Goal: Task Accomplishment & Management: Manage account settings

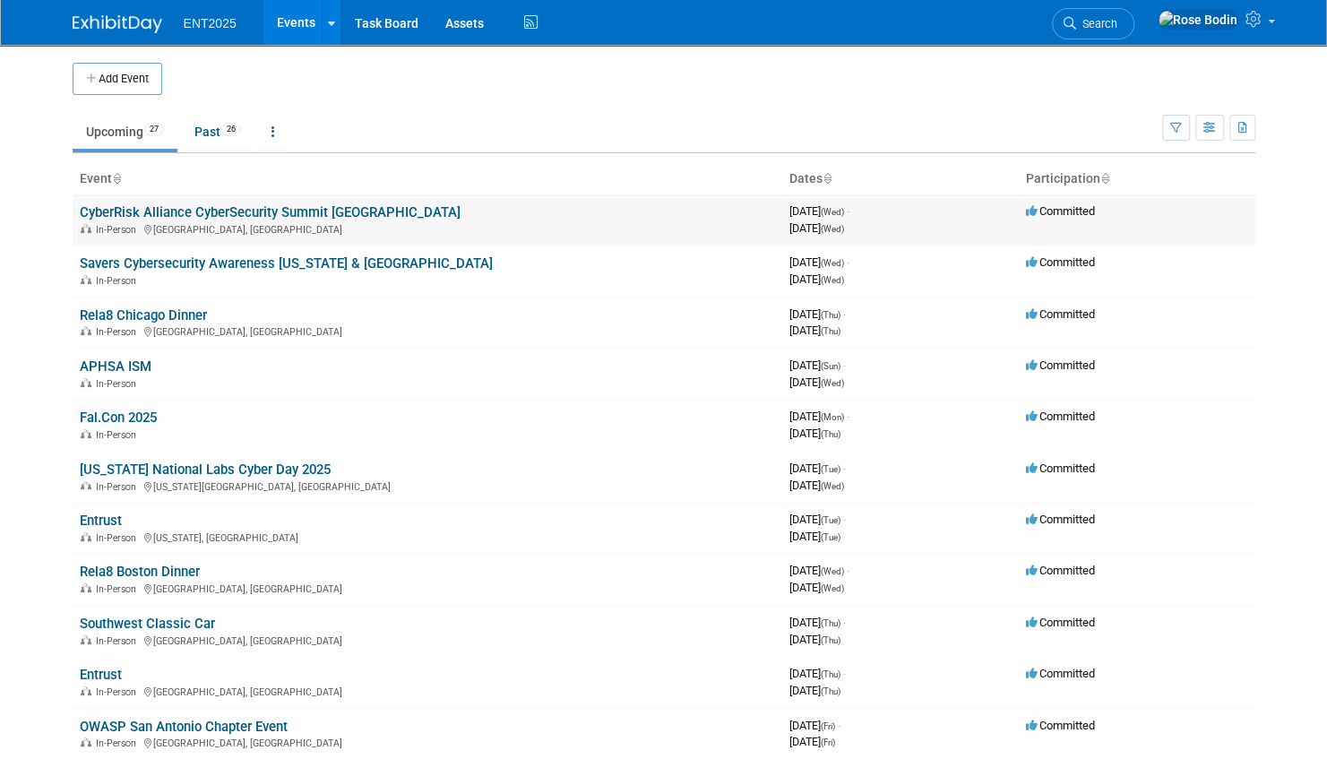
click at [303, 210] on link "CyberRisk Alliance CyberSecurity Summit [GEOGRAPHIC_DATA]" at bounding box center [270, 212] width 381 height 16
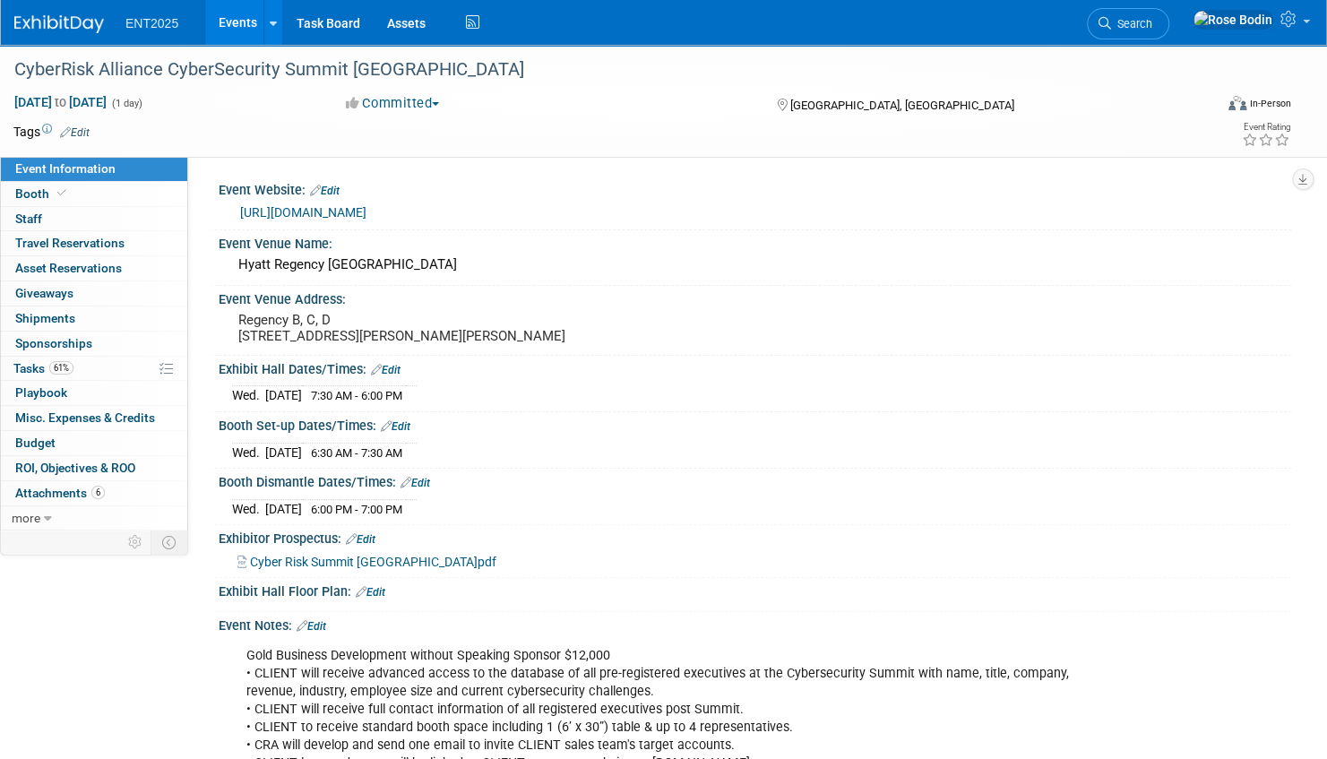
click at [235, 23] on link "Events" at bounding box center [237, 22] width 65 height 45
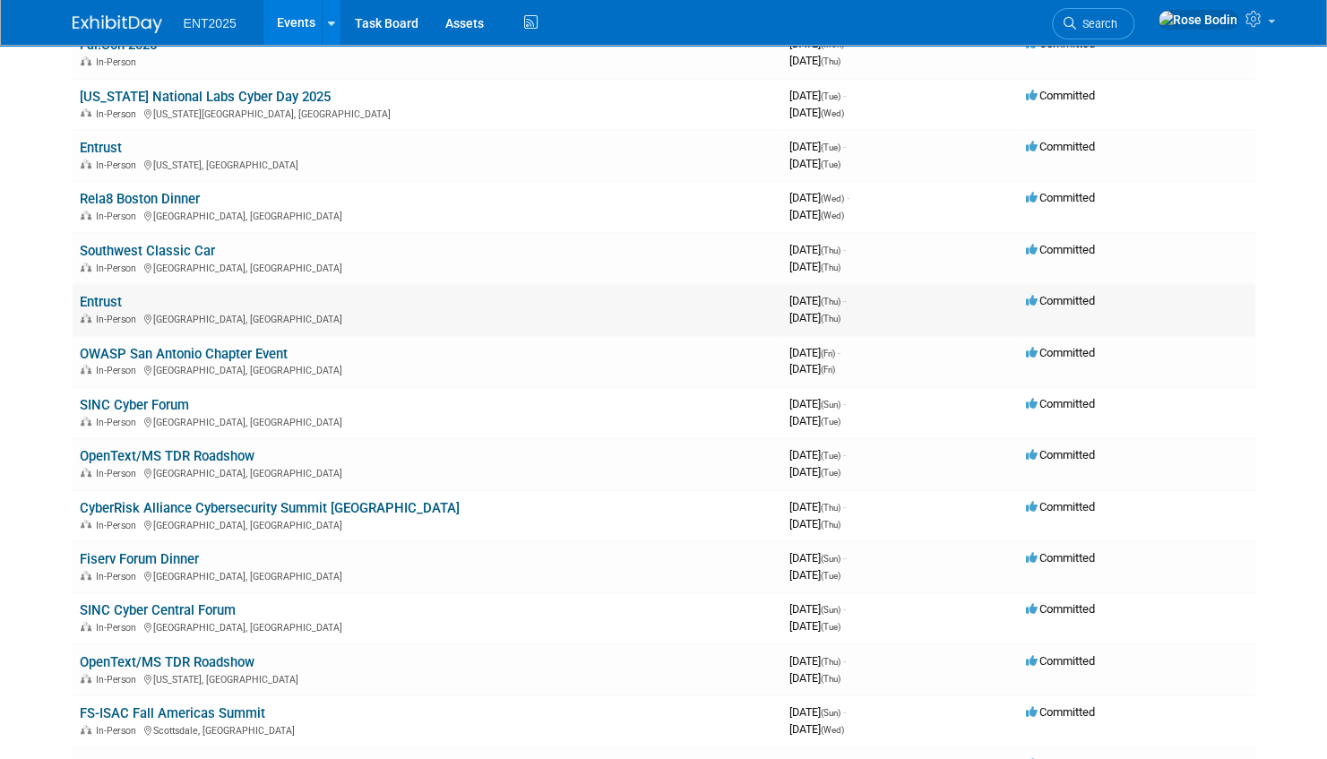
scroll to position [448, 0]
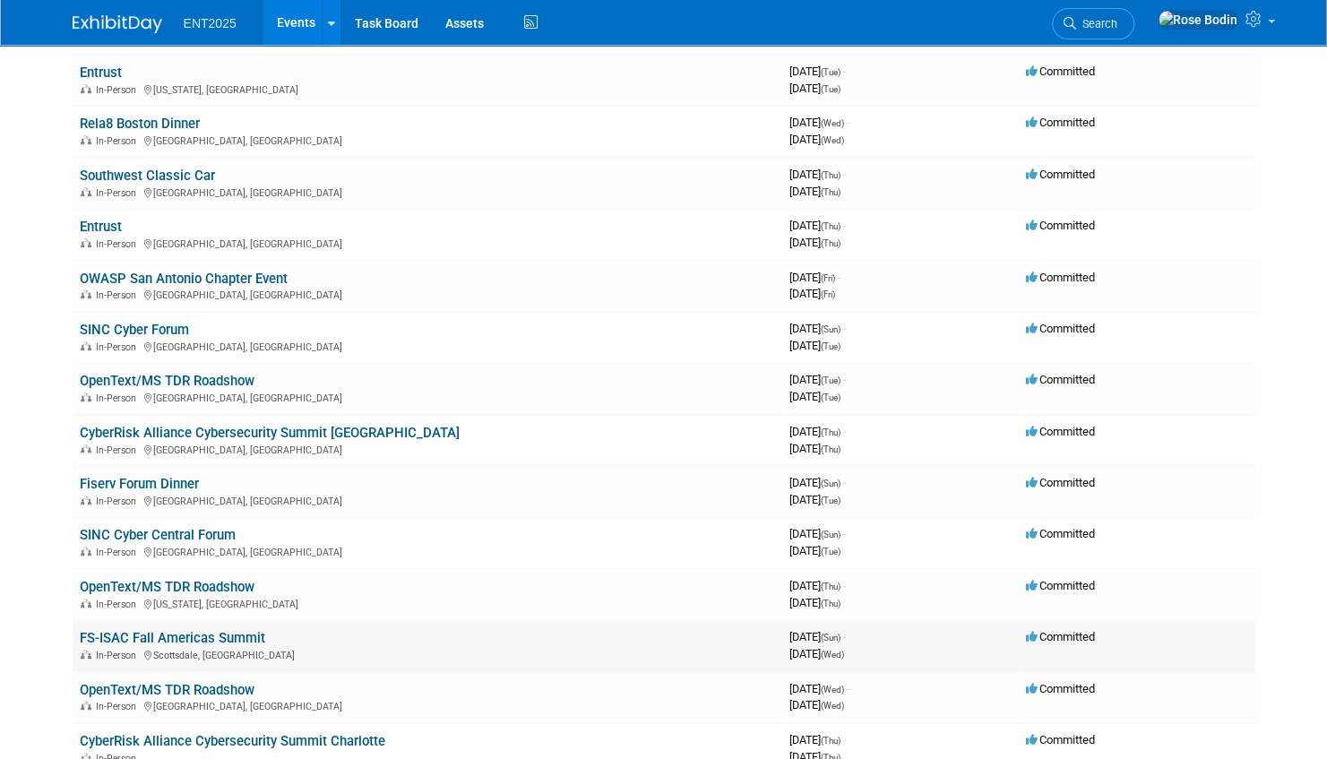
click at [199, 637] on link "FS-ISAC Fall Americas Summit" at bounding box center [173, 638] width 186 height 16
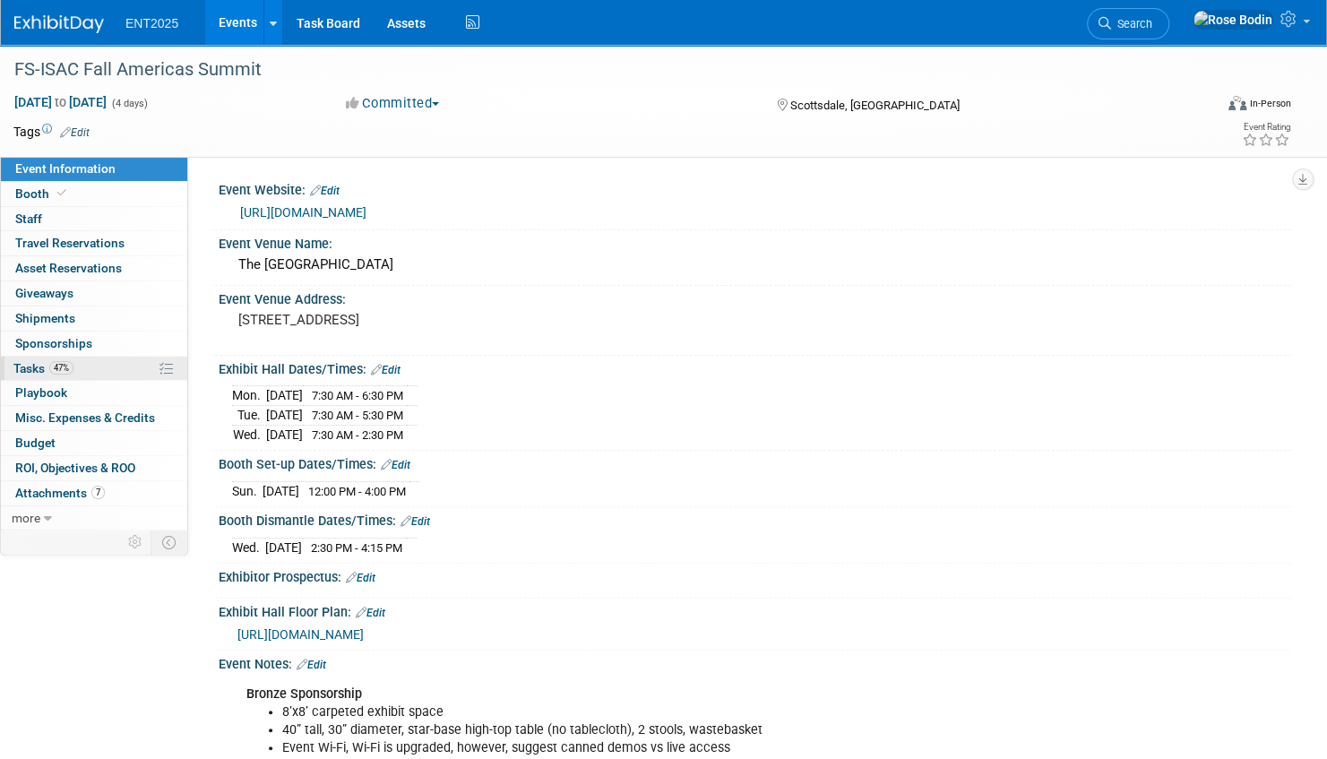
click at [113, 362] on link "47% Tasks 47%" at bounding box center [94, 369] width 186 height 24
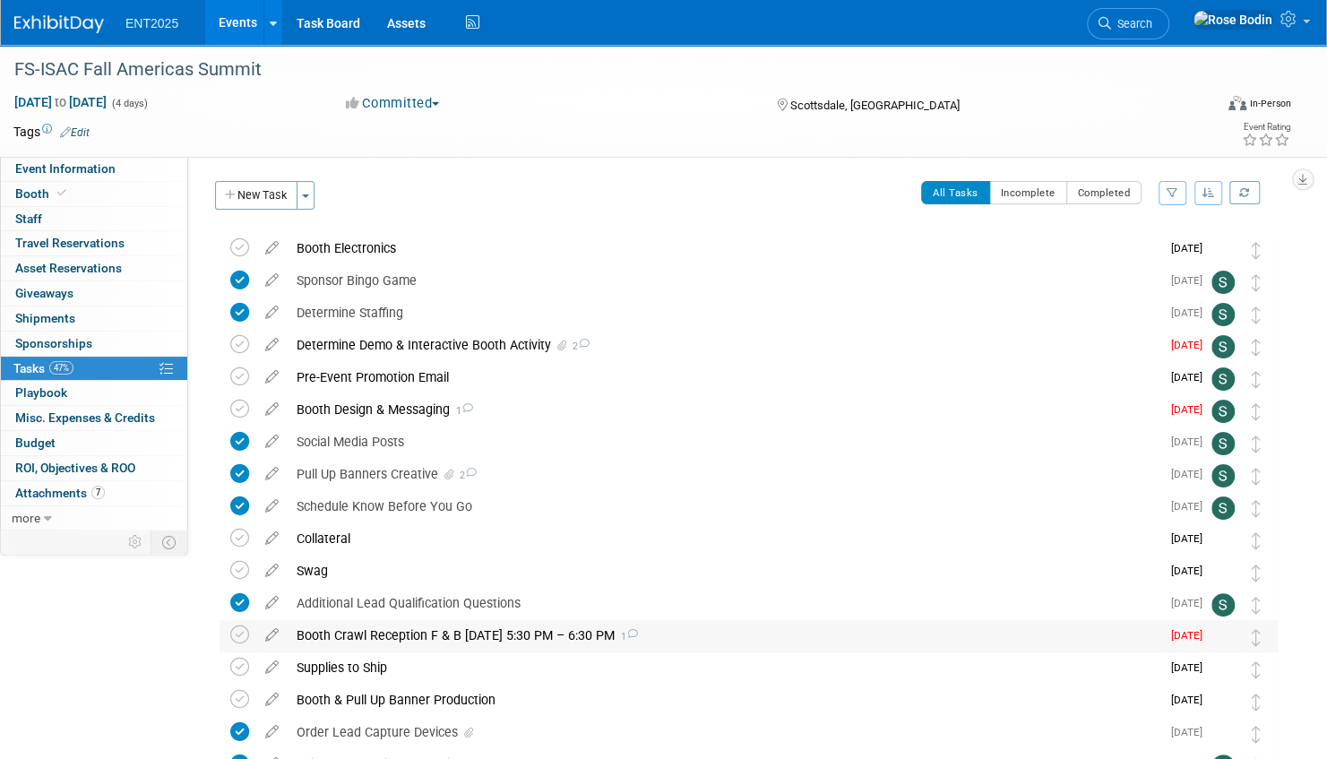
click at [724, 631] on div "Booth Crawl Reception F & B Monday 10/6 5:30 PM – 6:30 PM 1" at bounding box center [724, 635] width 873 height 30
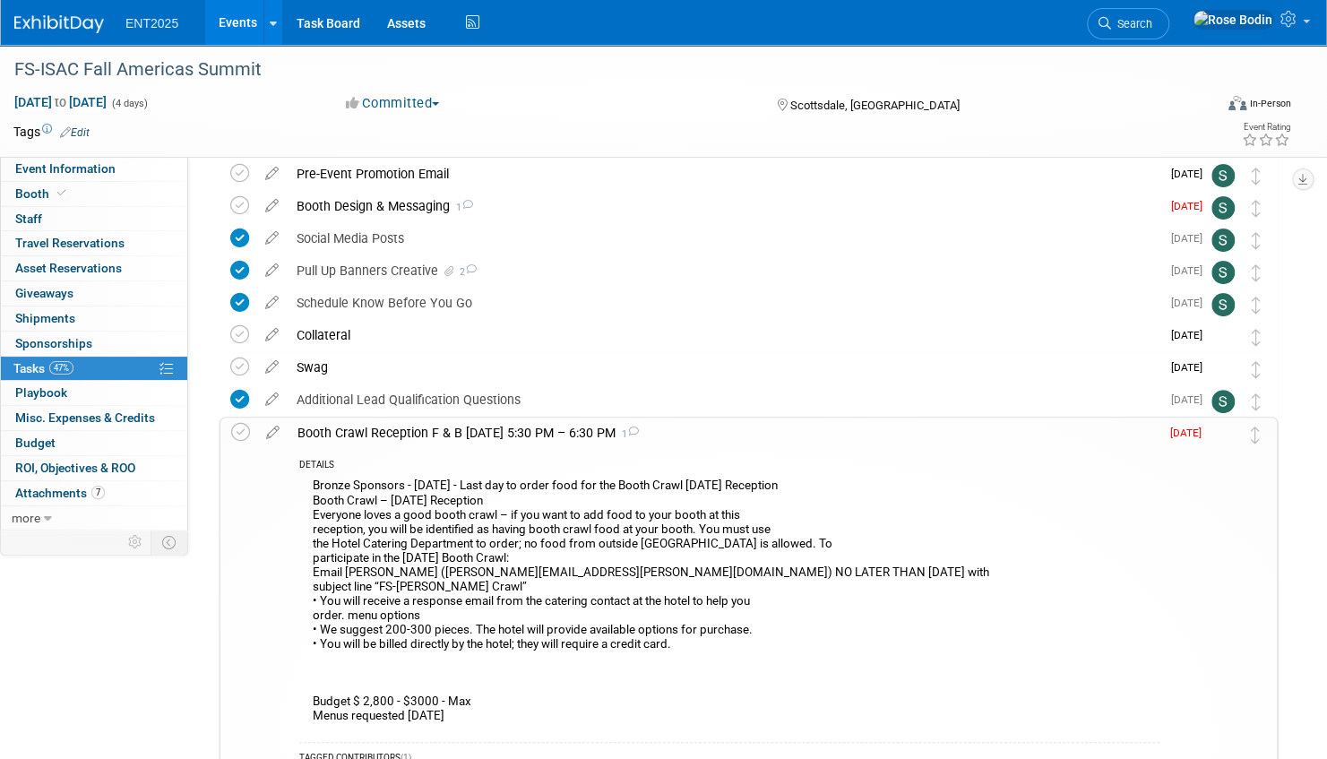
scroll to position [269, 0]
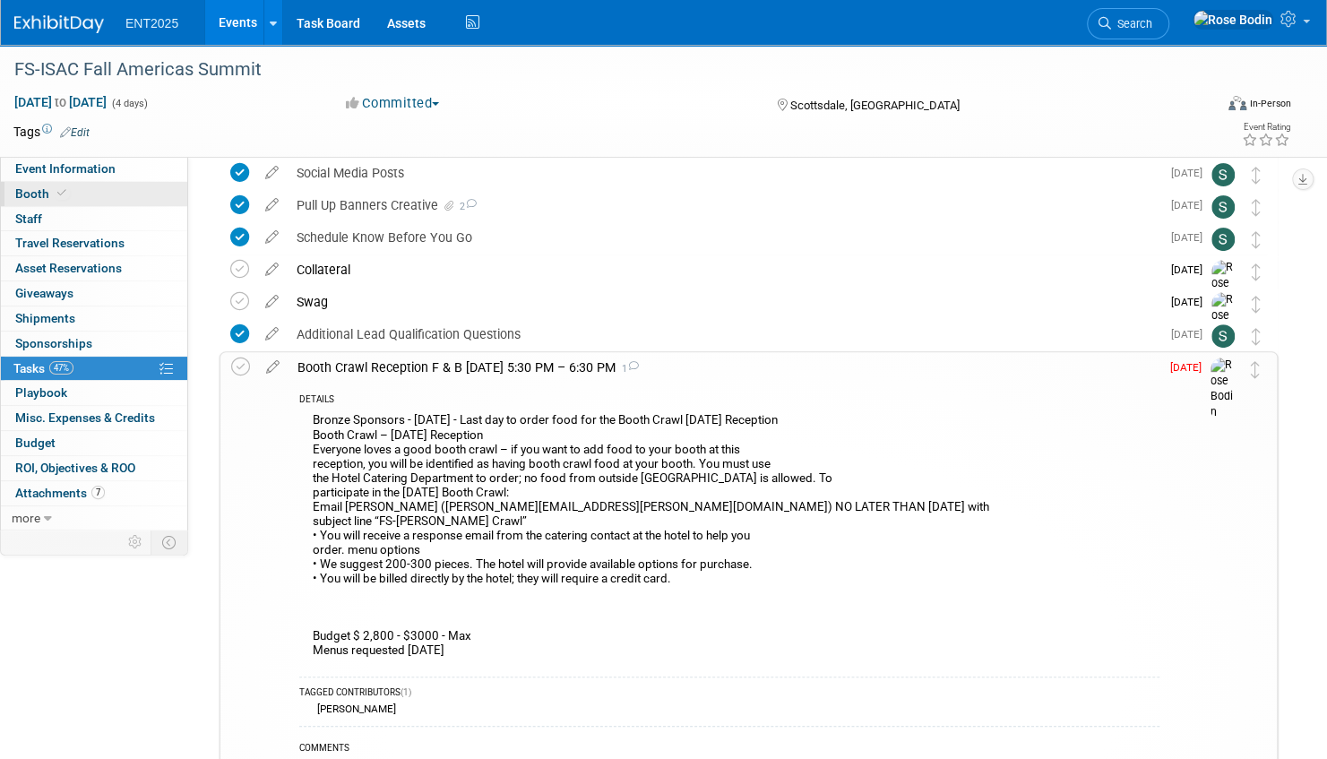
click at [94, 192] on link "Booth" at bounding box center [94, 194] width 186 height 24
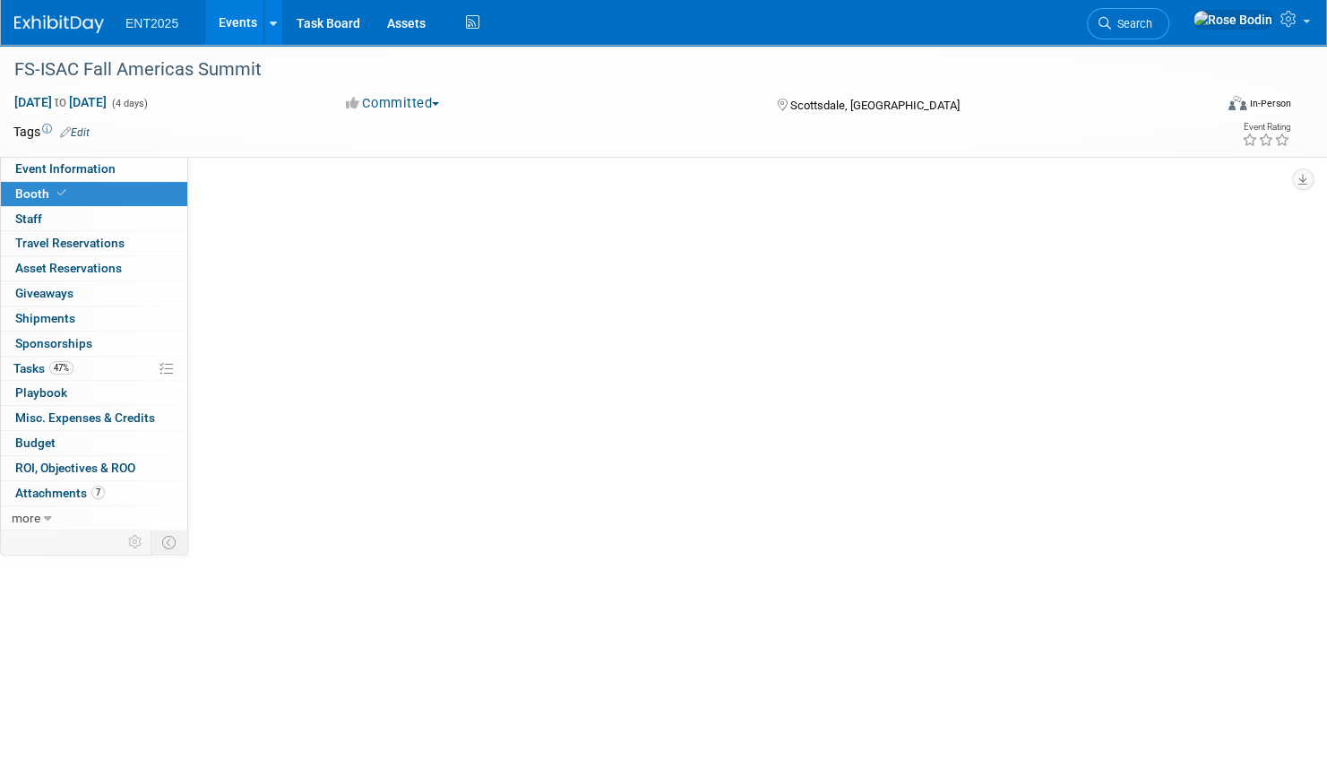
scroll to position [0, 0]
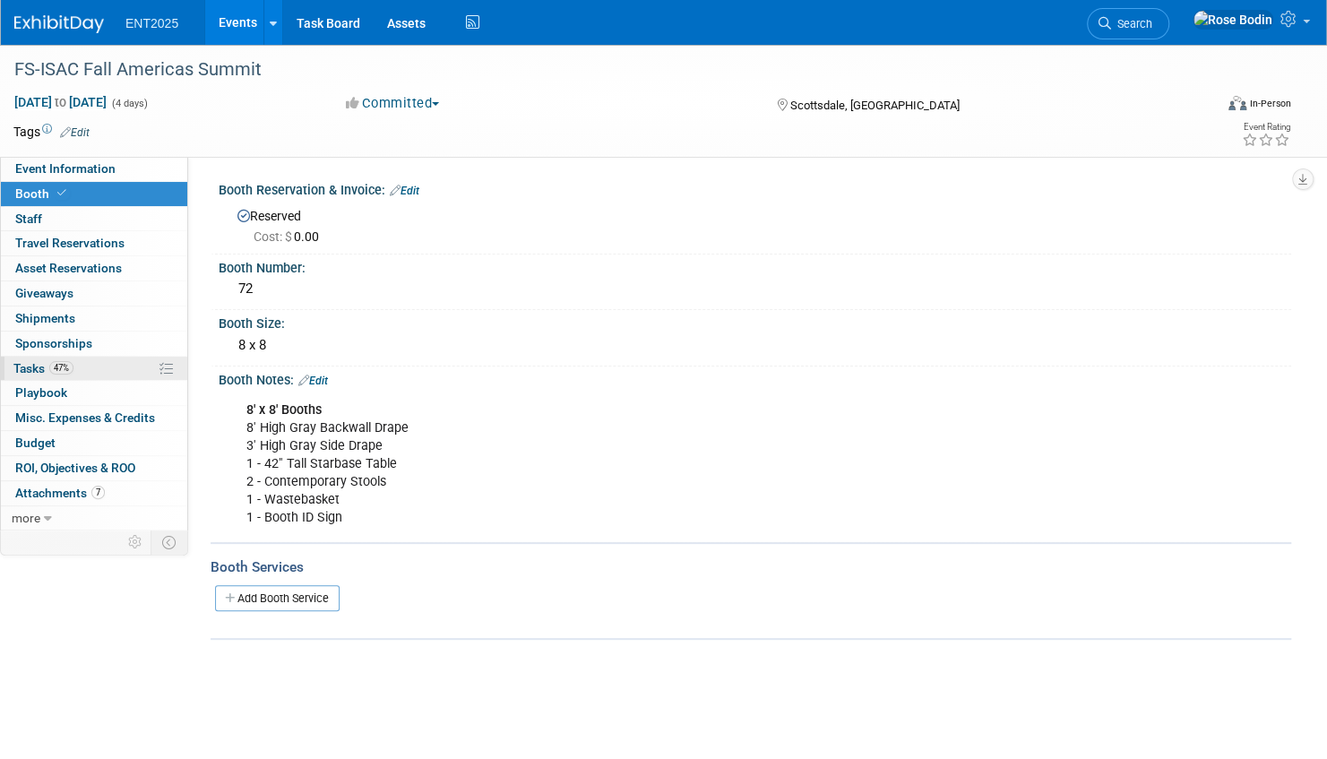
click at [99, 365] on link "47% Tasks 47%" at bounding box center [94, 369] width 186 height 24
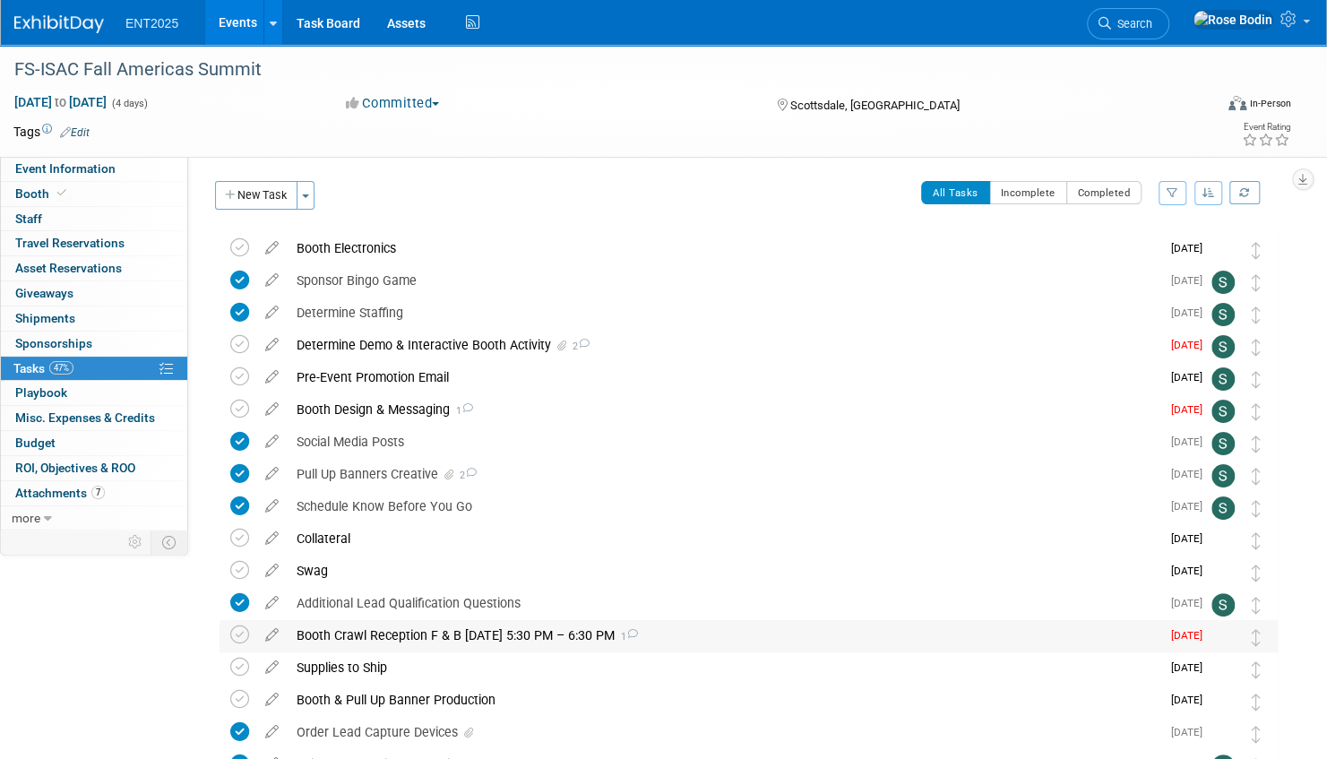
click at [726, 635] on div "Booth Crawl Reception F & B Monday 10/6 5:30 PM – 6:30 PM 1" at bounding box center [724, 635] width 873 height 30
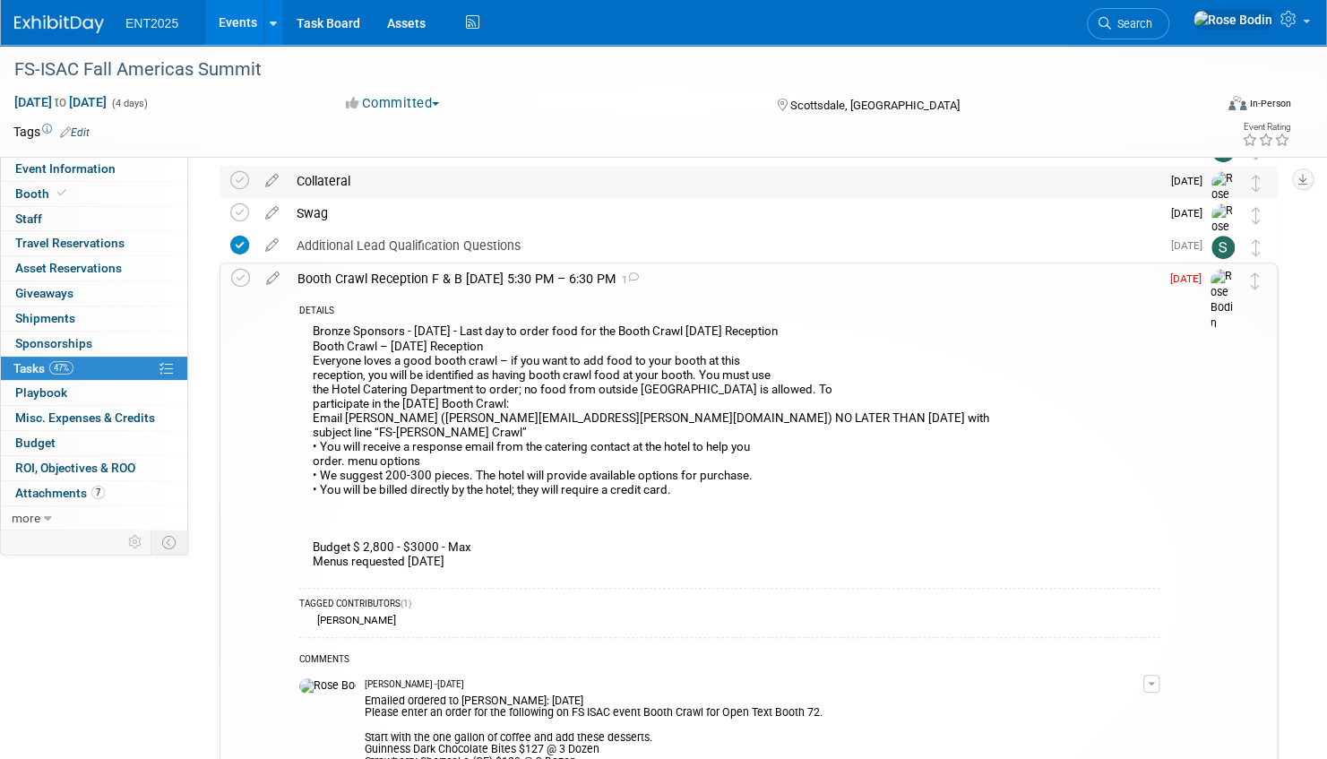
scroll to position [358, 0]
click at [271, 274] on icon at bounding box center [272, 274] width 31 height 22
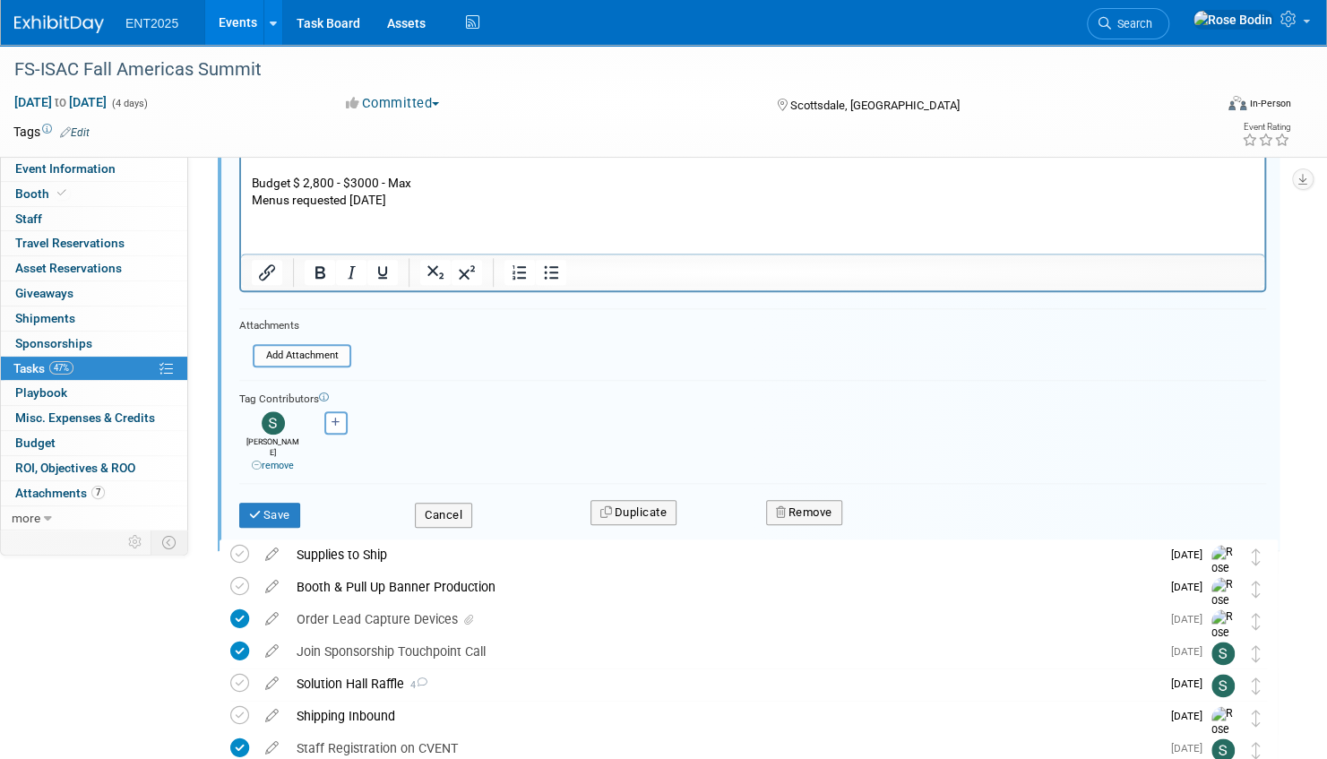
scroll to position [895, 0]
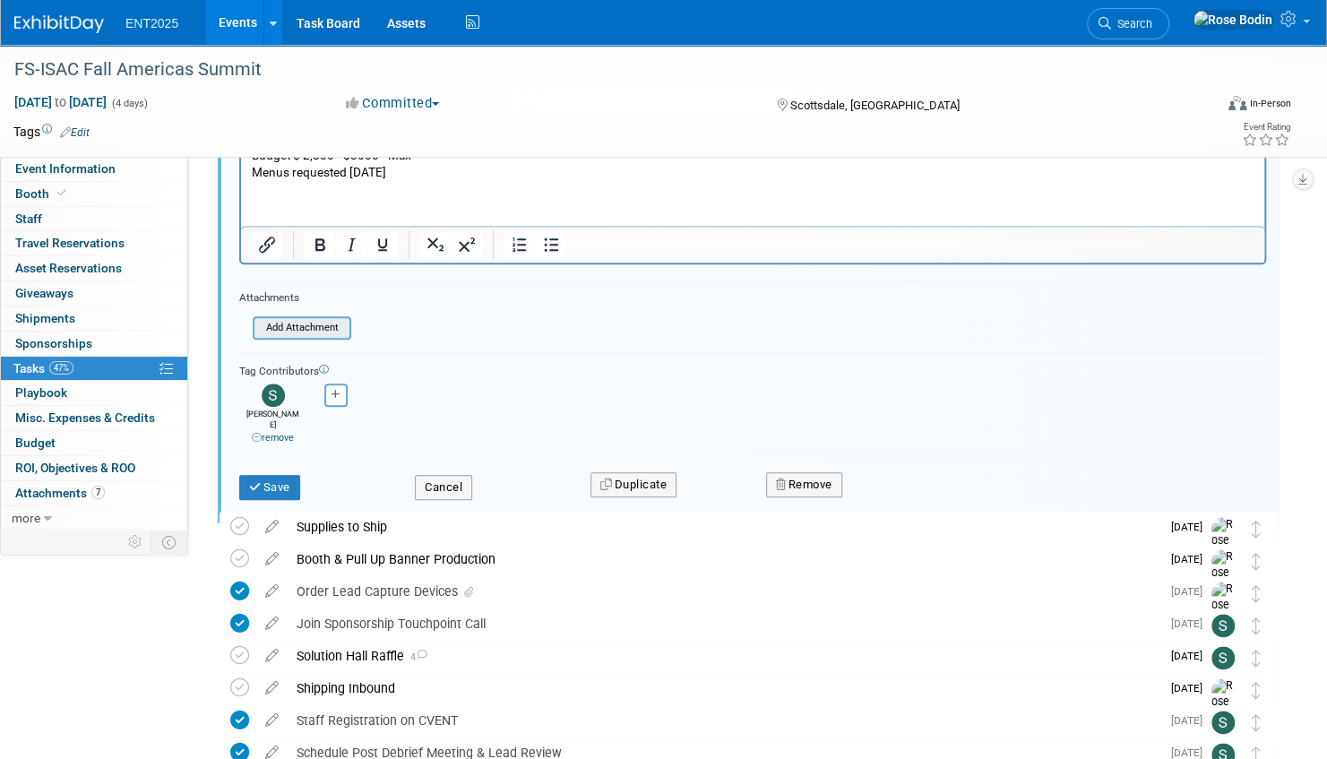
click at [319, 324] on input "file" at bounding box center [258, 328] width 183 height 20
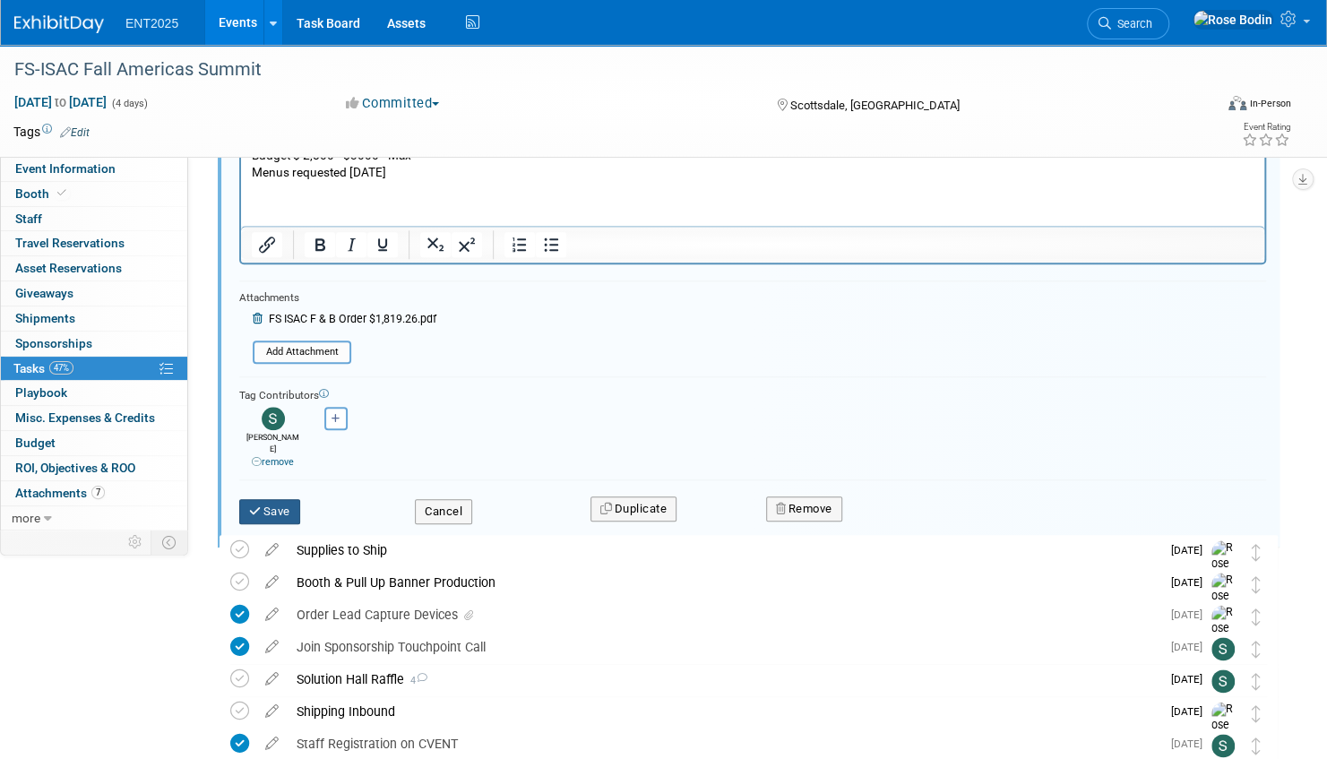
click at [269, 499] on button "Save" at bounding box center [269, 511] width 61 height 25
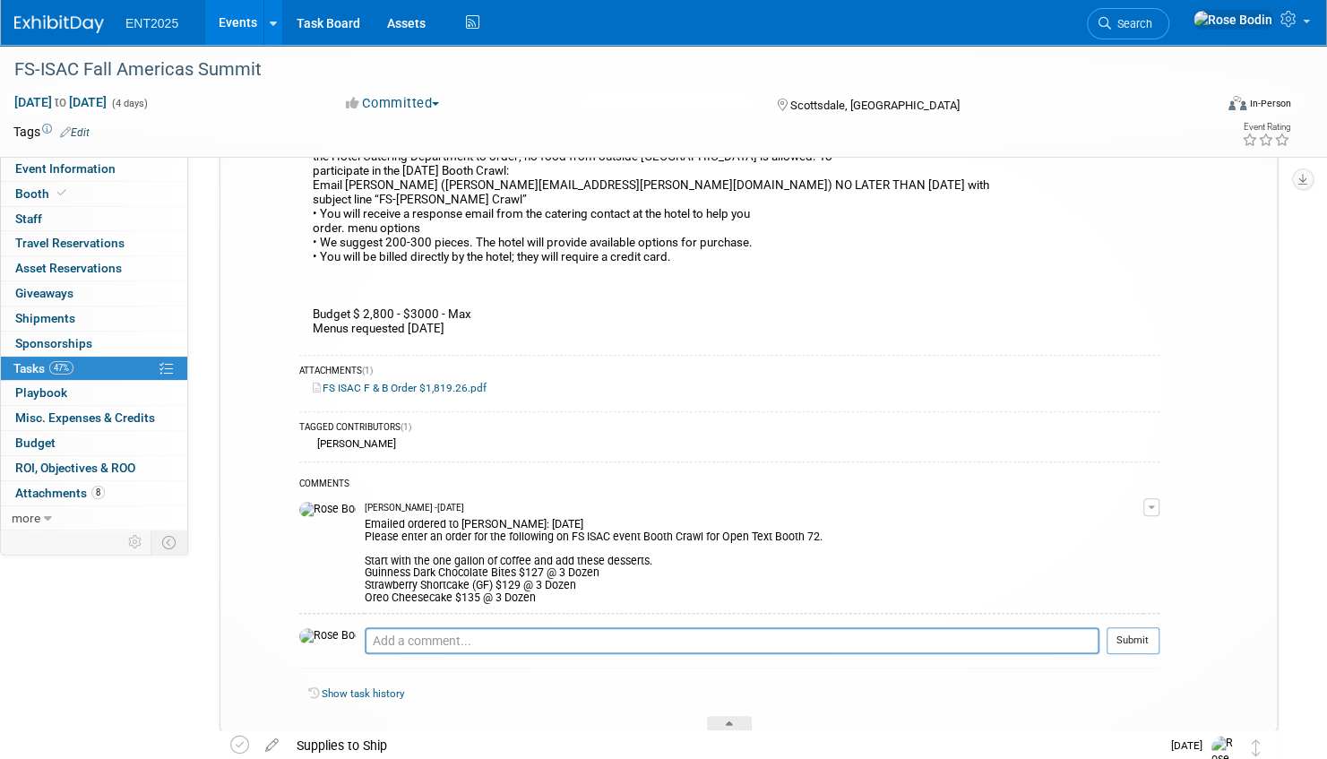
scroll to position [626, 0]
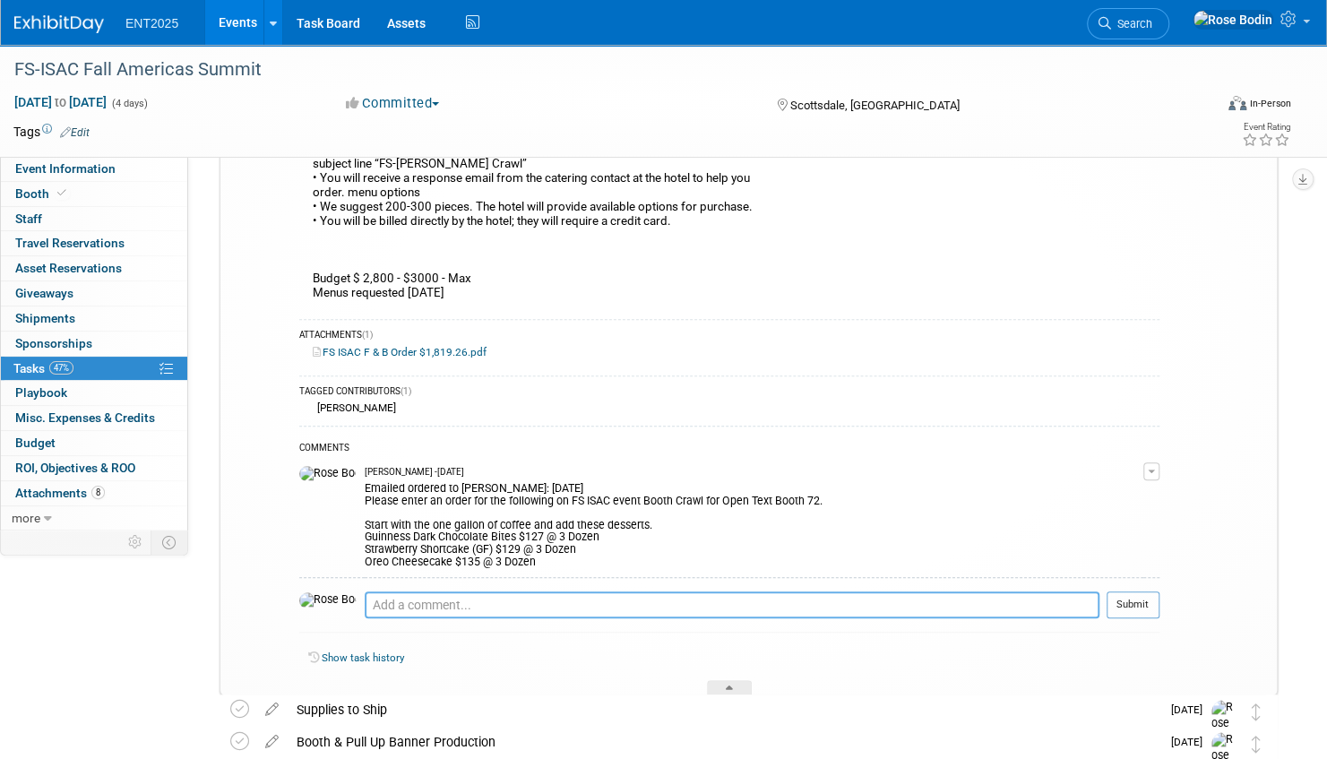
click at [421, 605] on textarea at bounding box center [732, 604] width 735 height 27
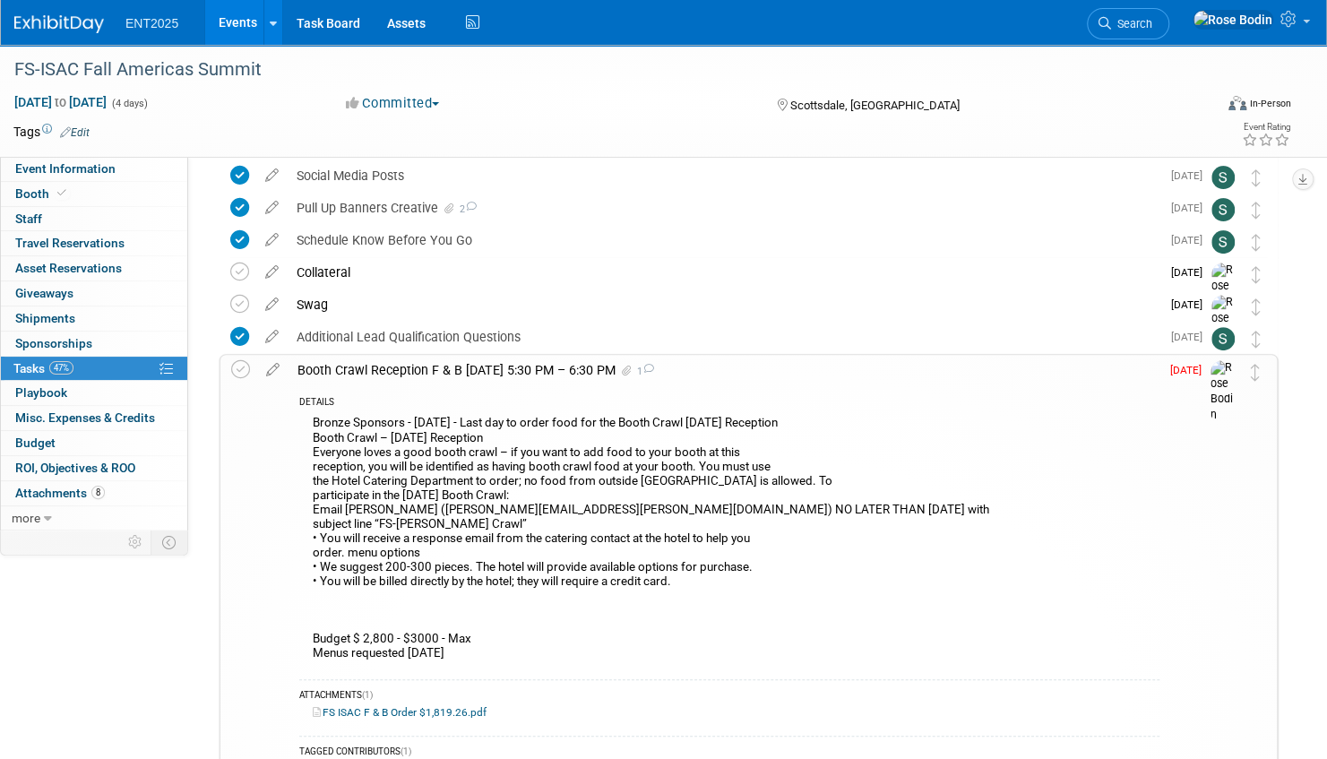
scroll to position [178, 0]
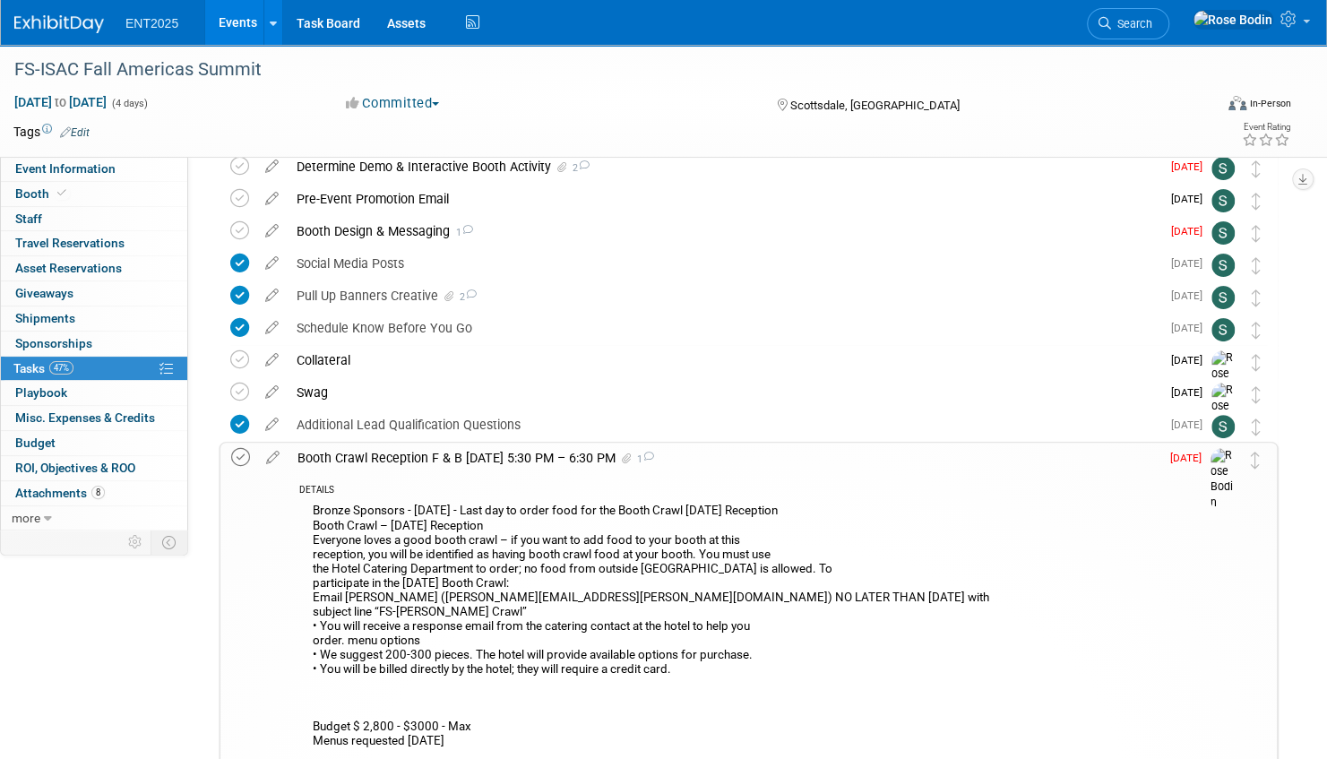
click at [240, 454] on icon at bounding box center [240, 457] width 19 height 19
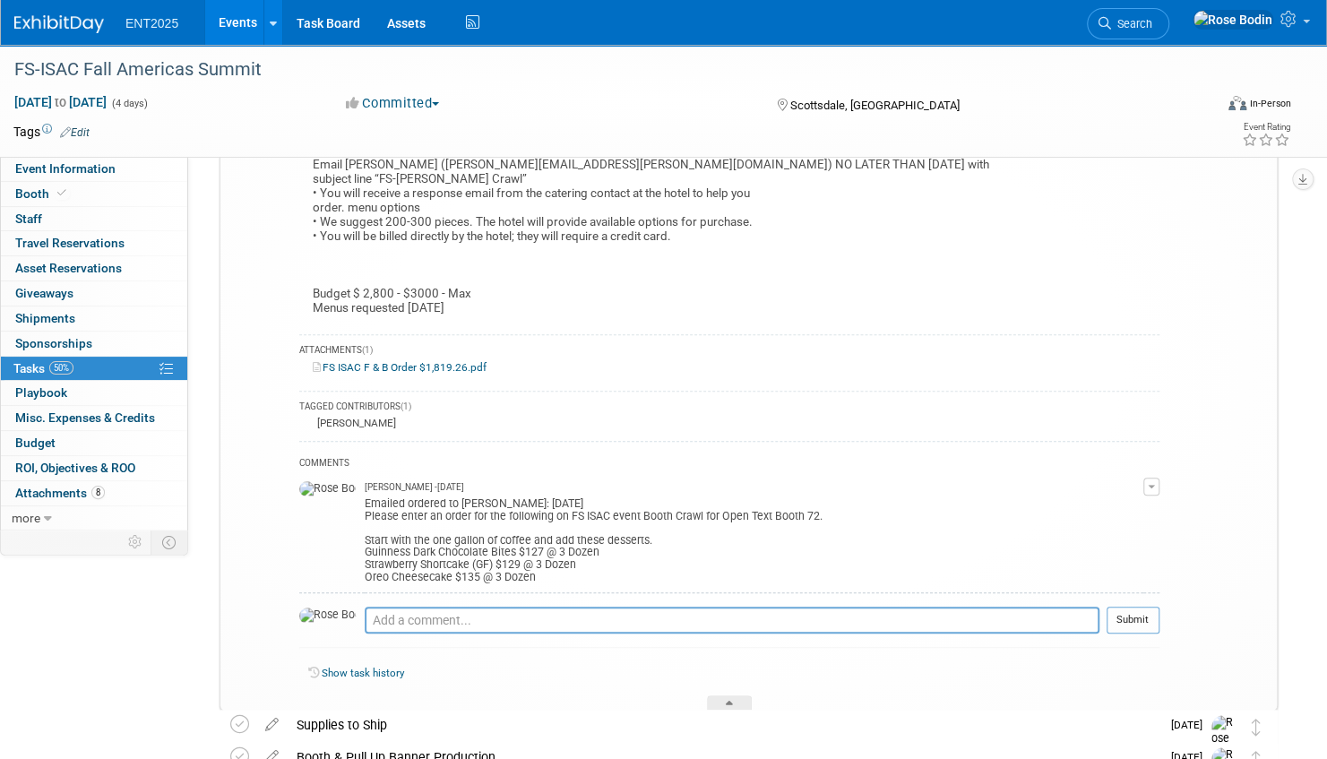
scroll to position [716, 0]
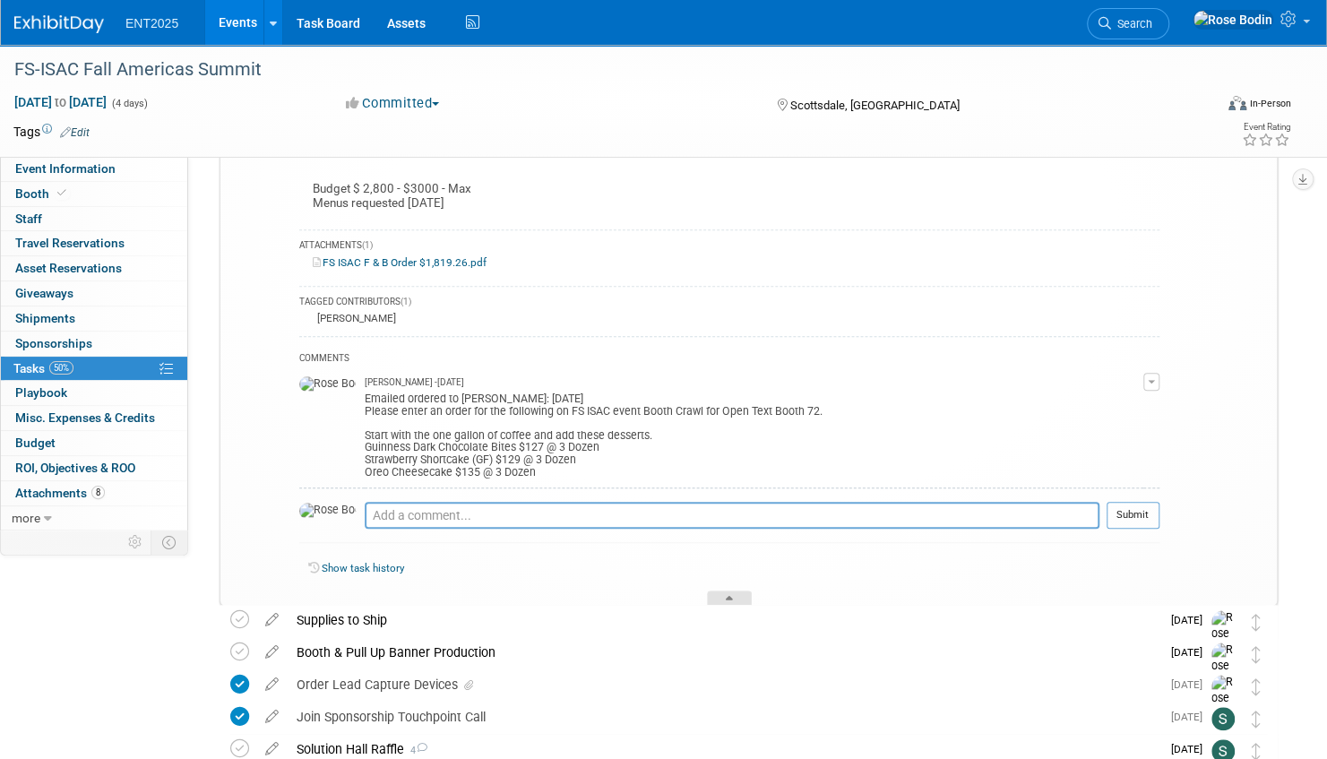
click at [733, 598] on icon at bounding box center [729, 601] width 7 height 11
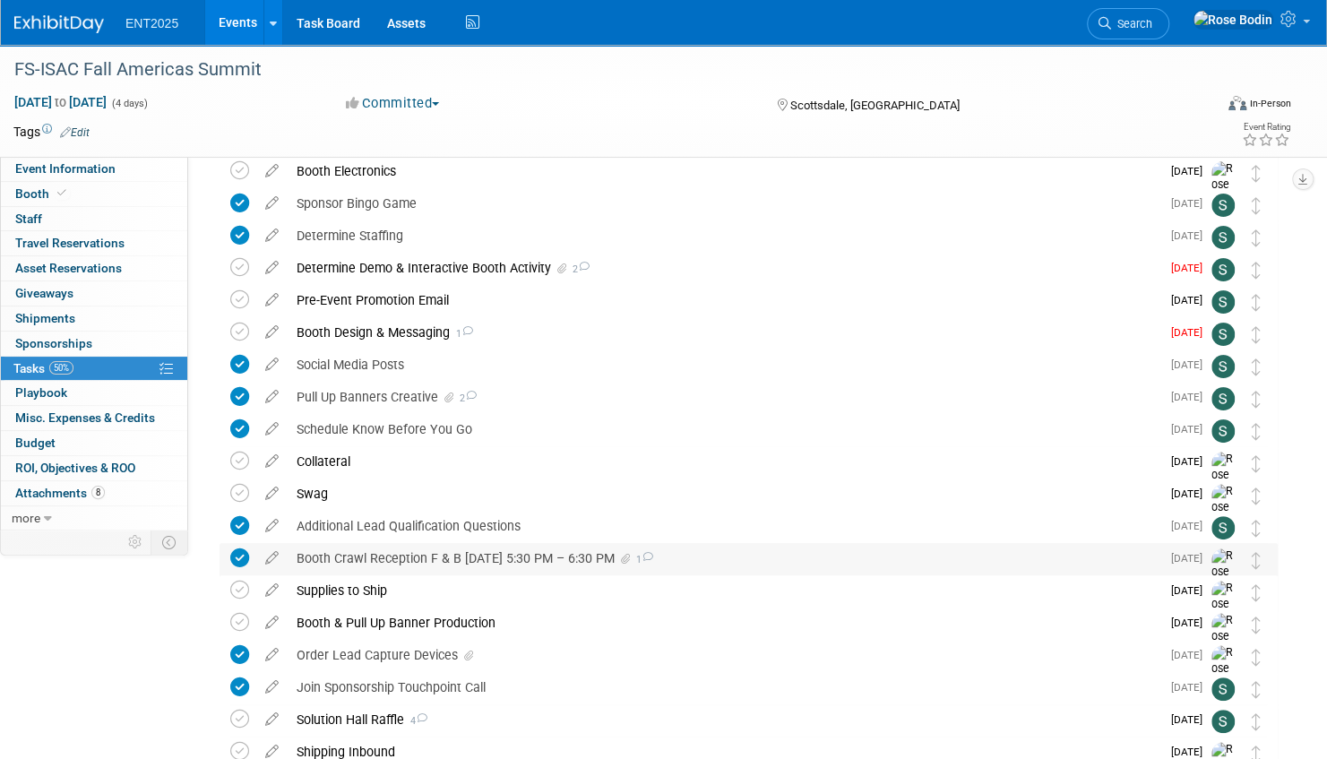
scroll to position [0, 0]
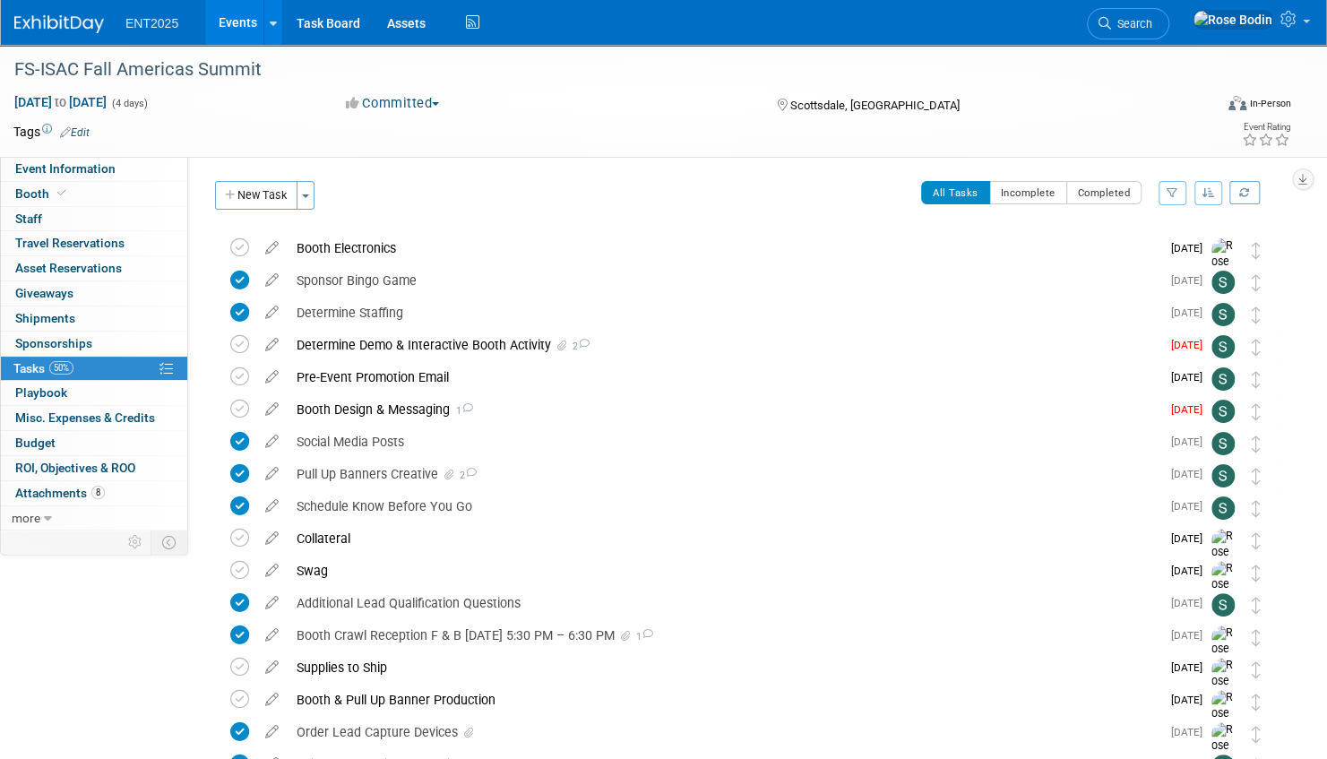
click at [239, 20] on link "Events" at bounding box center [237, 22] width 65 height 45
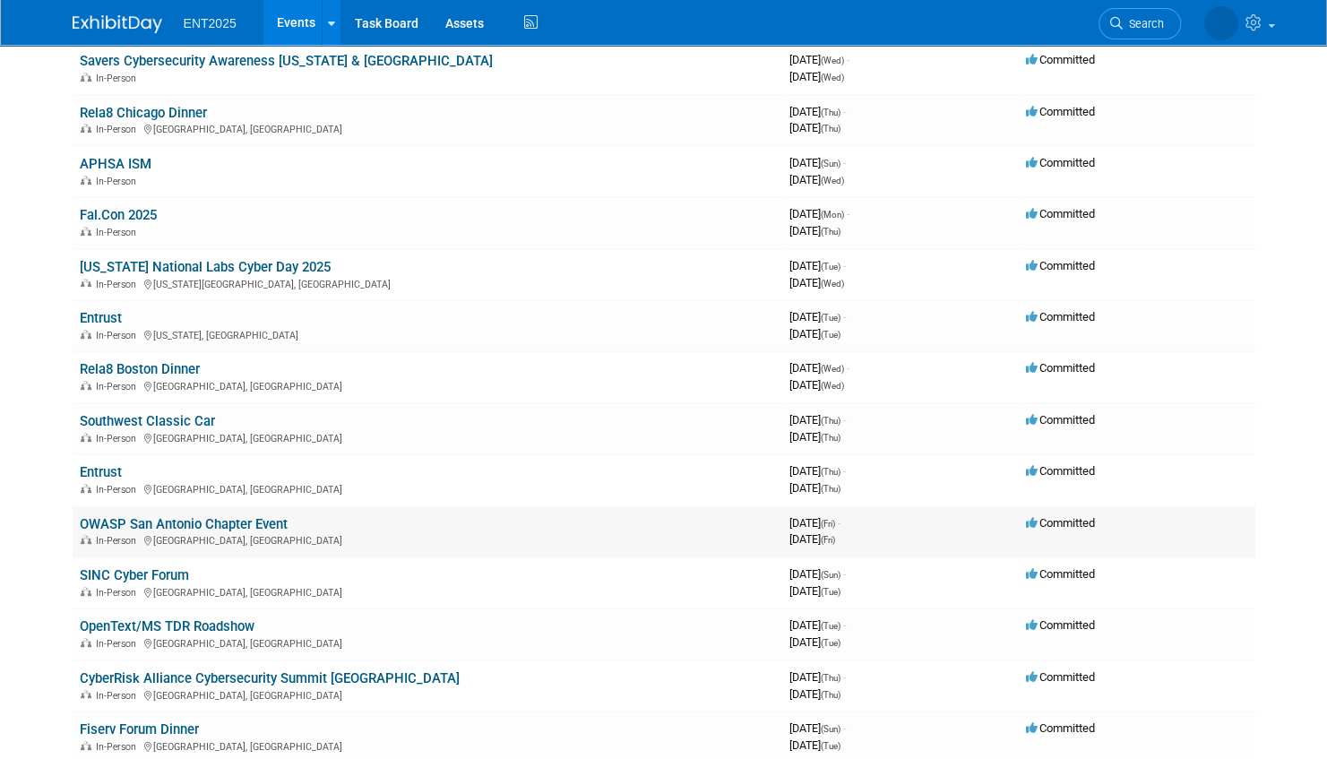
scroll to position [269, 0]
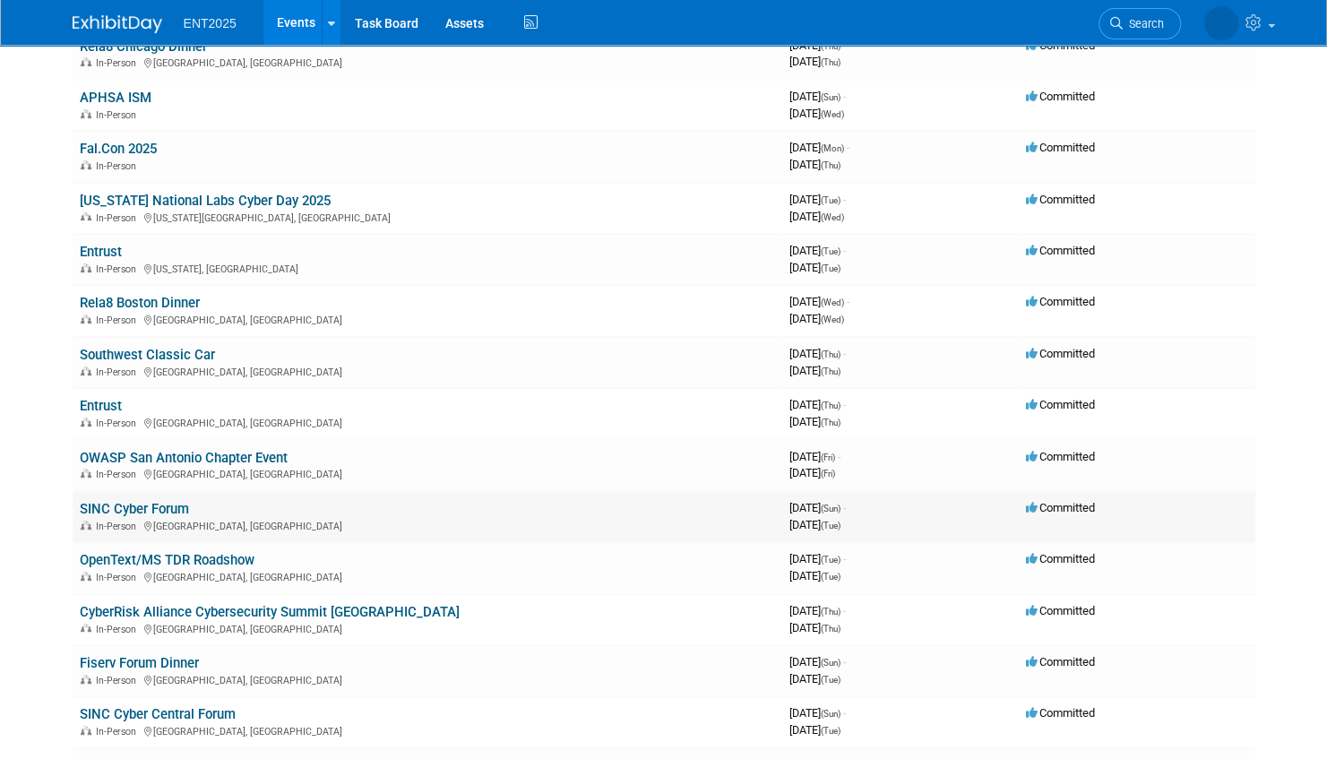
click at [171, 509] on link "SINC Cyber Forum" at bounding box center [134, 509] width 109 height 16
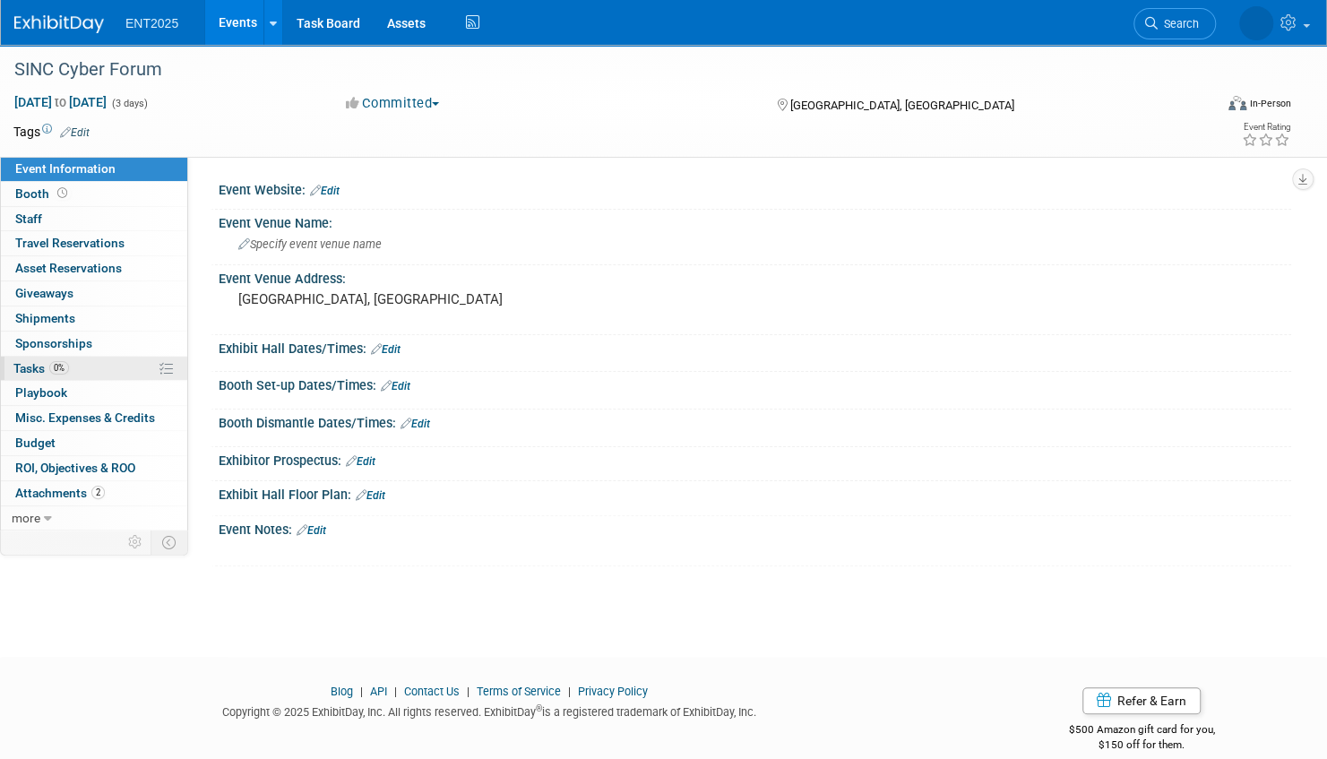
click at [133, 366] on link "0% Tasks 0%" at bounding box center [94, 369] width 186 height 24
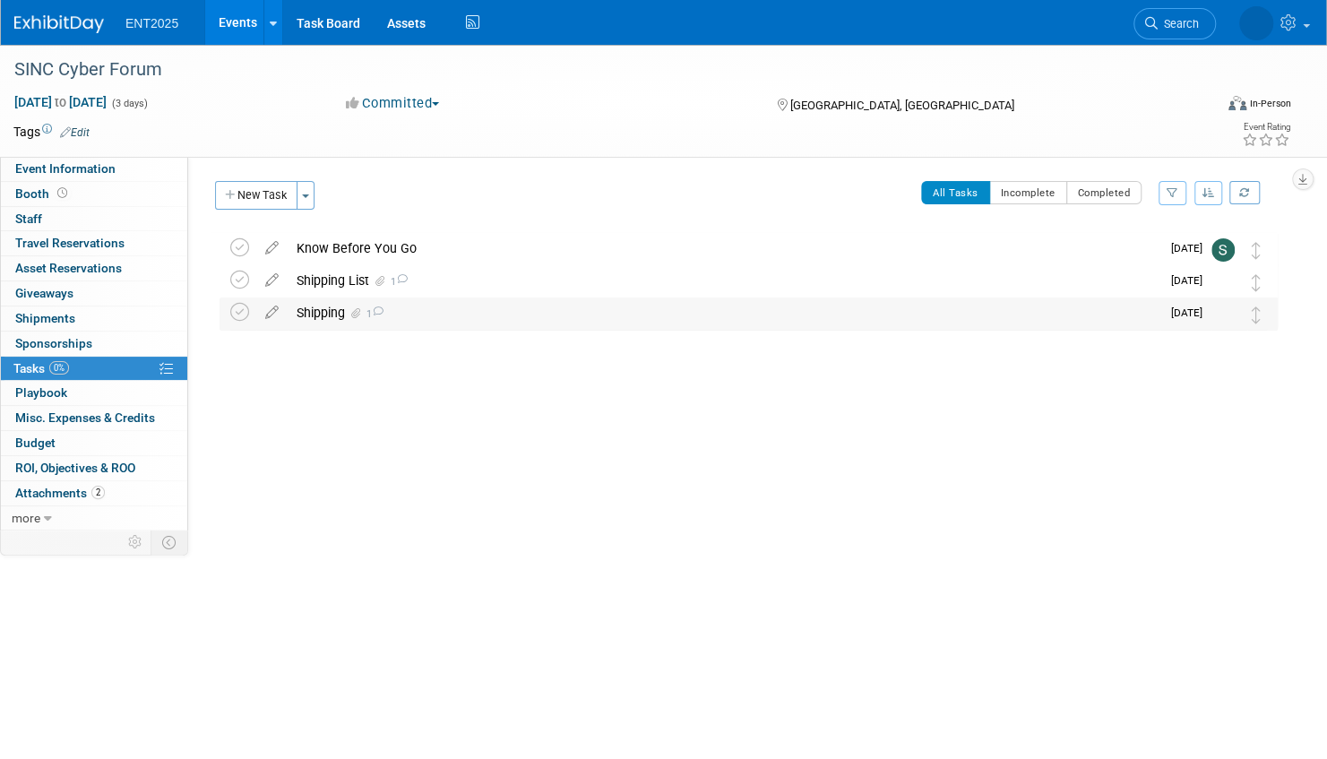
click at [461, 312] on div "Shipping 1" at bounding box center [724, 313] width 873 height 30
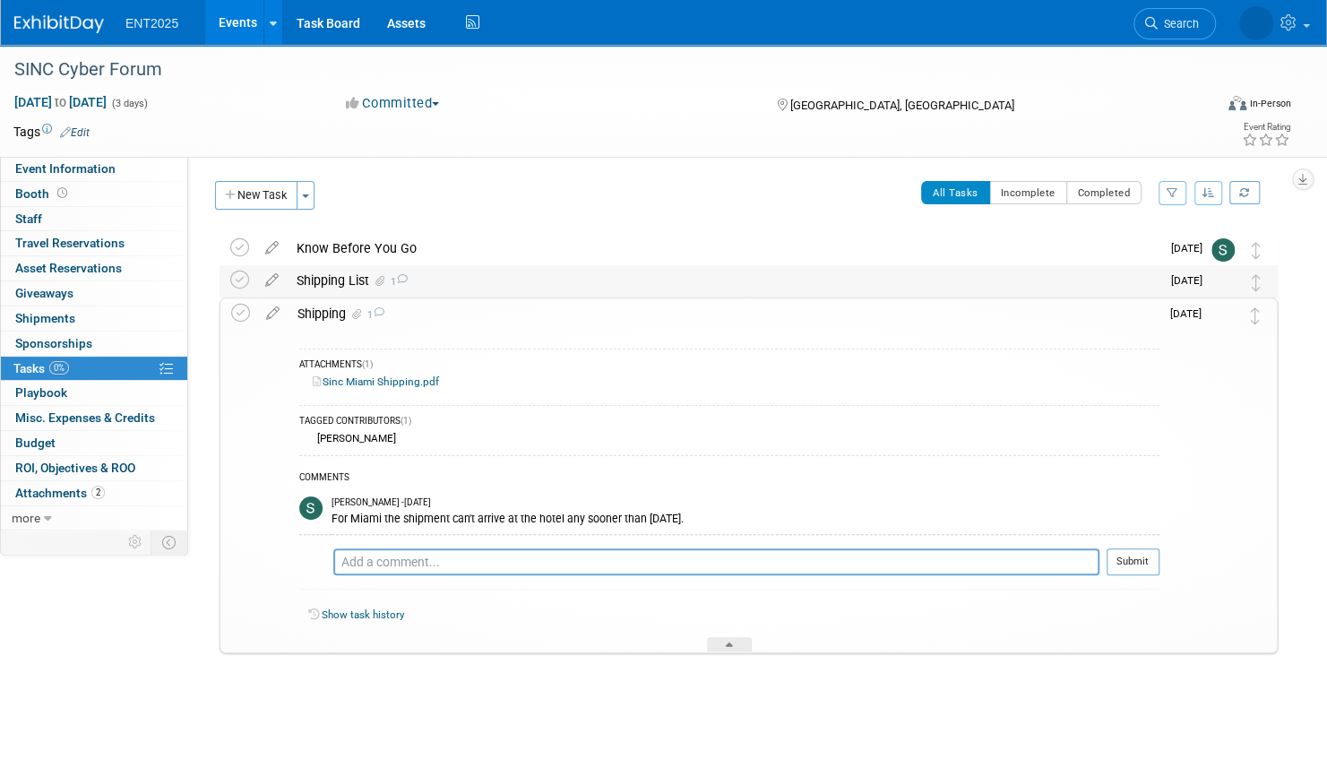
click at [478, 280] on div "Shipping List 1" at bounding box center [724, 280] width 873 height 30
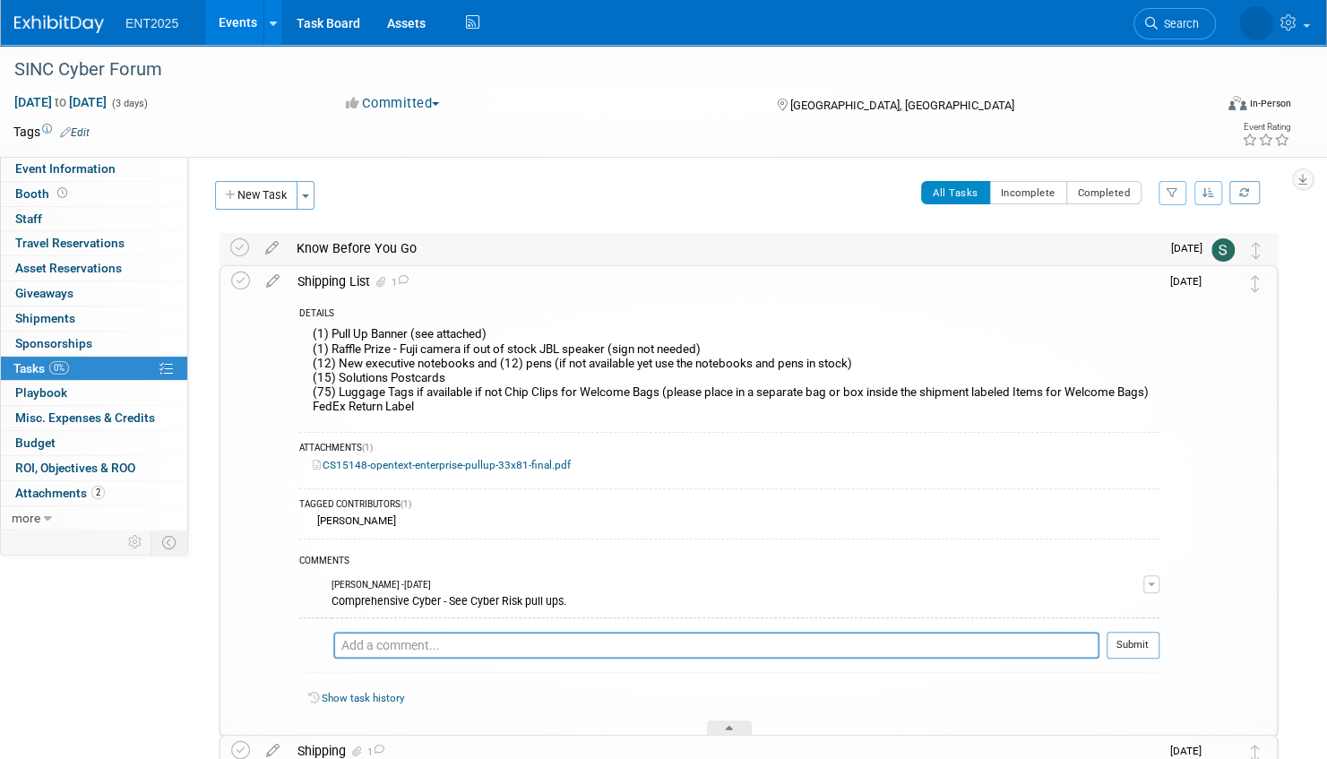
click at [485, 250] on div "Know Before You Go" at bounding box center [724, 248] width 873 height 30
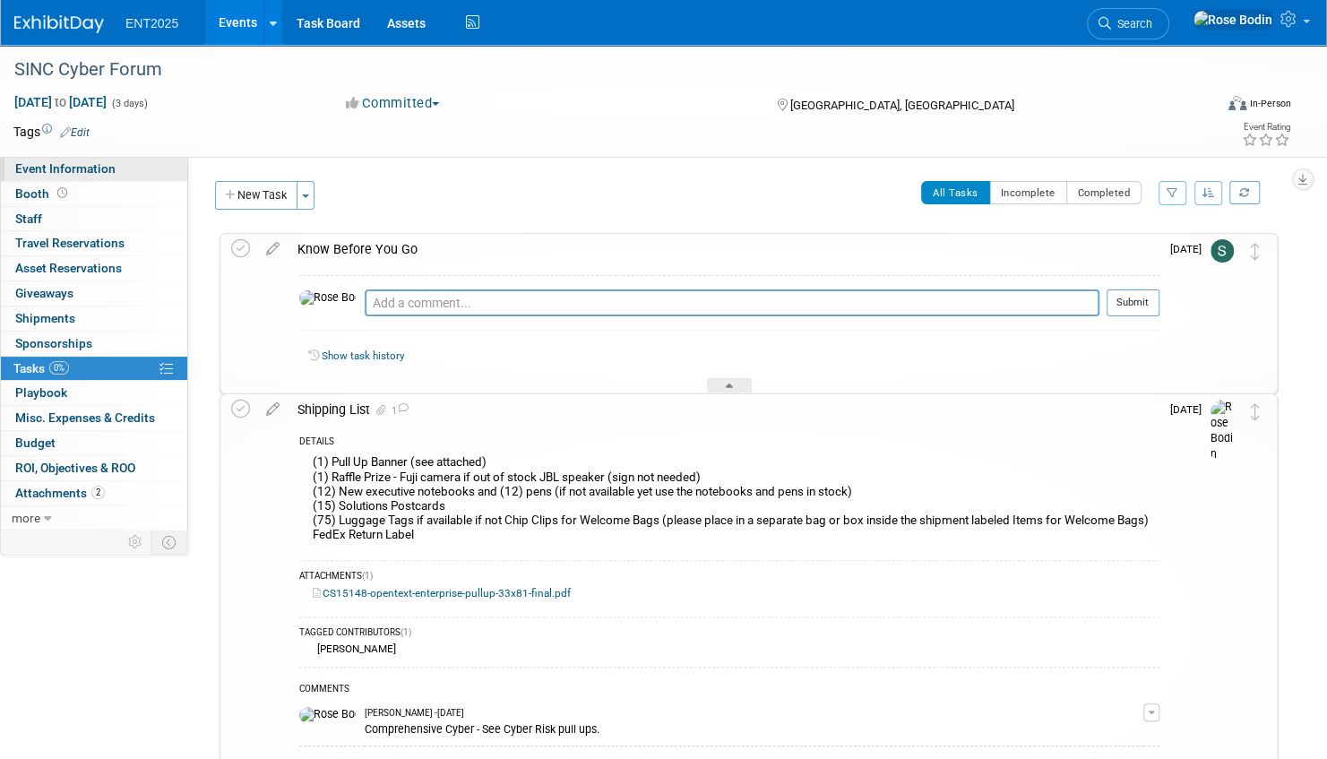
click at [147, 166] on link "Event Information" at bounding box center [94, 169] width 186 height 24
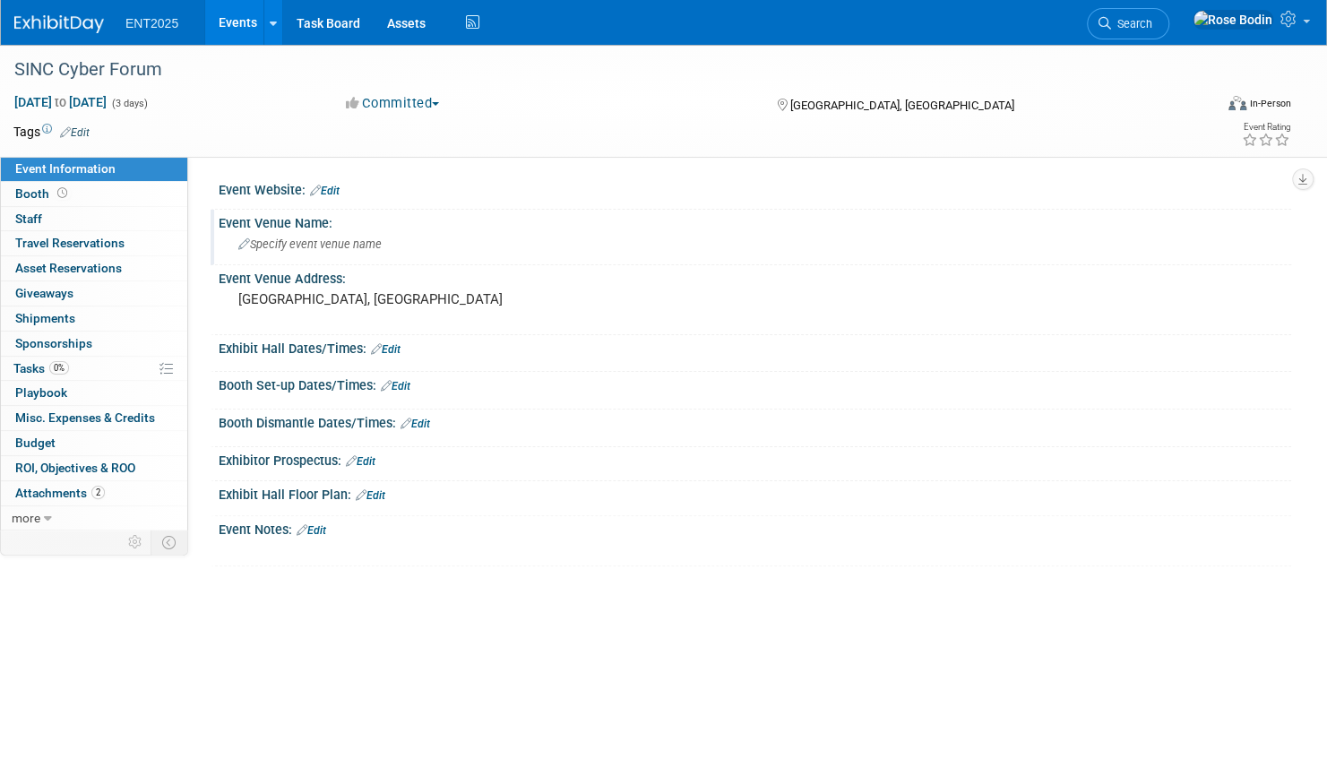
click at [242, 246] on icon at bounding box center [244, 245] width 12 height 12
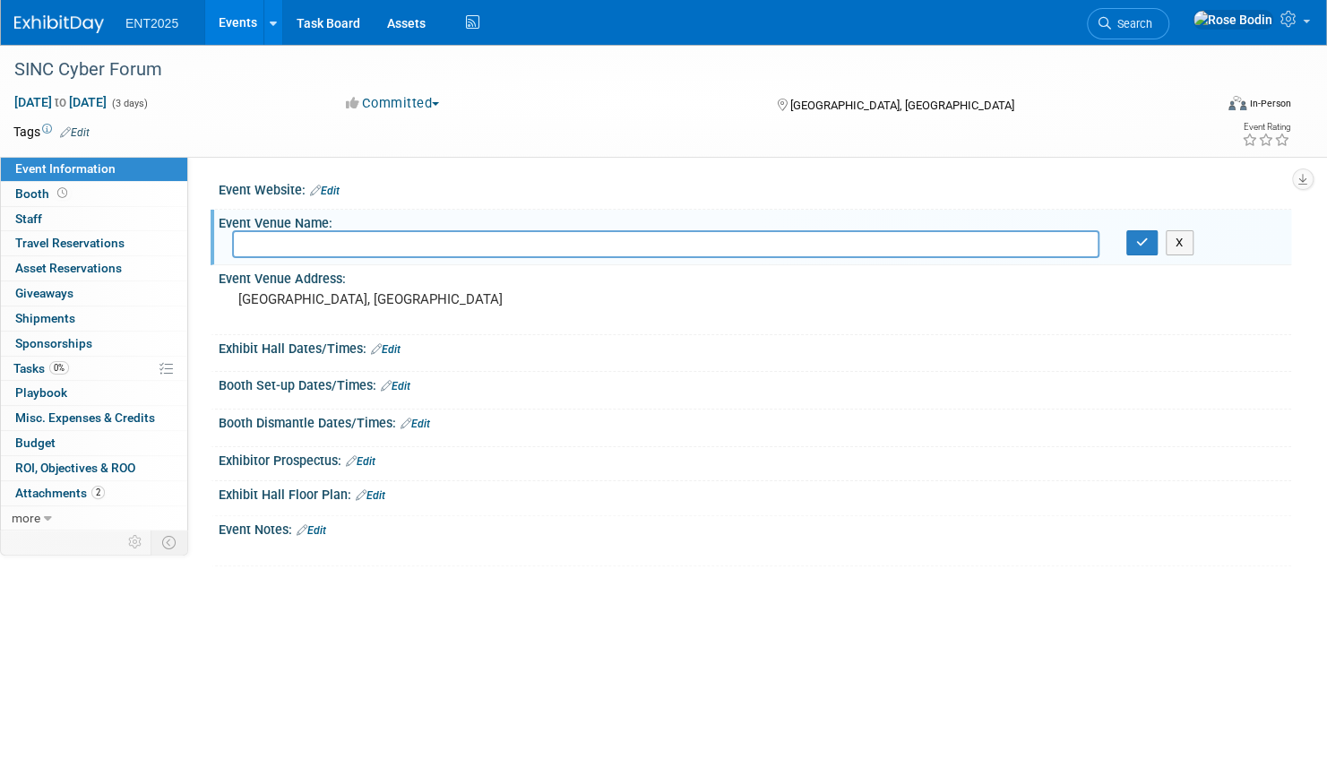
click at [242, 246] on input "text" at bounding box center [666, 244] width 868 height 28
type input "Loews Coral Gables Hotel"
click at [1140, 241] on icon "button" at bounding box center [1142, 243] width 13 height 12
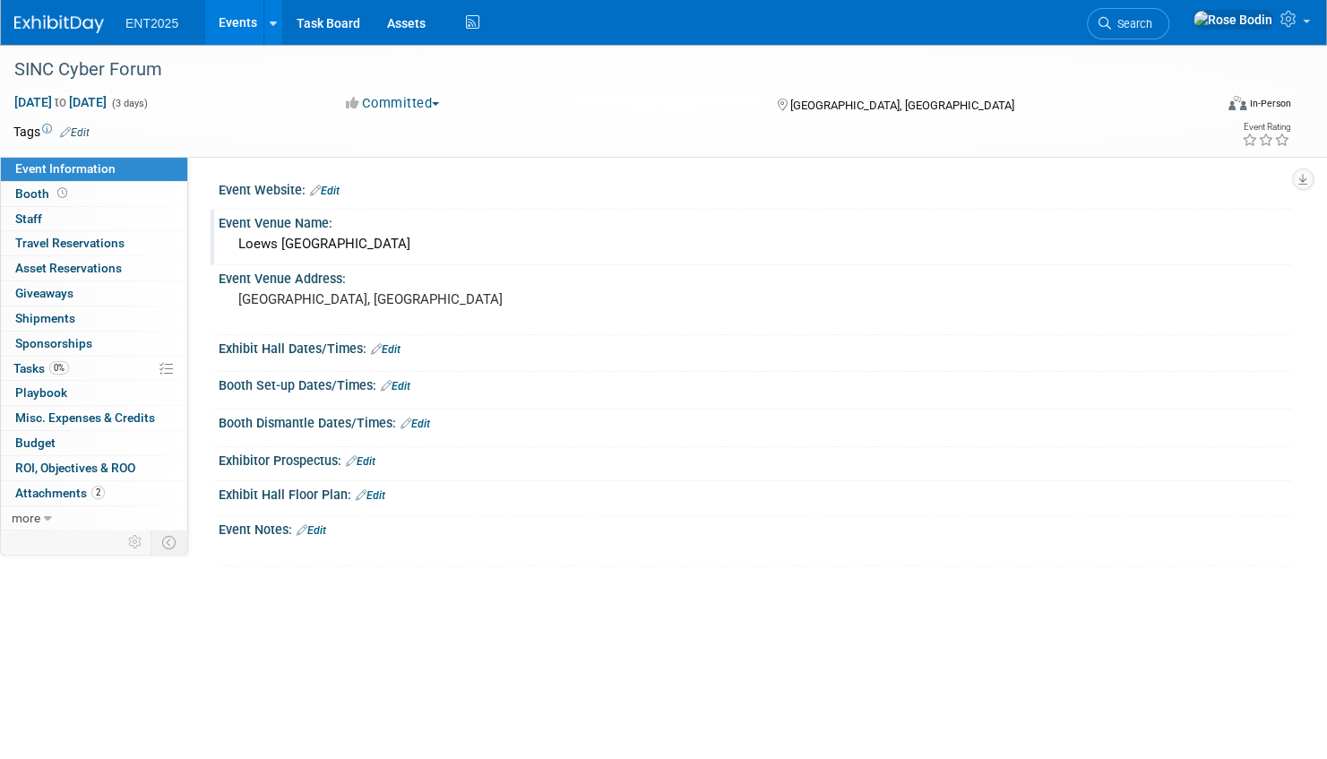
click at [378, 344] on icon at bounding box center [376, 349] width 11 height 12
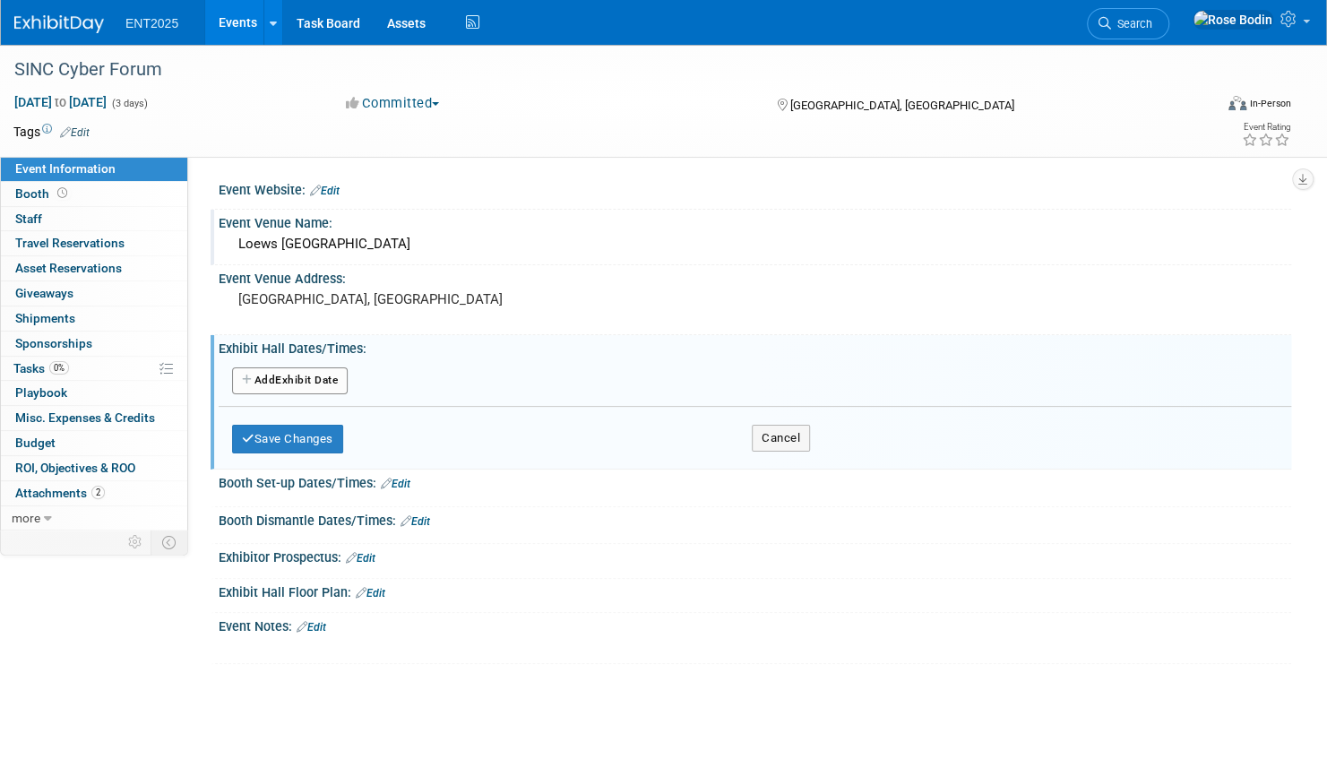
click at [326, 376] on button "Add Another Exhibit Date" at bounding box center [290, 380] width 116 height 27
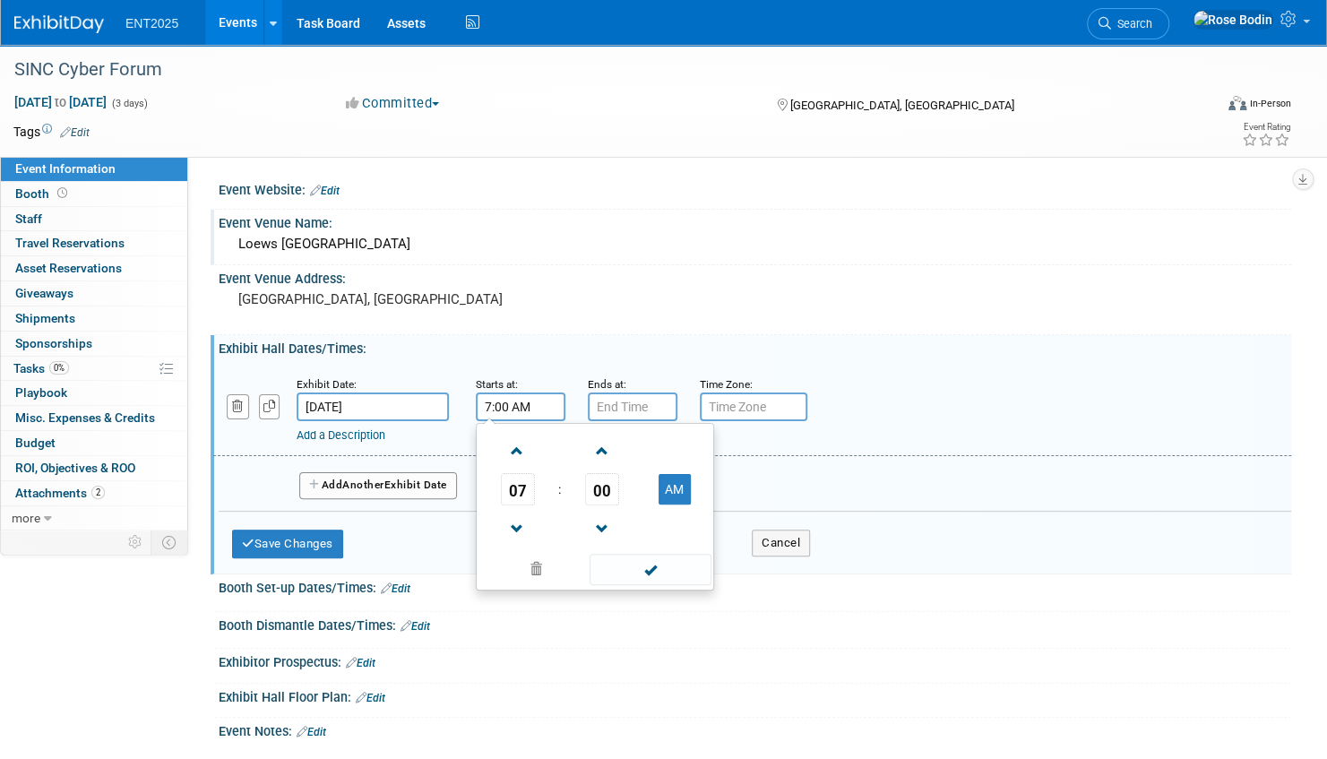
click at [511, 400] on input "7:00 AM" at bounding box center [521, 407] width 90 height 29
click at [514, 522] on span at bounding box center [517, 529] width 31 height 31
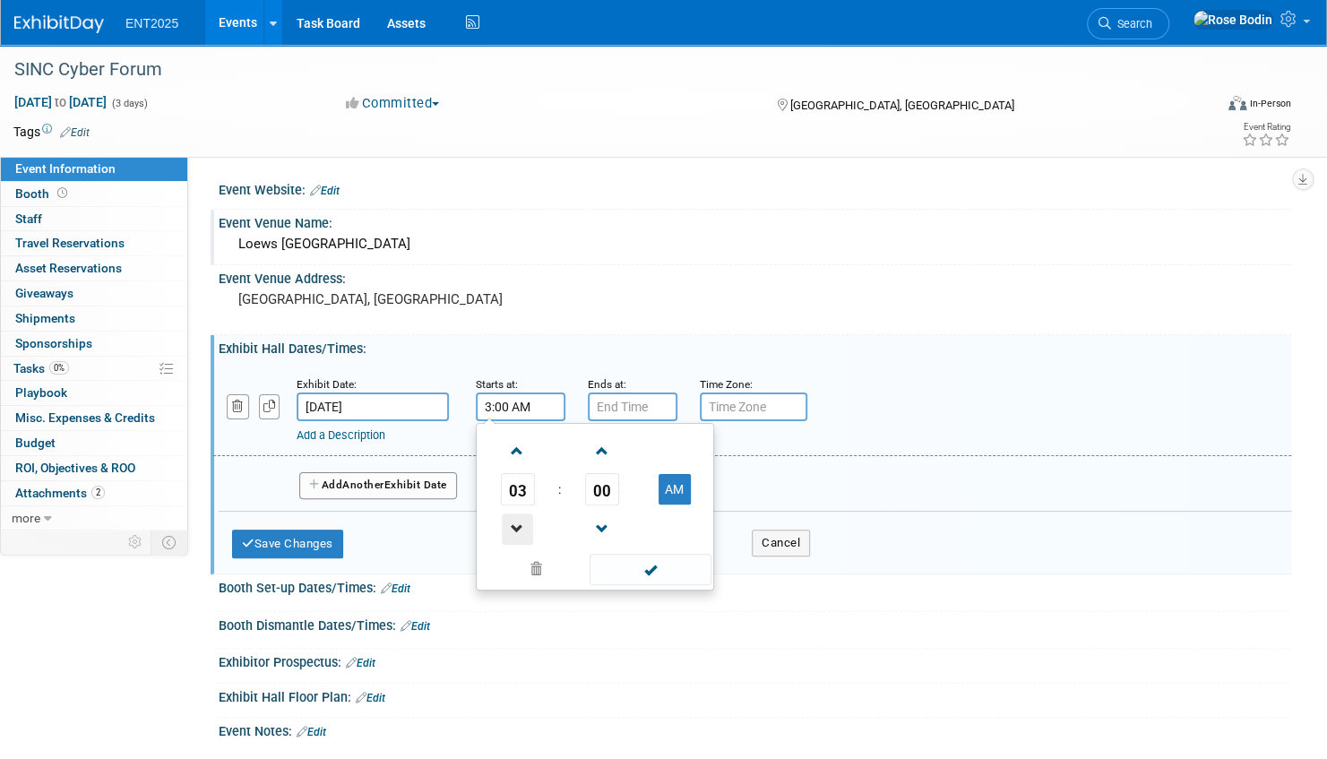
click at [514, 522] on span at bounding box center [517, 529] width 31 height 31
click at [678, 484] on button "AM" at bounding box center [675, 489] width 32 height 30
type input "2:00 PM"
click at [651, 562] on span at bounding box center [650, 569] width 121 height 31
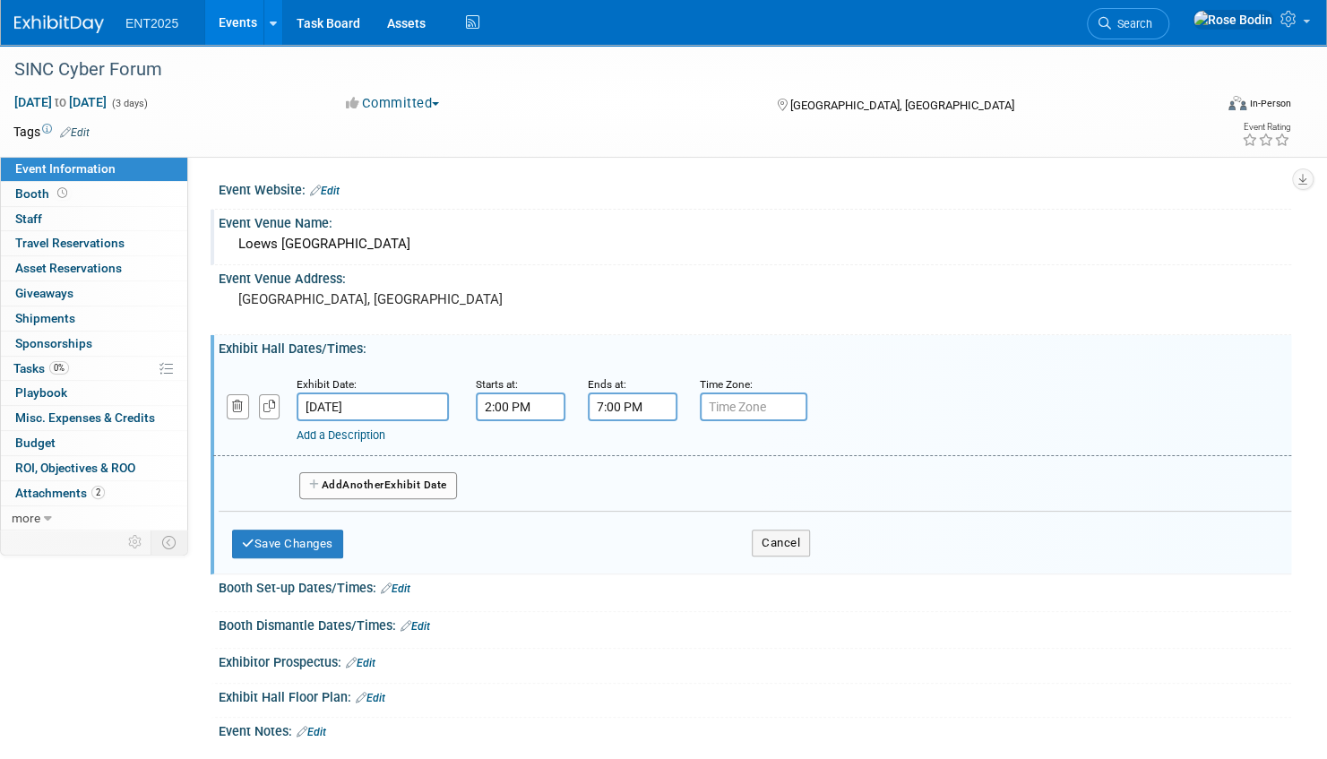
click at [635, 410] on input "7:00 PM" at bounding box center [633, 407] width 90 height 29
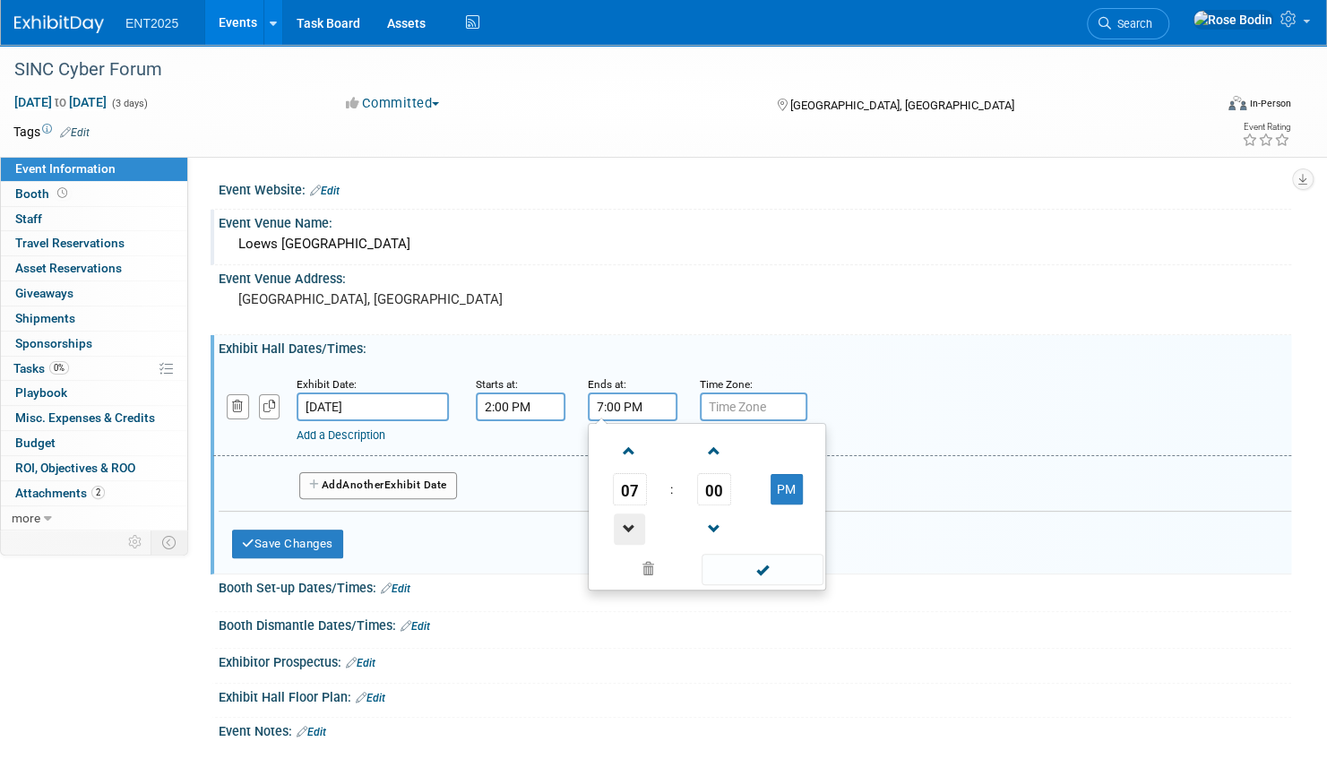
click at [627, 520] on span at bounding box center [629, 529] width 31 height 31
type input "5:00 PM"
click at [729, 563] on span at bounding box center [762, 569] width 121 height 31
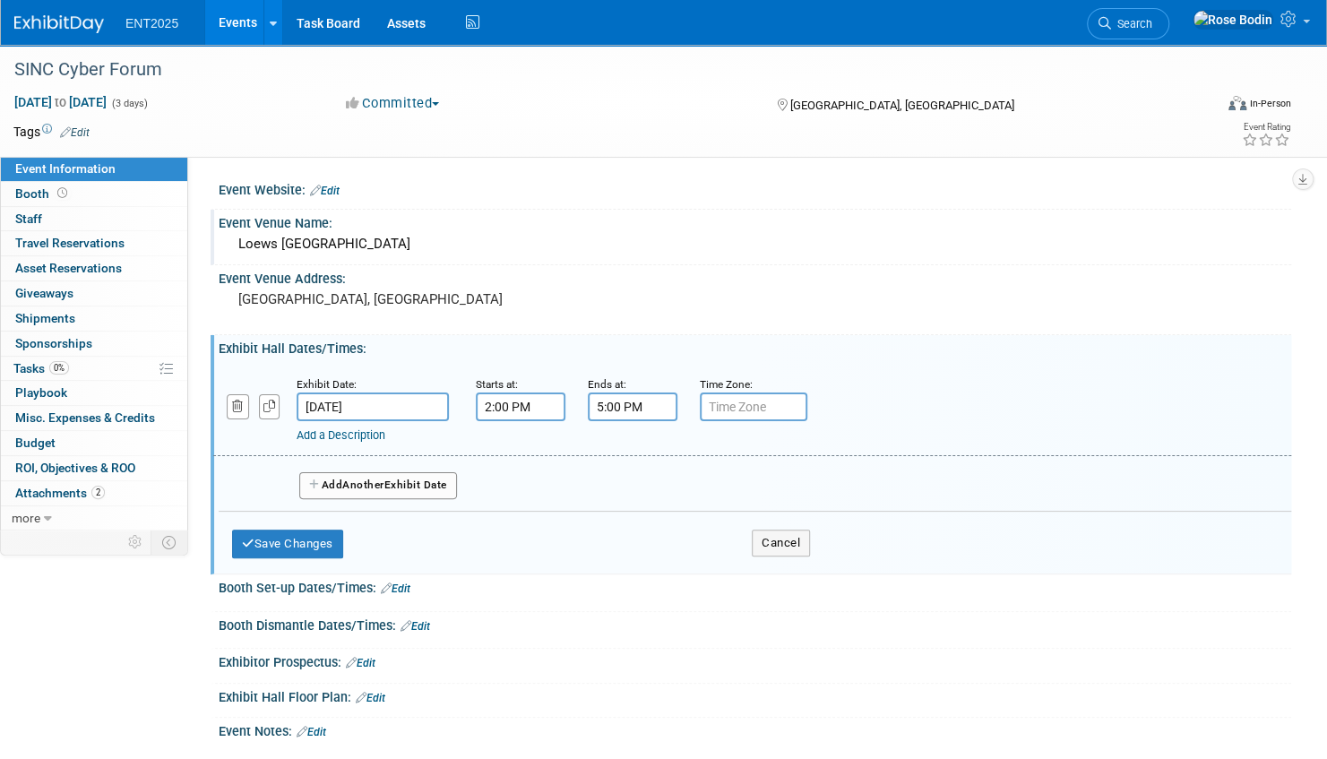
click at [351, 482] on span "Another" at bounding box center [363, 485] width 42 height 13
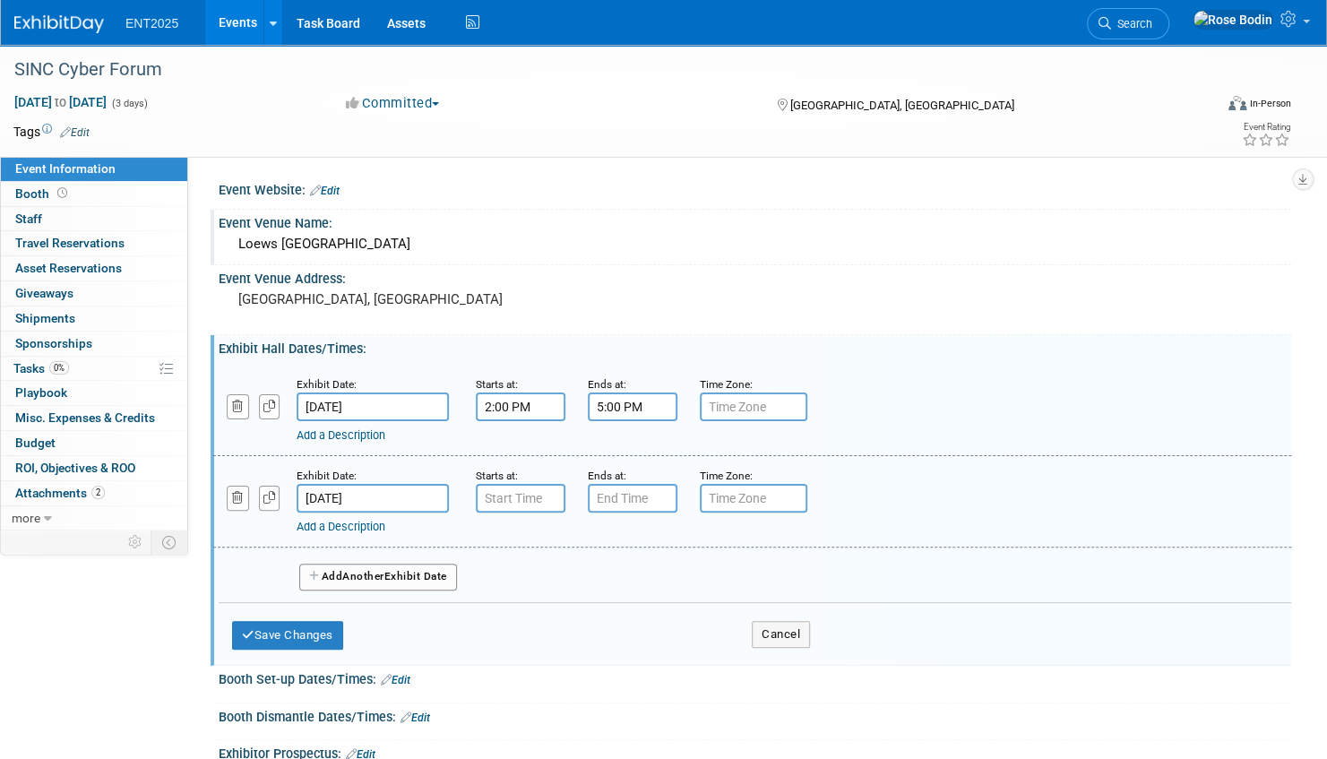
click at [382, 491] on input "Sep 22, 2025" at bounding box center [373, 498] width 152 height 29
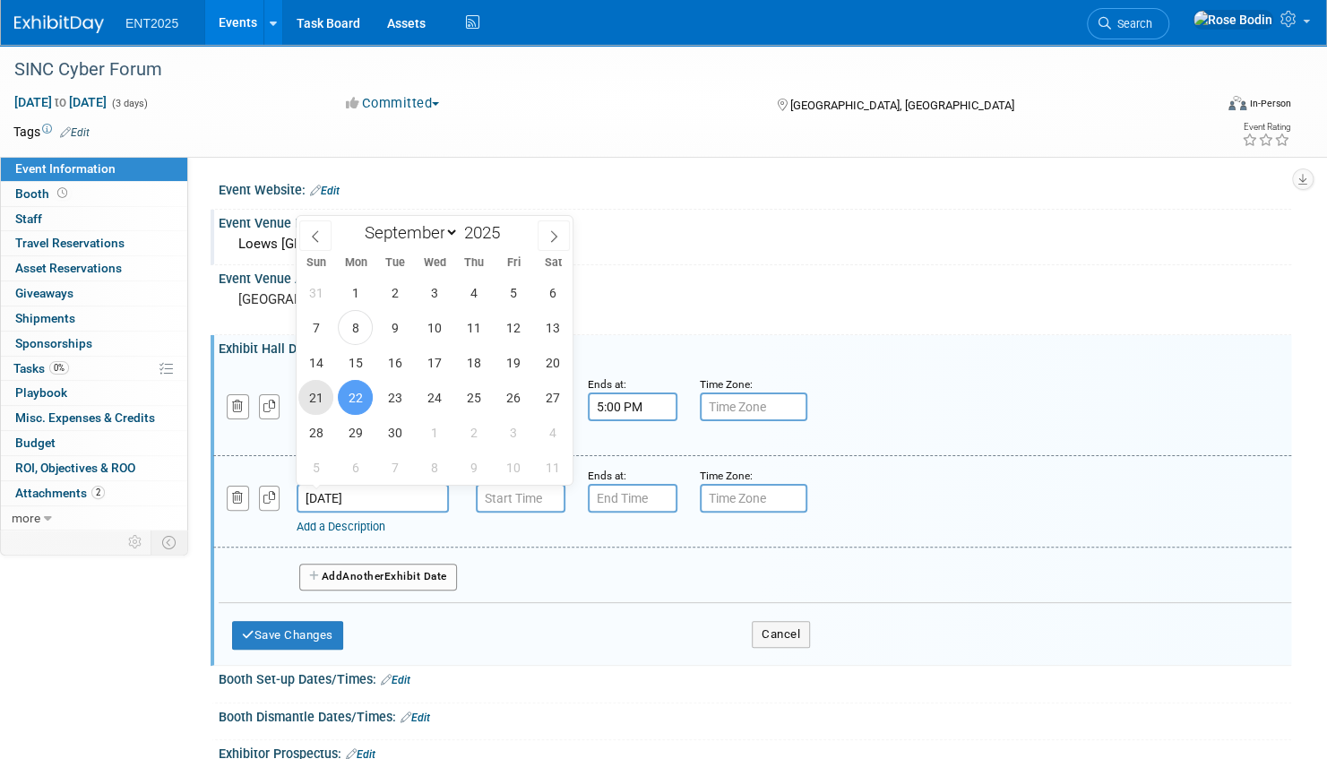
click at [321, 397] on span "21" at bounding box center [315, 397] width 35 height 35
type input "Sep 21, 2025"
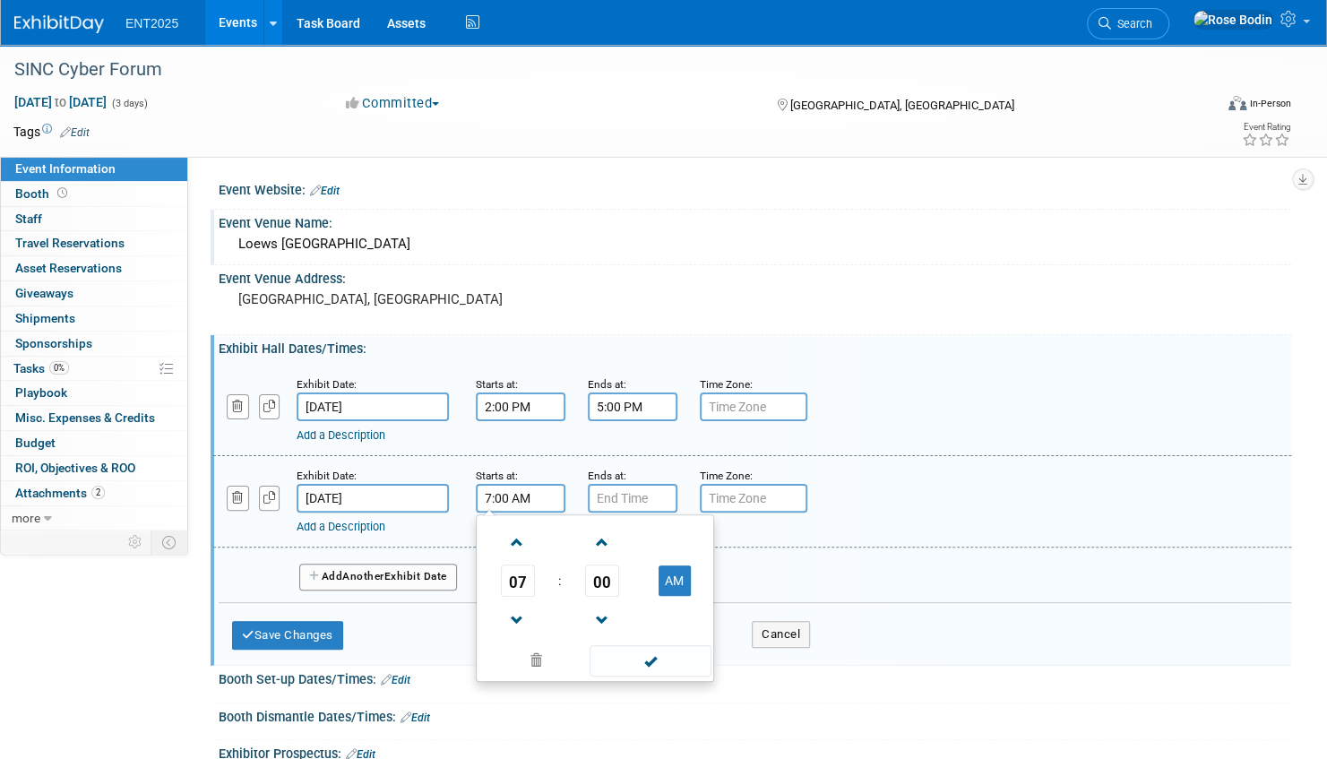
click at [529, 497] on input "7:00 AM" at bounding box center [521, 498] width 90 height 29
click at [522, 618] on span at bounding box center [517, 620] width 31 height 31
click at [518, 612] on span at bounding box center [517, 620] width 31 height 31
click at [602, 582] on span "00" at bounding box center [602, 581] width 34 height 32
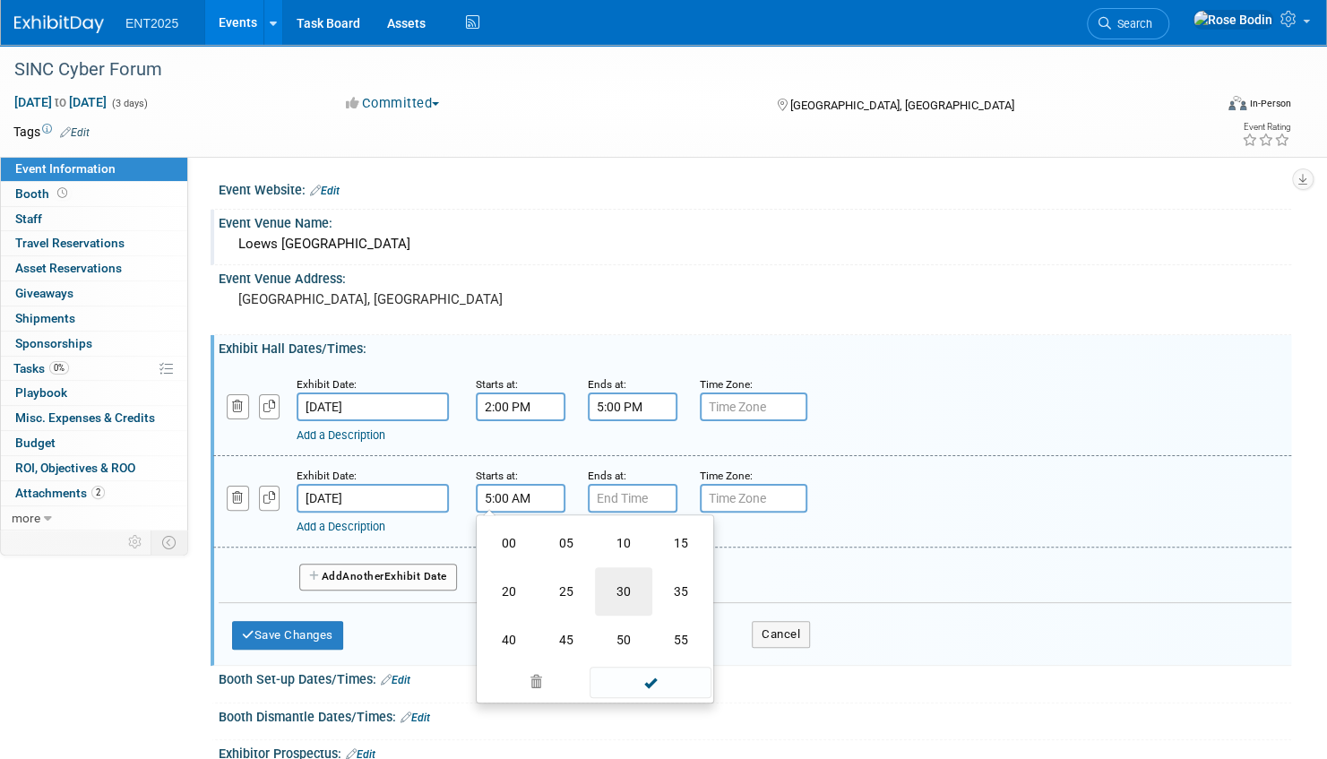
click at [625, 582] on td "30" at bounding box center [623, 591] width 57 height 48
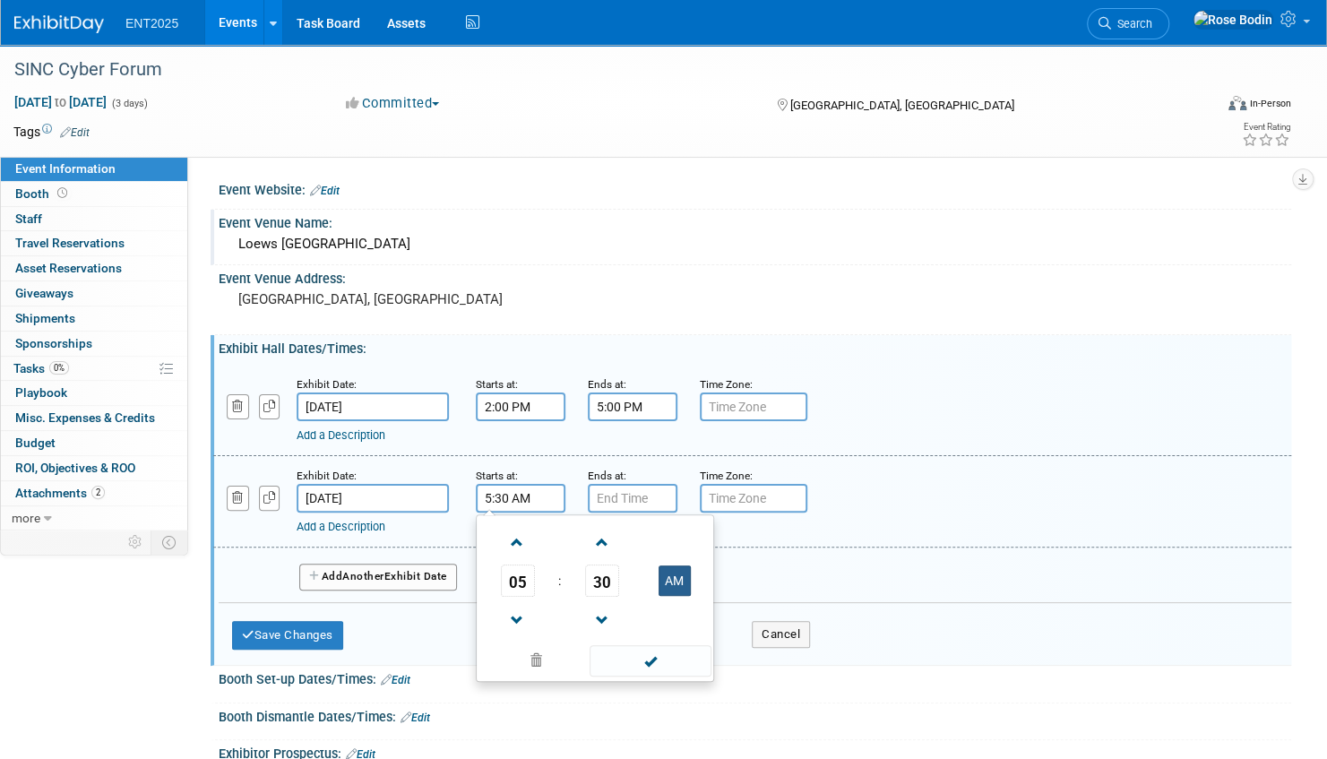
click at [670, 579] on button "AM" at bounding box center [675, 580] width 32 height 30
type input "5:30 PM"
click at [650, 656] on span at bounding box center [650, 660] width 121 height 31
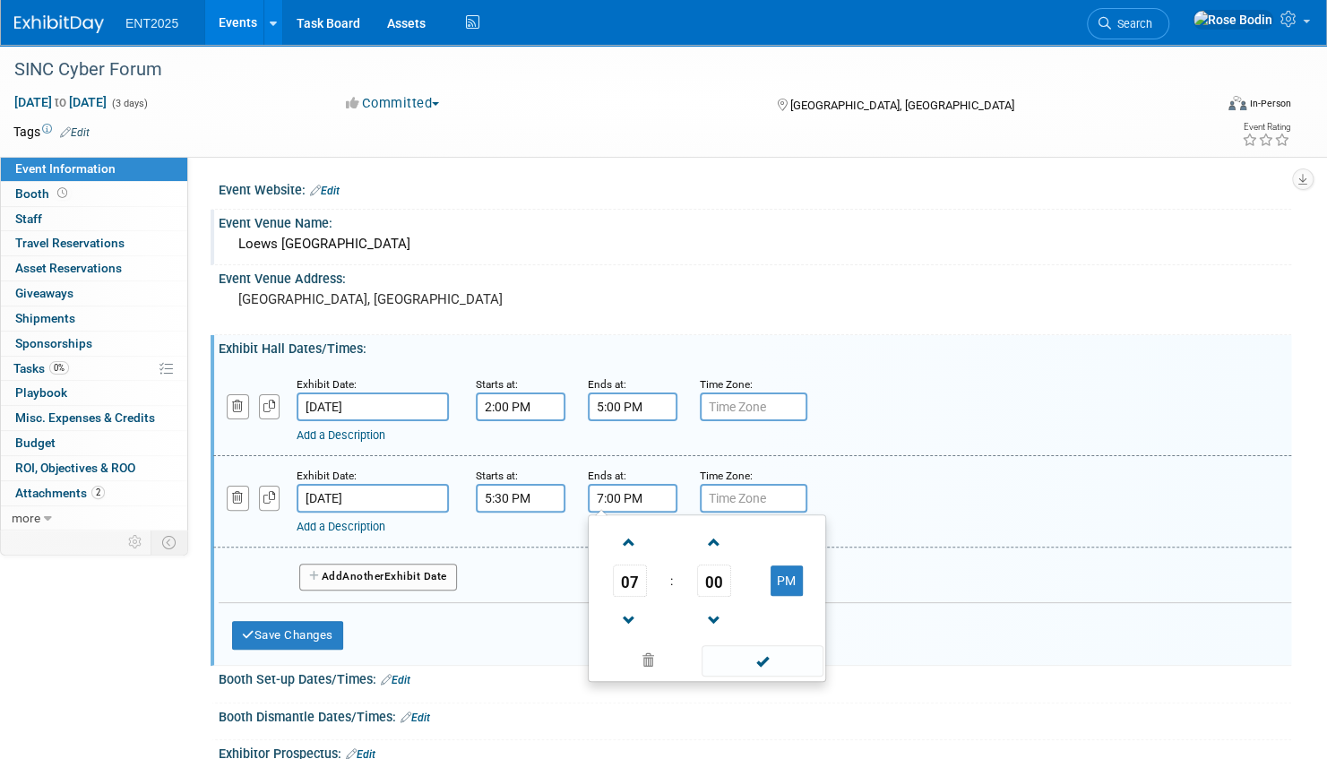
click at [643, 501] on input "7:00 PM" at bounding box center [633, 498] width 90 height 29
click at [713, 574] on span "00" at bounding box center [714, 581] width 34 height 32
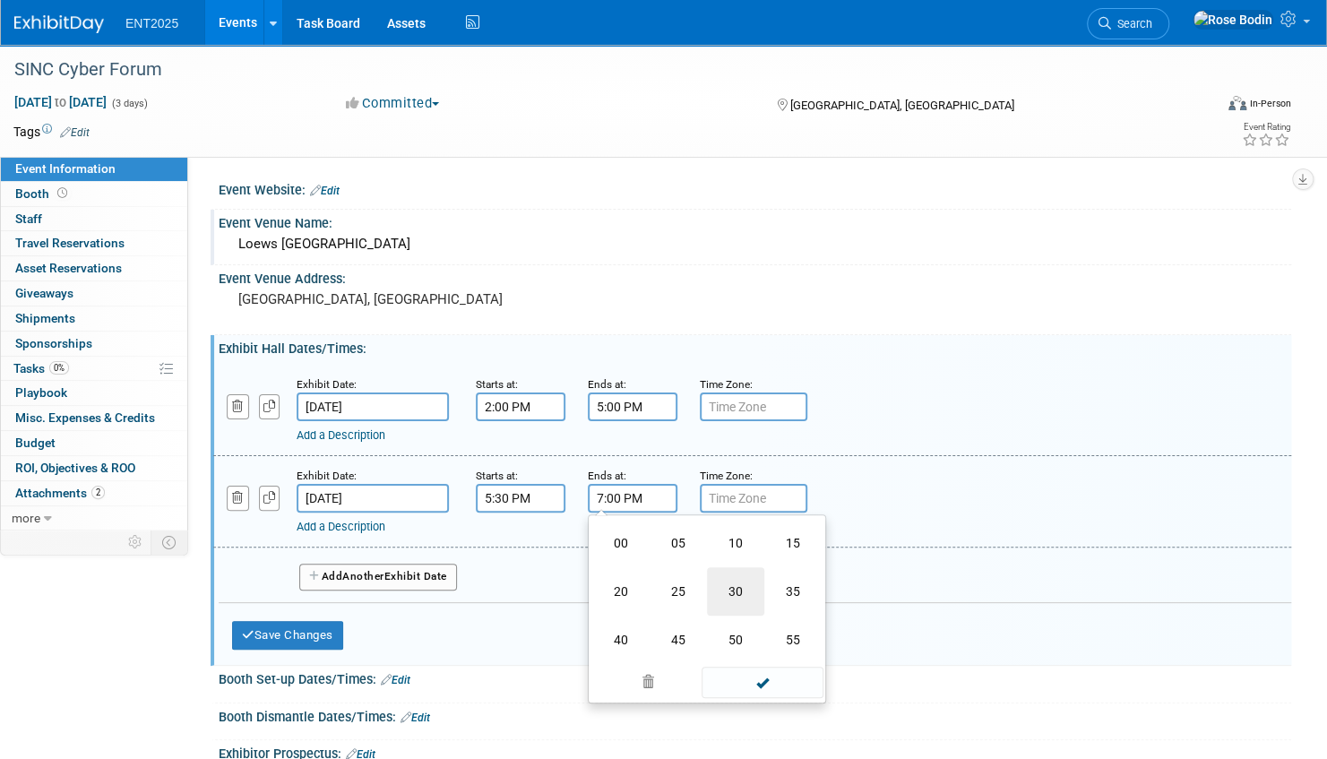
click at [730, 588] on td "30" at bounding box center [735, 591] width 57 height 48
type input "7:30 PM"
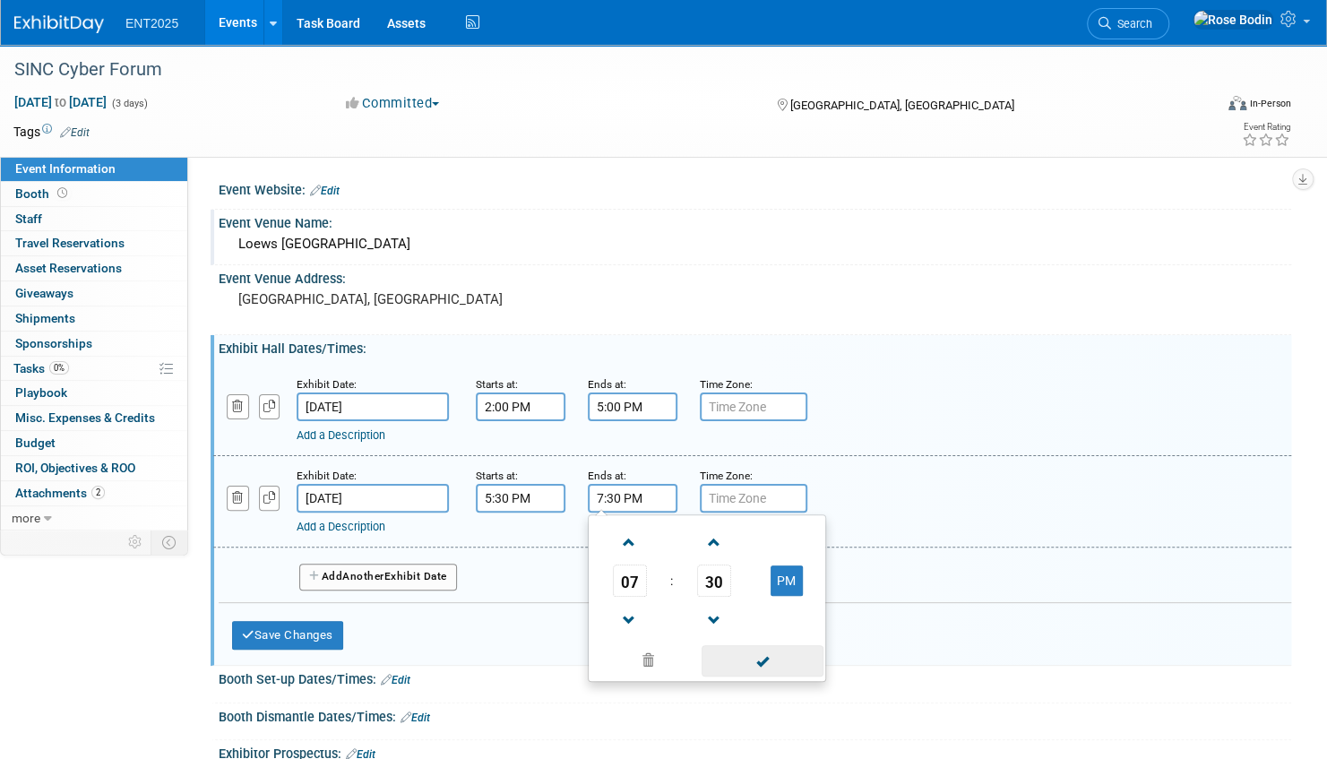
click at [737, 656] on span at bounding box center [762, 660] width 121 height 31
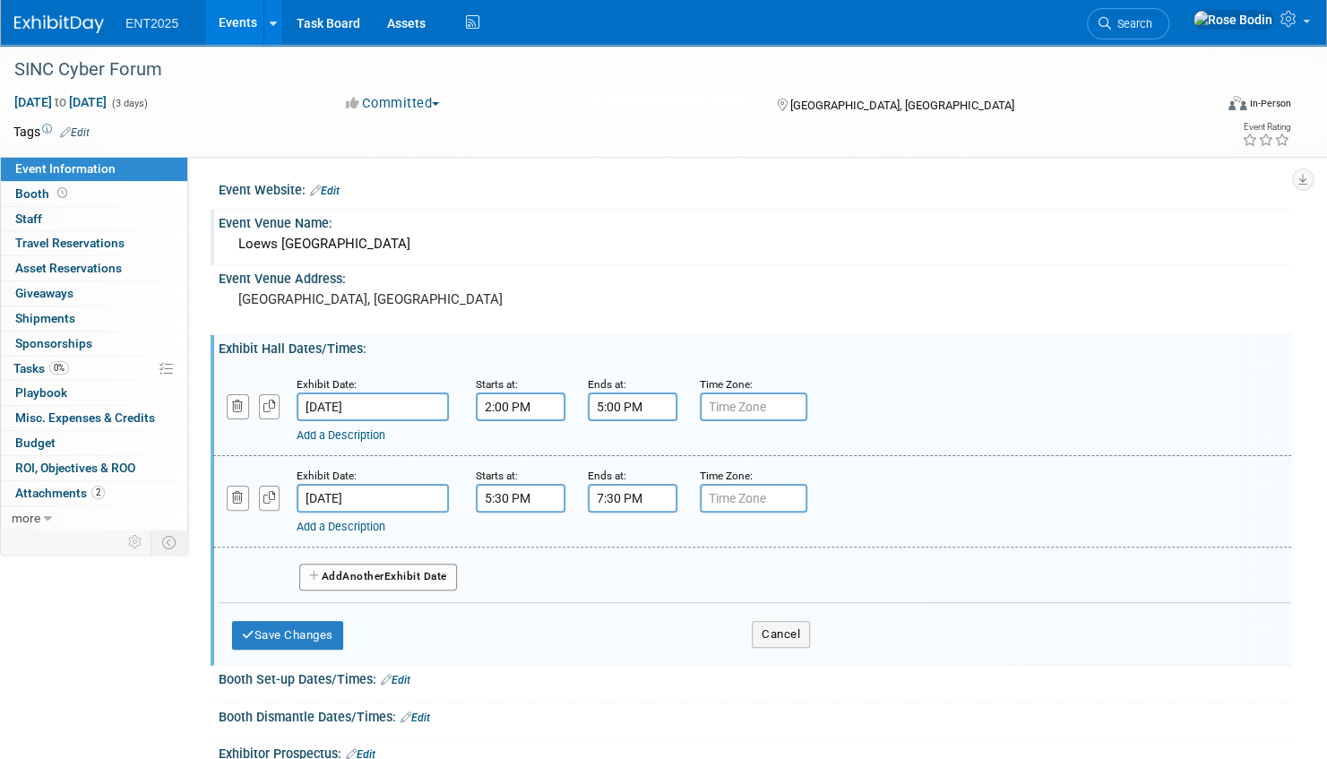
click at [362, 523] on link "Add a Description" at bounding box center [341, 526] width 89 height 13
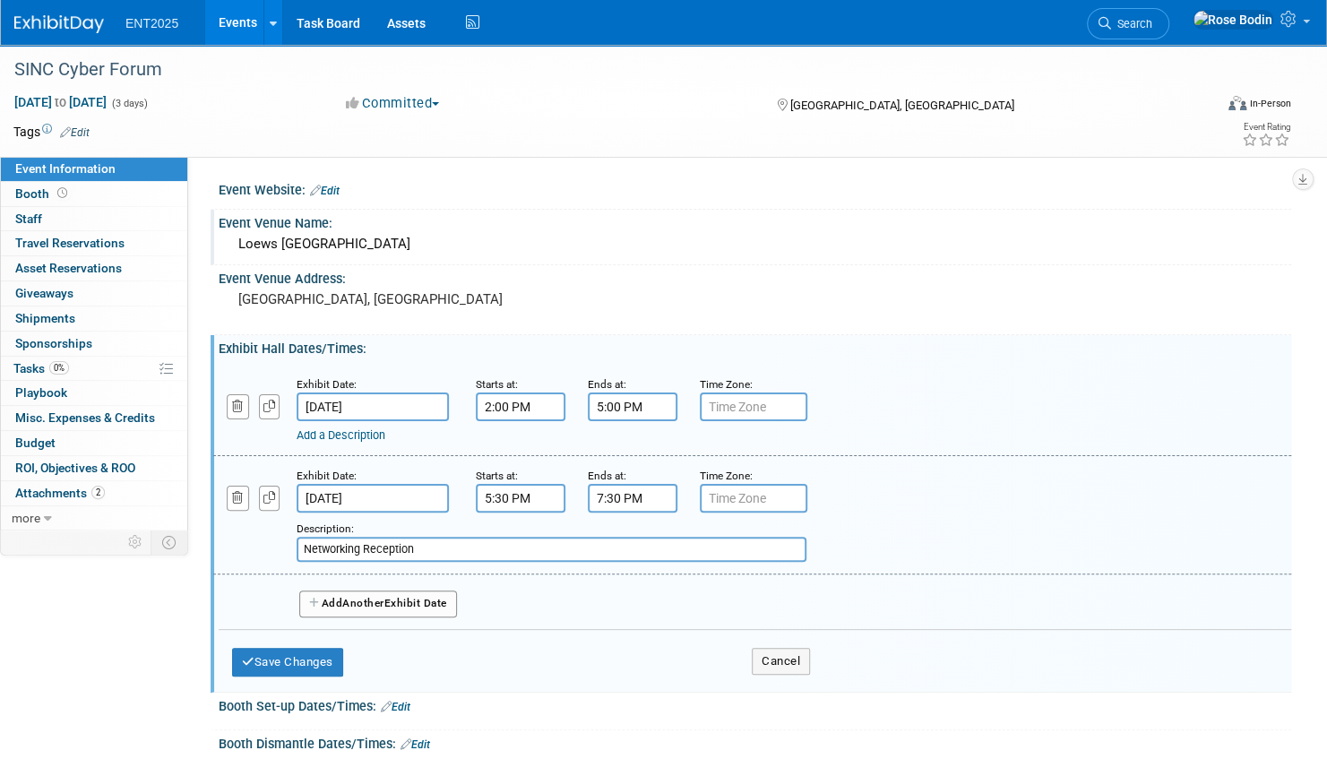
type input "Networking Reception"
click at [367, 428] on link "Add a Description" at bounding box center [341, 434] width 89 height 13
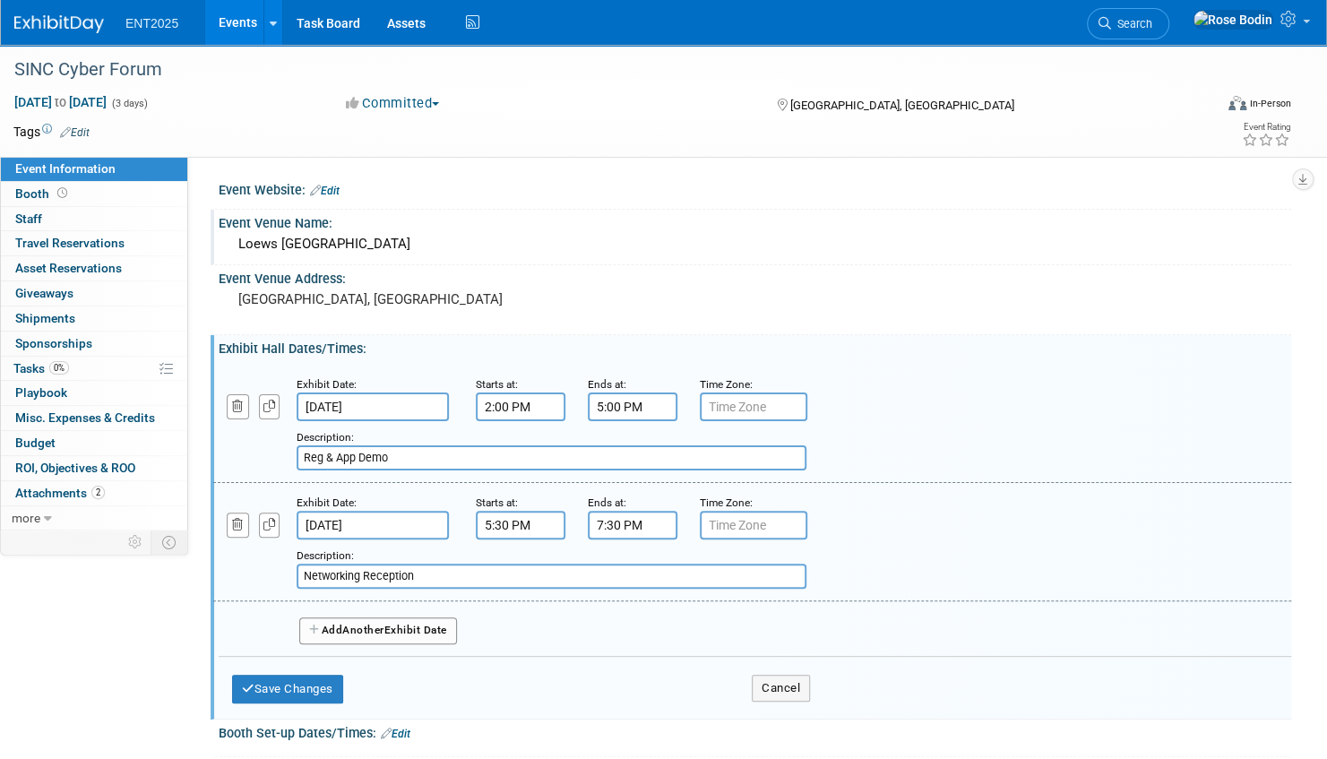
type input "Reg & App Demo"
click at [371, 626] on span "Another" at bounding box center [363, 630] width 42 height 13
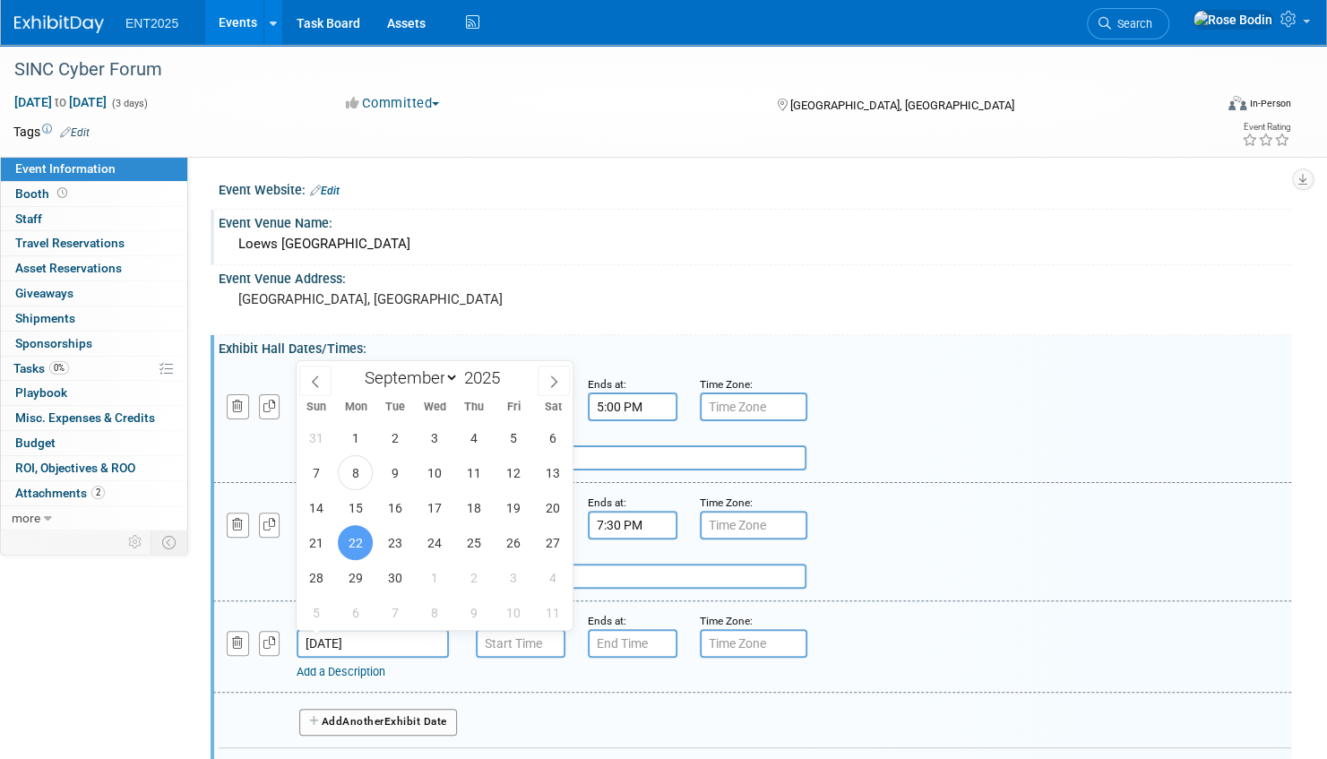
click at [332, 643] on input "Sep 22, 2025" at bounding box center [373, 643] width 152 height 29
click at [312, 540] on span "21" at bounding box center [315, 542] width 35 height 35
type input "Sep 21, 2025"
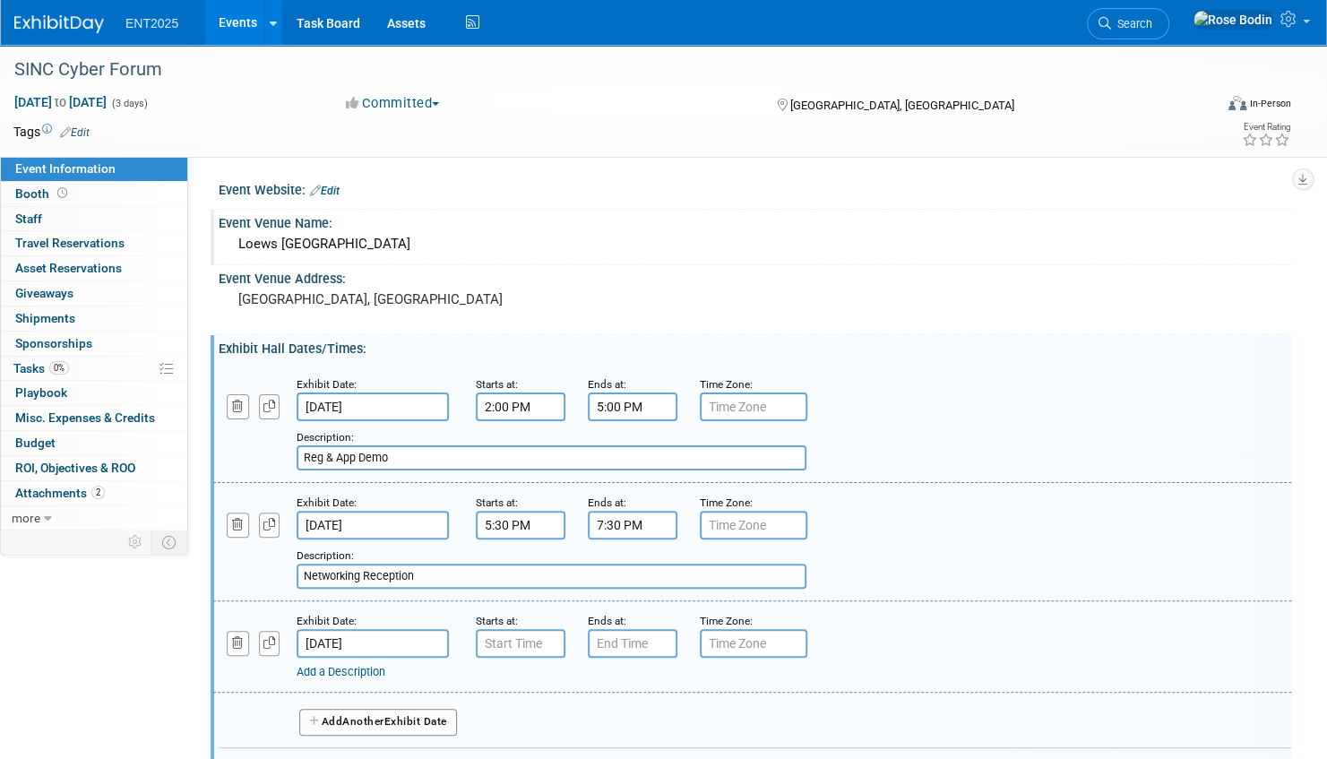
click at [375, 667] on link "Add a Description" at bounding box center [341, 671] width 89 height 13
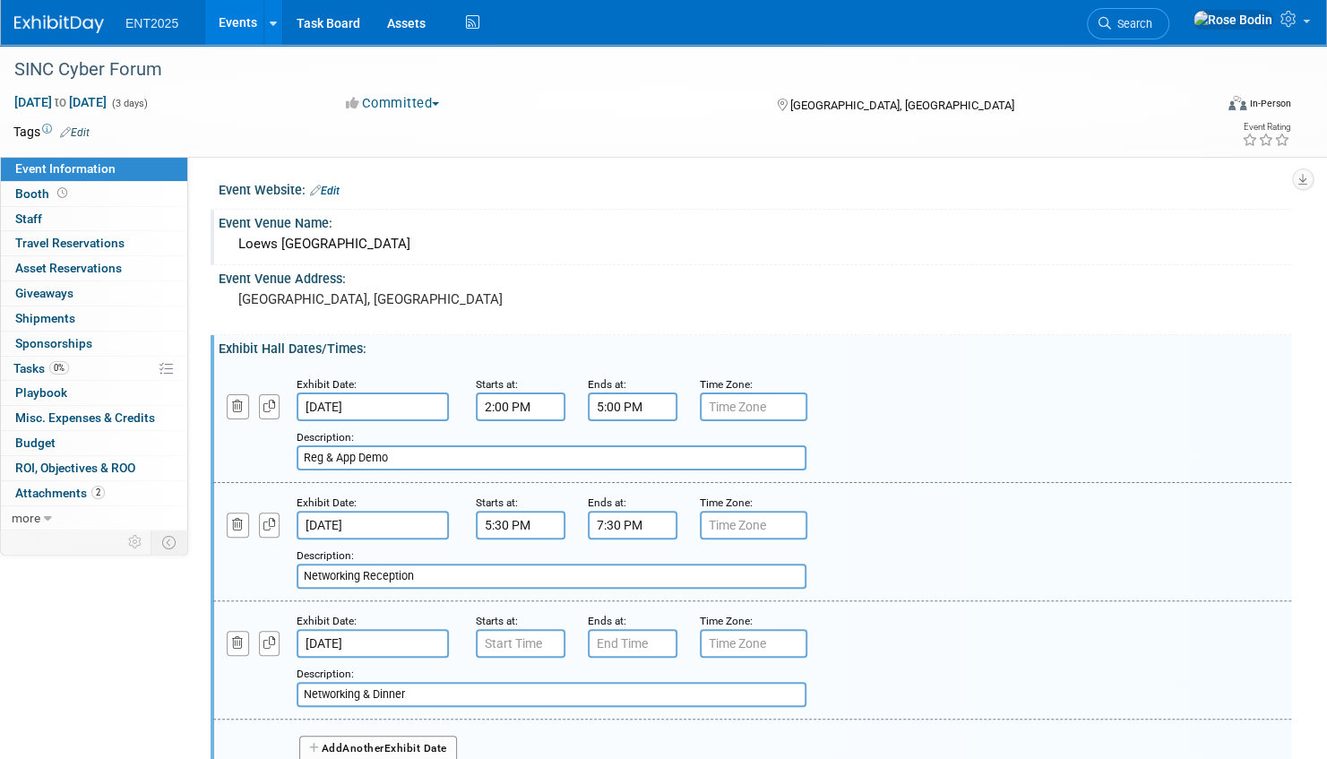
type input "Networking & Dinner"
click at [530, 645] on input "7:00 AM" at bounding box center [521, 643] width 90 height 29
click at [674, 720] on button "AM" at bounding box center [675, 726] width 32 height 30
type input "7:00 PM"
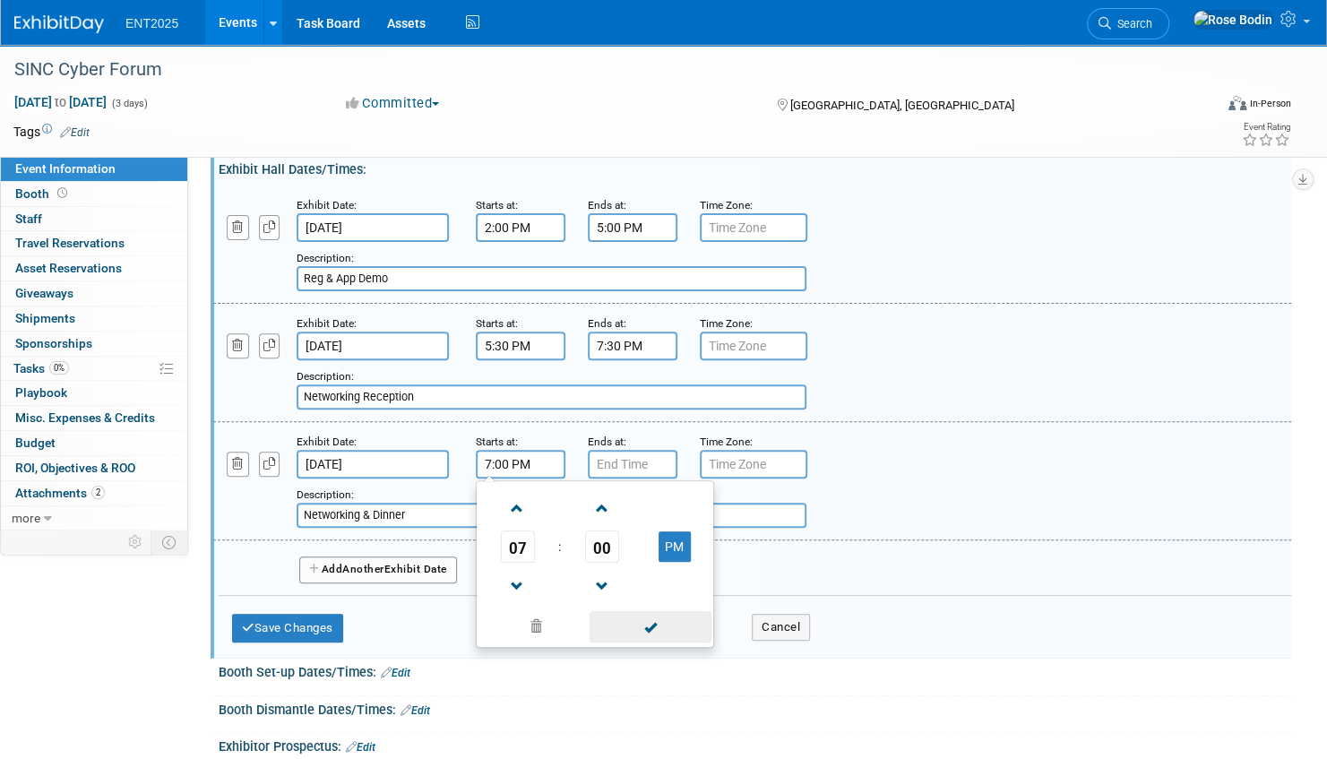
click at [670, 622] on span at bounding box center [650, 626] width 121 height 31
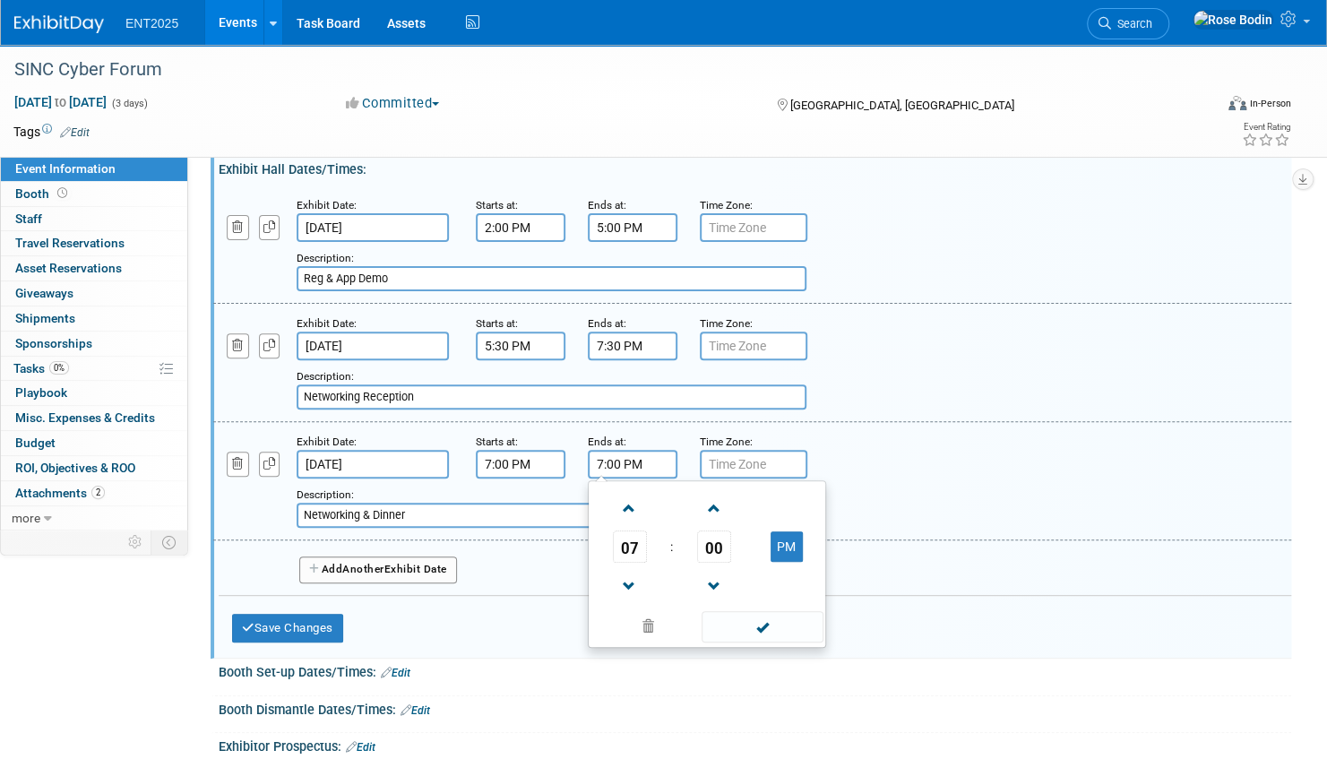
click at [647, 453] on input "7:00 PM" at bounding box center [633, 464] width 90 height 29
click at [626, 505] on span at bounding box center [629, 508] width 31 height 31
type input "9:00 PM"
click at [762, 626] on span at bounding box center [762, 626] width 121 height 31
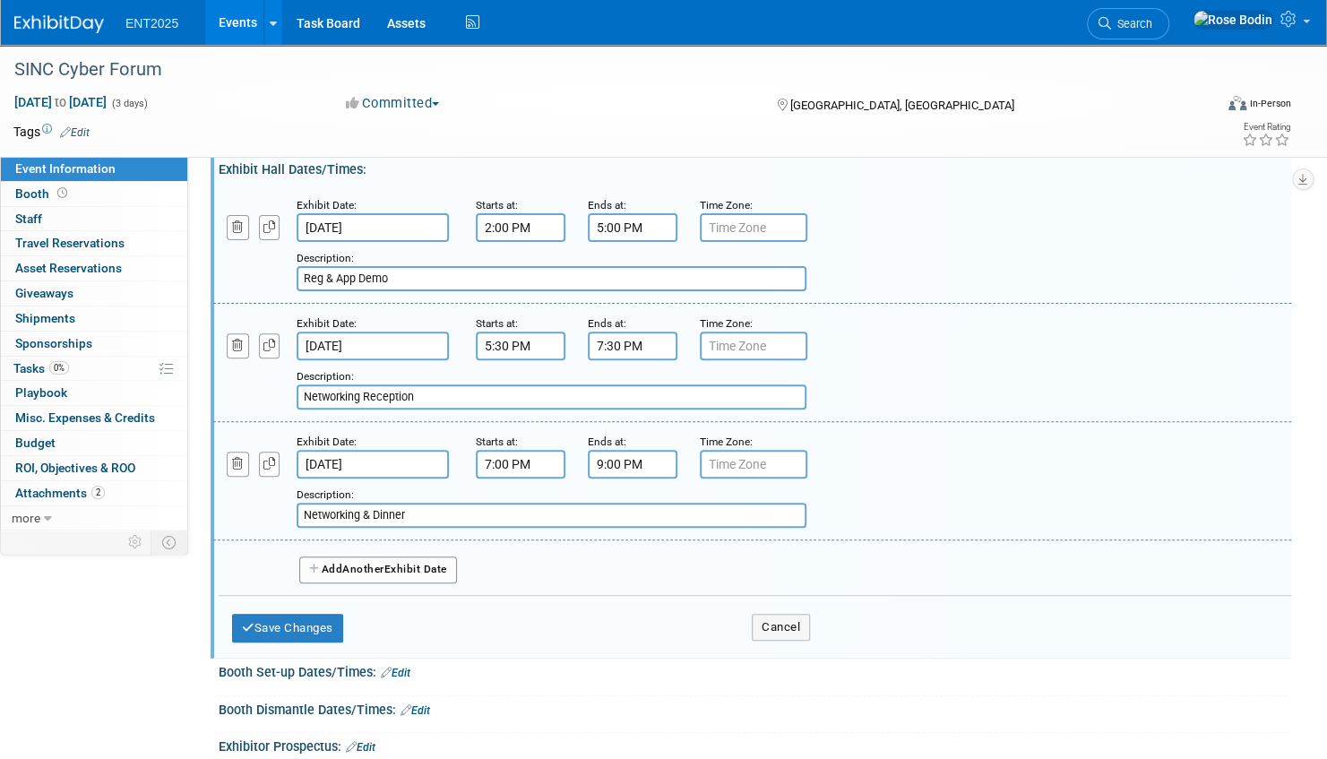
click at [645, 346] on input "7:30 PM" at bounding box center [633, 346] width 90 height 29
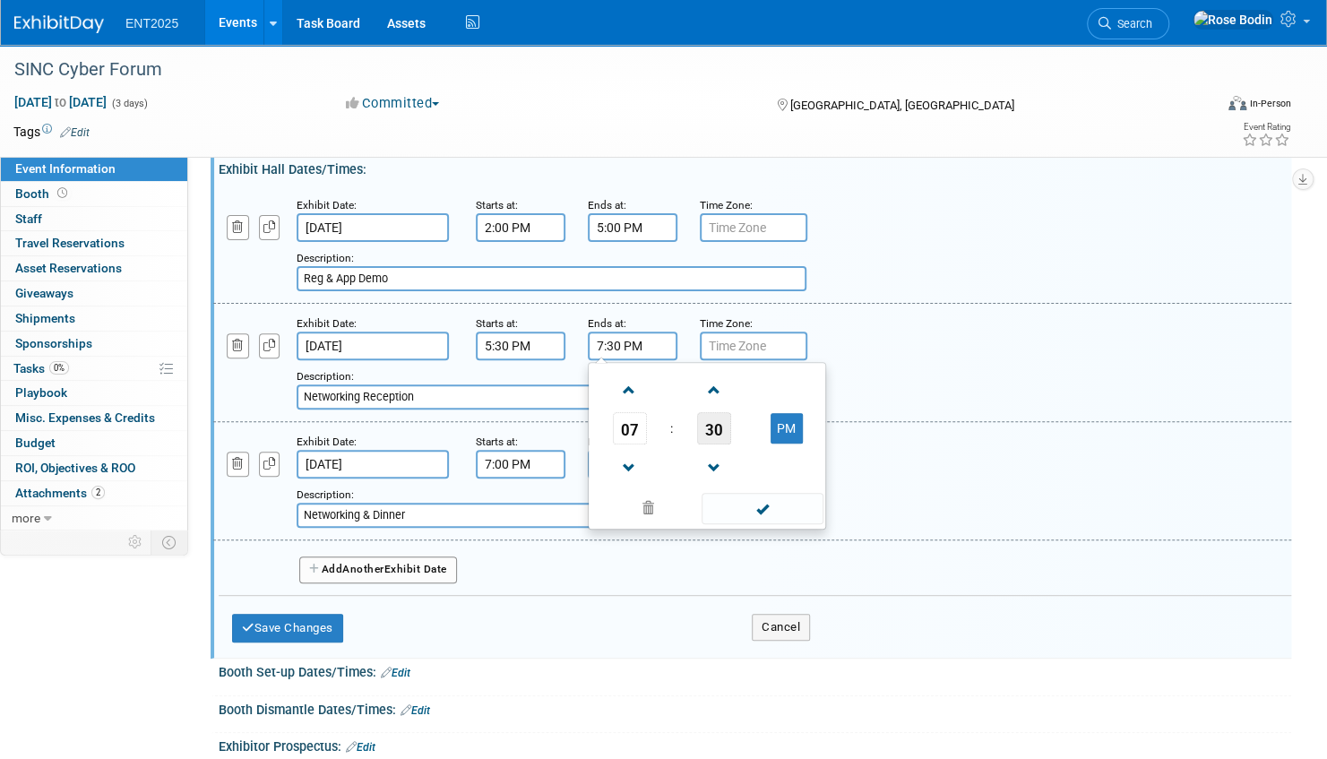
click at [709, 432] on span "30" at bounding box center [714, 428] width 34 height 32
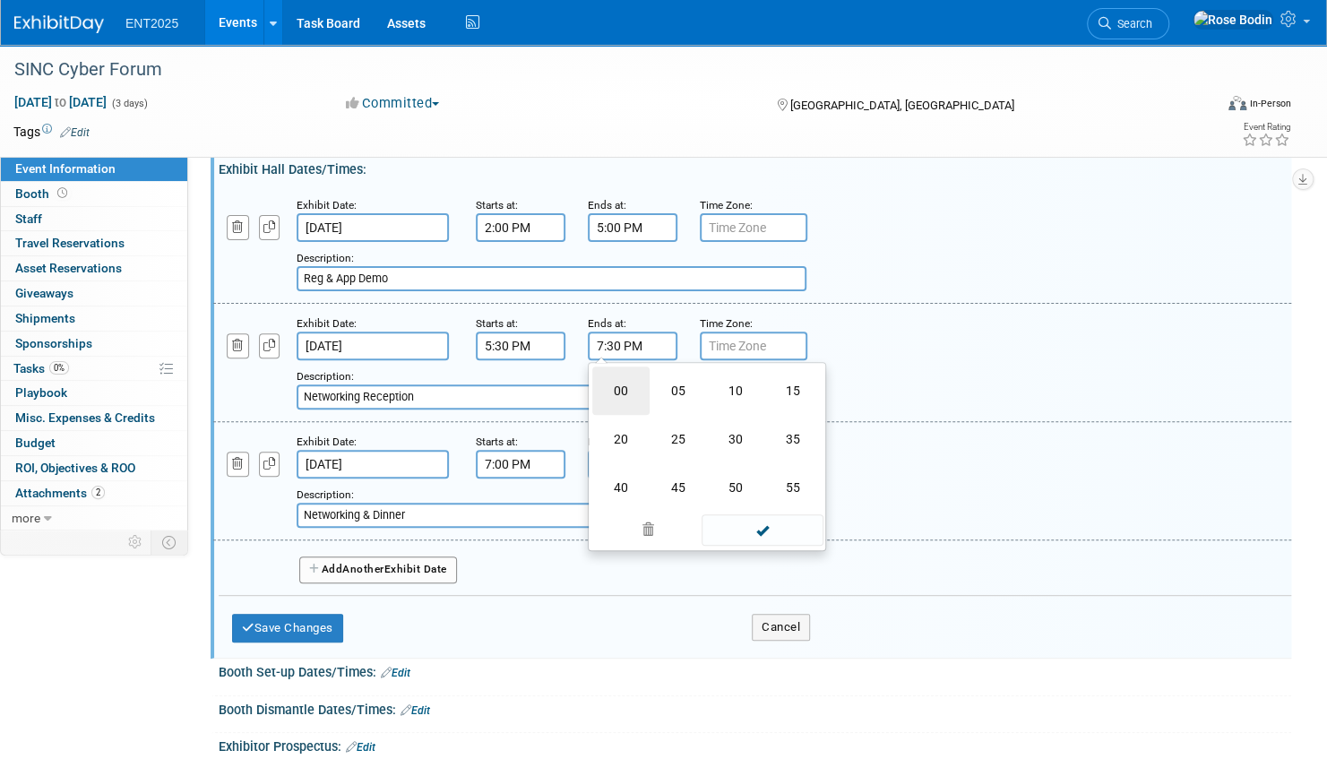
click at [628, 381] on td "00" at bounding box center [620, 391] width 57 height 48
type input "7:00 PM"
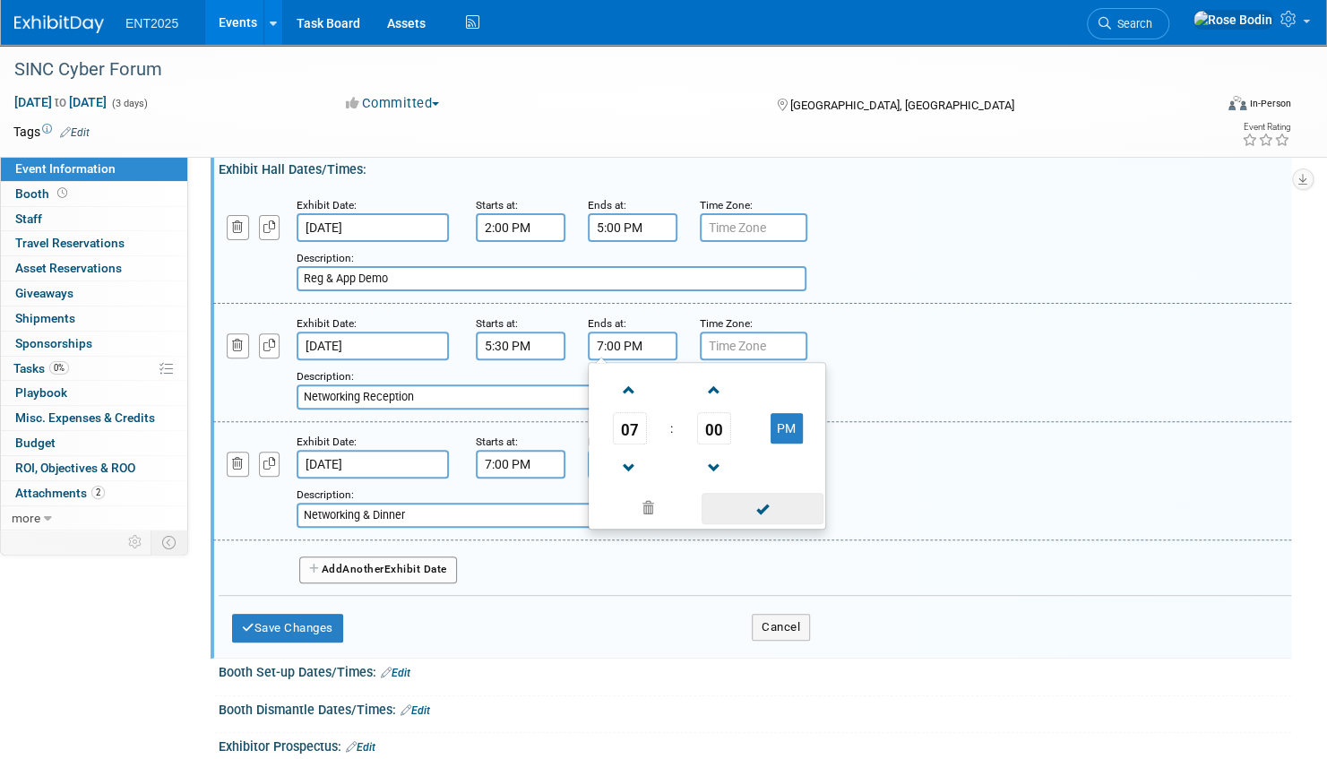
click at [769, 508] on span at bounding box center [762, 508] width 121 height 31
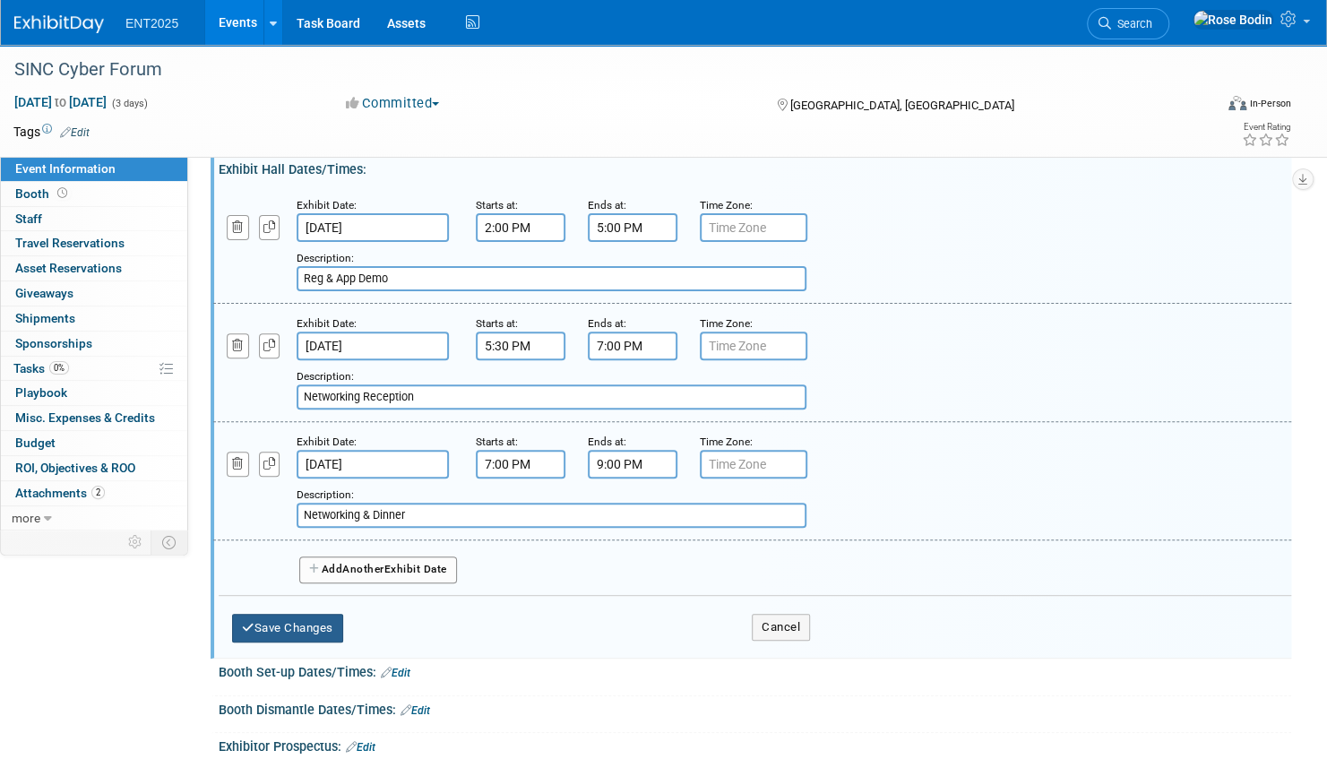
click at [298, 620] on button "Save Changes" at bounding box center [287, 628] width 111 height 29
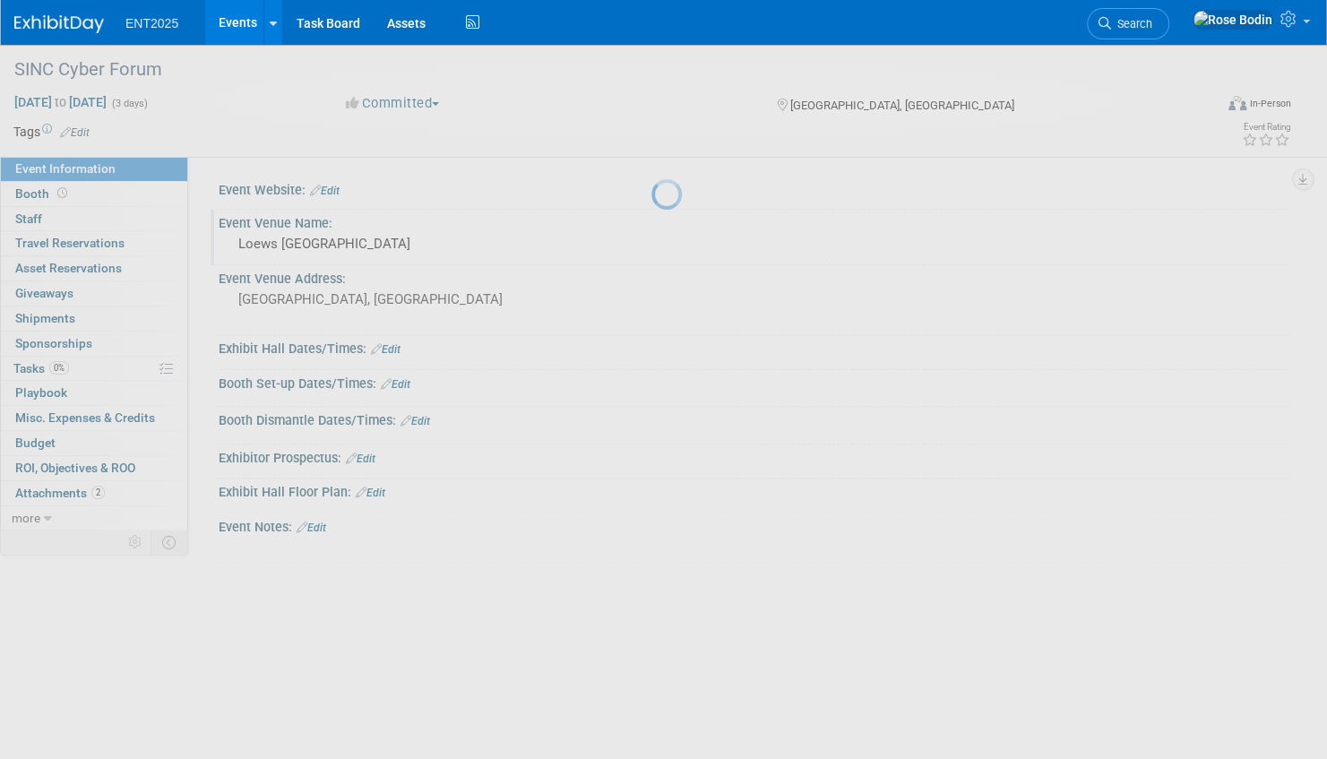
scroll to position [0, 0]
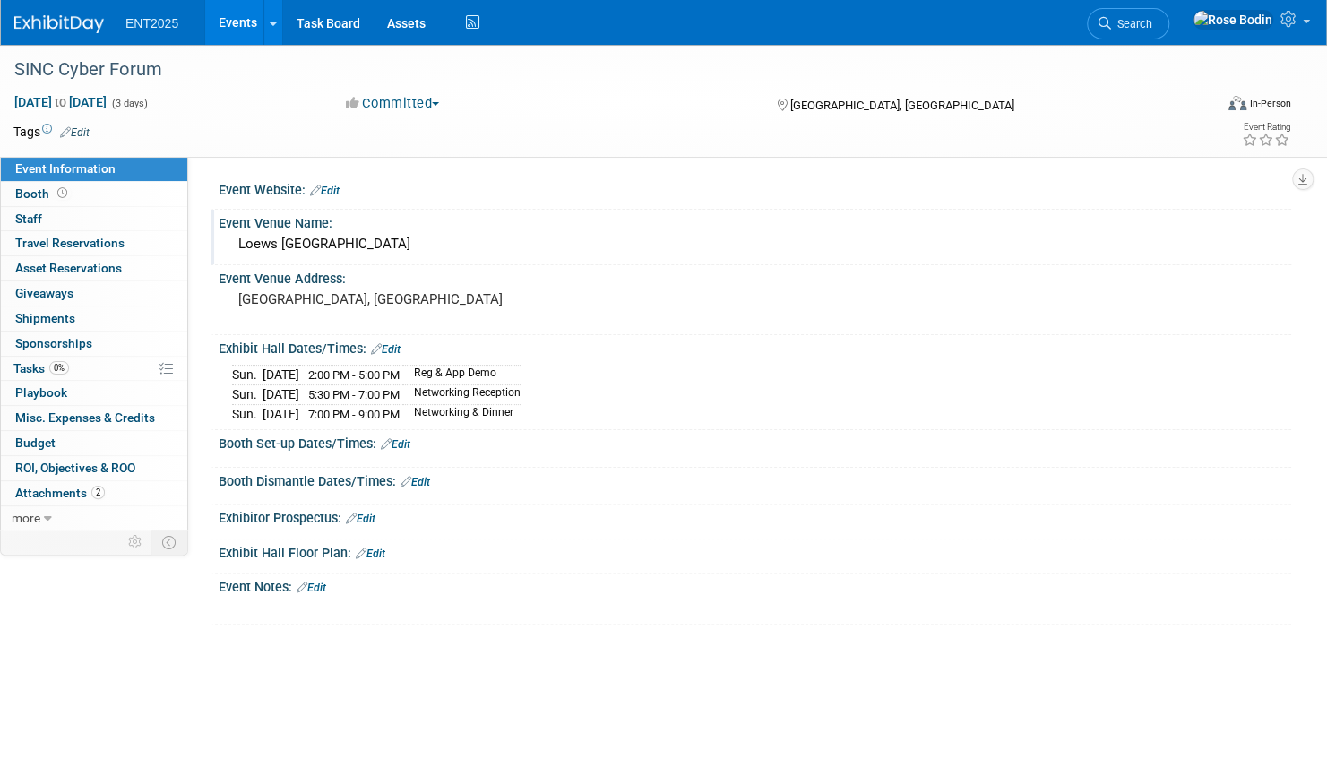
click at [390, 345] on link "Edit" at bounding box center [386, 349] width 30 height 13
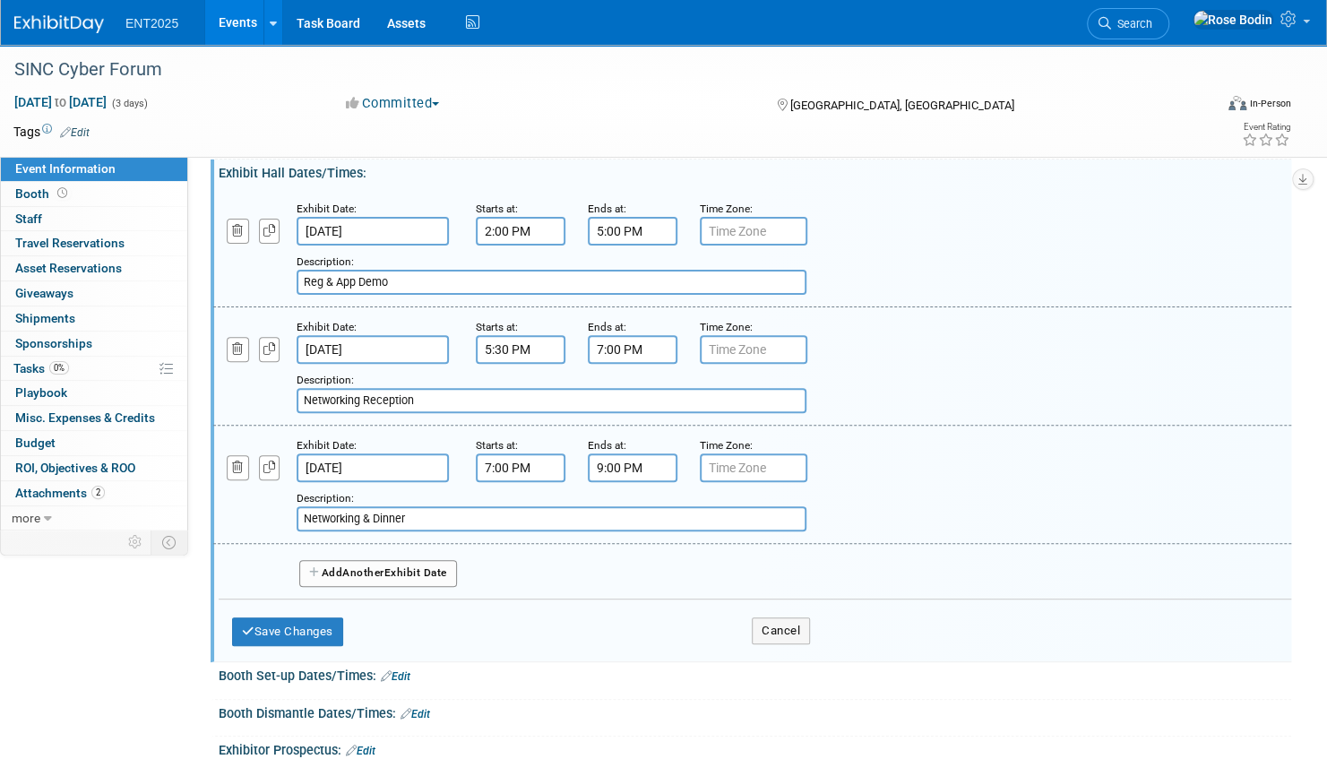
scroll to position [269, 0]
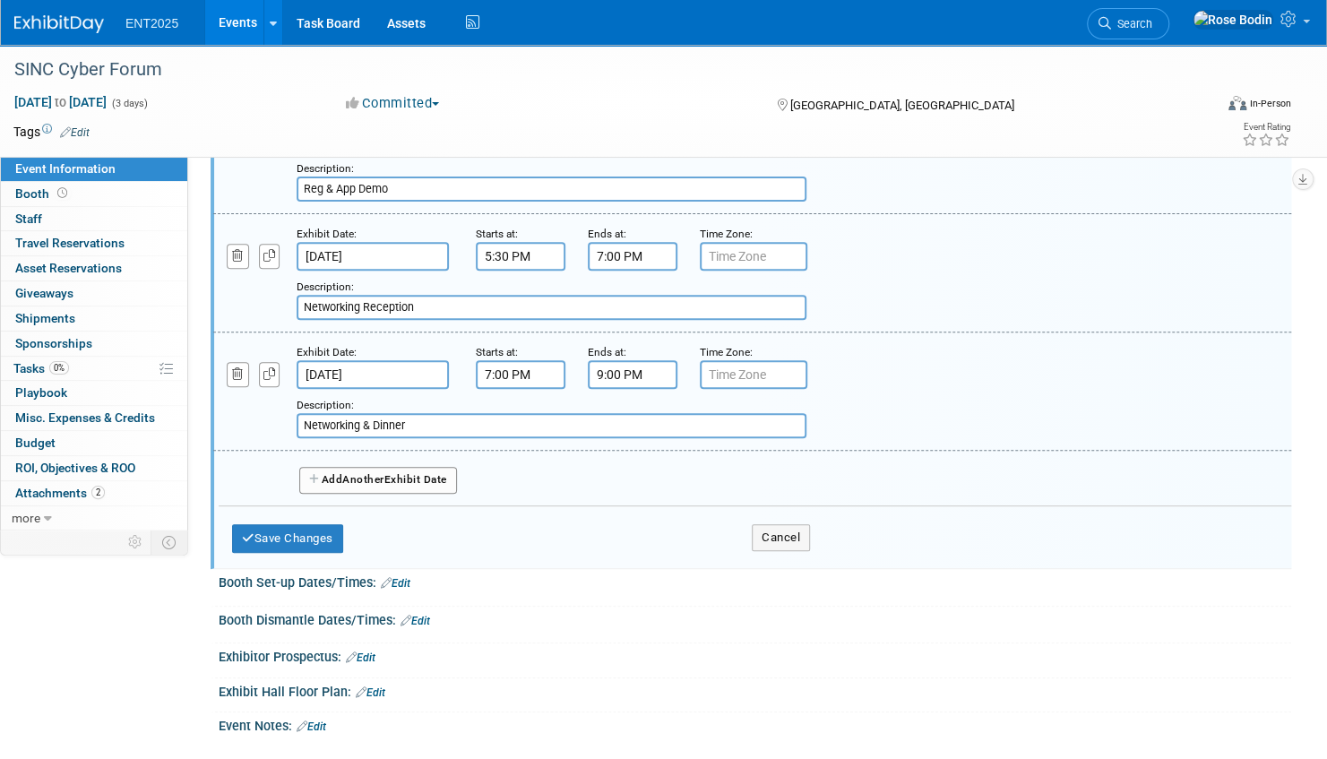
click at [384, 476] on span "Another" at bounding box center [363, 479] width 42 height 13
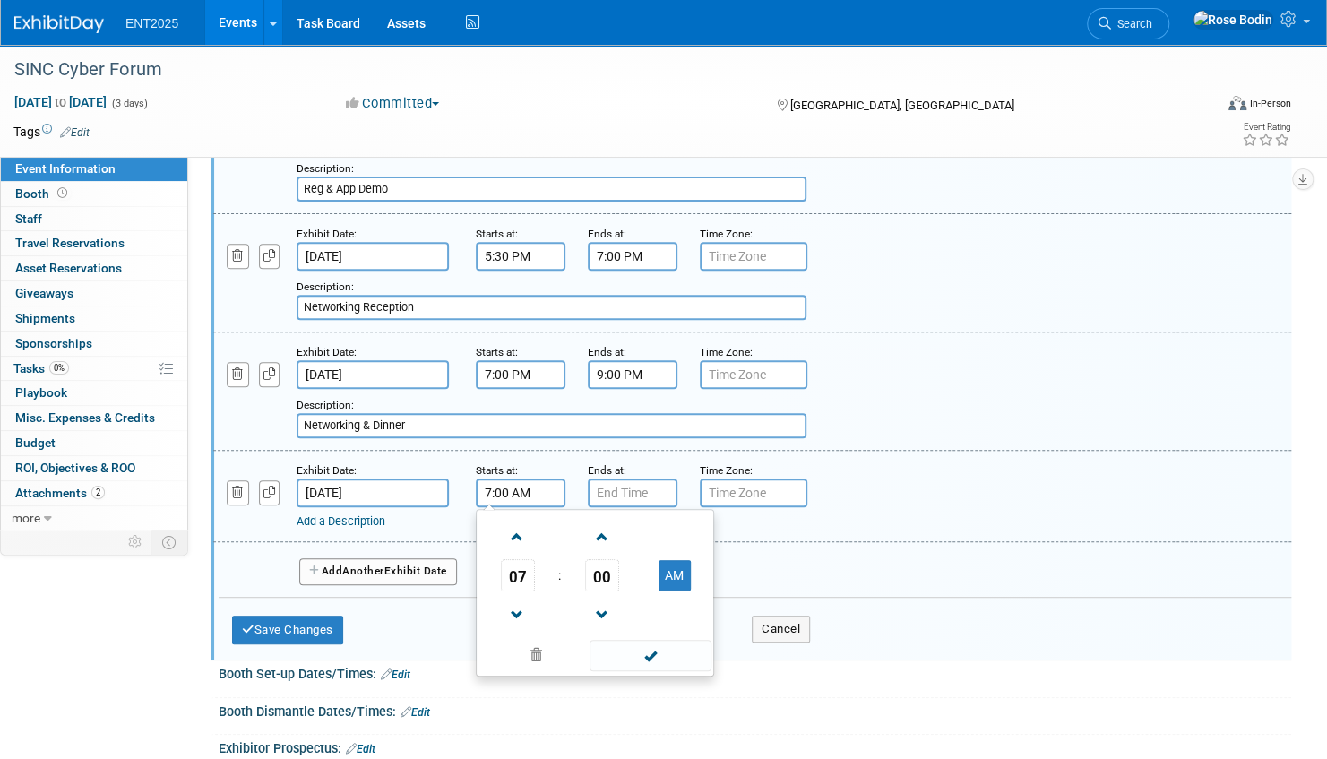
click at [531, 490] on input "7:00 AM" at bounding box center [521, 493] width 90 height 29
click at [616, 571] on span "00" at bounding box center [602, 575] width 34 height 32
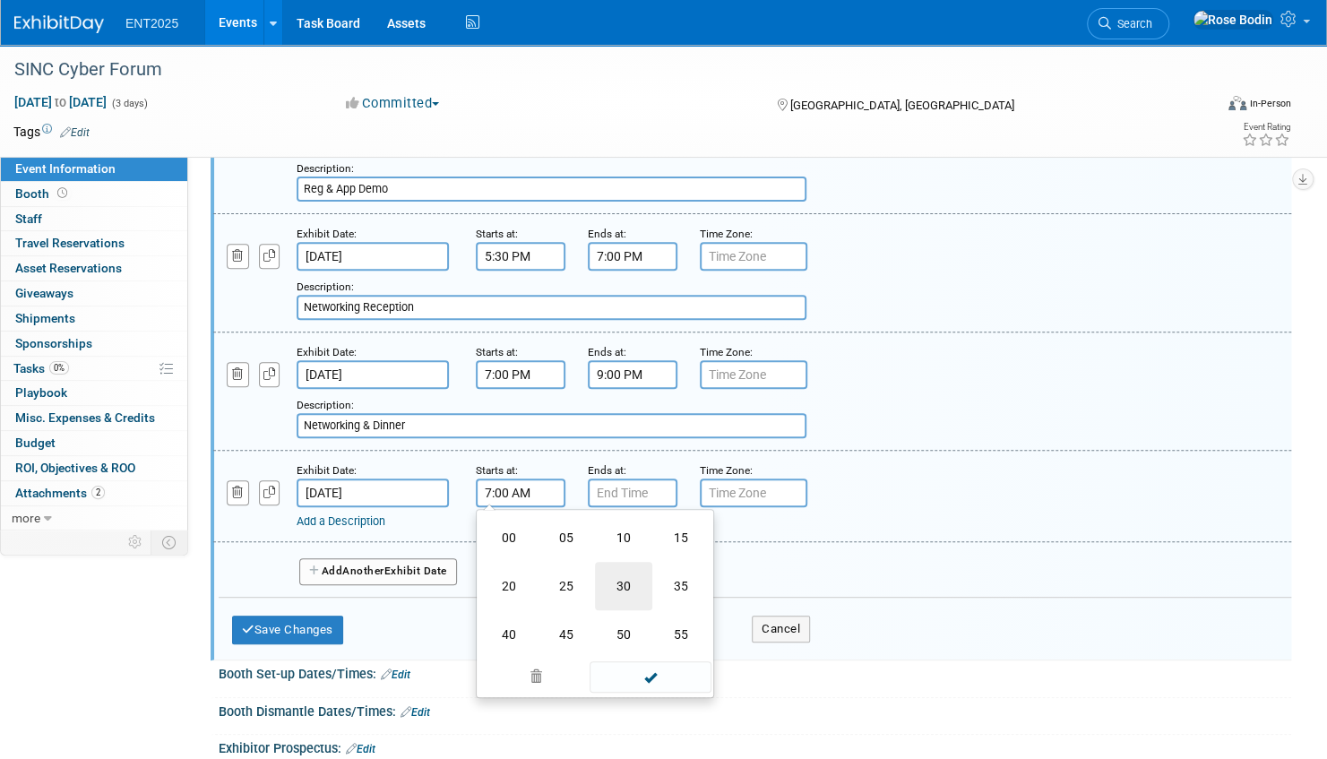
click at [620, 581] on td "30" at bounding box center [623, 586] width 57 height 48
type input "7:30 AM"
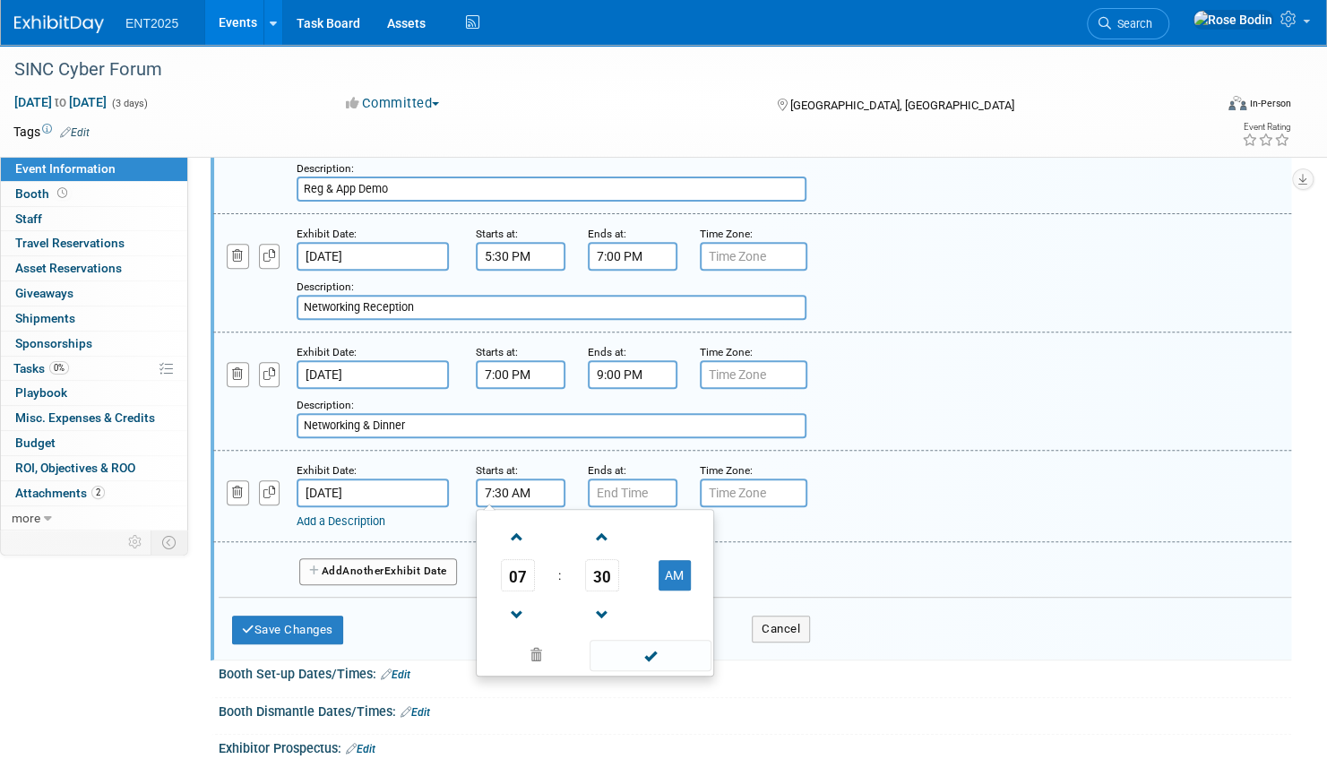
drag, startPoint x: 641, startPoint y: 656, endPoint x: 642, endPoint y: 645, distance: 10.8
click at [640, 652] on span at bounding box center [650, 655] width 121 height 31
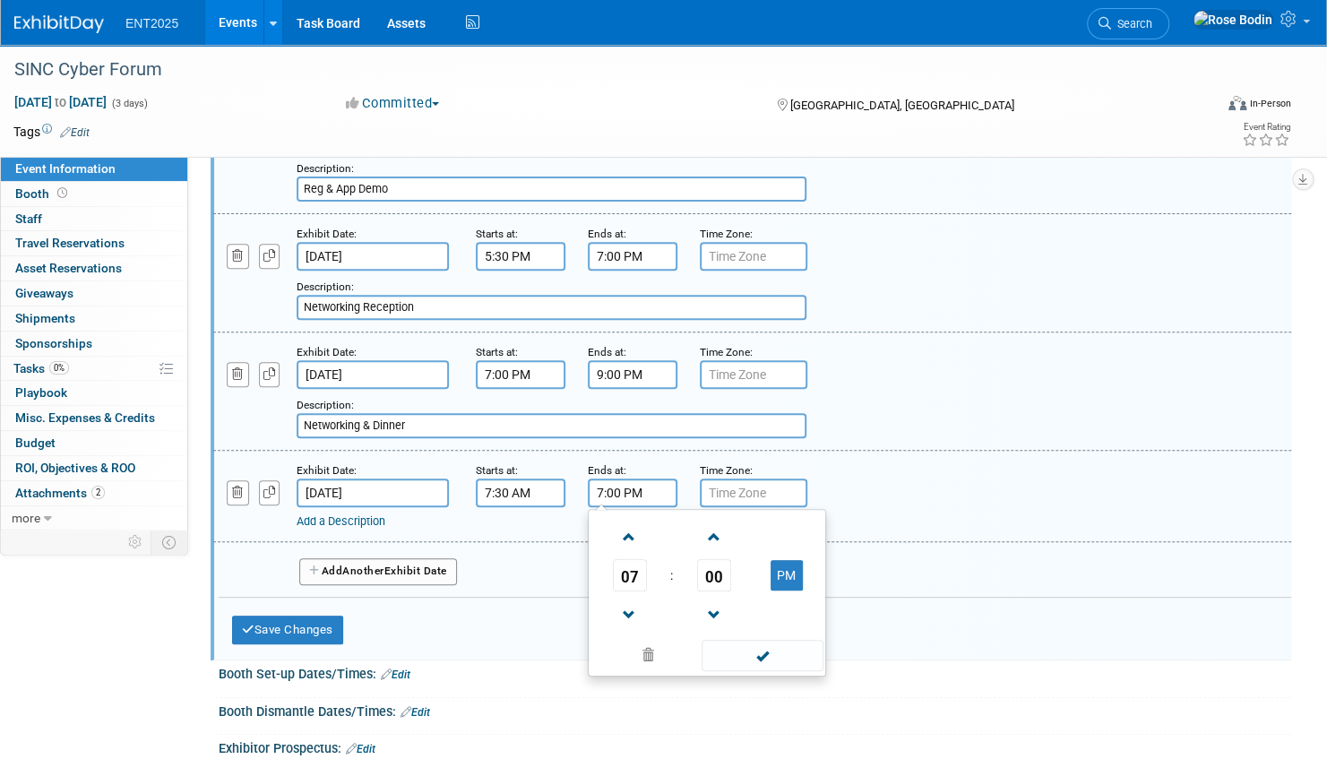
click at [641, 488] on input "7:00 PM" at bounding box center [633, 493] width 90 height 29
click at [629, 536] on span at bounding box center [629, 537] width 31 height 31
click at [711, 566] on span "00" at bounding box center [714, 575] width 34 height 32
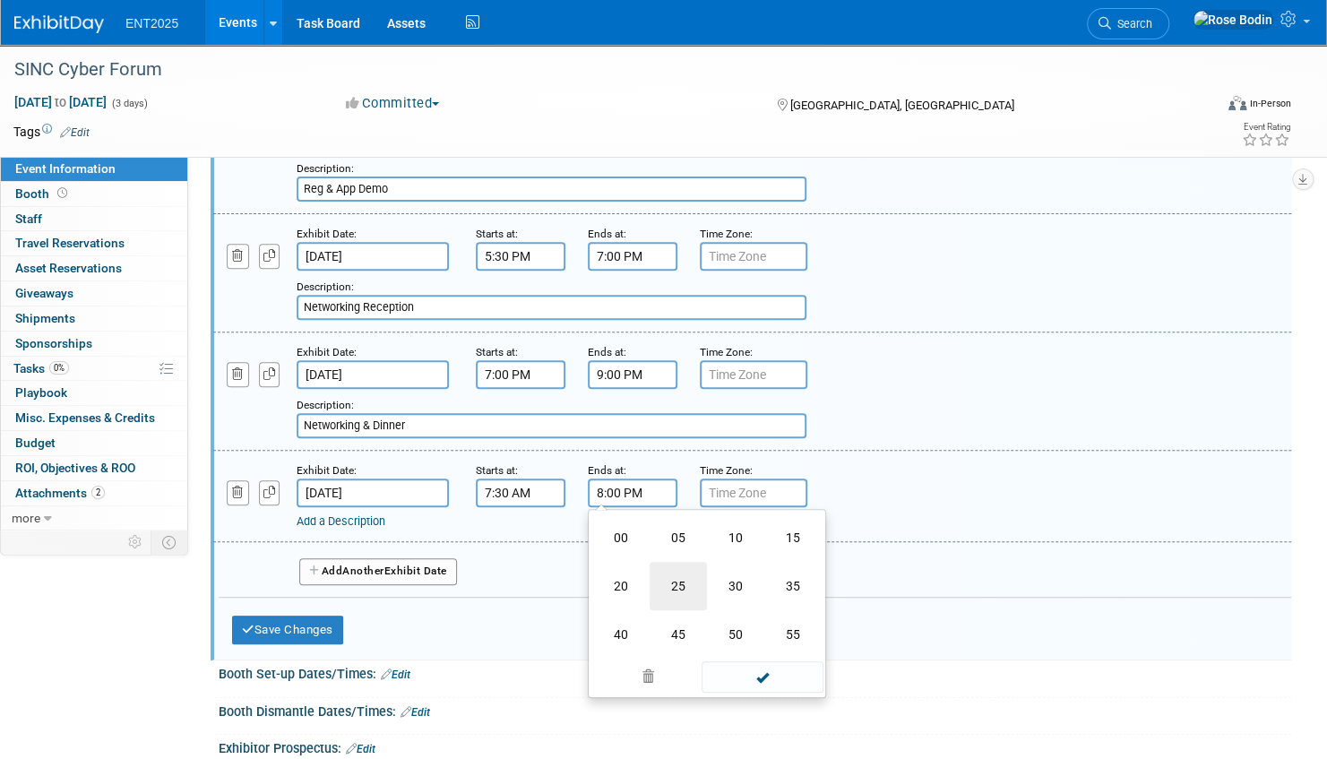
click at [676, 583] on td "25" at bounding box center [678, 586] width 57 height 48
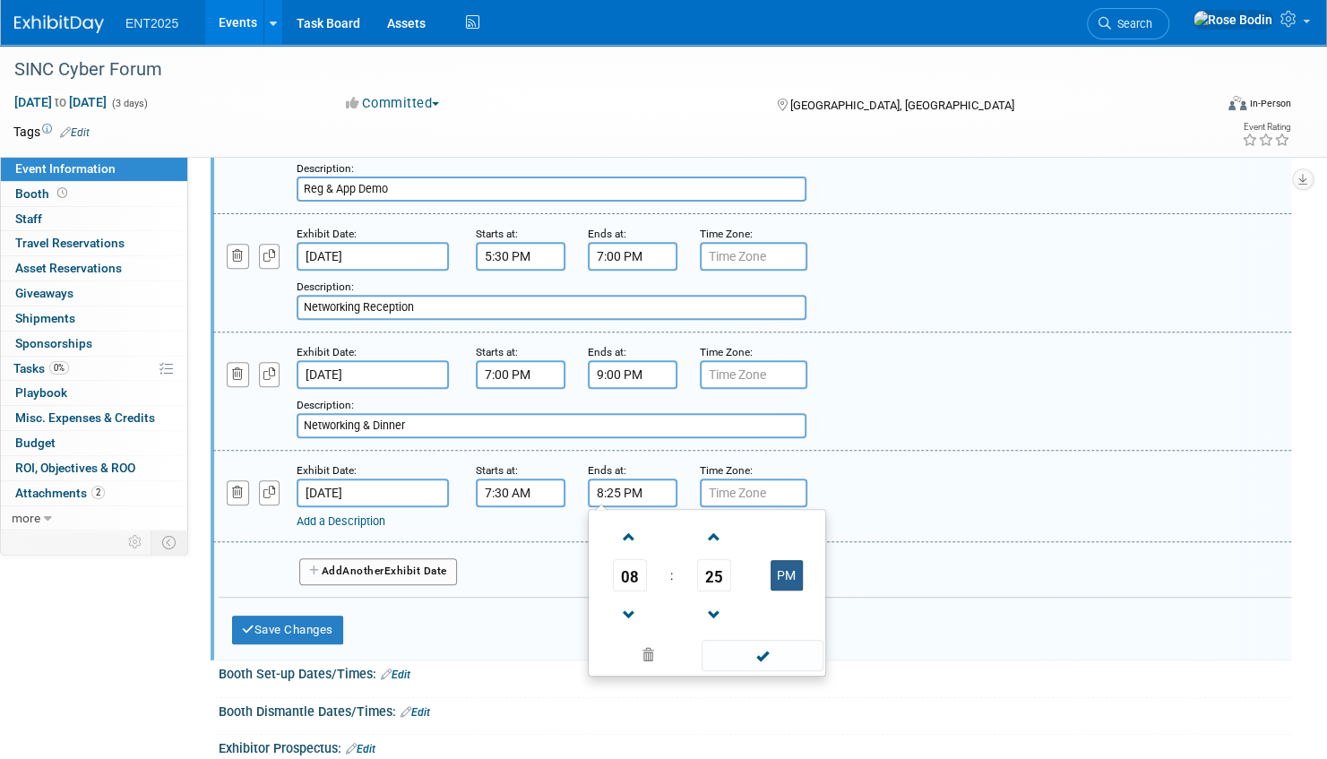
click at [783, 570] on button "PM" at bounding box center [787, 575] width 32 height 30
type input "8:25 AM"
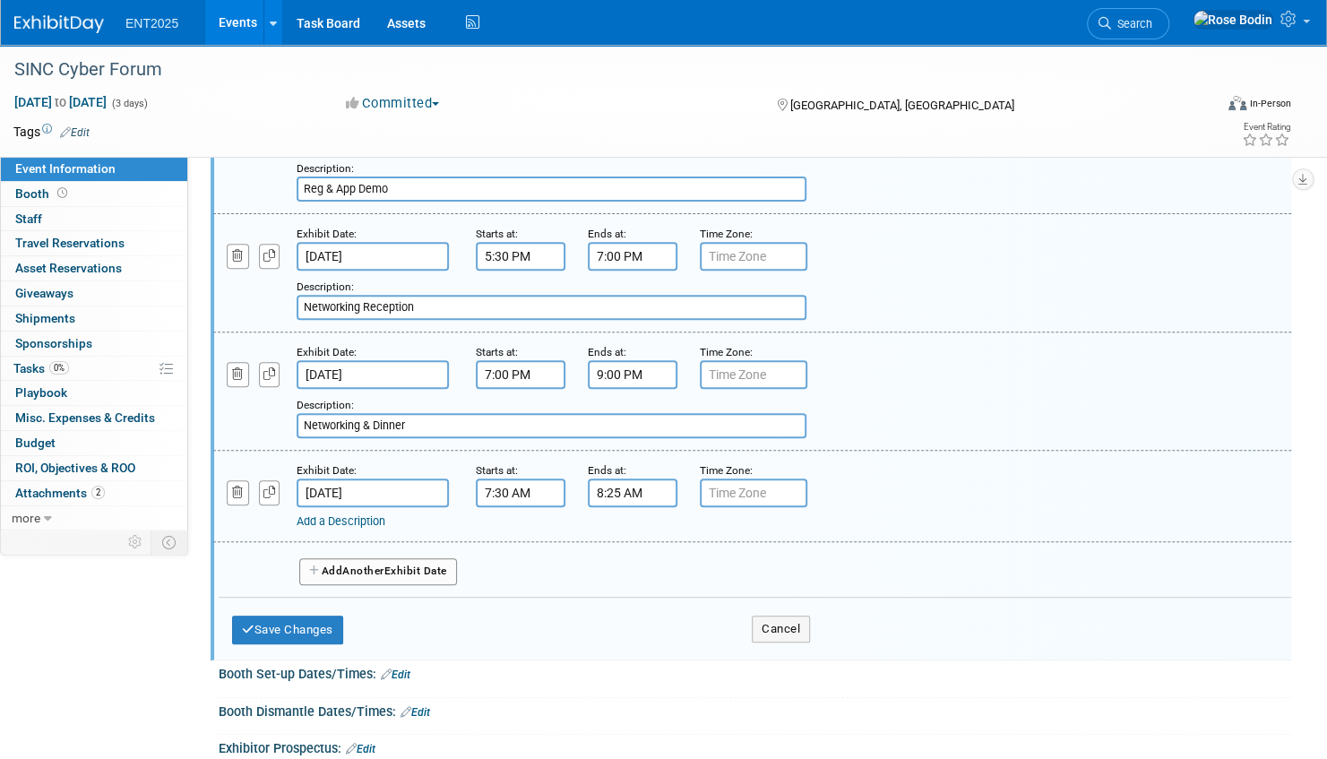
click at [353, 514] on link "Add a Description" at bounding box center [341, 520] width 89 height 13
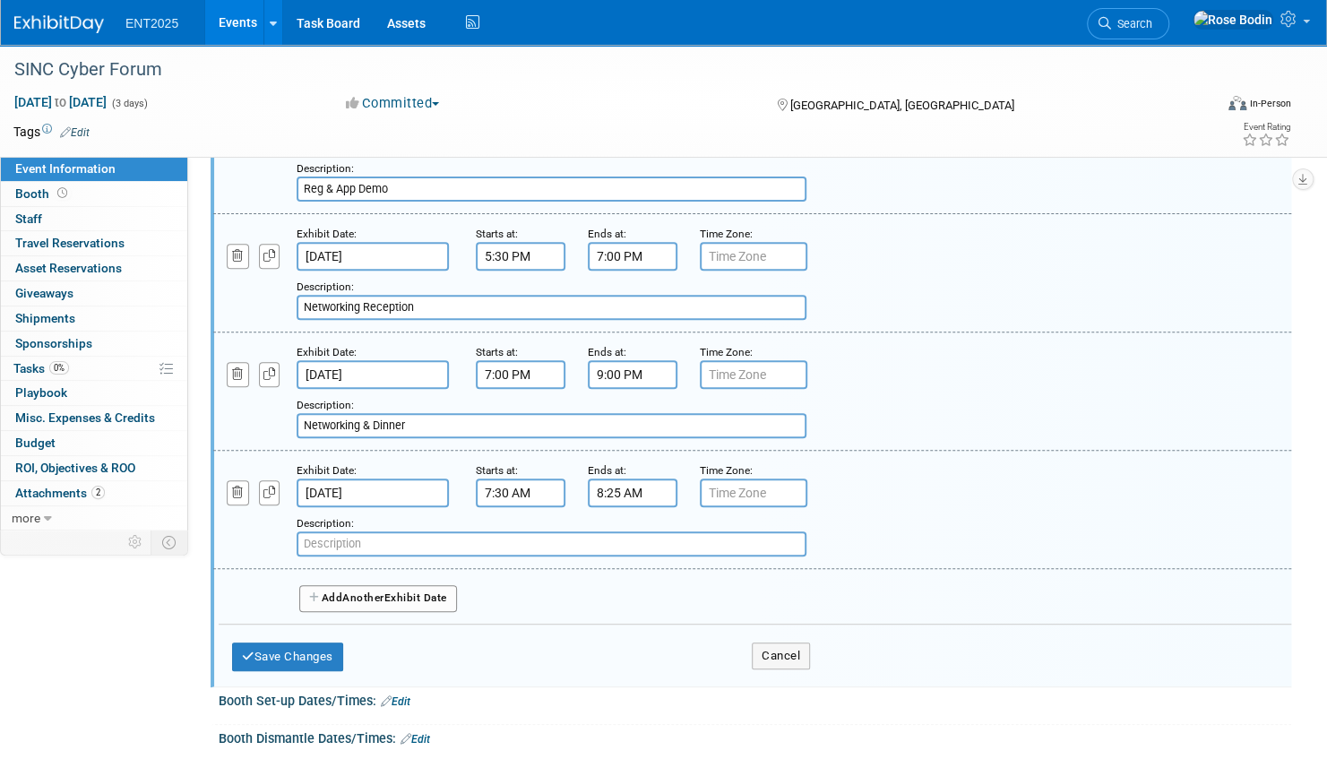
click at [339, 541] on input "text" at bounding box center [552, 543] width 510 height 25
paste input "SINC IT LEADERS NETWORKING BREAKFAST"
type input "SINC IT LEADERS NETWORKING BREAKFAST"
click at [397, 593] on button "Add Another Exhibit Date" at bounding box center [378, 598] width 158 height 27
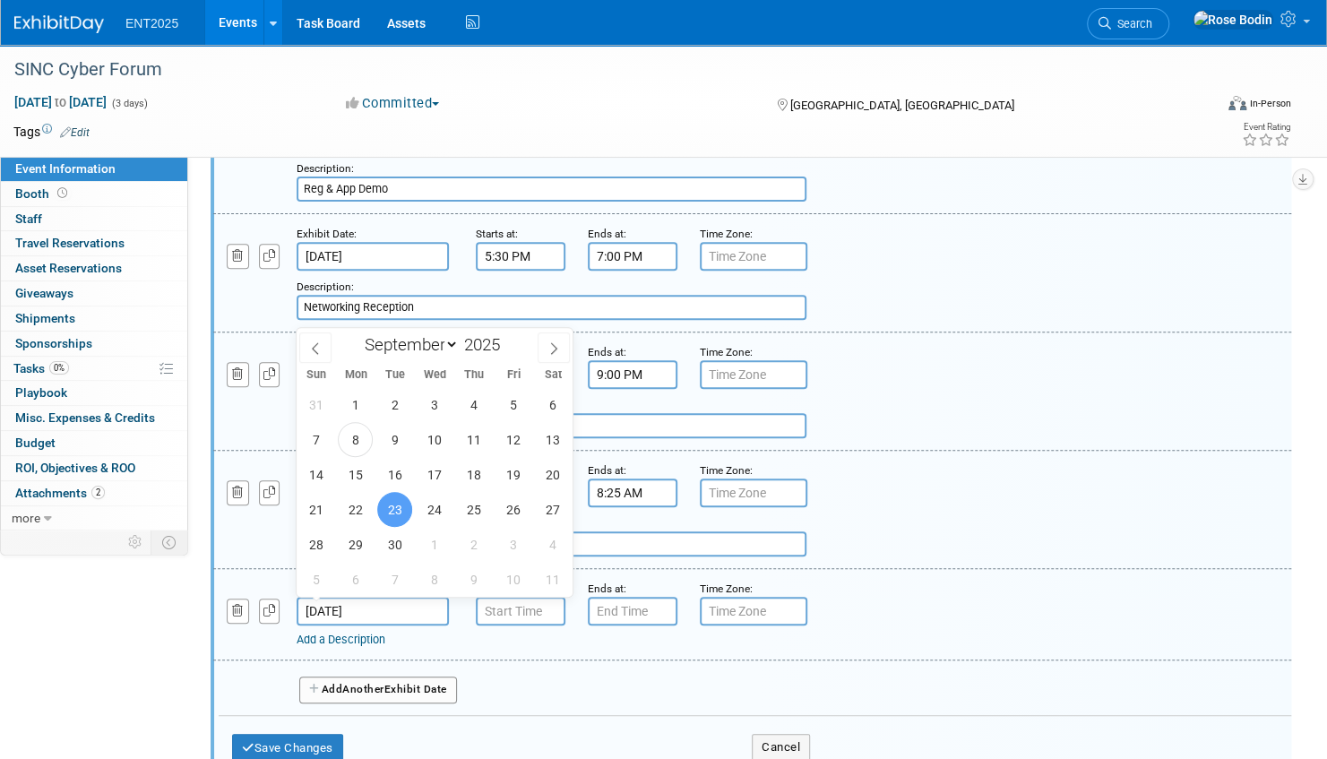
click at [390, 613] on input "Sep 23, 2025" at bounding box center [373, 611] width 152 height 29
click at [358, 511] on span "22" at bounding box center [355, 509] width 35 height 35
type input "Sep 22, 2025"
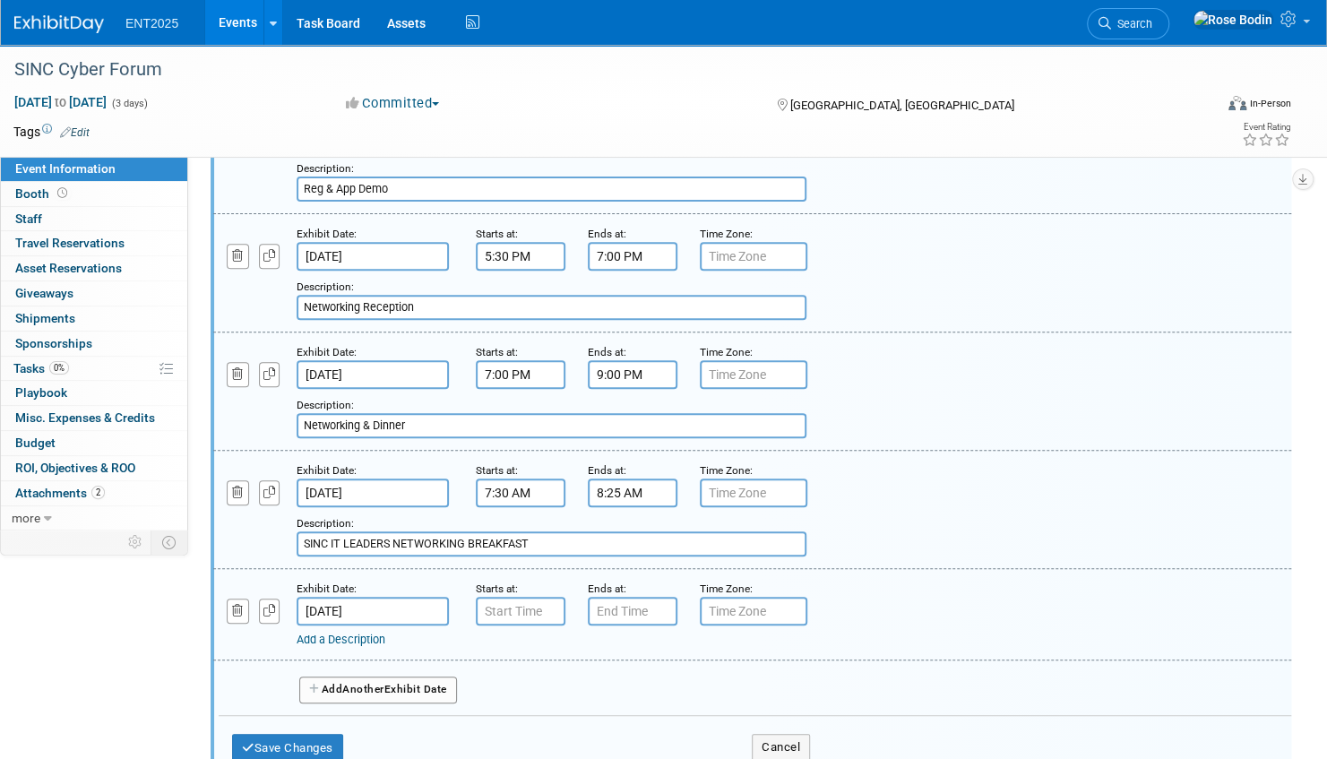
click at [977, 406] on div "Description: Networking & Dinner" at bounding box center [702, 416] width 811 height 43
click at [543, 609] on input "7:00 AM" at bounding box center [521, 611] width 90 height 29
click at [514, 651] on span at bounding box center [517, 655] width 31 height 31
click at [602, 684] on span "00" at bounding box center [602, 694] width 34 height 32
click at [632, 703] on td "30" at bounding box center [623, 704] width 57 height 48
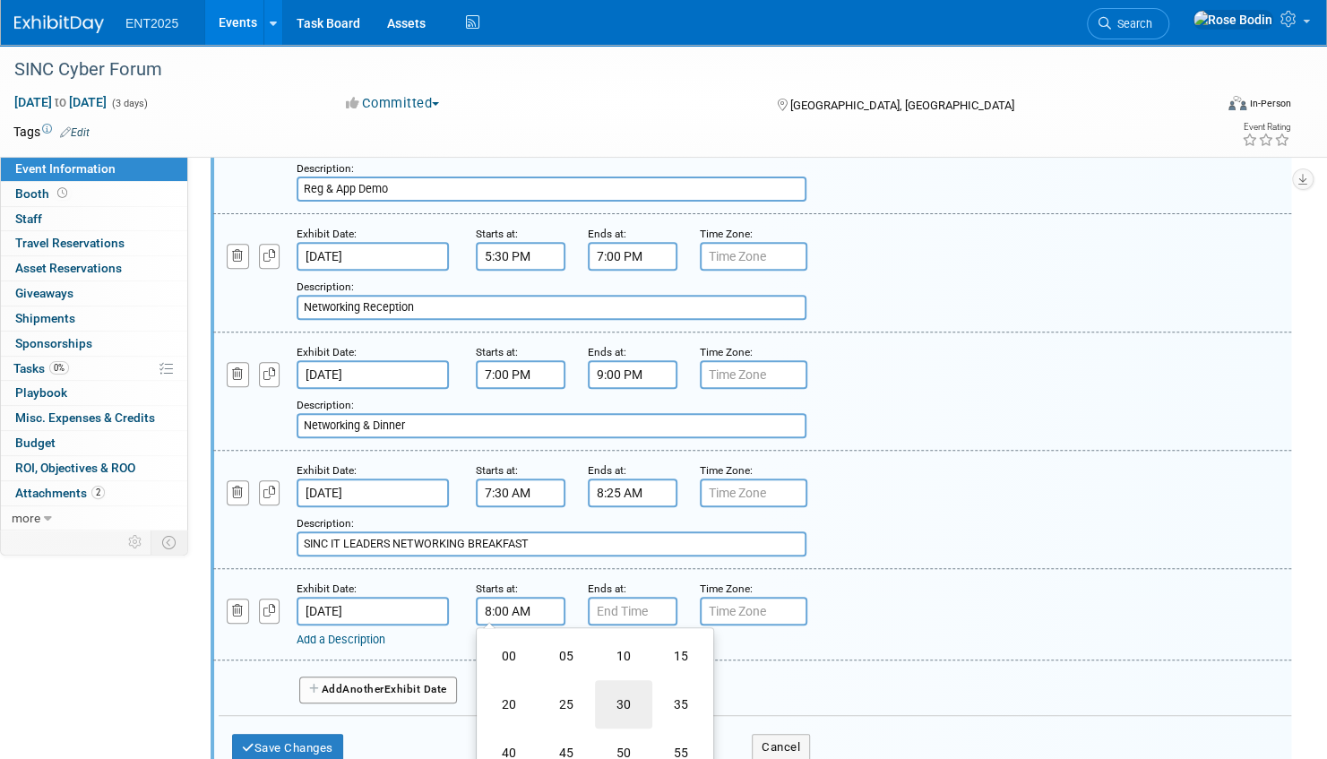
type input "8:30 AM"
click at [638, 613] on input "7:00 PM" at bounding box center [633, 611] width 90 height 29
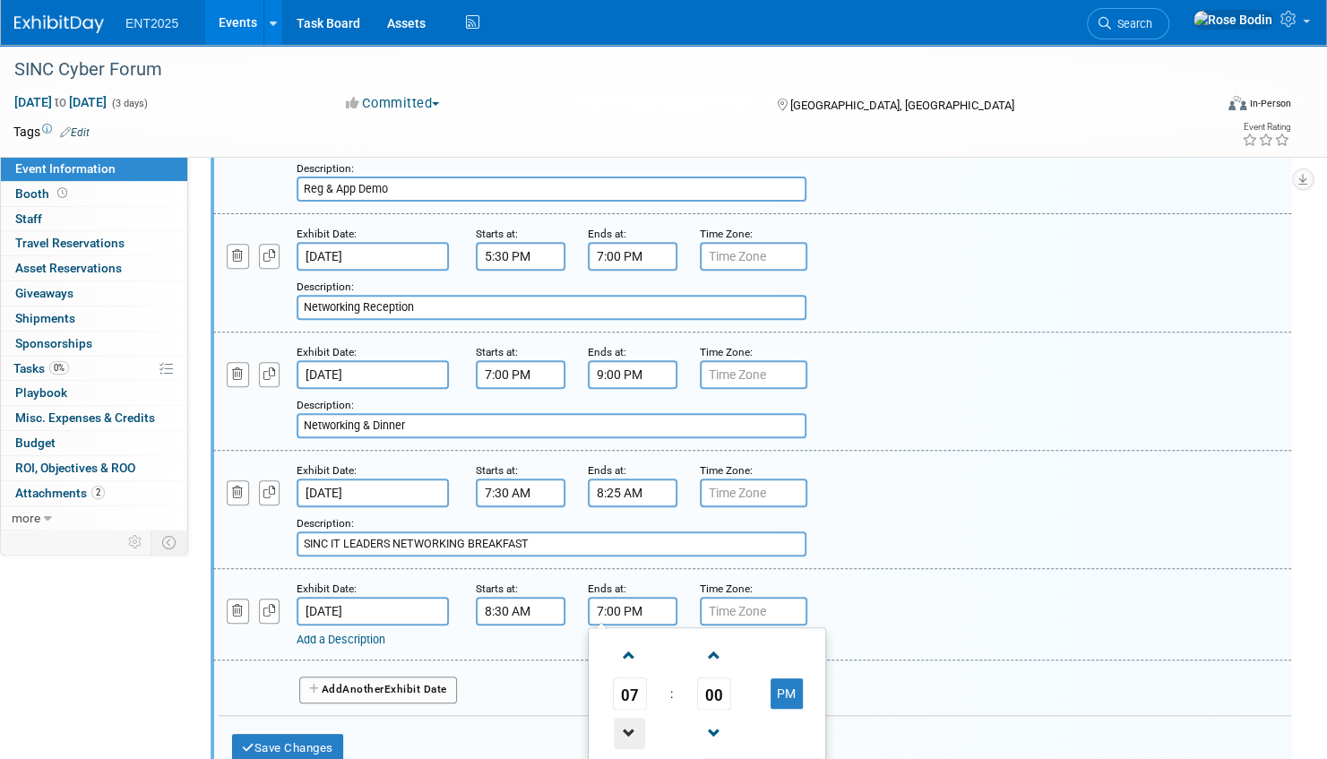
click at [629, 727] on span at bounding box center [629, 733] width 31 height 31
click at [789, 690] on button "PM" at bounding box center [787, 693] width 32 height 30
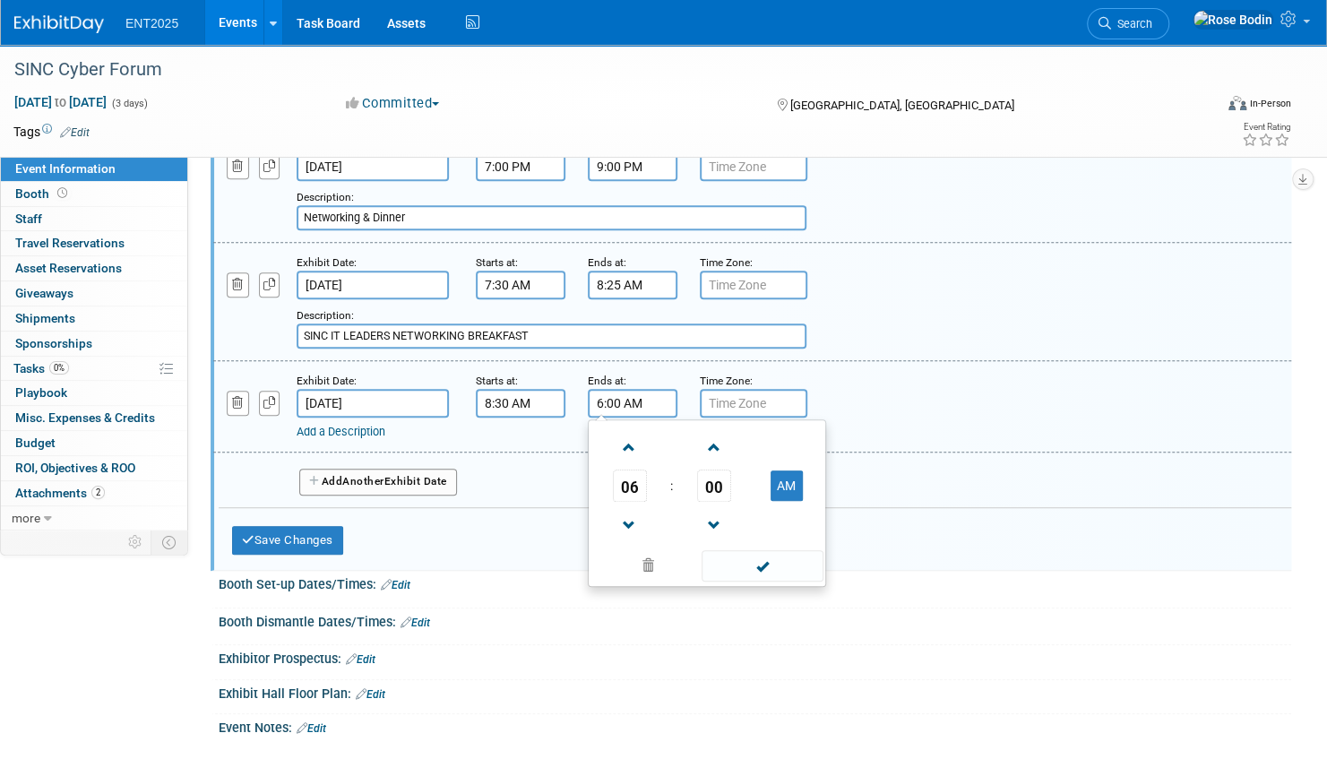
scroll to position [513, 0]
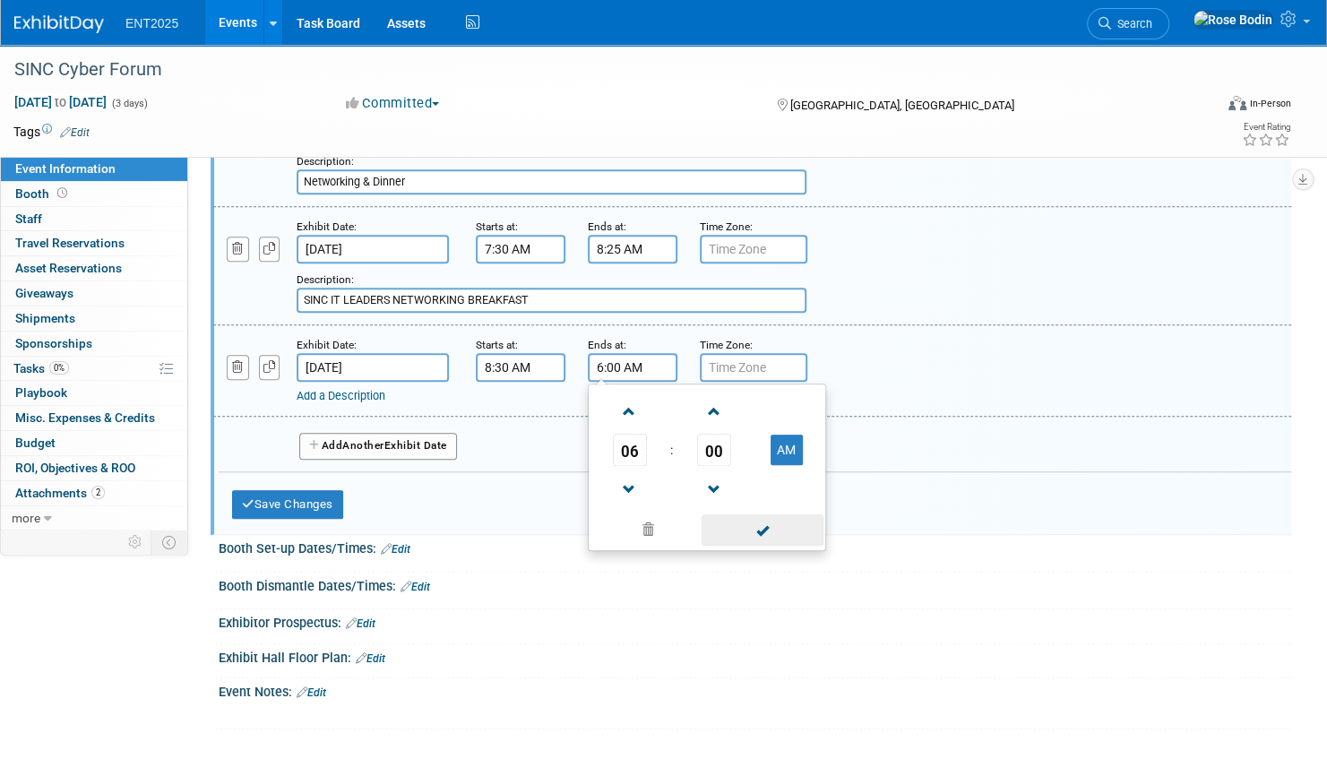
click at [763, 526] on span at bounding box center [762, 529] width 121 height 31
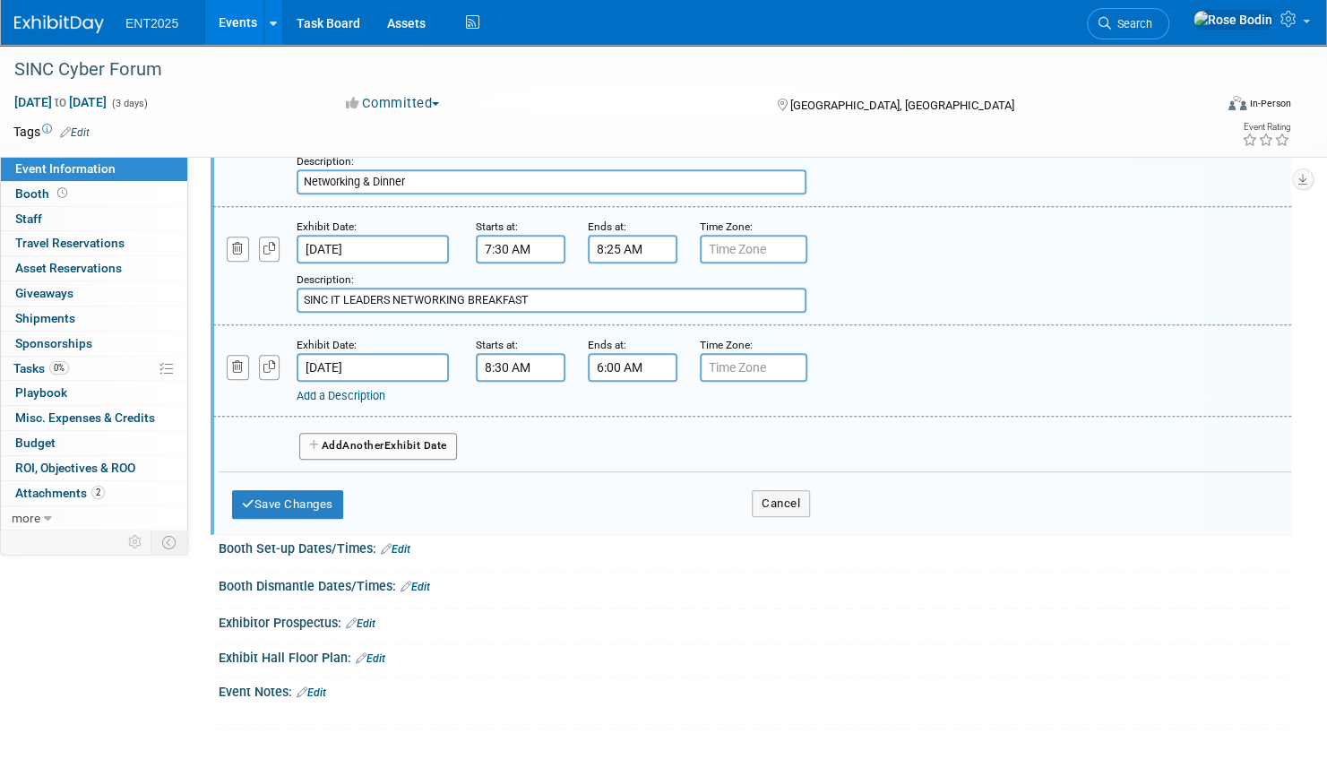
click at [355, 389] on link "Add a Description" at bounding box center [341, 395] width 89 height 13
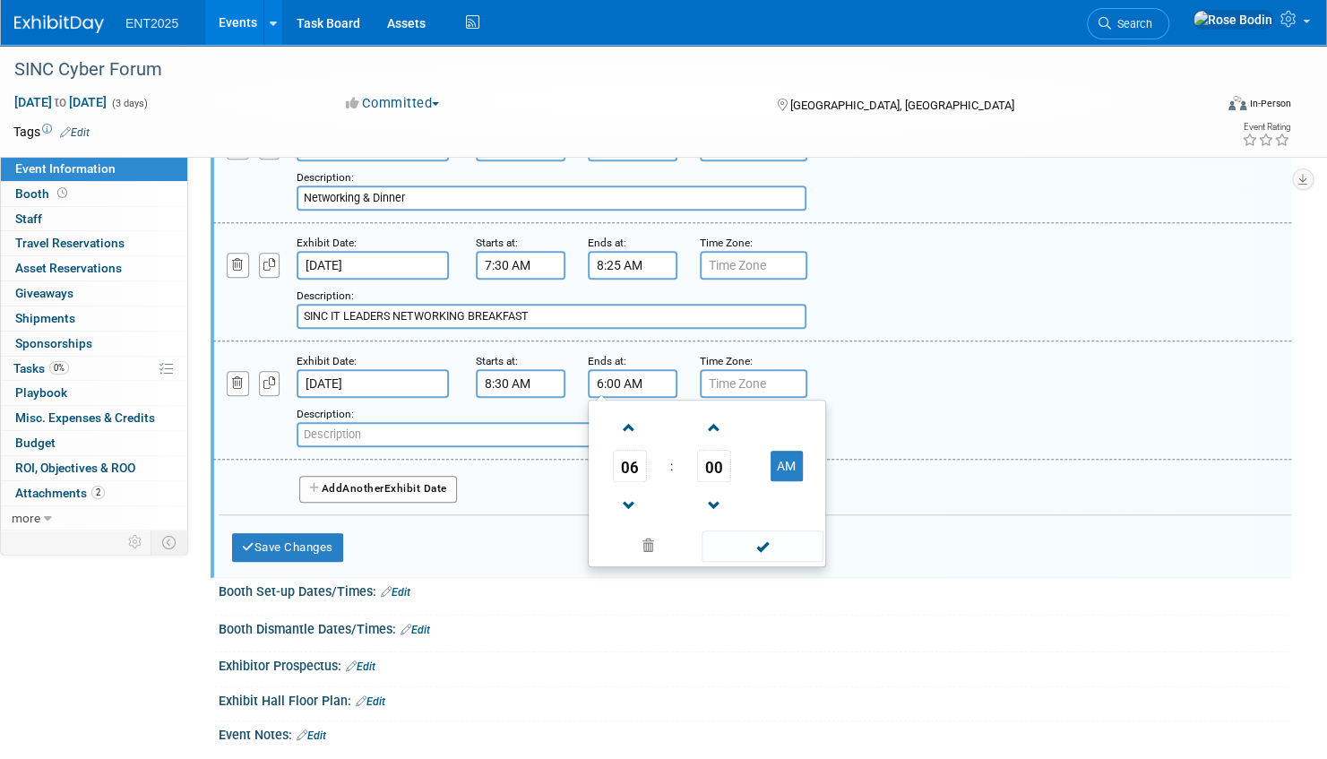
click at [631, 385] on input "6:00 AM" at bounding box center [633, 383] width 90 height 29
click at [783, 461] on button "AM" at bounding box center [787, 466] width 32 height 30
type input "6:00 PM"
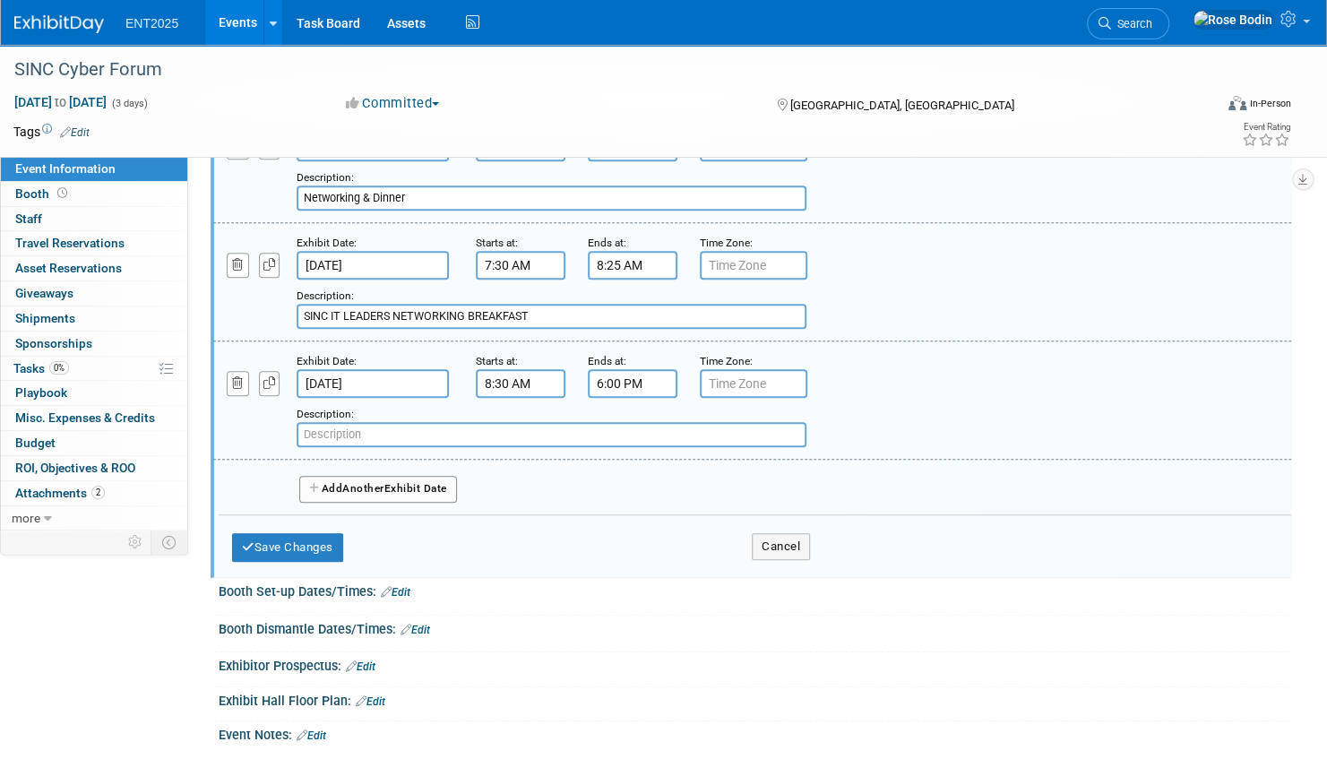
click at [414, 435] on input "text" at bounding box center [552, 434] width 510 height 25
type input "Workshops"
click at [393, 481] on button "Add Another Exhibit Date" at bounding box center [378, 489] width 158 height 27
select select "8"
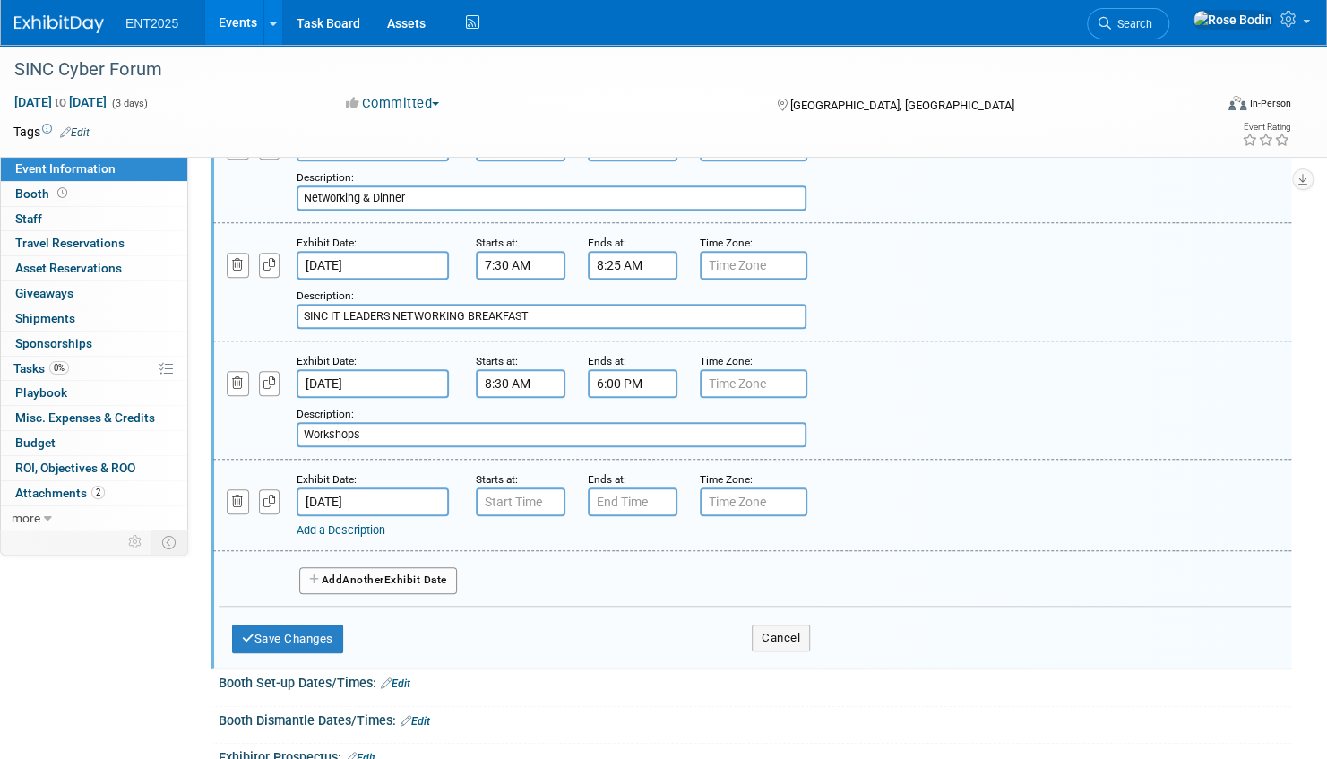
click at [384, 496] on input "Sep 23, 2025" at bounding box center [373, 502] width 152 height 29
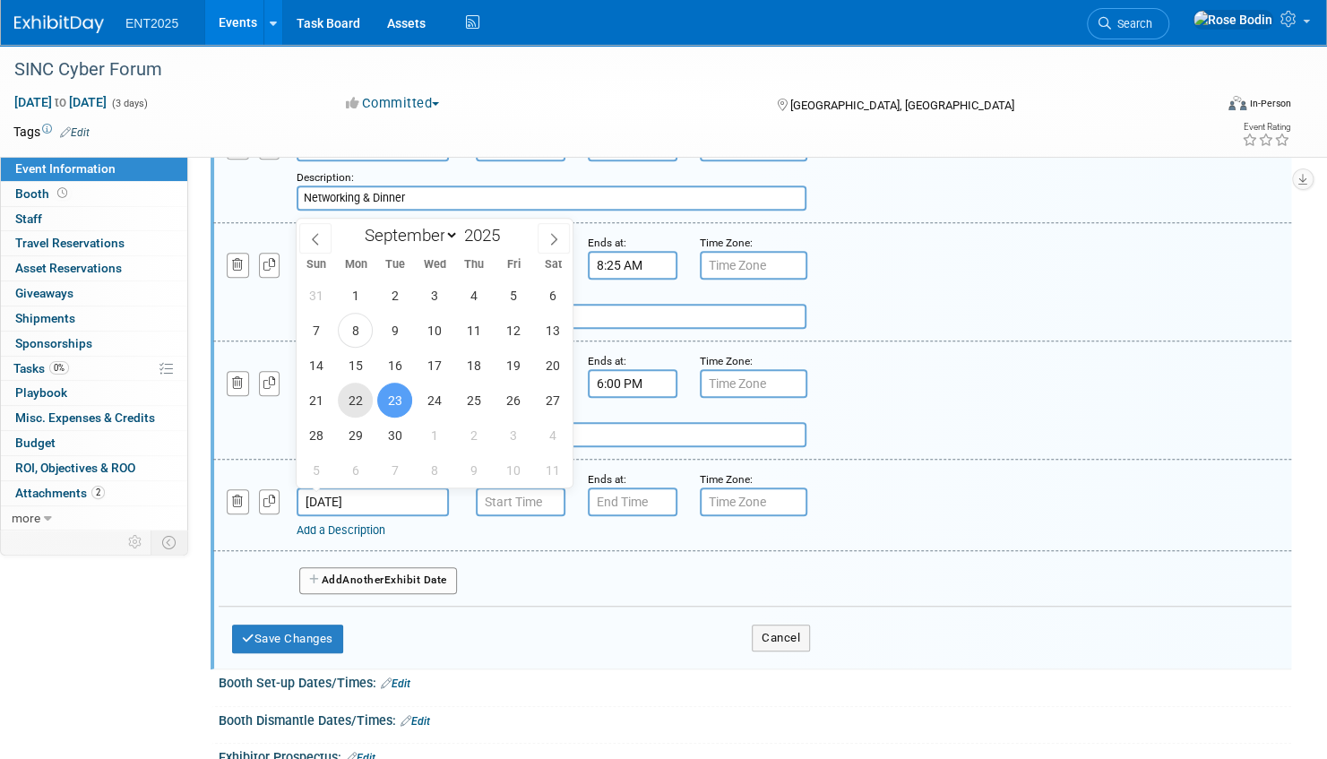
click at [358, 401] on span "22" at bounding box center [355, 400] width 35 height 35
type input "Sep 22, 2025"
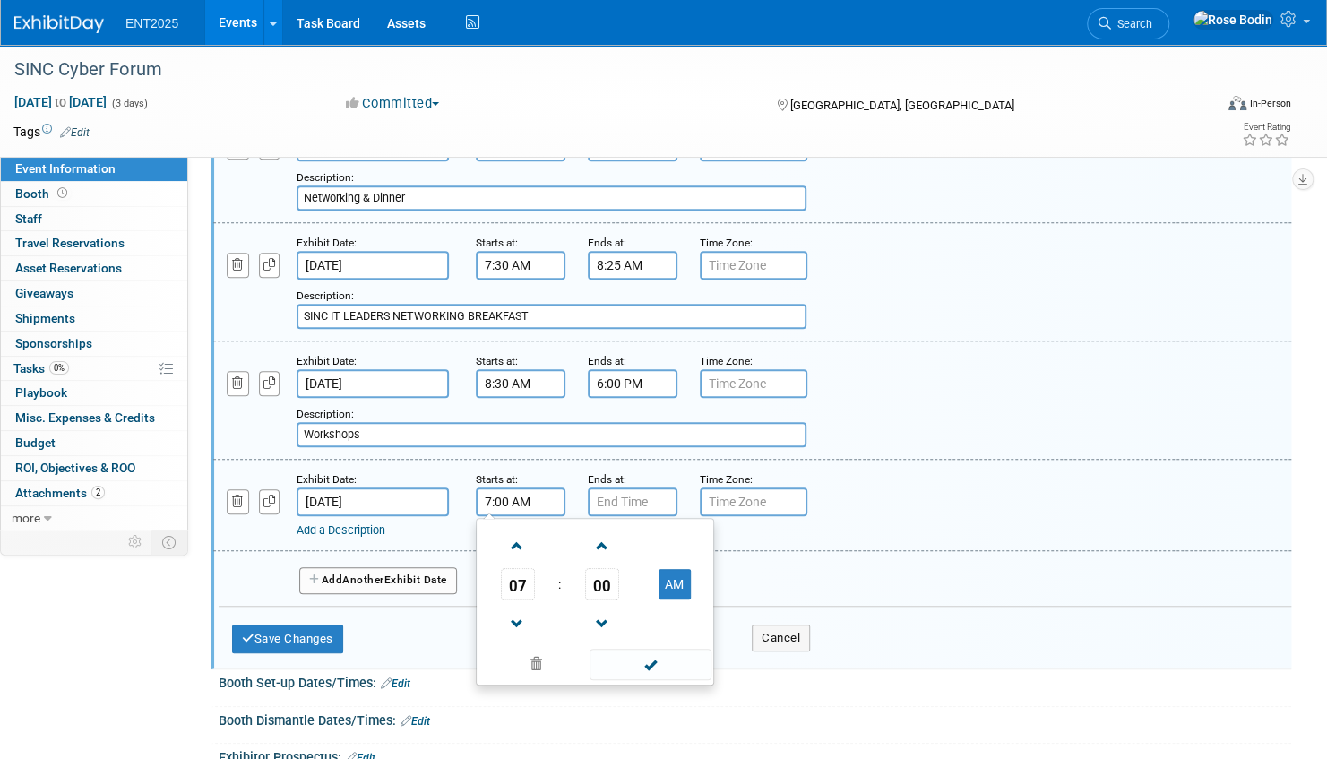
click at [526, 495] on input "7:00 AM" at bounding box center [521, 502] width 90 height 29
click at [521, 617] on span at bounding box center [517, 624] width 31 height 31
click at [675, 579] on button "AM" at bounding box center [675, 584] width 32 height 30
type input "6:00 PM"
click at [648, 664] on span at bounding box center [650, 664] width 121 height 31
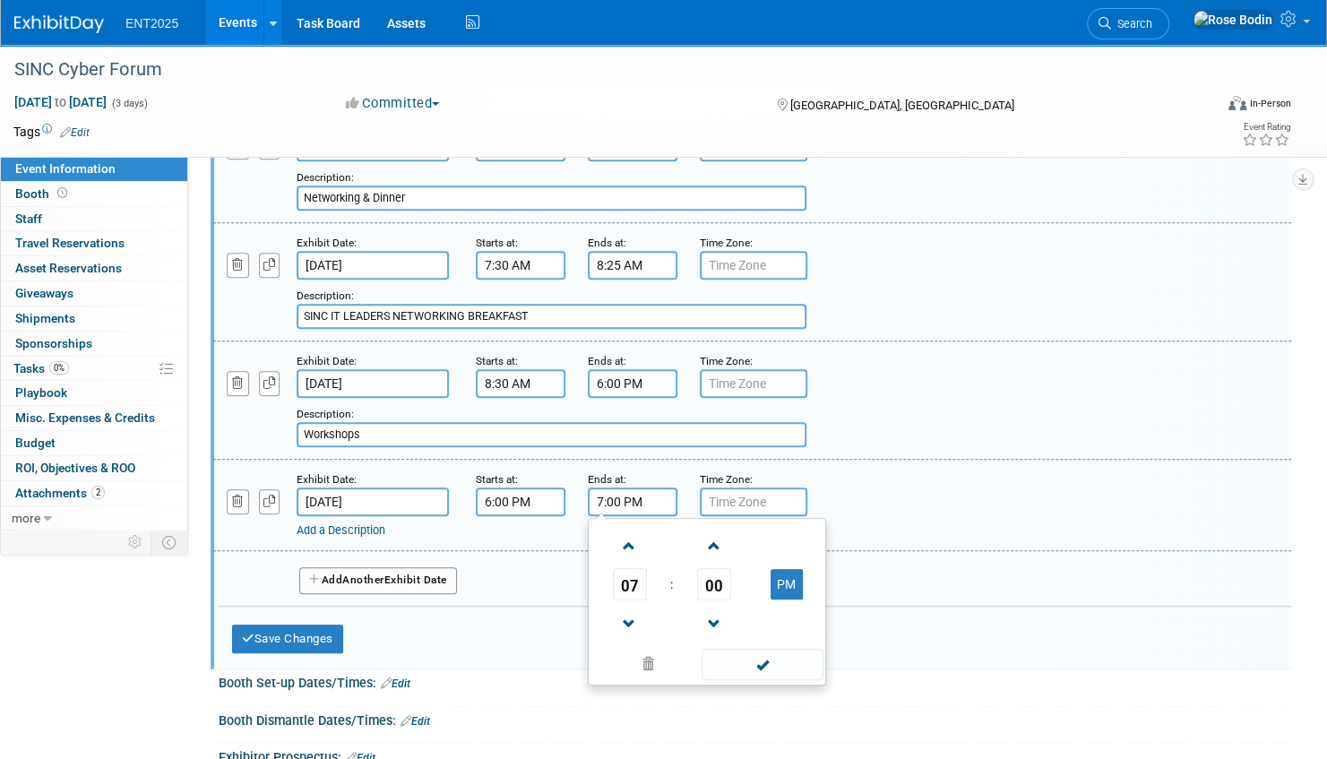
click at [614, 502] on input "7:00 PM" at bounding box center [633, 502] width 90 height 29
click at [625, 538] on span at bounding box center [629, 546] width 31 height 31
click at [626, 540] on span at bounding box center [629, 546] width 31 height 31
type input "9:00 PM"
click at [738, 658] on span at bounding box center [762, 664] width 121 height 31
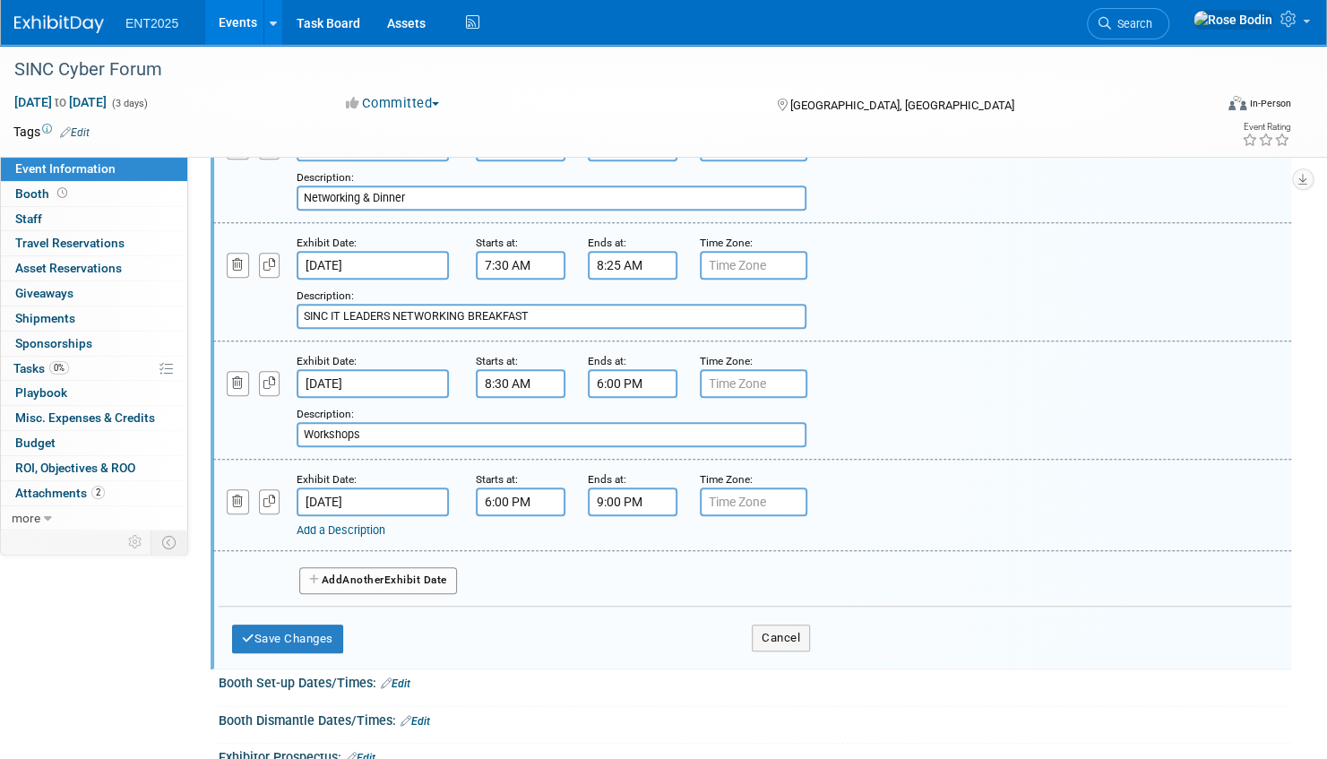
click at [369, 525] on link "Add a Description" at bounding box center [341, 529] width 89 height 13
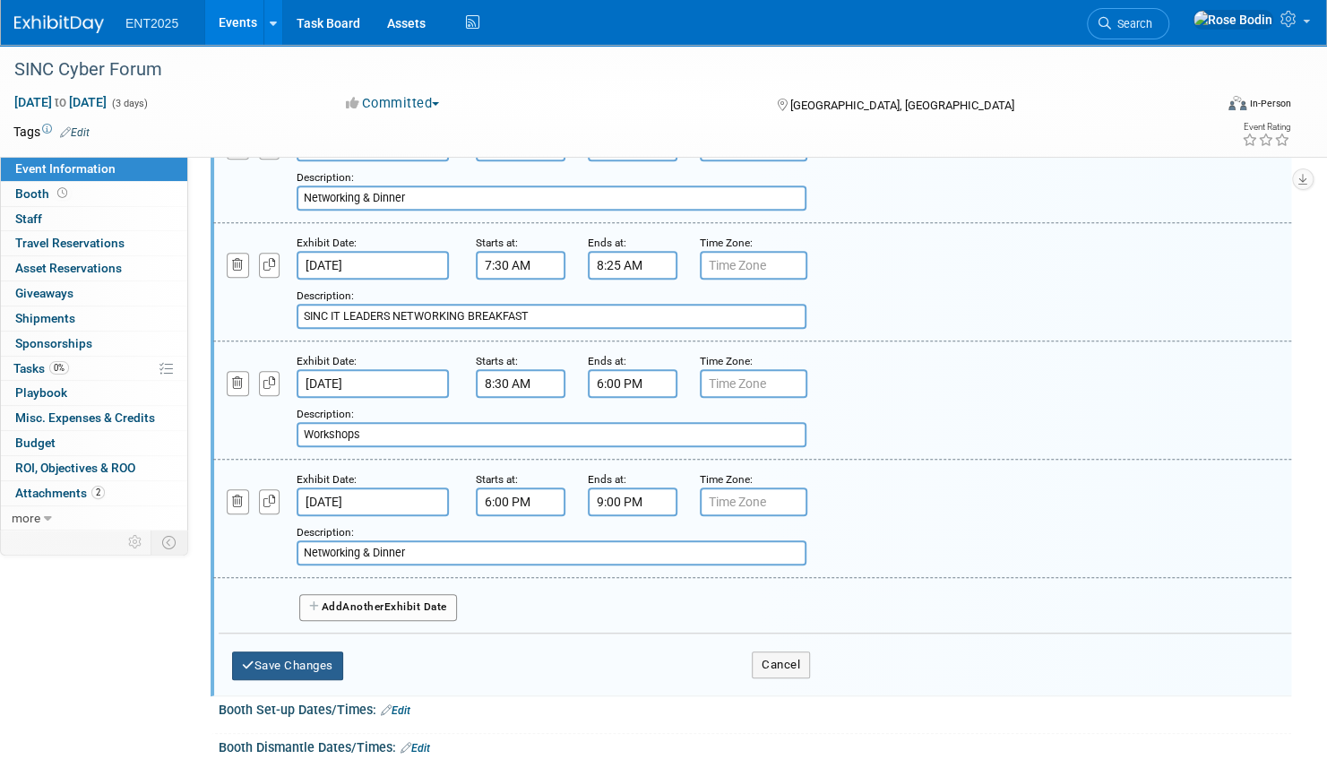
type input "Networking & Dinner"
click at [299, 661] on button "Save Changes" at bounding box center [287, 666] width 111 height 29
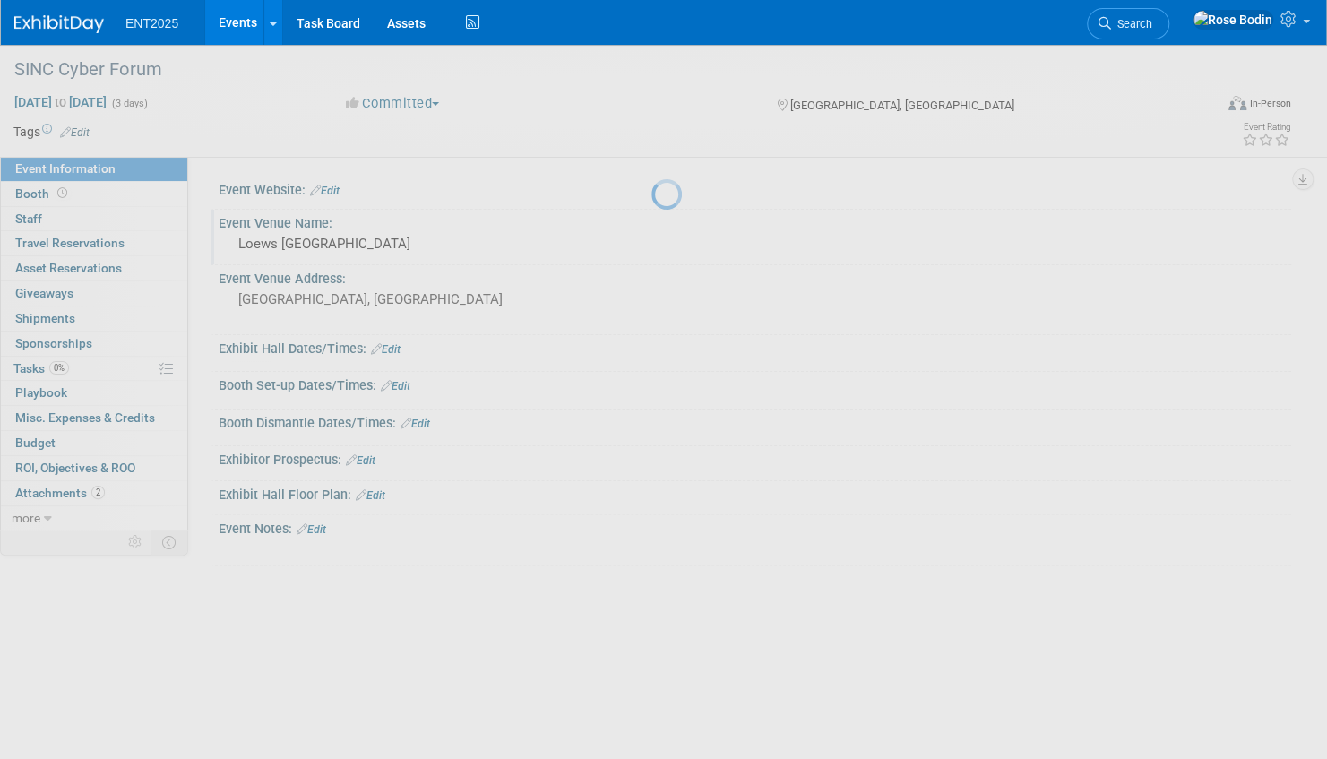
scroll to position [0, 0]
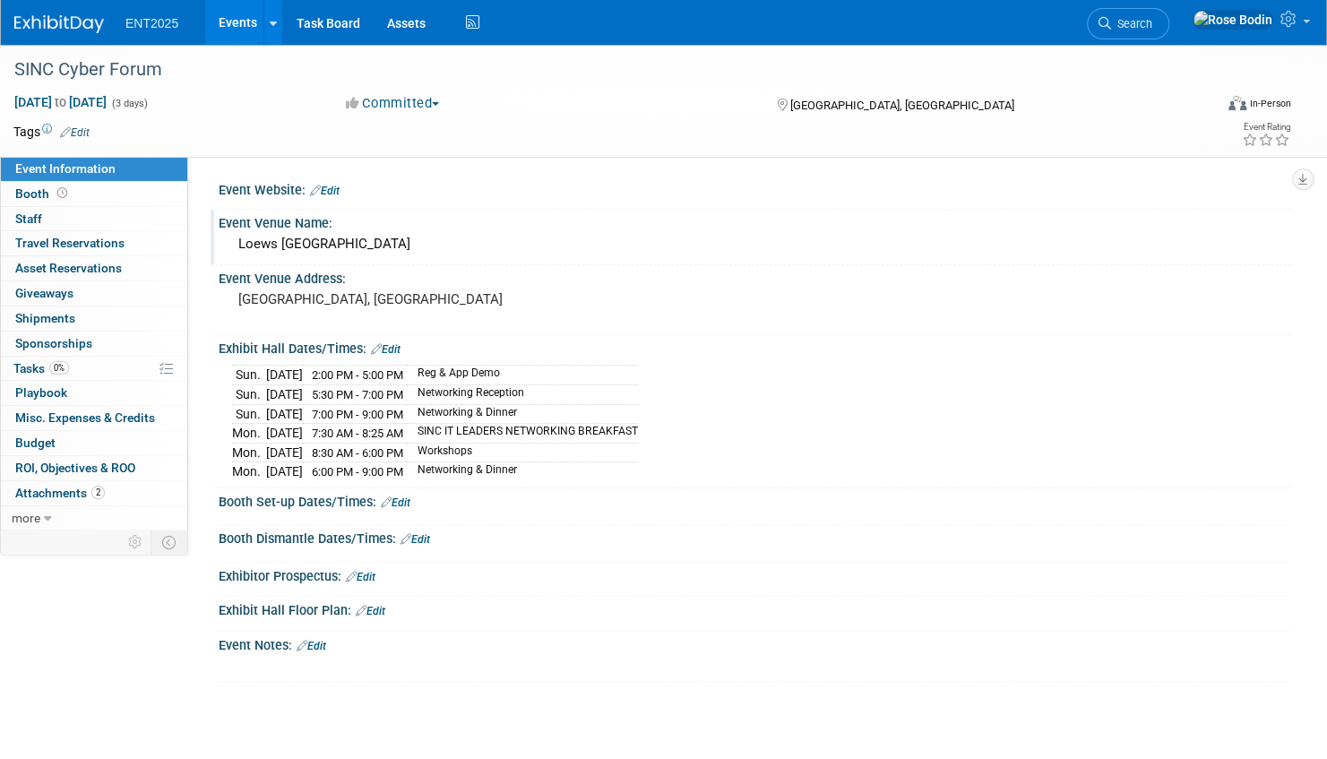
click at [393, 349] on link "Edit" at bounding box center [386, 349] width 30 height 13
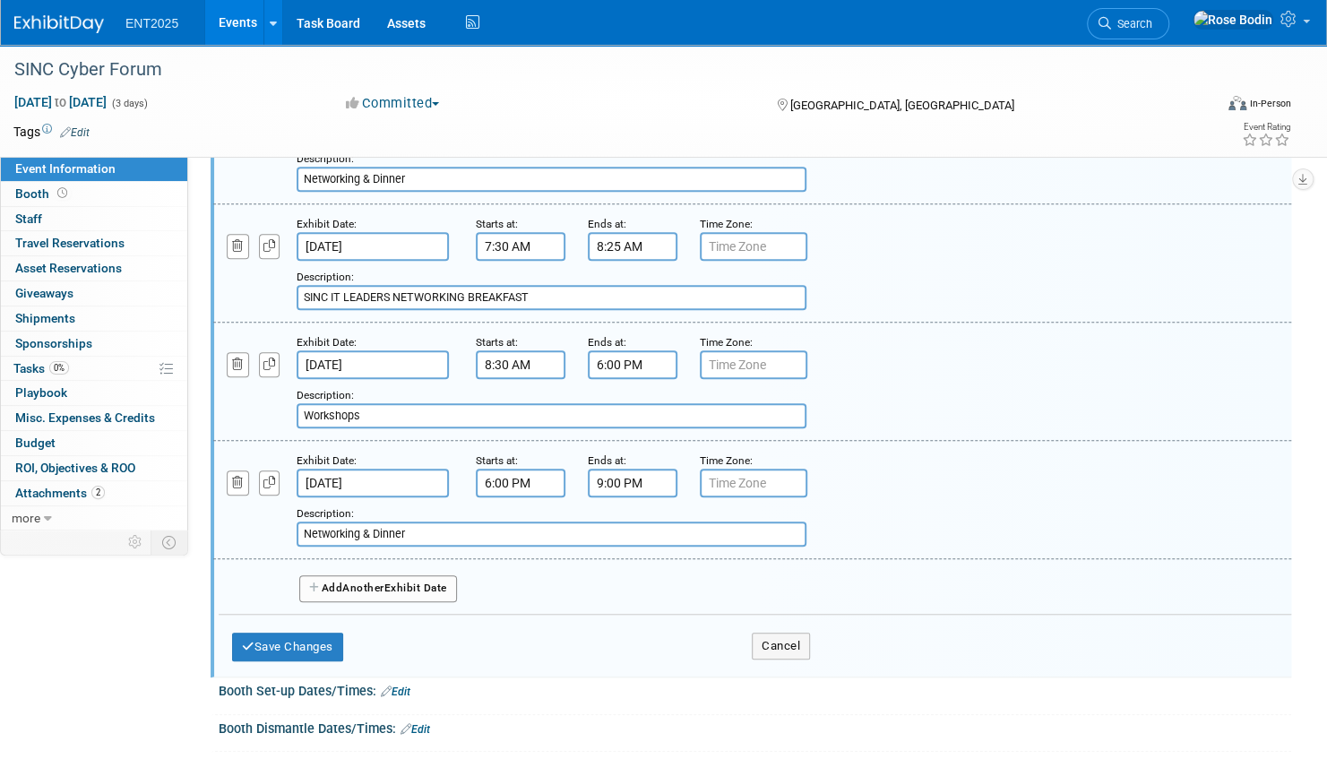
scroll to position [657, 0]
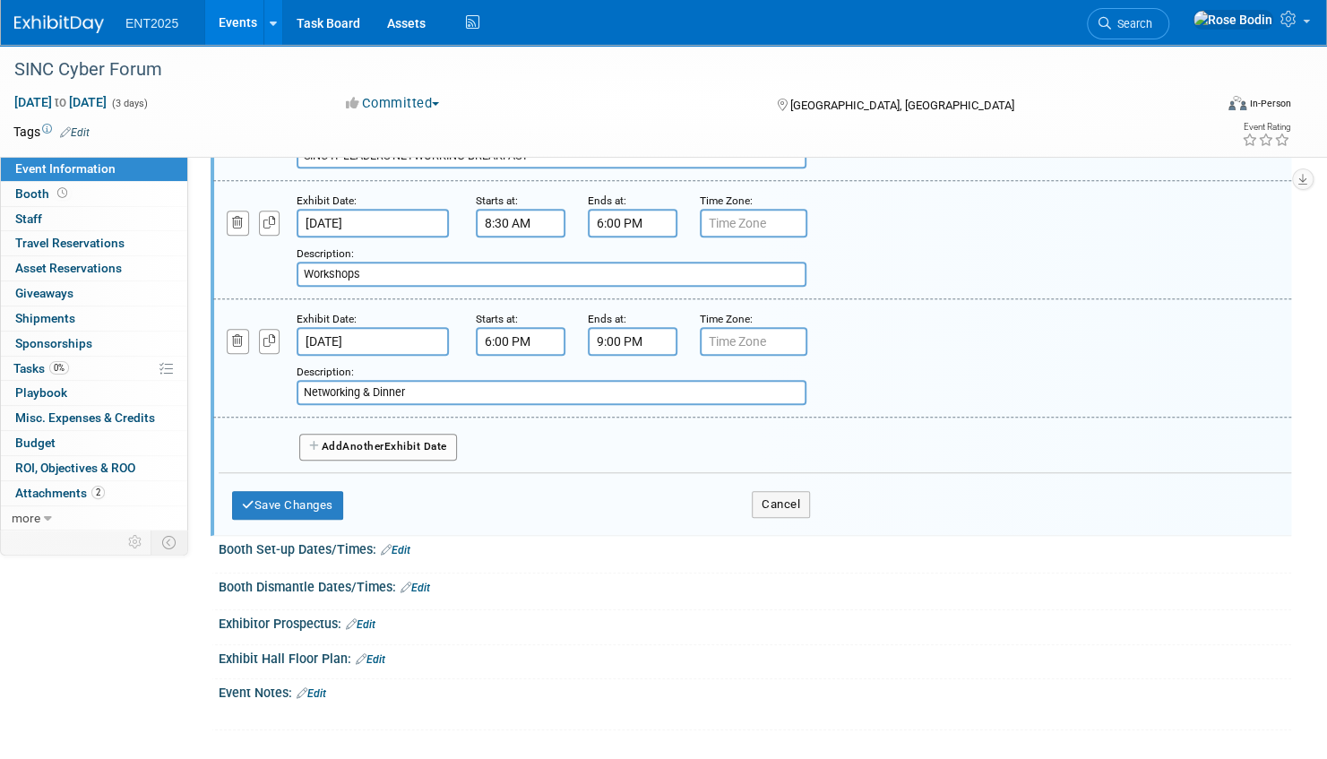
click at [407, 445] on button "Add Another Exhibit Date" at bounding box center [378, 447] width 158 height 27
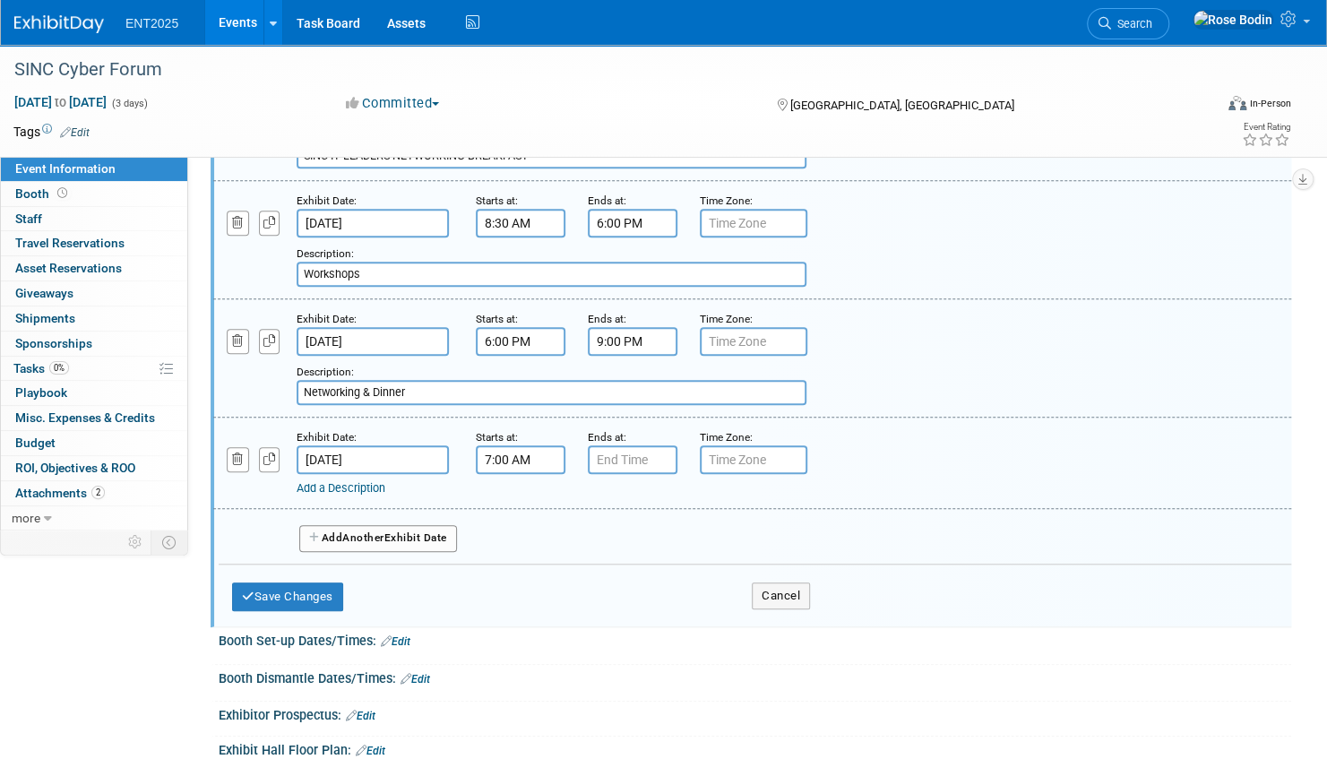
click at [515, 455] on input "7:00 AM" at bounding box center [521, 459] width 90 height 29
click at [519, 498] on span at bounding box center [517, 503] width 31 height 31
type input "8:00 AM"
click at [647, 622] on span at bounding box center [650, 622] width 121 height 31
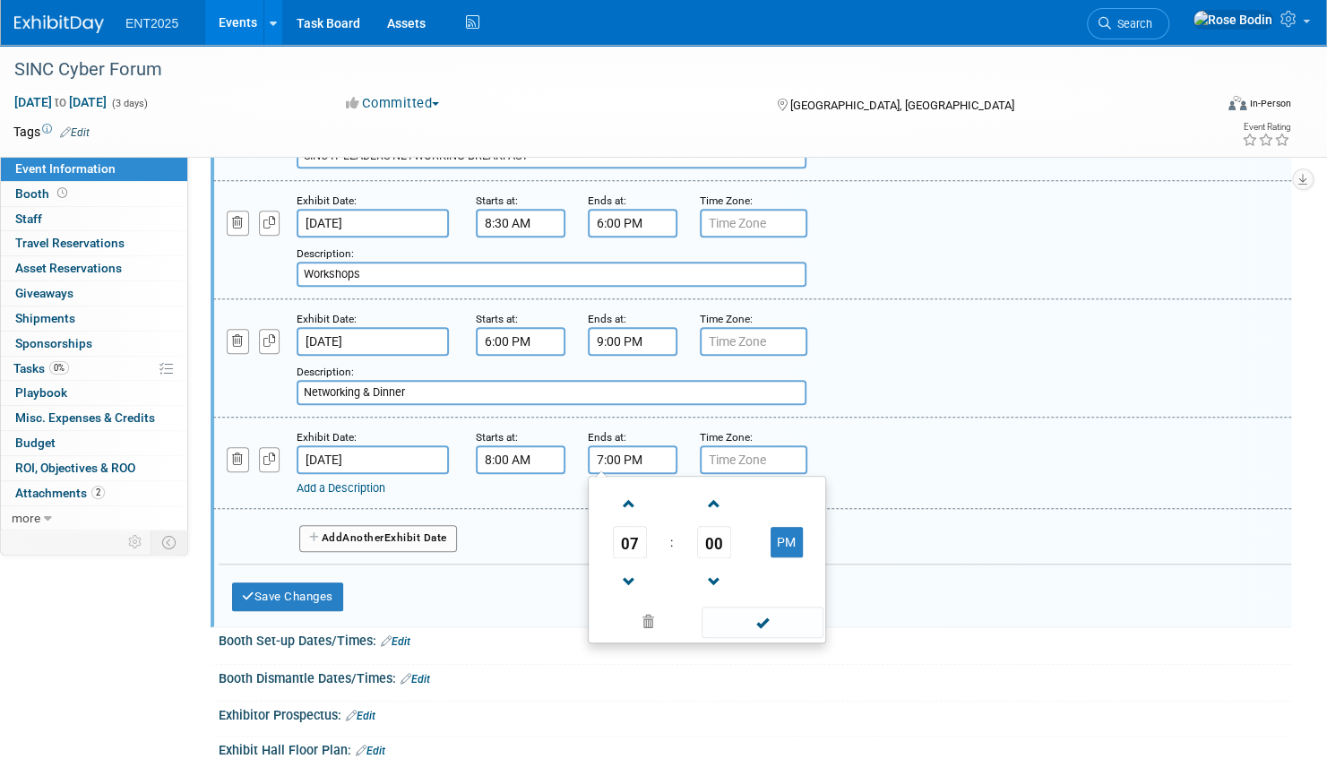
click at [643, 459] on input "7:00 PM" at bounding box center [633, 459] width 90 height 29
click at [631, 505] on span at bounding box center [629, 503] width 31 height 31
click at [627, 498] on span at bounding box center [629, 503] width 31 height 31
click at [794, 536] on button "PM" at bounding box center [787, 542] width 32 height 30
type input "9:00 AM"
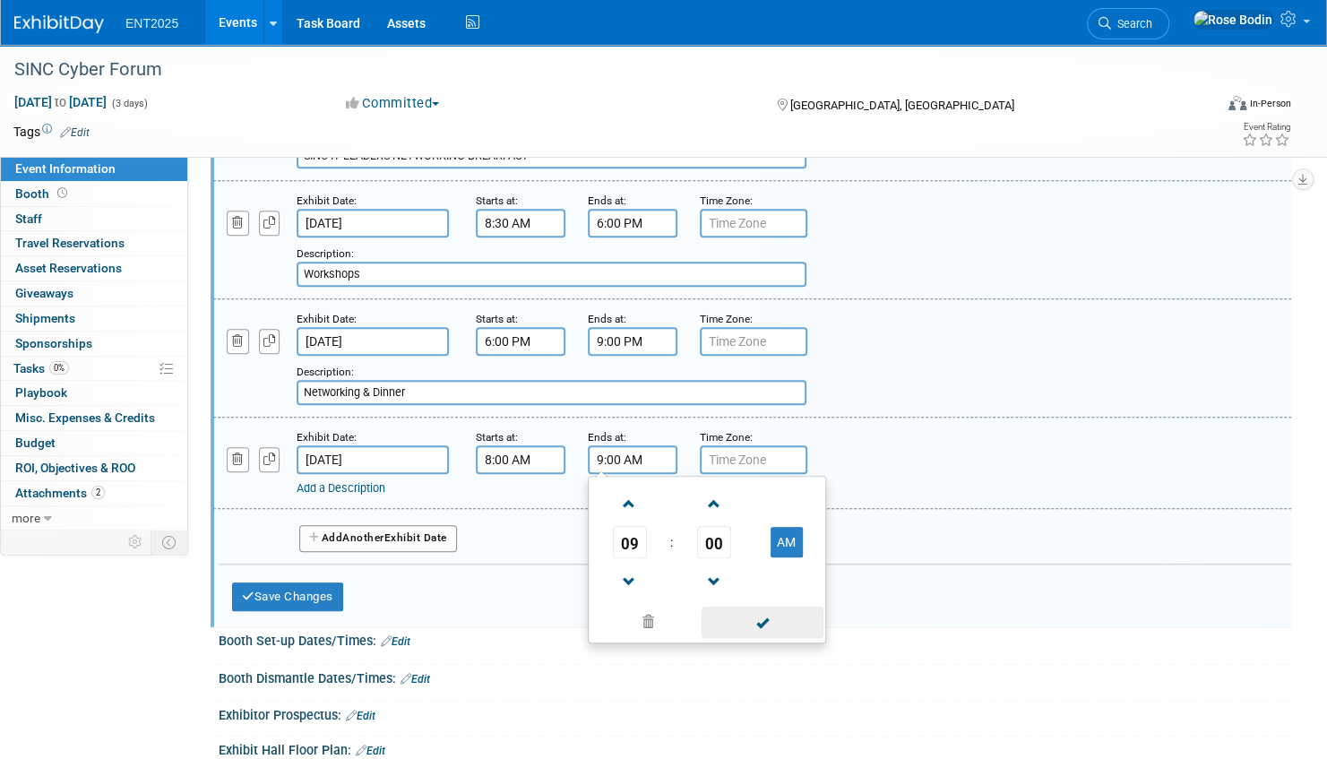
click at [762, 620] on span at bounding box center [762, 622] width 121 height 31
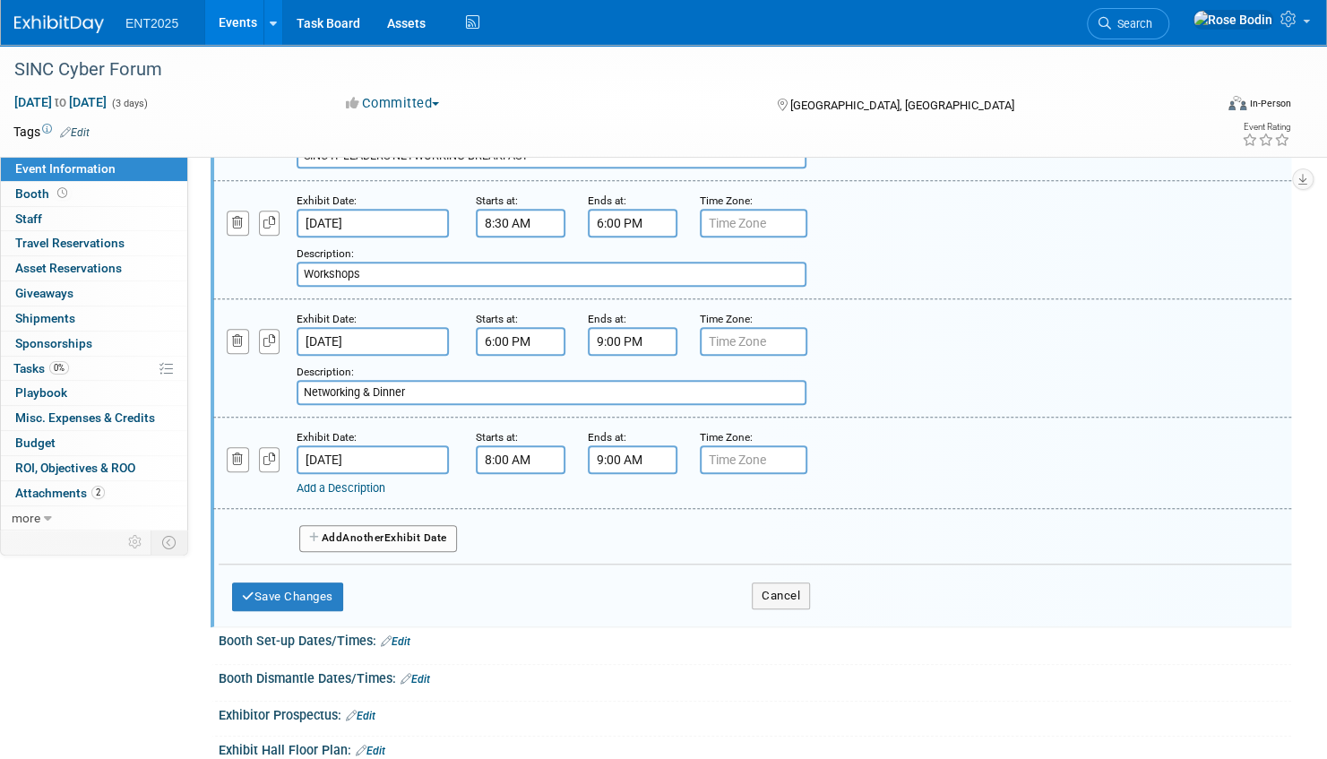
click at [360, 484] on link "Add a Description" at bounding box center [341, 487] width 89 height 13
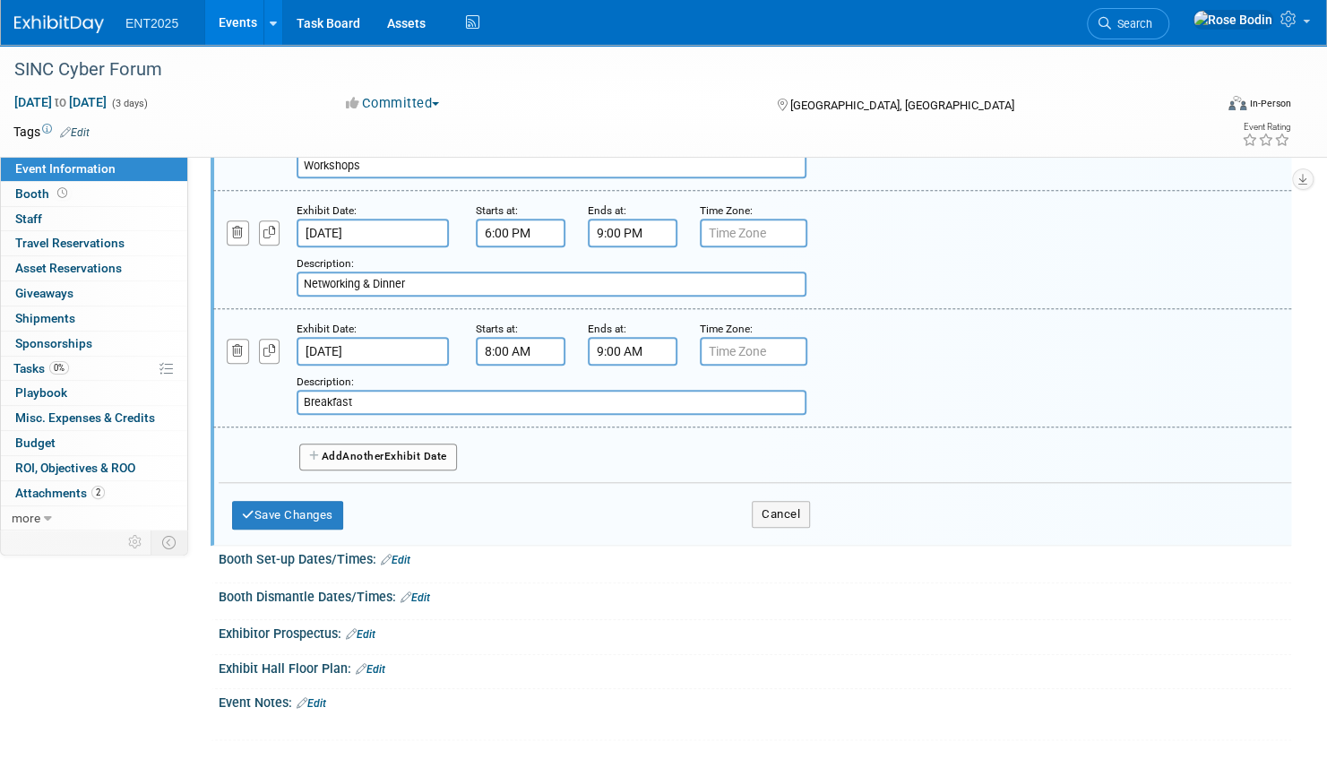
scroll to position [775, 0]
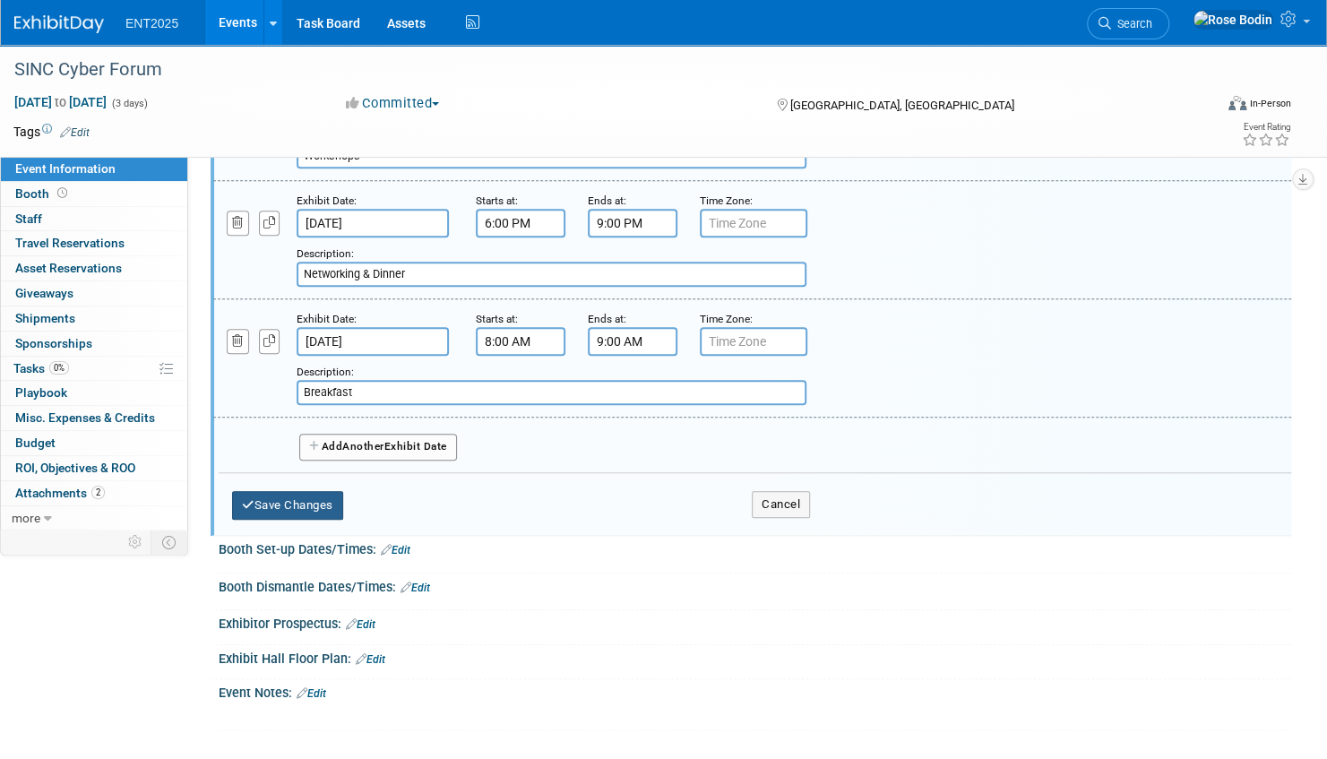
type input "Breakfast"
click at [296, 500] on button "Save Changes" at bounding box center [287, 505] width 111 height 29
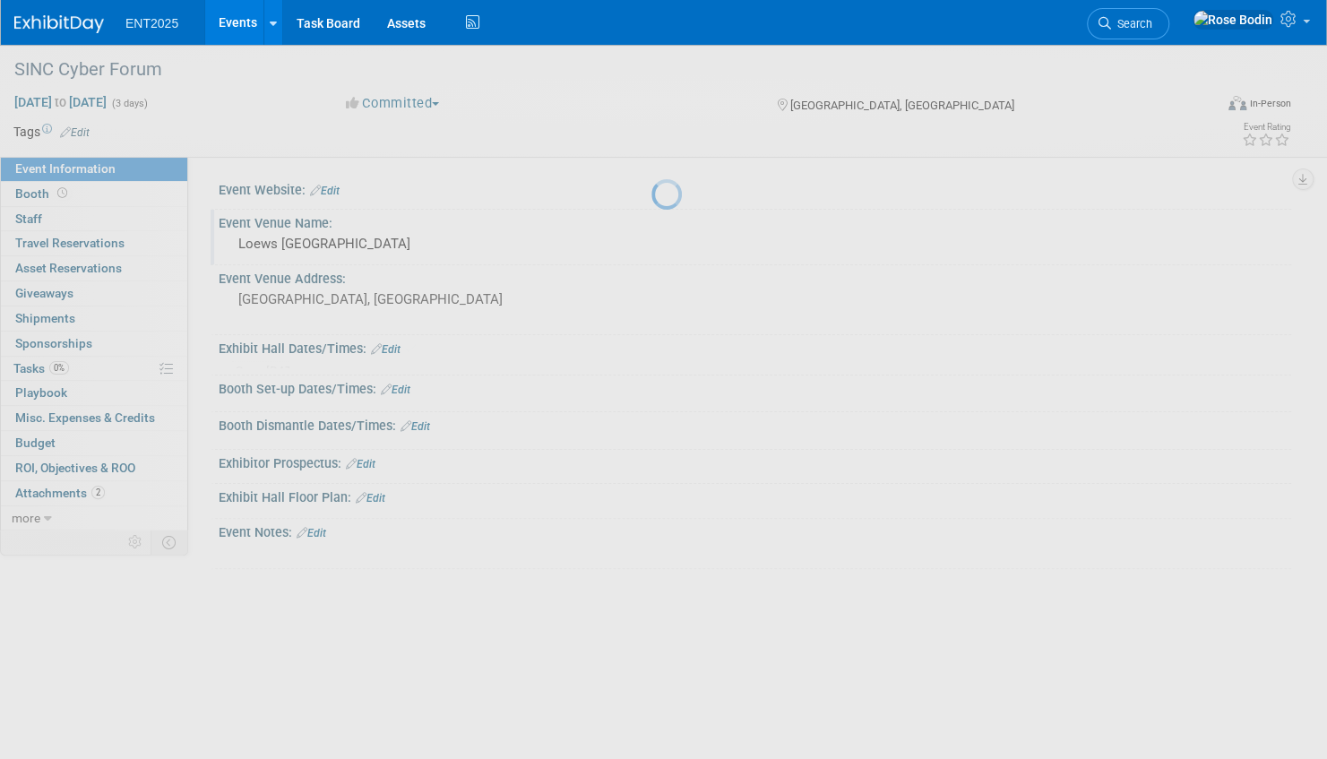
scroll to position [0, 0]
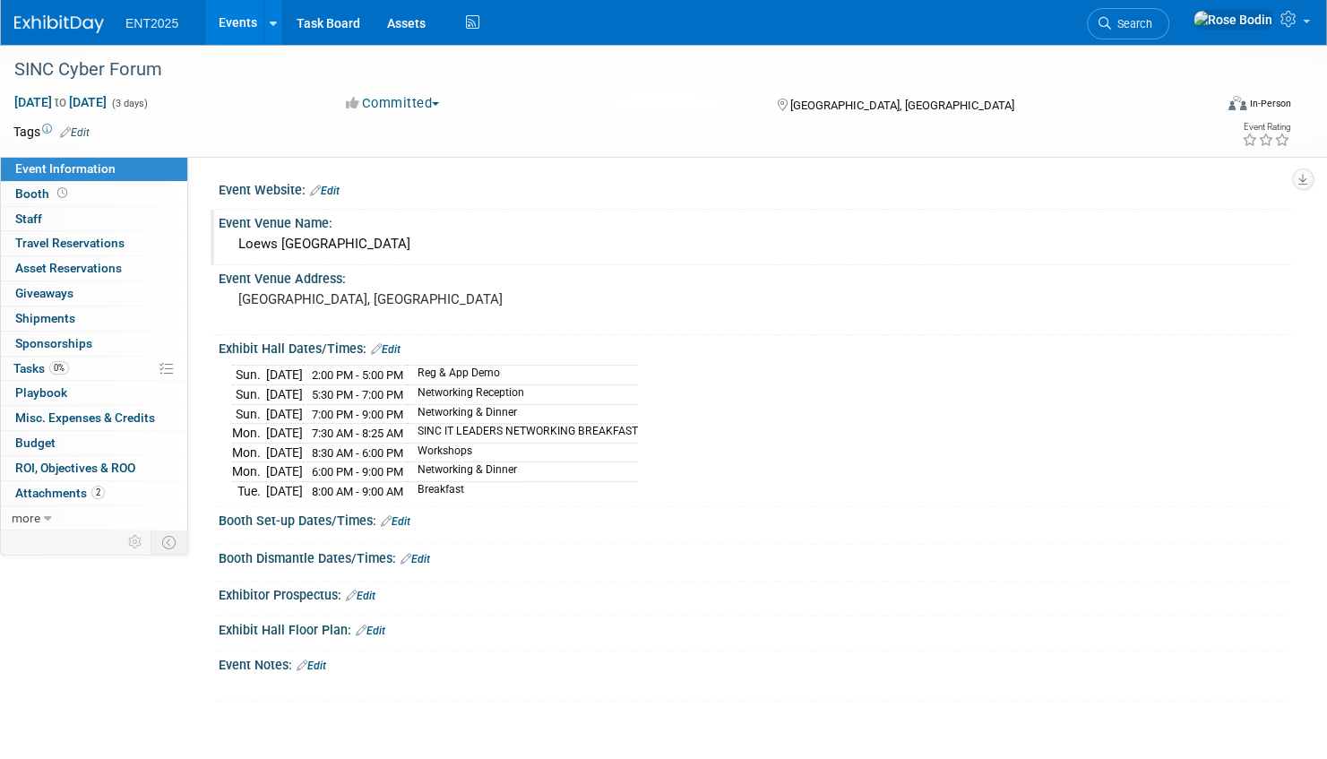
click at [398, 347] on link "Edit" at bounding box center [386, 349] width 30 height 13
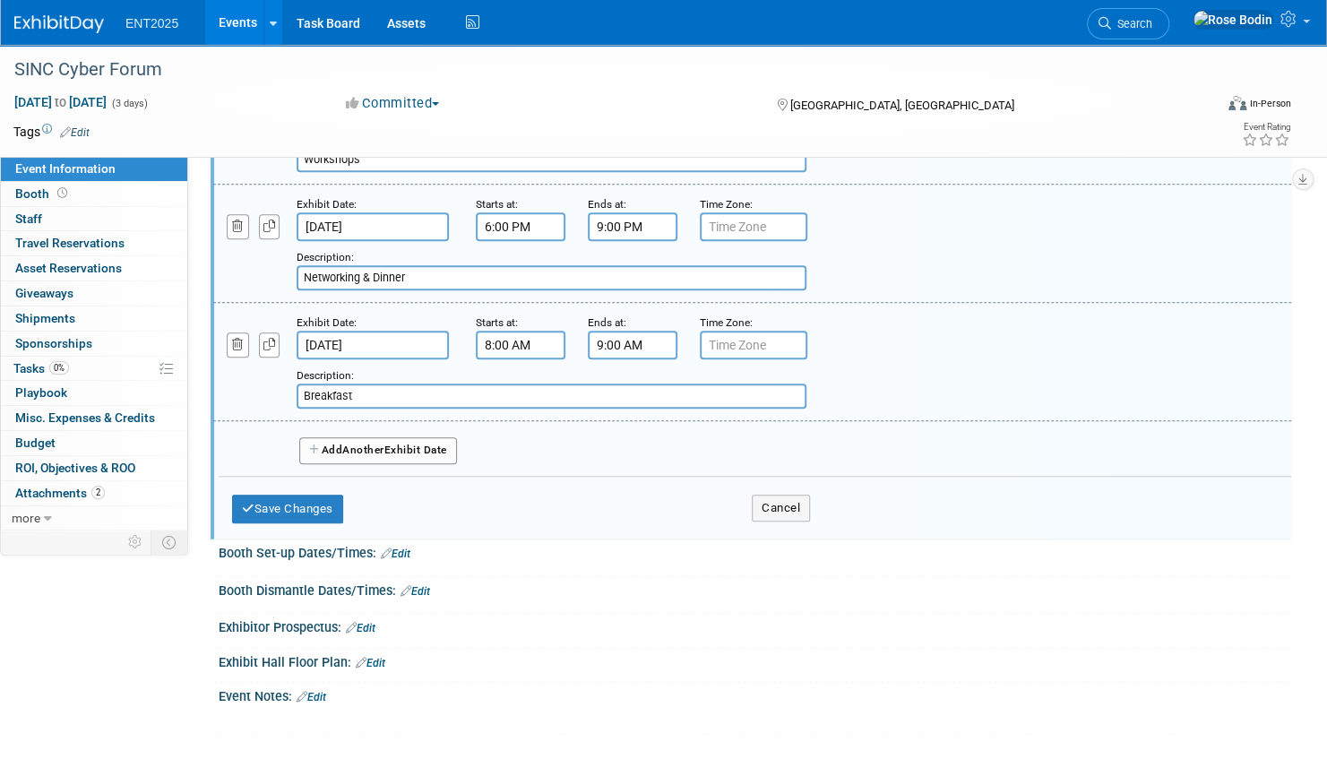
scroll to position [775, 0]
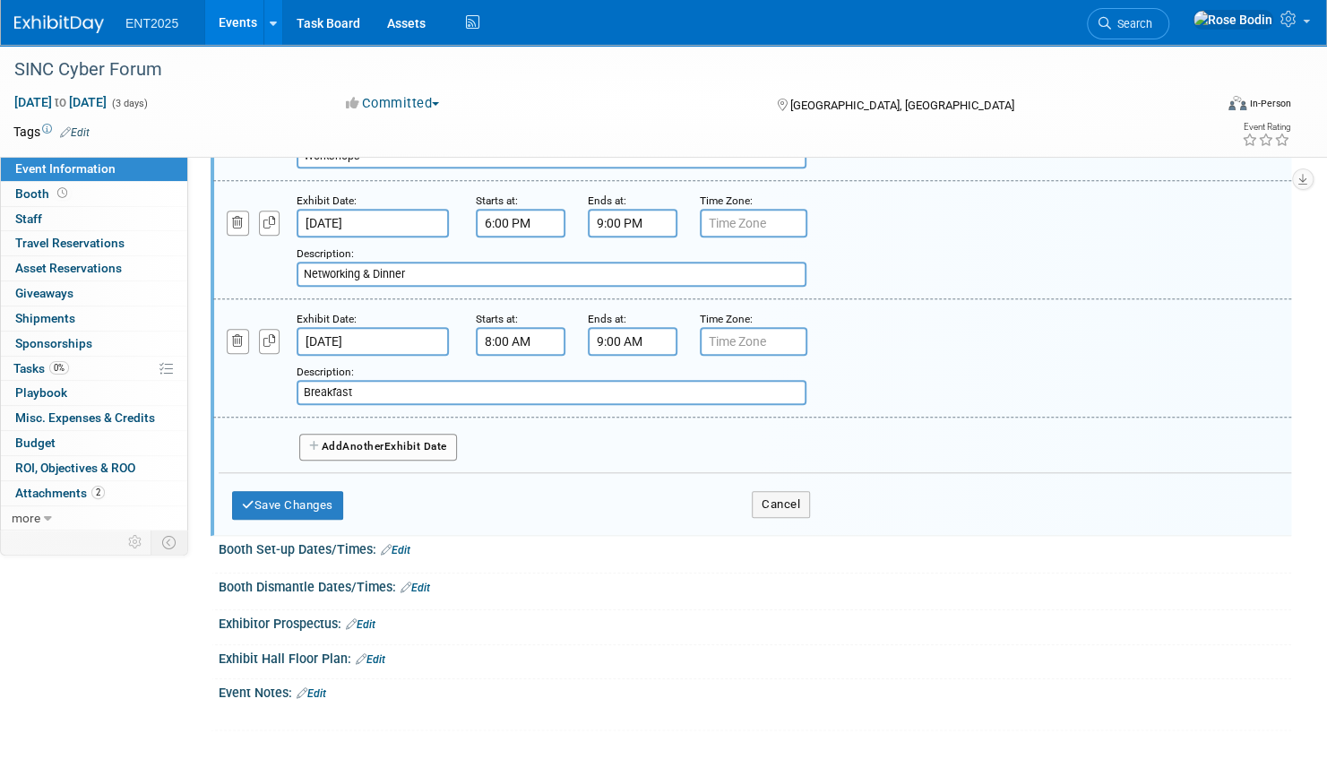
click at [372, 434] on button "Add Another Exhibit Date" at bounding box center [378, 447] width 158 height 27
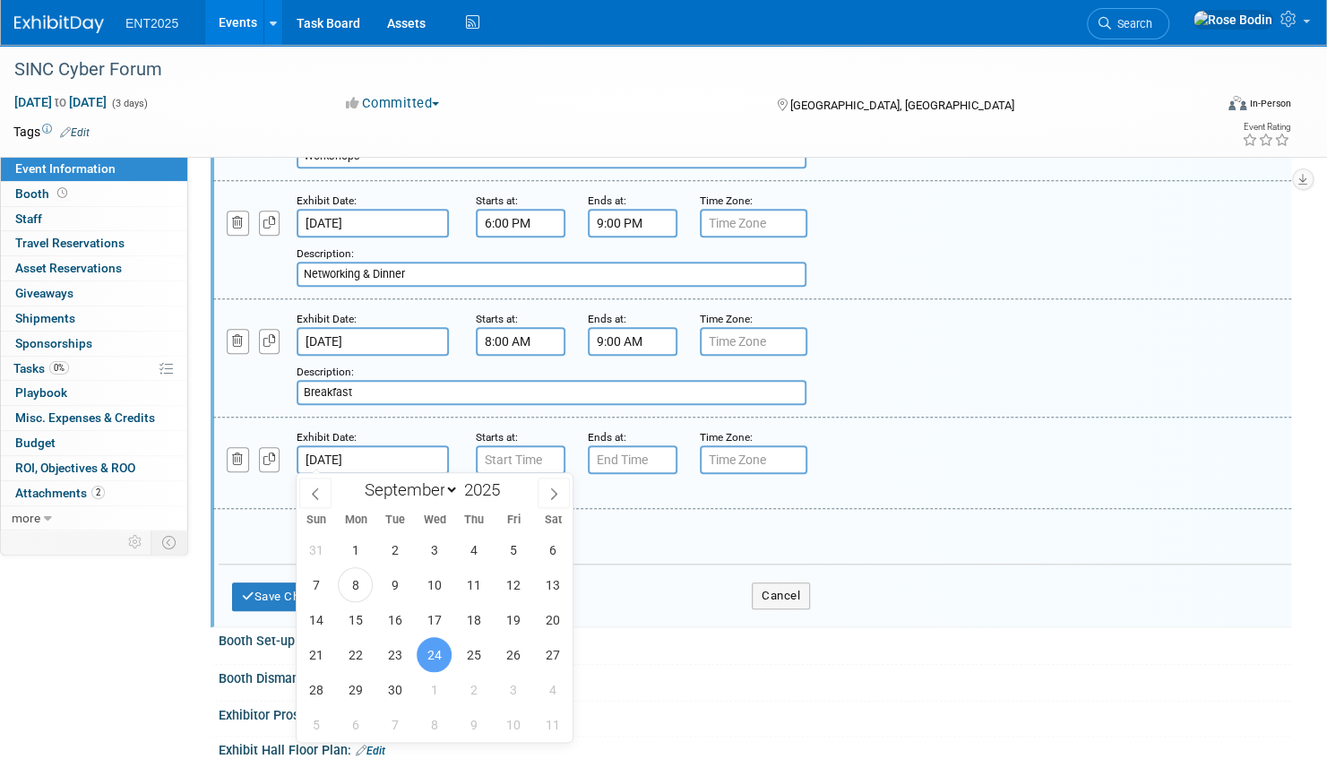
click at [373, 457] on input "Sep 24, 2025" at bounding box center [373, 459] width 152 height 29
click at [397, 655] on span "23" at bounding box center [394, 654] width 35 height 35
type input "Sep 23, 2025"
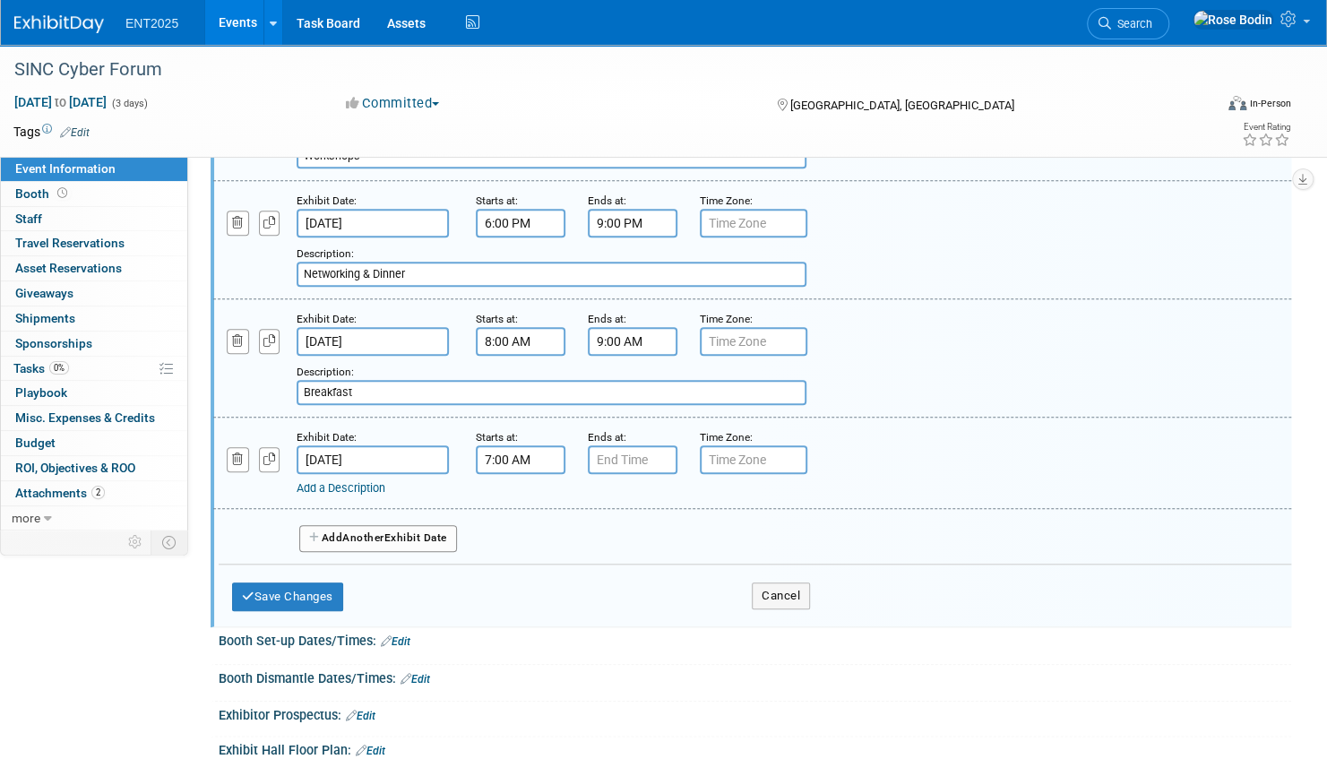
click at [524, 453] on input "7:00 AM" at bounding box center [521, 459] width 90 height 29
click at [511, 498] on span at bounding box center [517, 503] width 31 height 31
type input "9:00 AM"
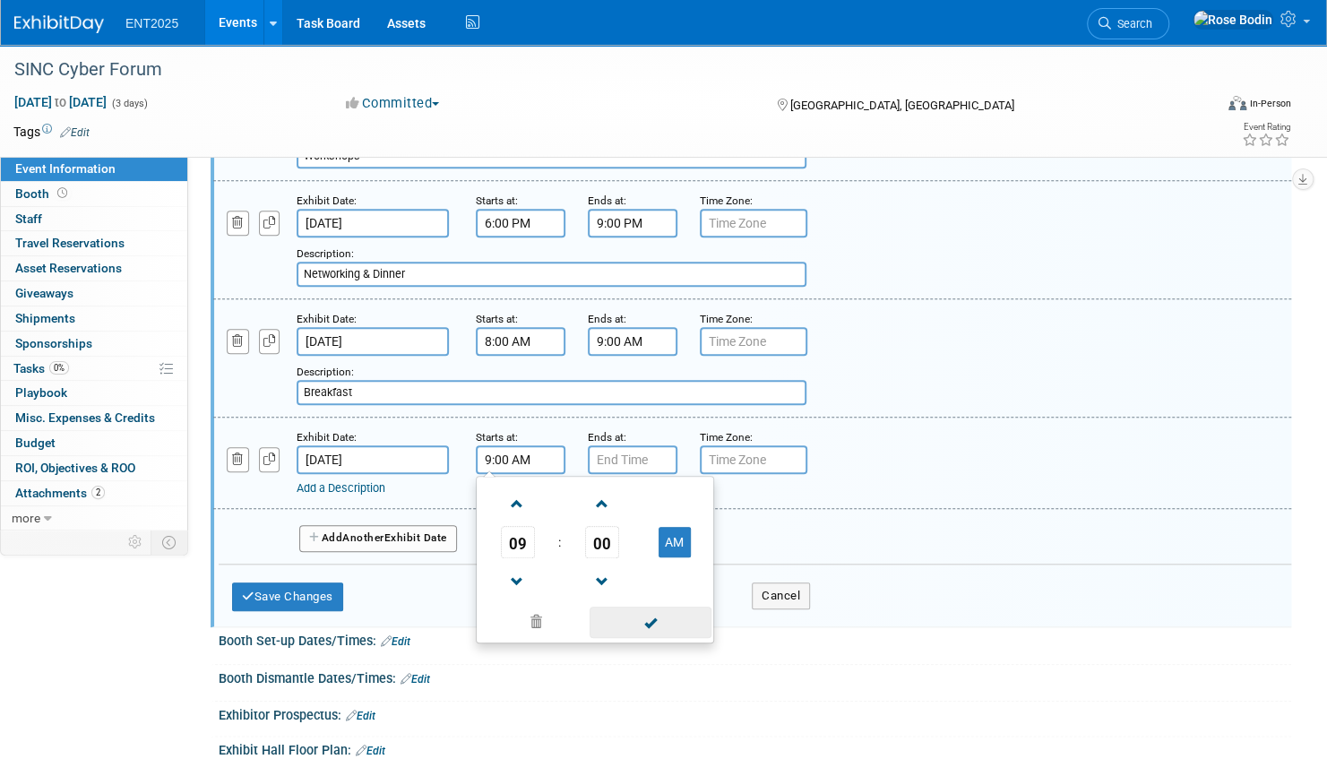
click at [622, 615] on span at bounding box center [650, 622] width 121 height 31
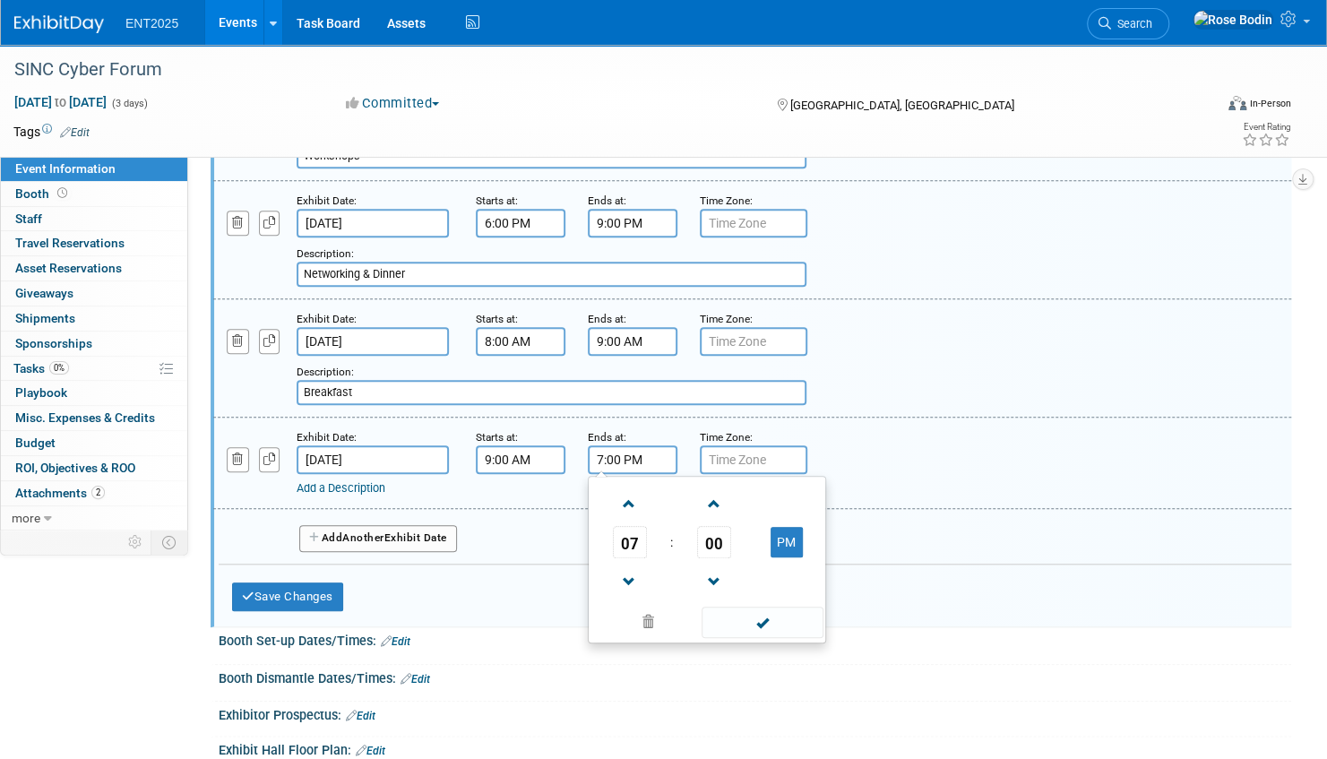
click at [638, 455] on input "7:00 PM" at bounding box center [633, 459] width 90 height 29
click at [630, 568] on span at bounding box center [629, 581] width 31 height 31
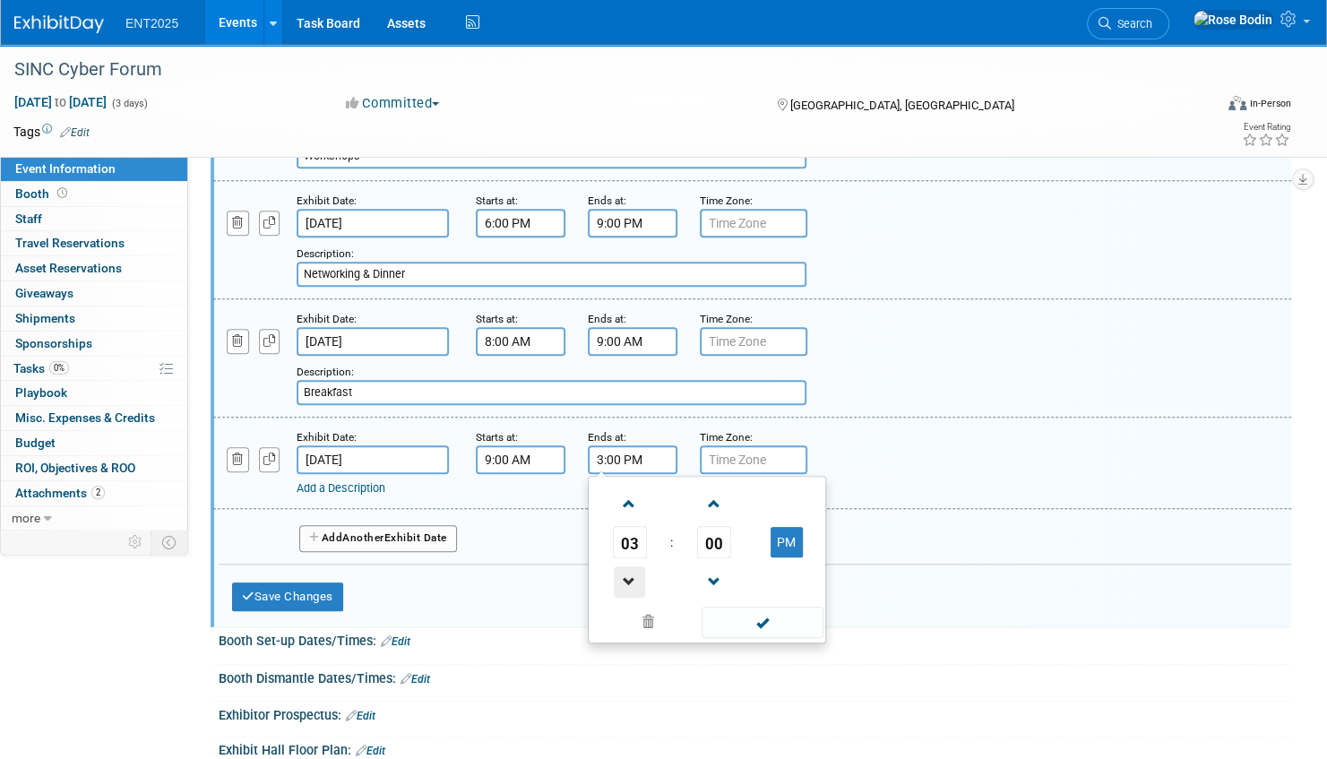
click at [630, 568] on span at bounding box center [629, 581] width 31 height 31
type input "1:00 PM"
click at [763, 616] on span at bounding box center [762, 622] width 121 height 31
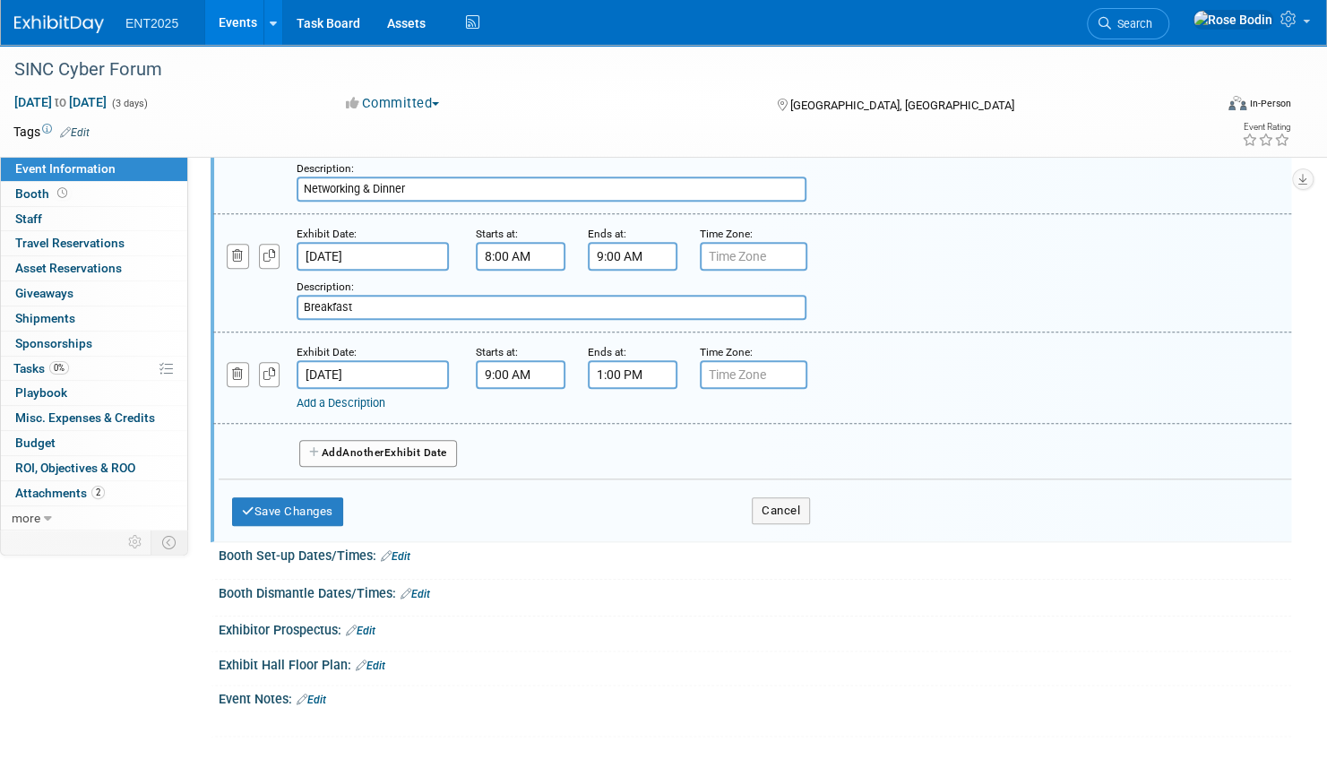
scroll to position [865, 0]
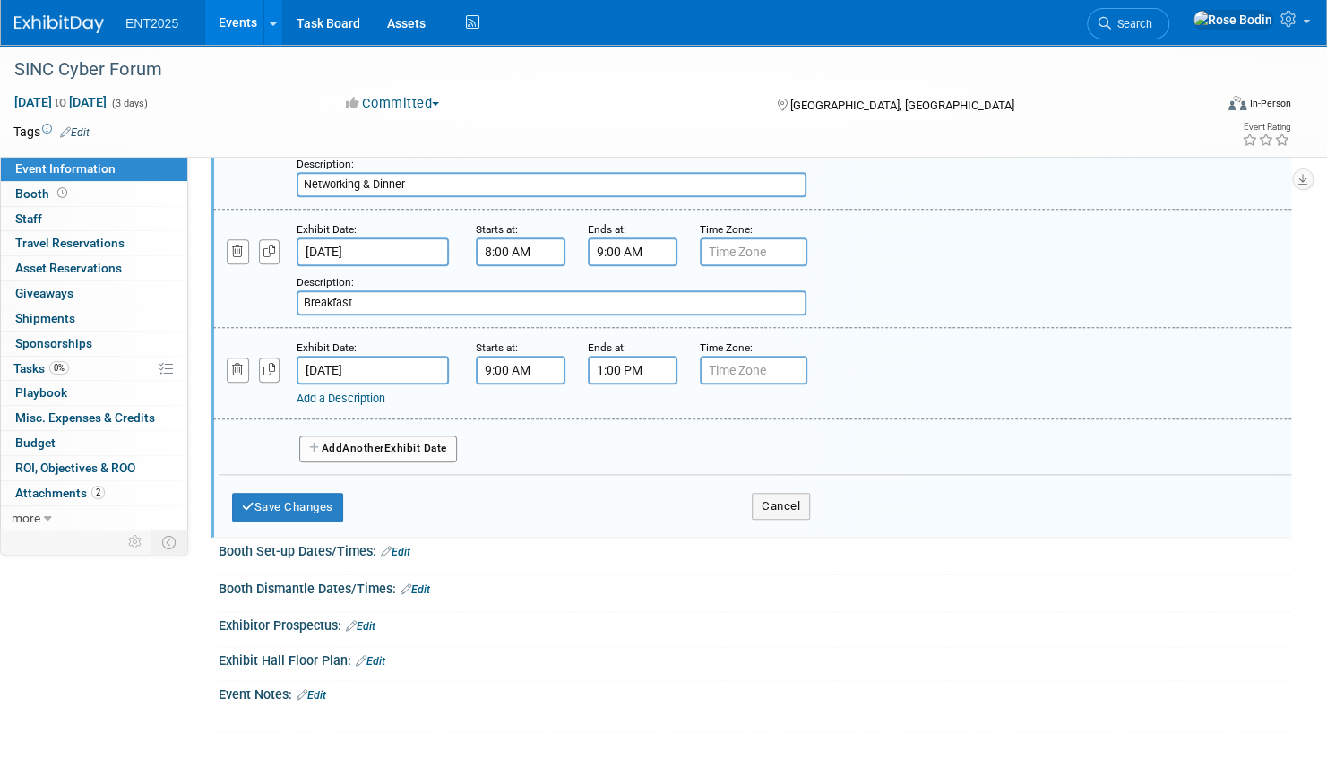
click at [362, 400] on link "Add a Description" at bounding box center [341, 398] width 89 height 13
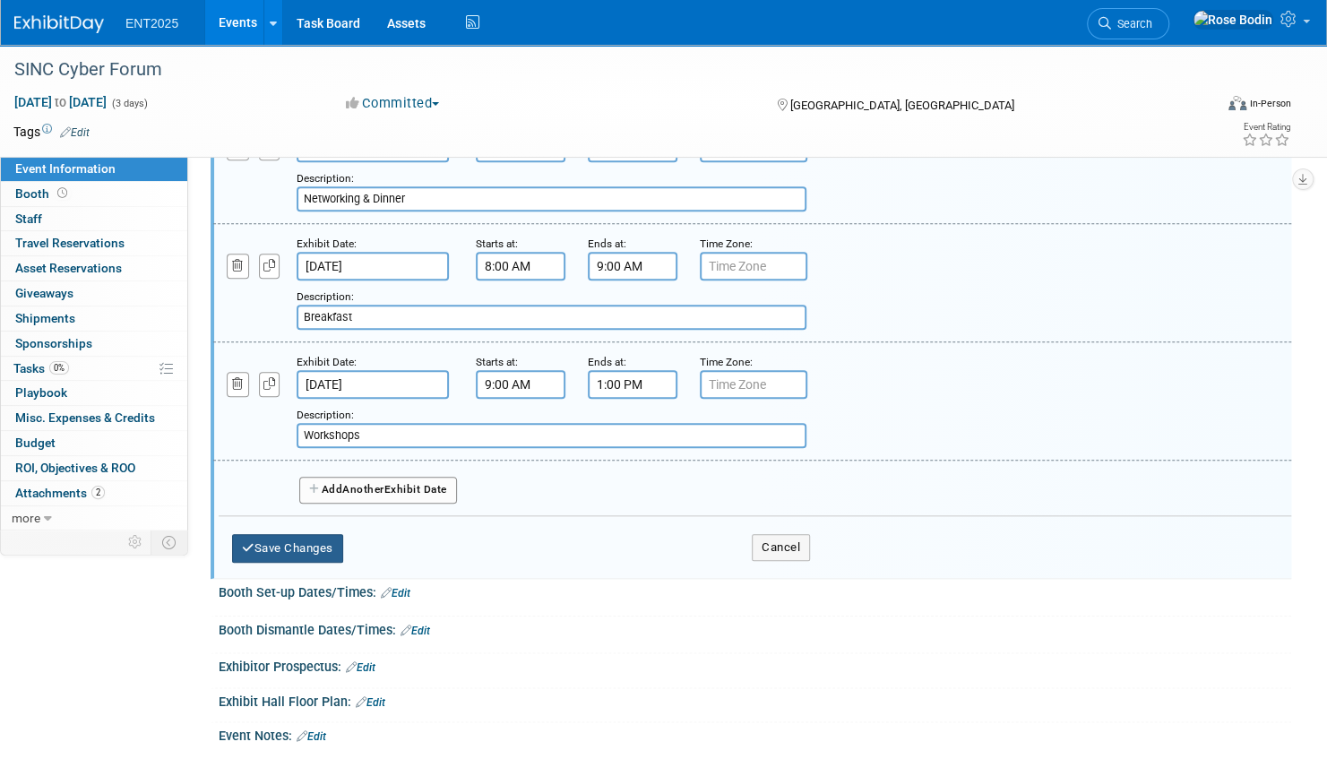
type input "Workshops"
click at [290, 539] on button "Save Changes" at bounding box center [287, 548] width 111 height 29
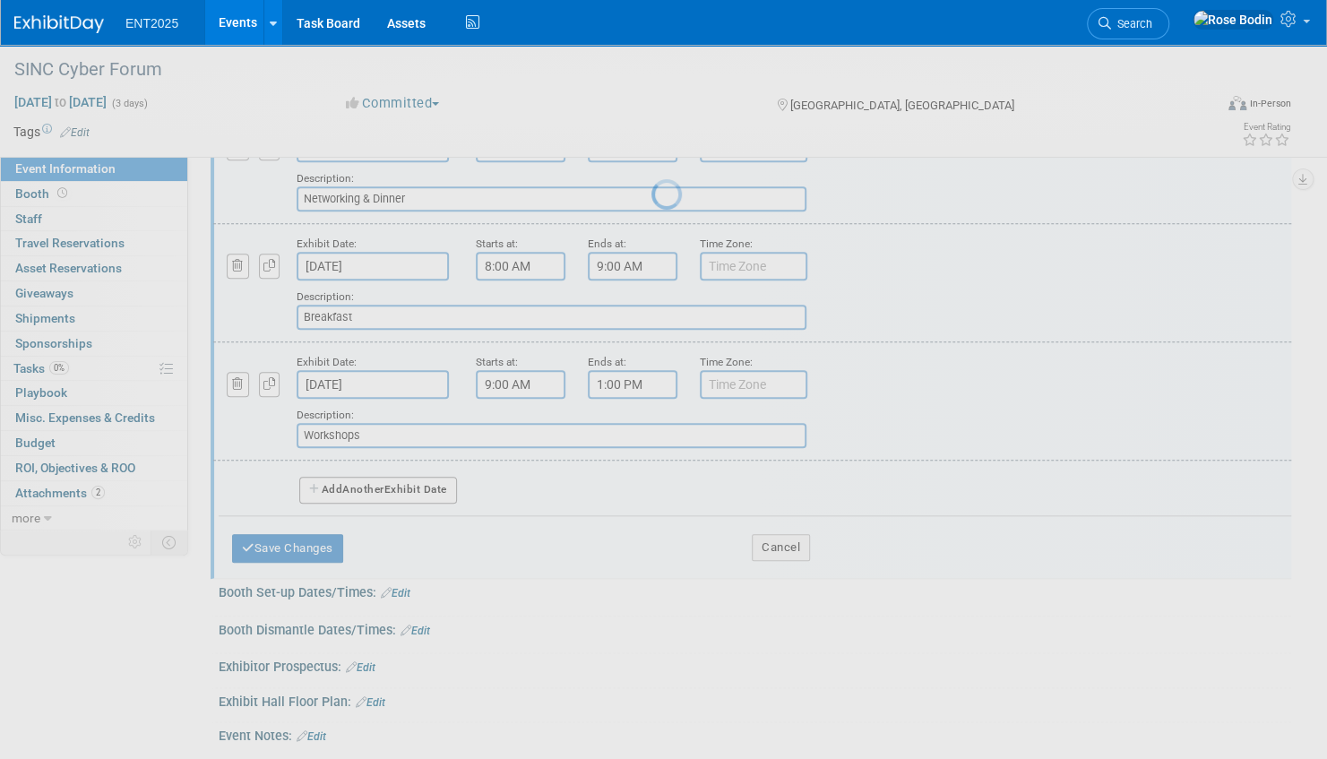
scroll to position [0, 0]
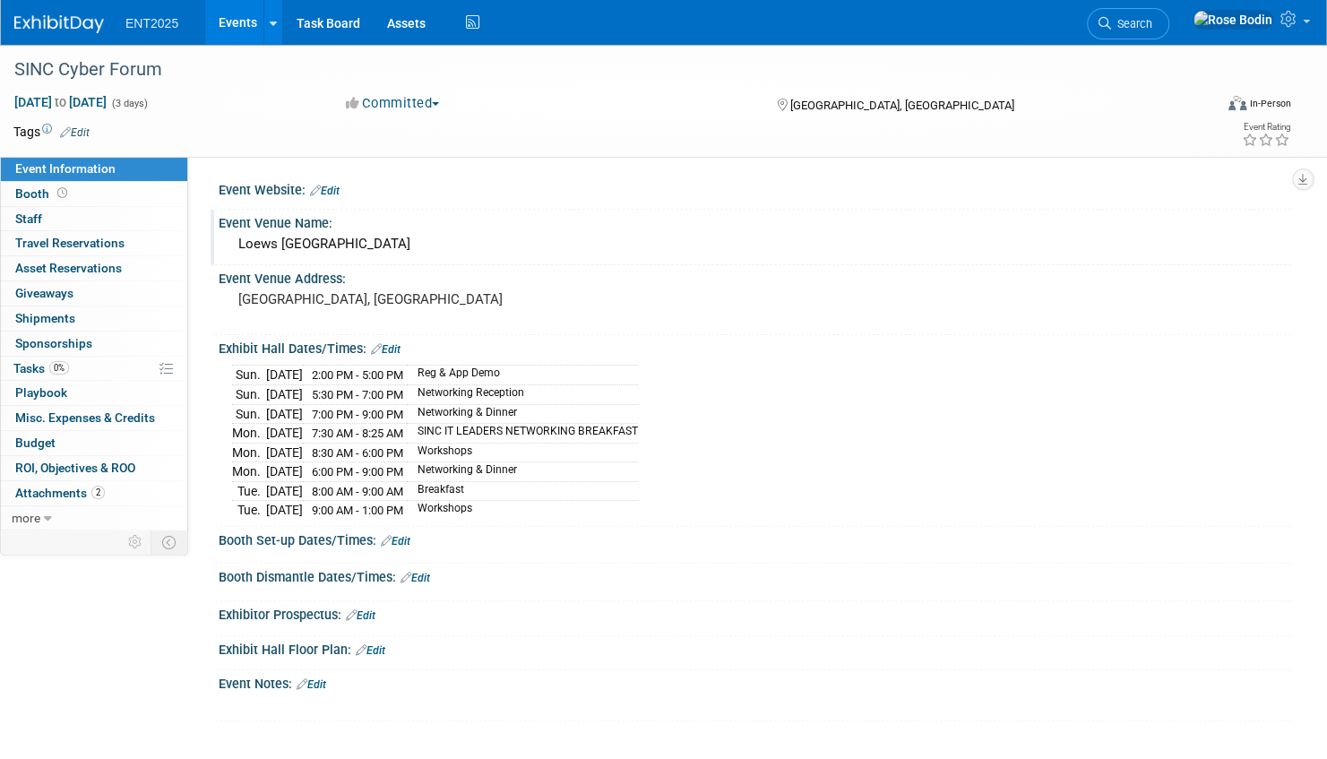
click at [405, 535] on link "Edit" at bounding box center [396, 541] width 30 height 13
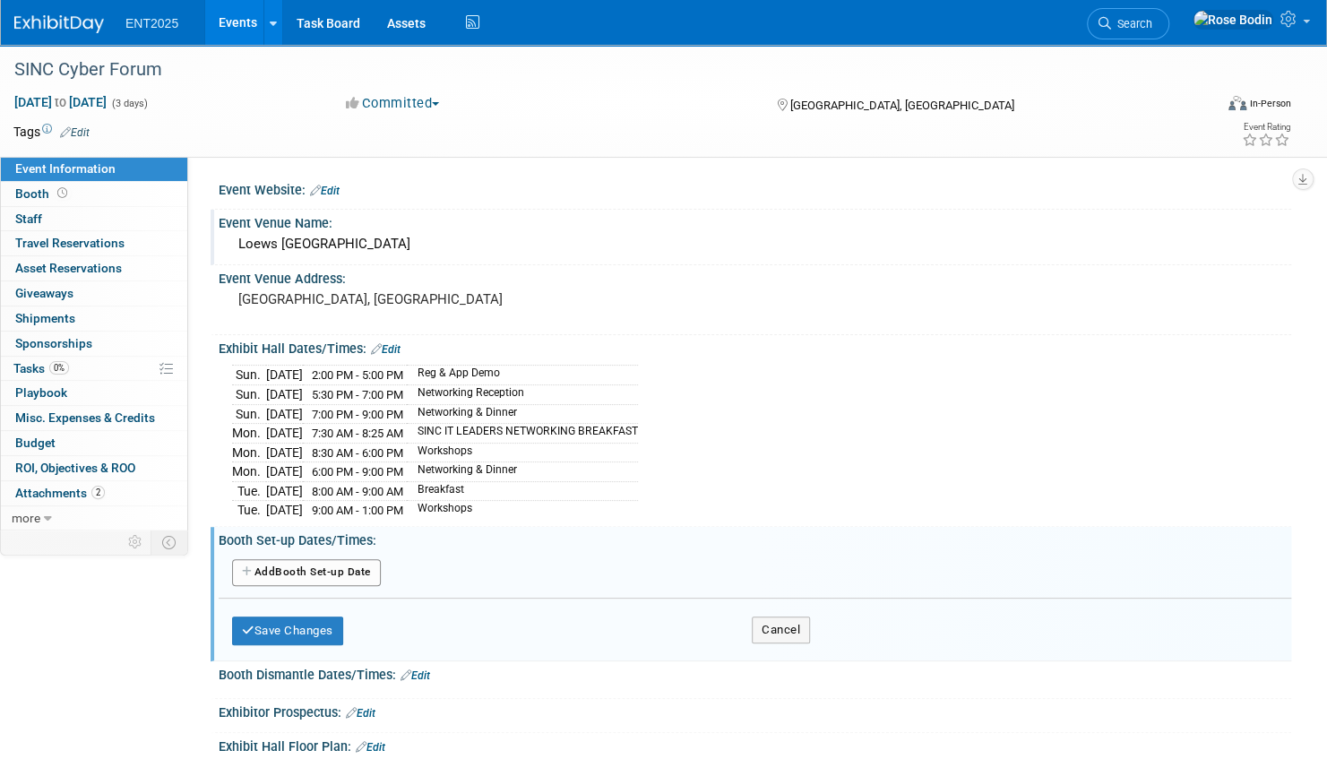
click at [364, 564] on button "Add Another Booth Set-up Date" at bounding box center [306, 572] width 149 height 27
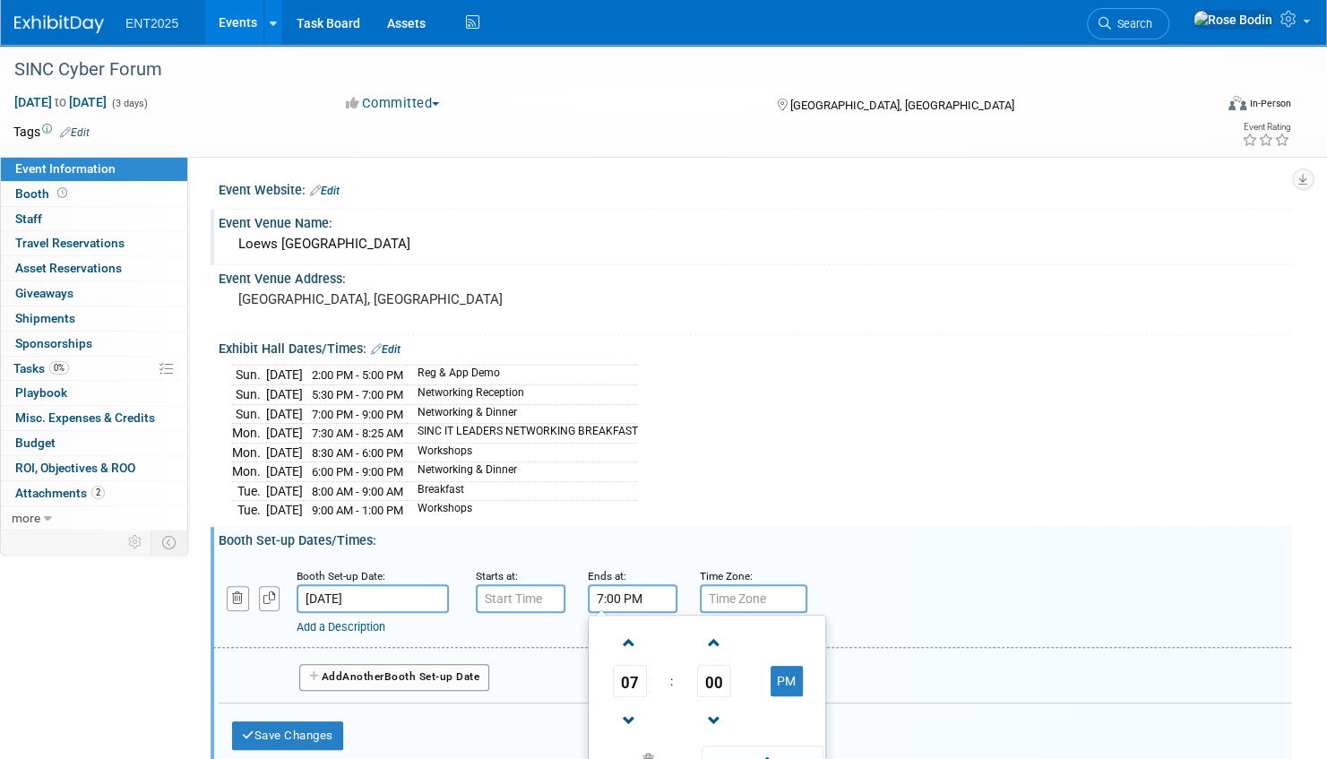
click at [622, 591] on input "7:00 PM" at bounding box center [633, 598] width 90 height 29
click at [629, 705] on span at bounding box center [629, 720] width 31 height 31
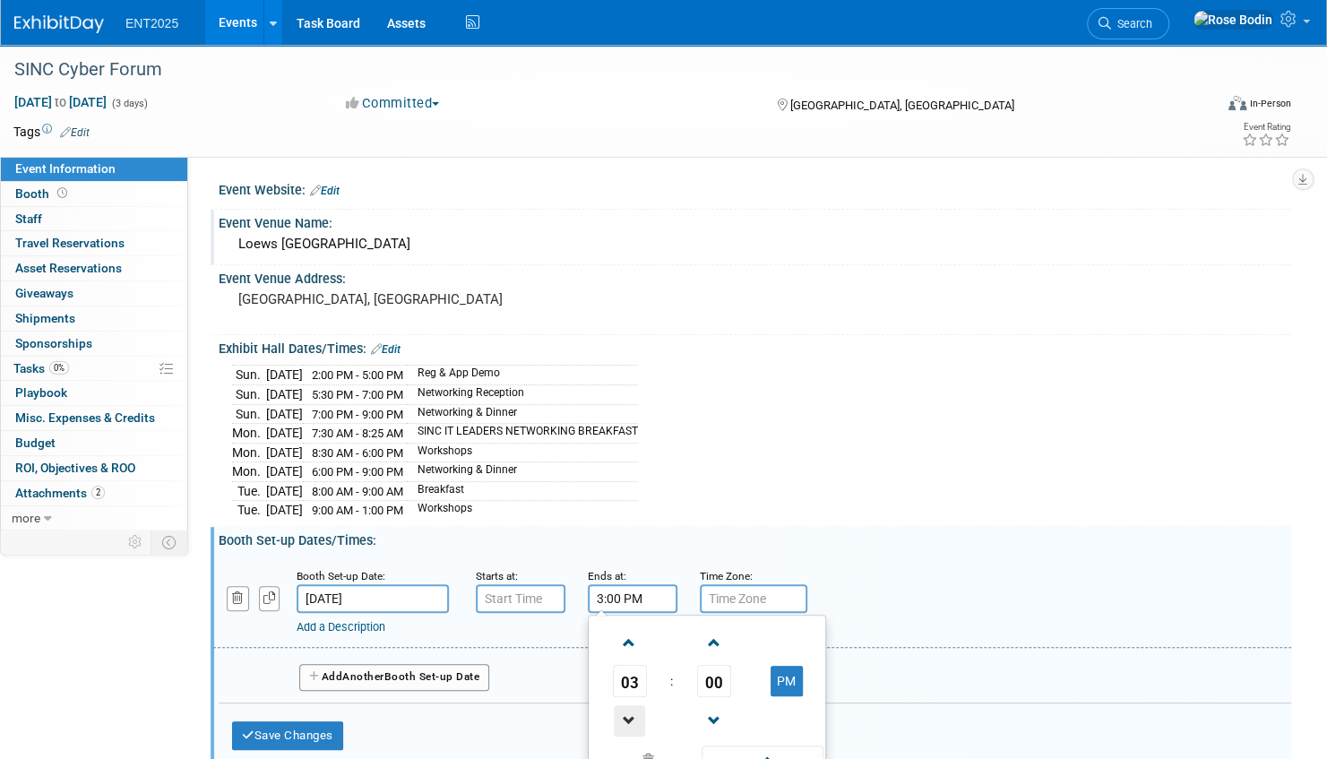
click at [629, 705] on span at bounding box center [629, 720] width 31 height 31
type input "2:00 PM"
click at [722, 747] on span at bounding box center [762, 761] width 121 height 31
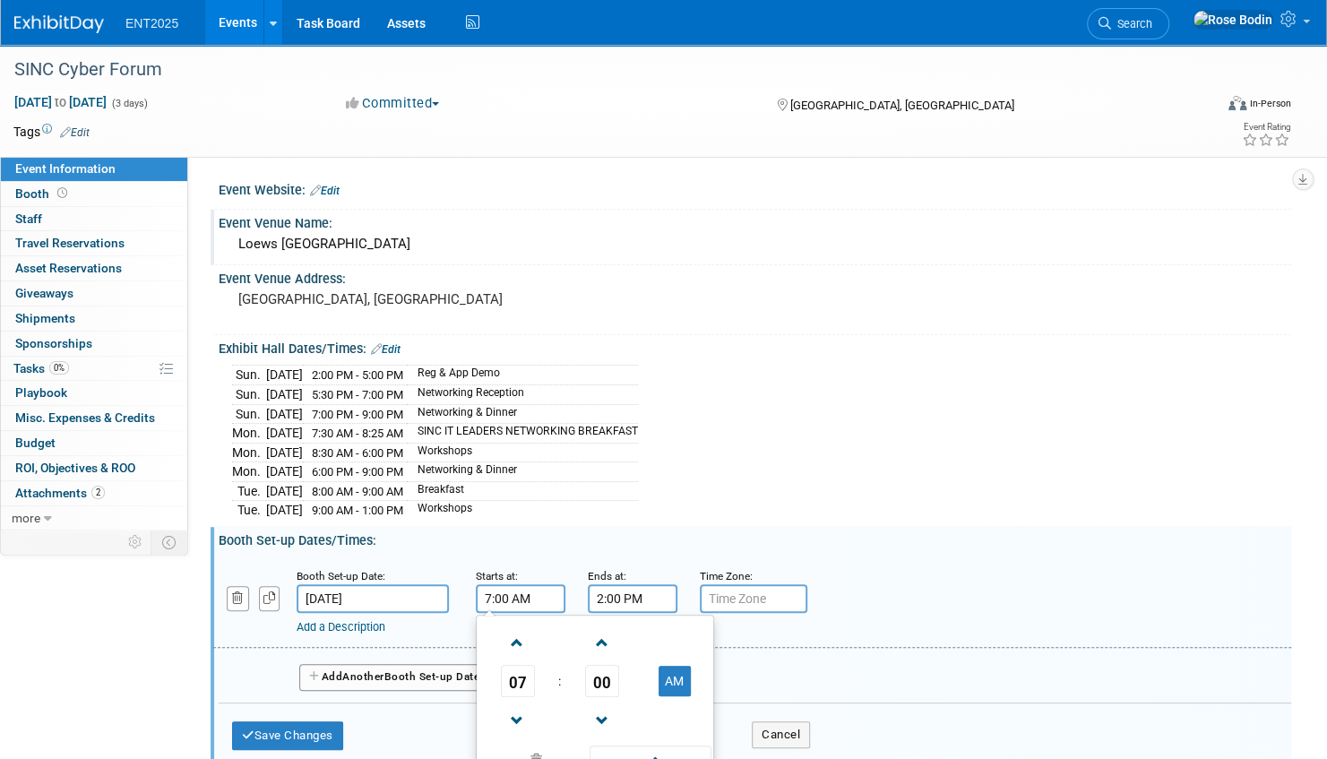
click at [540, 589] on input "7:00 AM" at bounding box center [521, 598] width 90 height 29
click at [518, 631] on span at bounding box center [517, 642] width 31 height 31
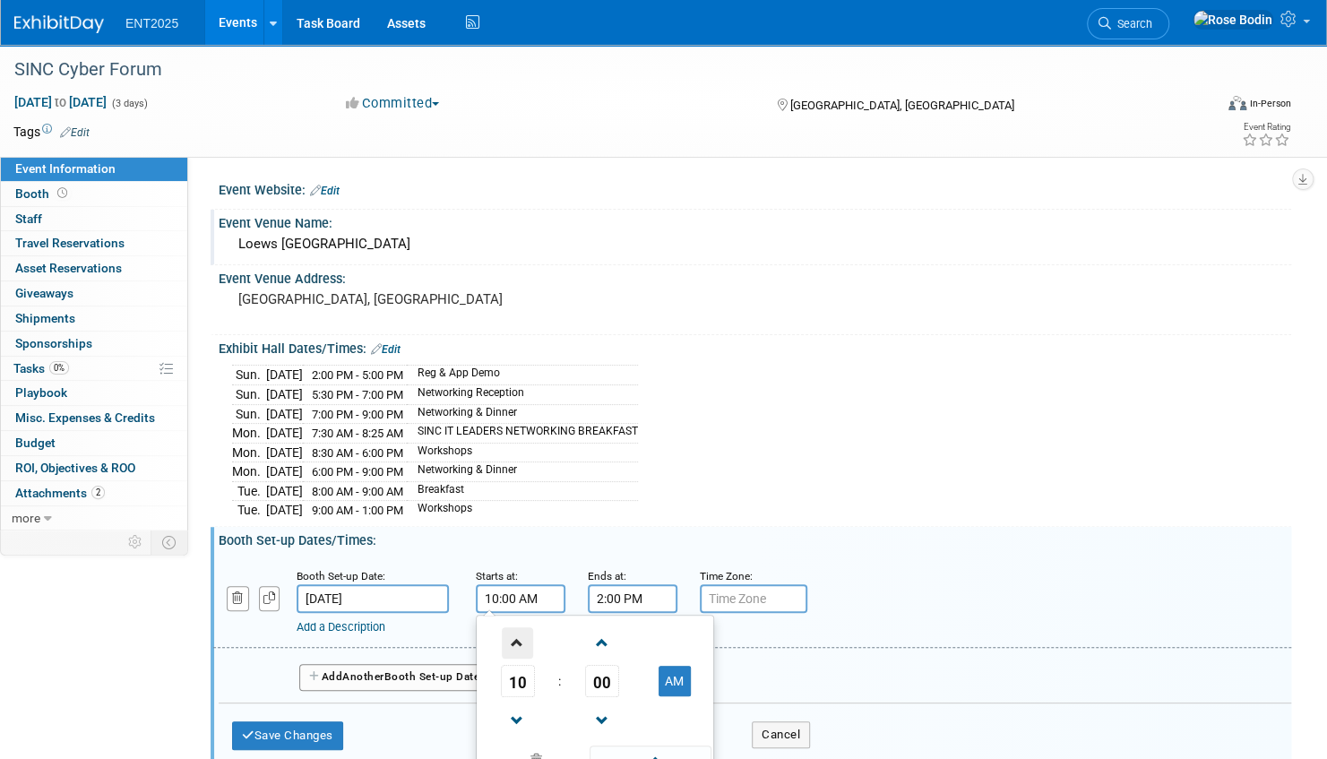
type input "11:00 AM"
click at [617, 749] on span at bounding box center [650, 761] width 121 height 31
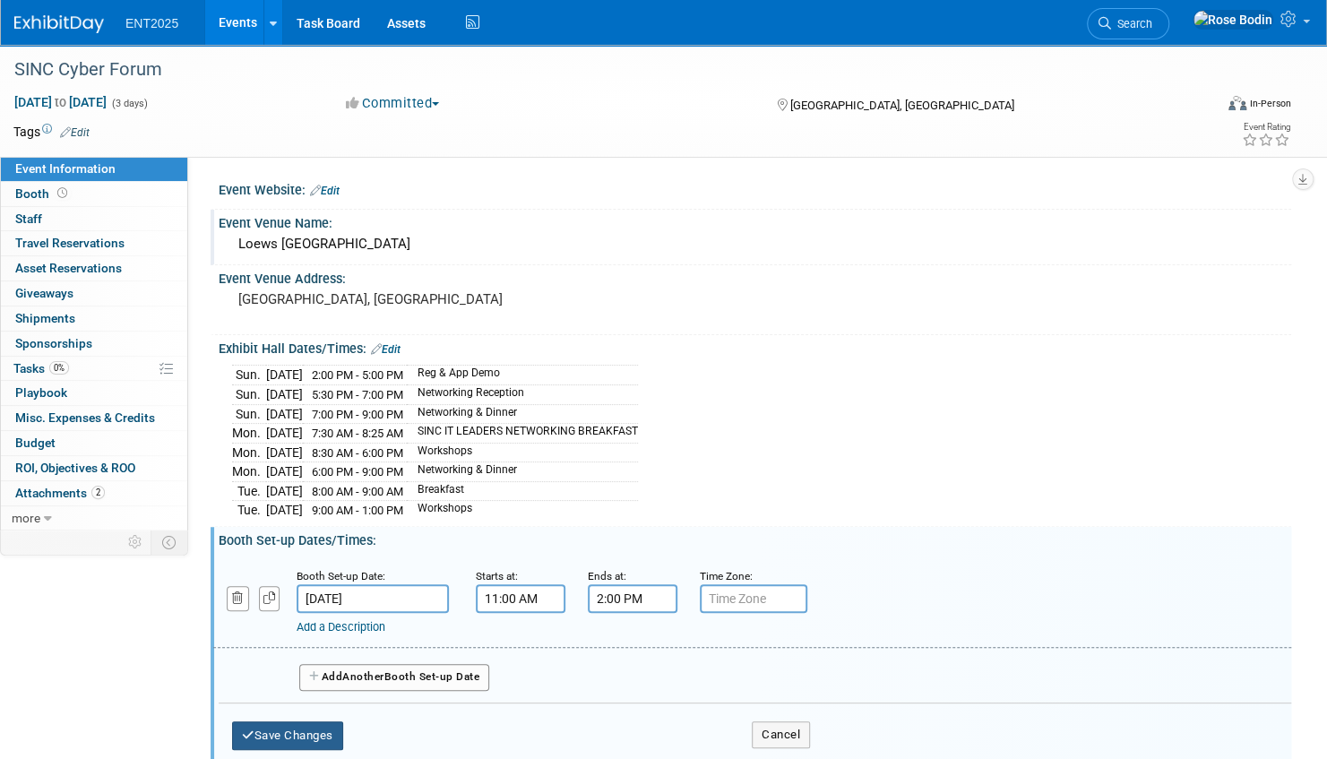
click at [304, 722] on button "Save Changes" at bounding box center [287, 735] width 111 height 29
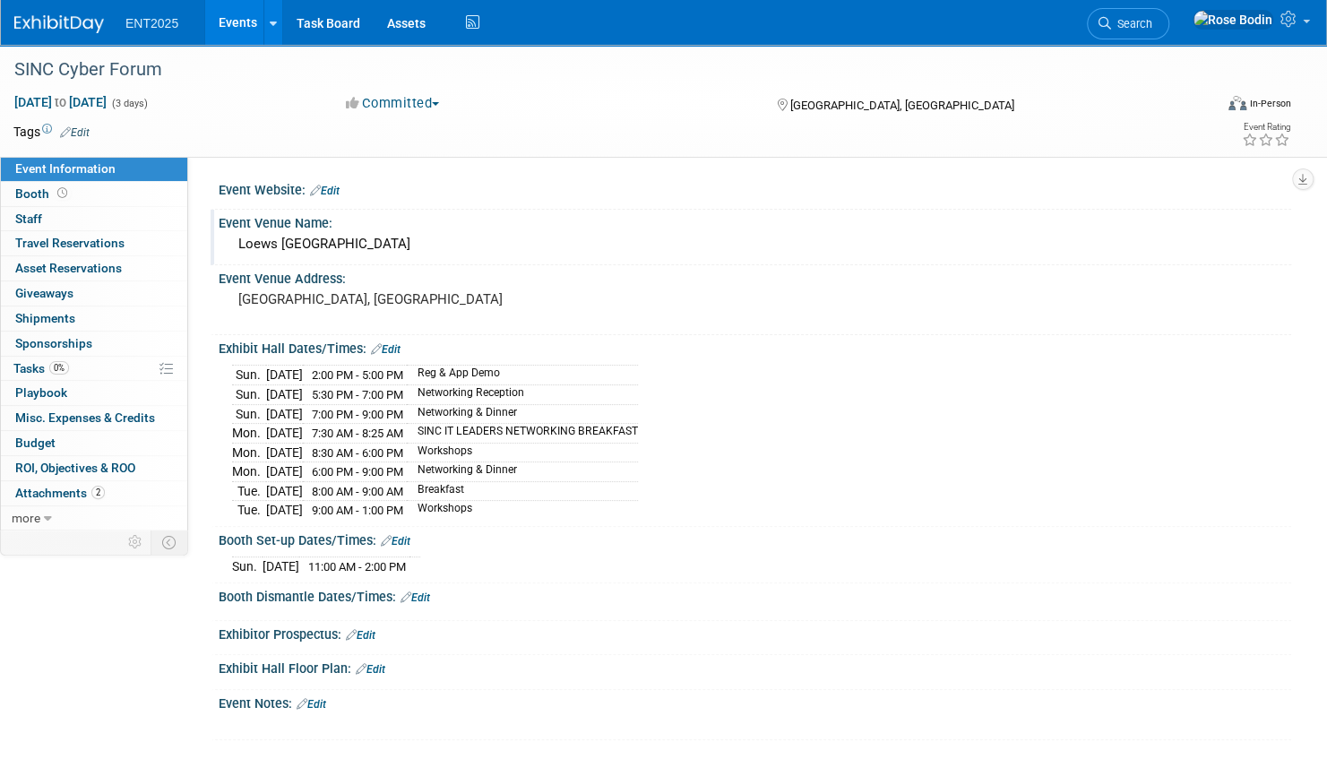
click at [427, 591] on link "Edit" at bounding box center [416, 597] width 30 height 13
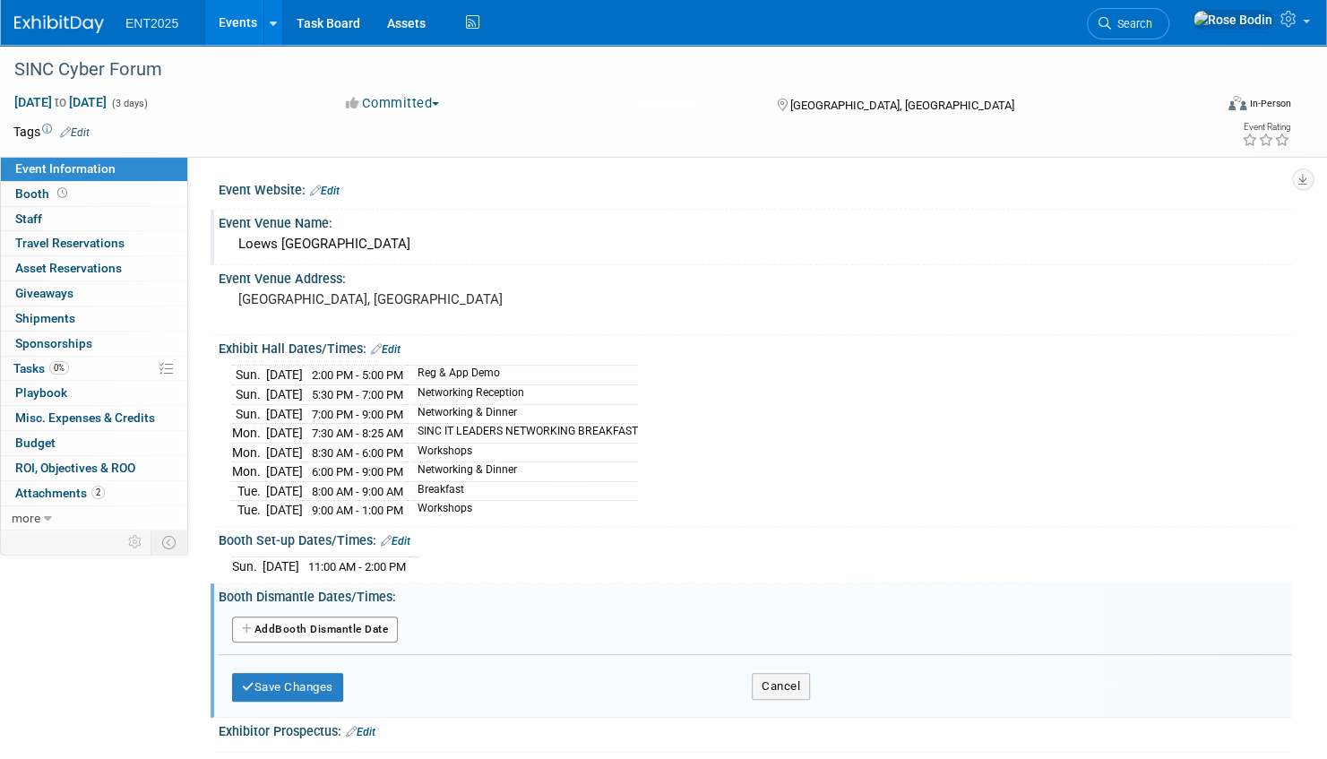
click at [359, 619] on button "Add Another Booth Dismantle Date" at bounding box center [315, 630] width 166 height 27
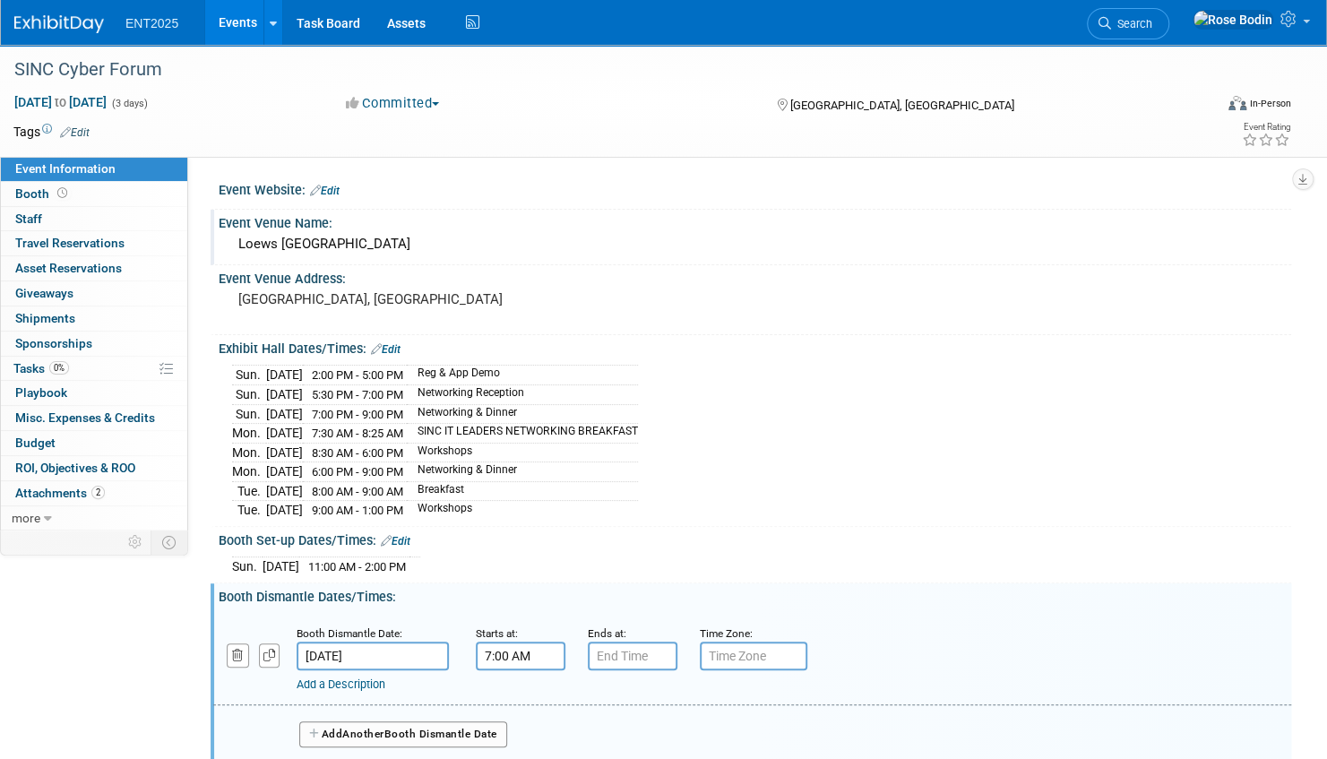
click at [501, 645] on input "7:00 AM" at bounding box center [521, 656] width 90 height 29
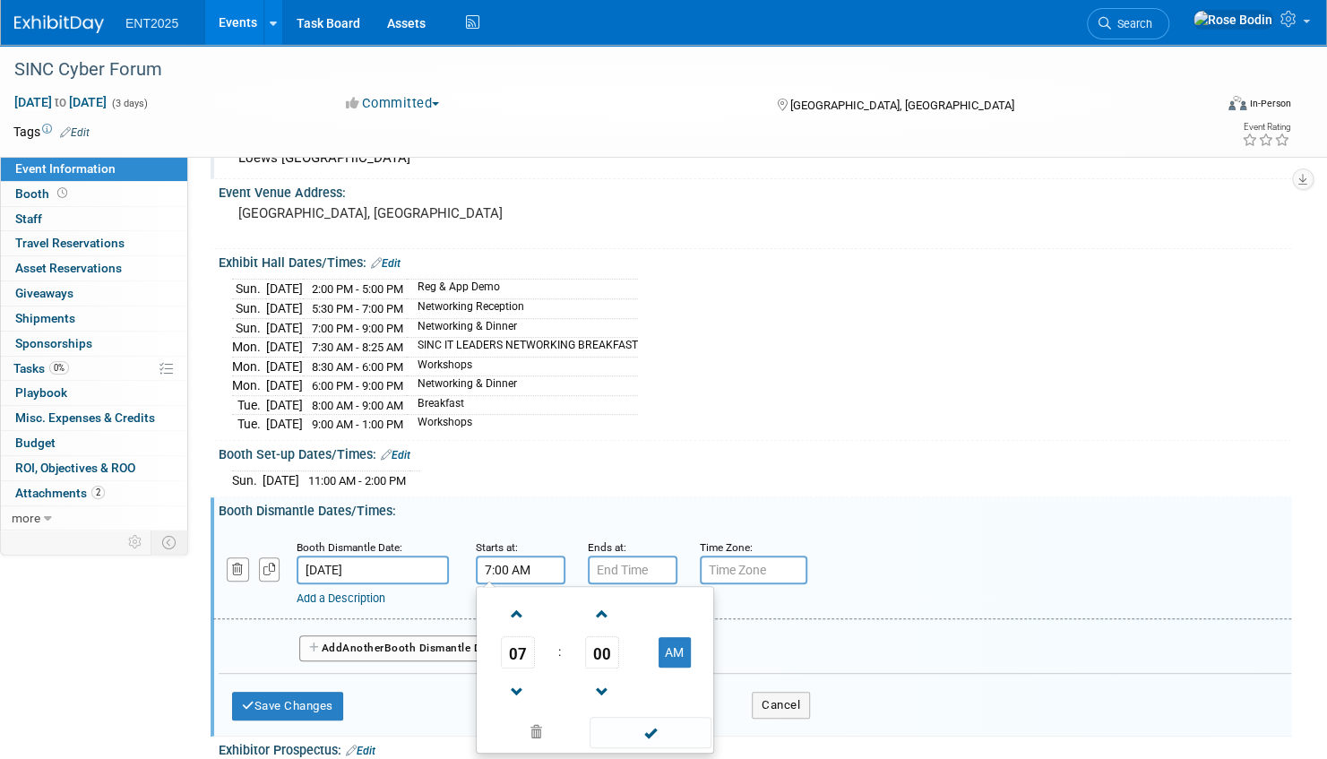
scroll to position [207, 0]
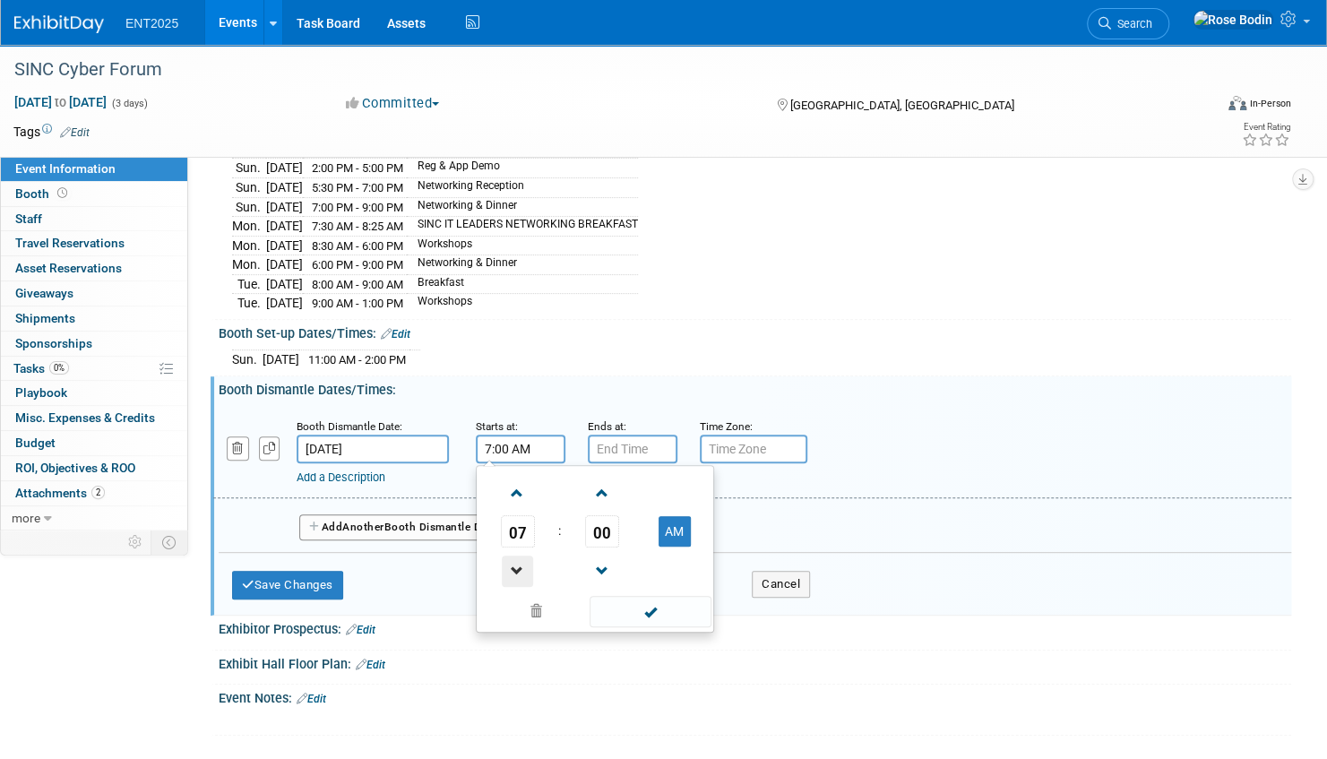
click at [521, 561] on span at bounding box center [517, 571] width 31 height 31
click at [520, 558] on span at bounding box center [517, 571] width 31 height 31
click at [519, 558] on span at bounding box center [517, 571] width 31 height 31
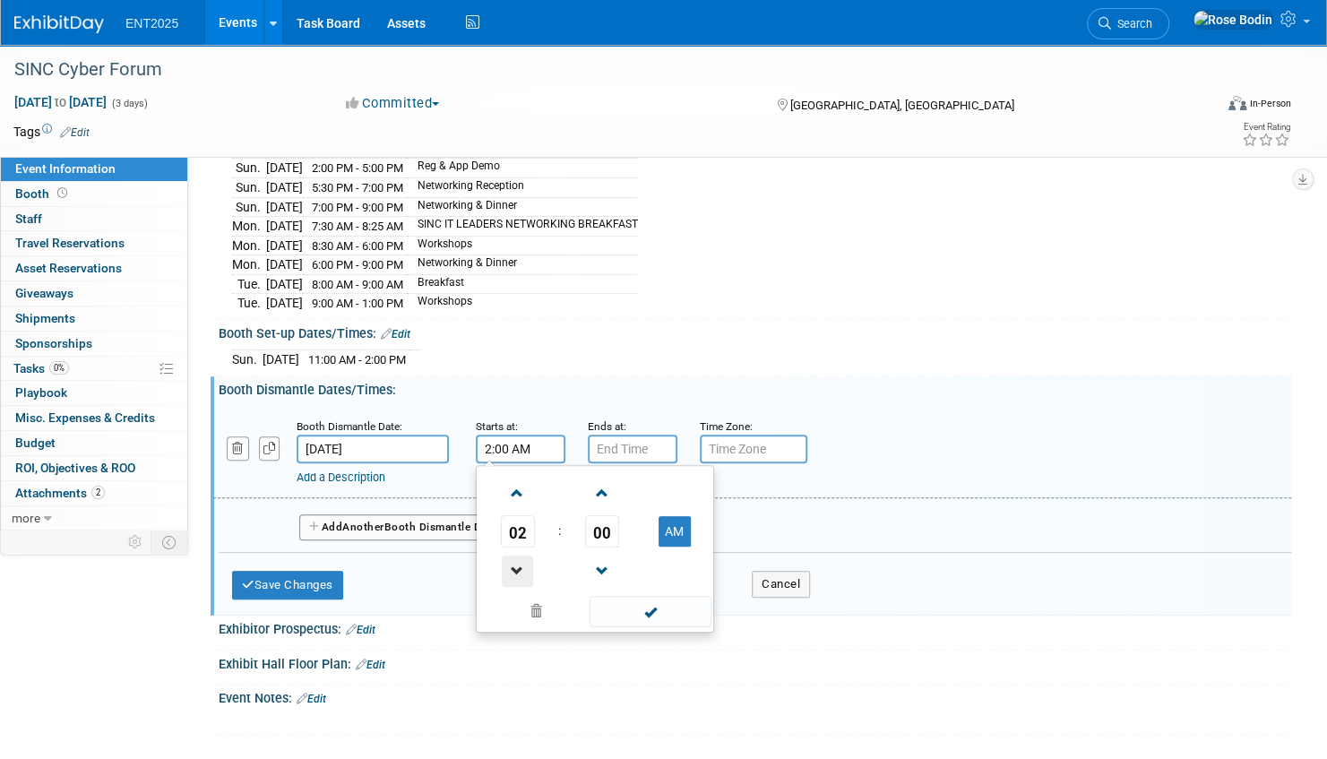
click at [519, 557] on span at bounding box center [517, 571] width 31 height 31
click at [682, 516] on button "AM" at bounding box center [675, 531] width 32 height 30
type input "1:00 PM"
click at [635, 604] on span at bounding box center [650, 611] width 121 height 31
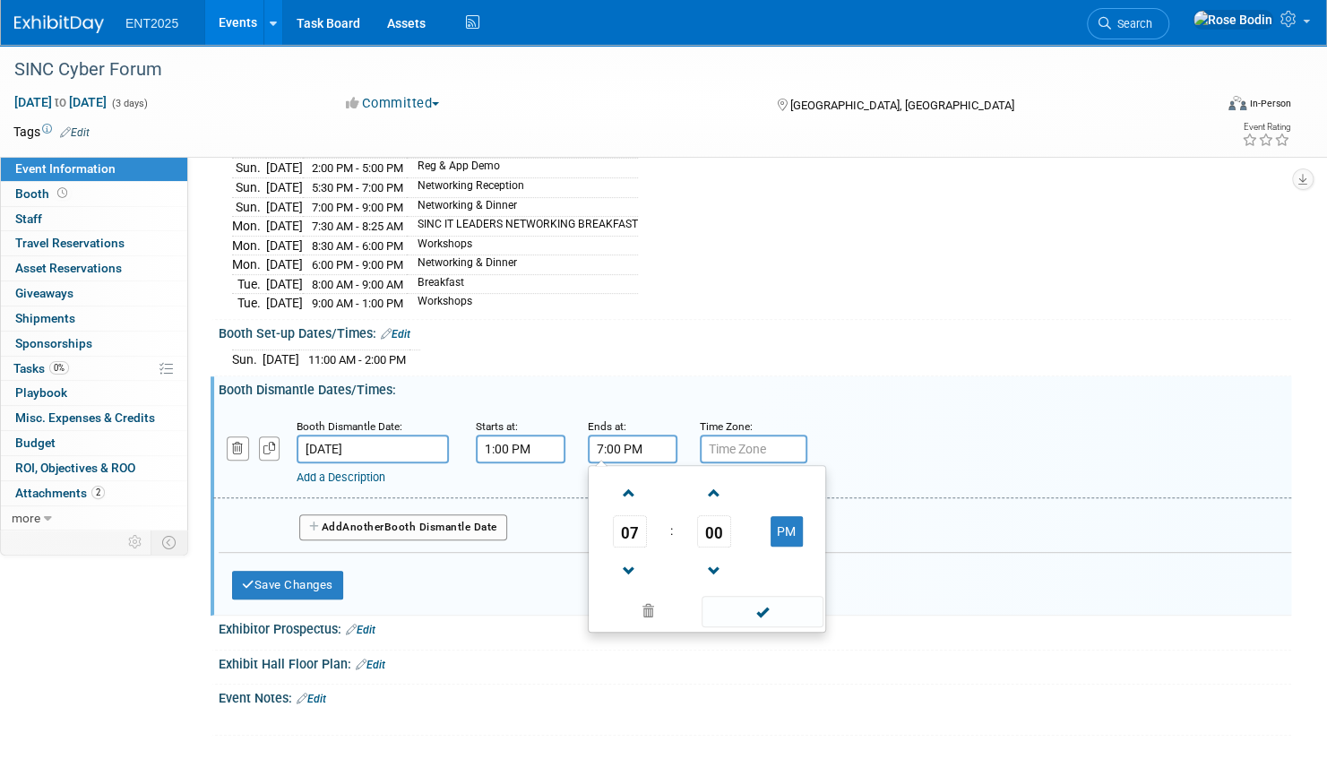
click at [624, 443] on input "7:00 PM" at bounding box center [633, 449] width 90 height 29
click at [627, 556] on span at bounding box center [629, 571] width 31 height 31
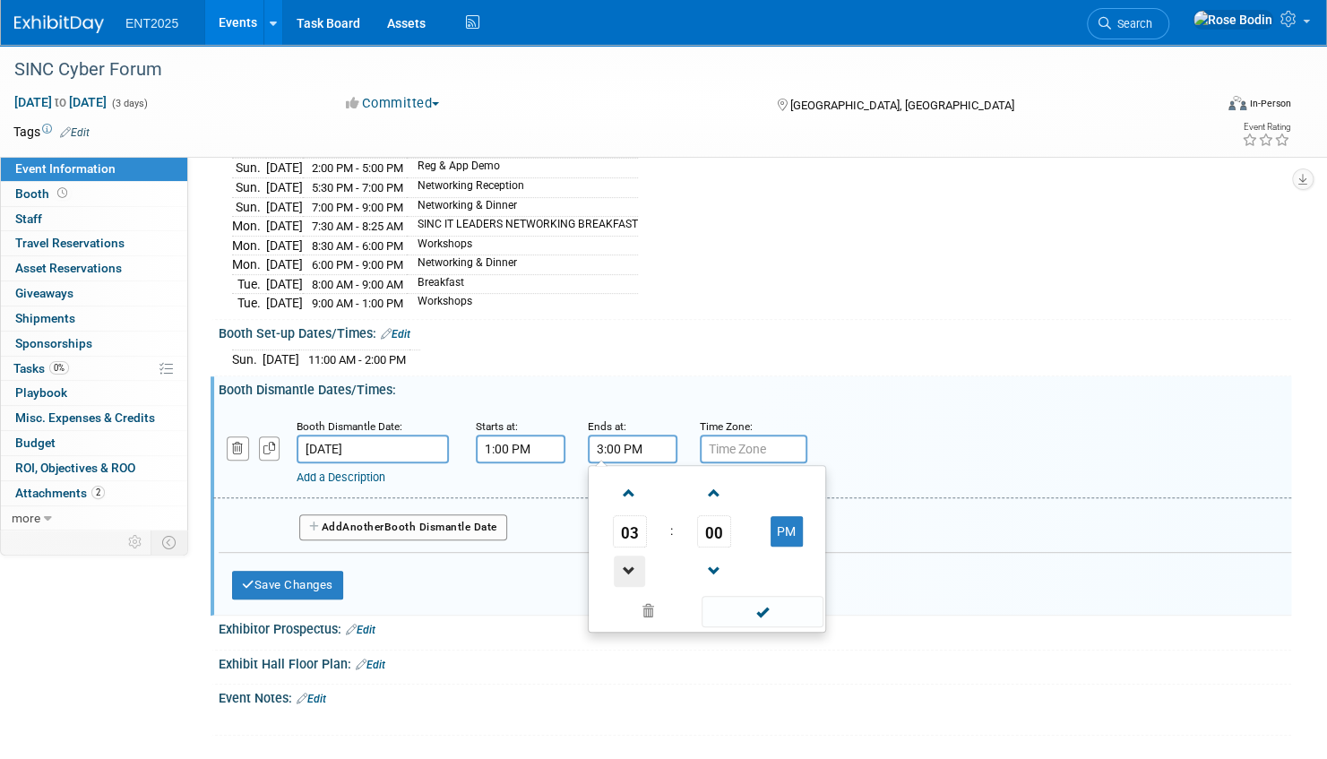
click at [627, 556] on span at bounding box center [629, 571] width 31 height 31
type input "2:00 PM"
click at [737, 599] on span at bounding box center [762, 611] width 121 height 31
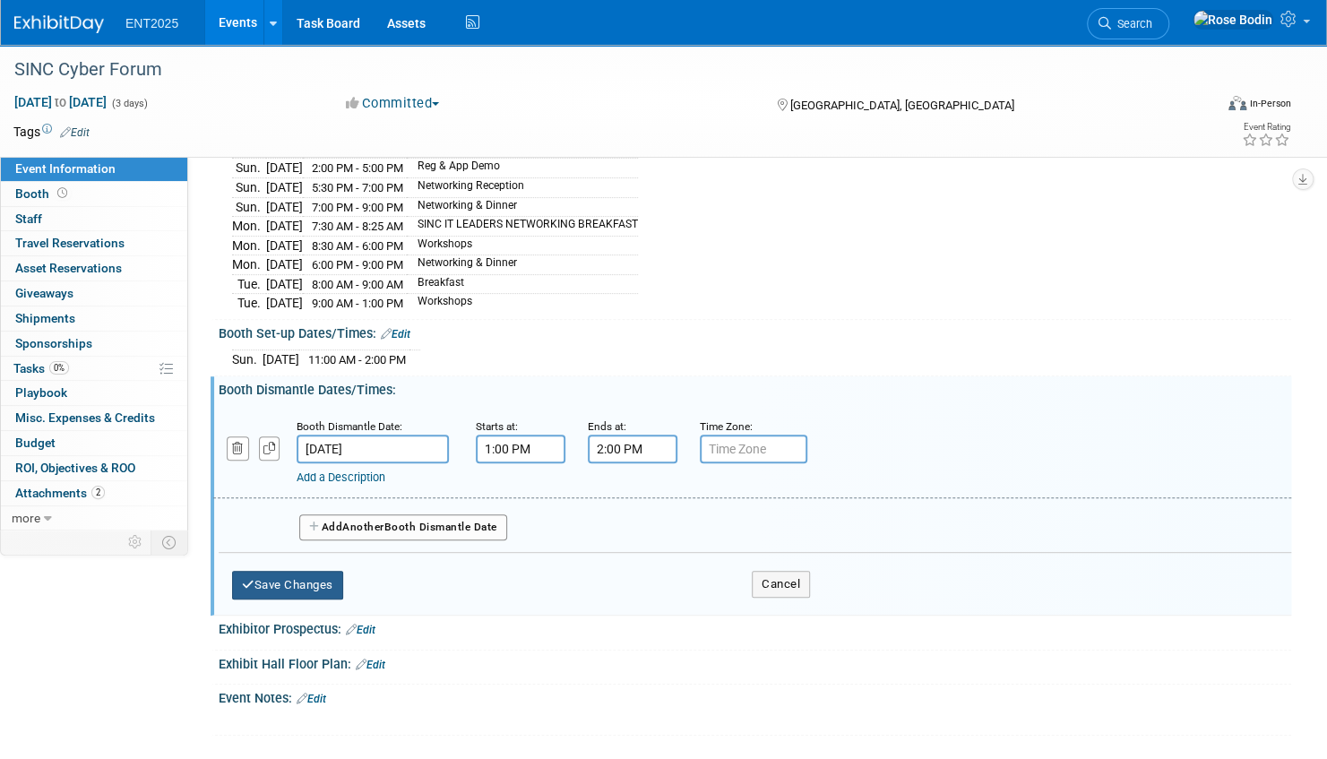
click at [316, 574] on button "Save Changes" at bounding box center [287, 585] width 111 height 29
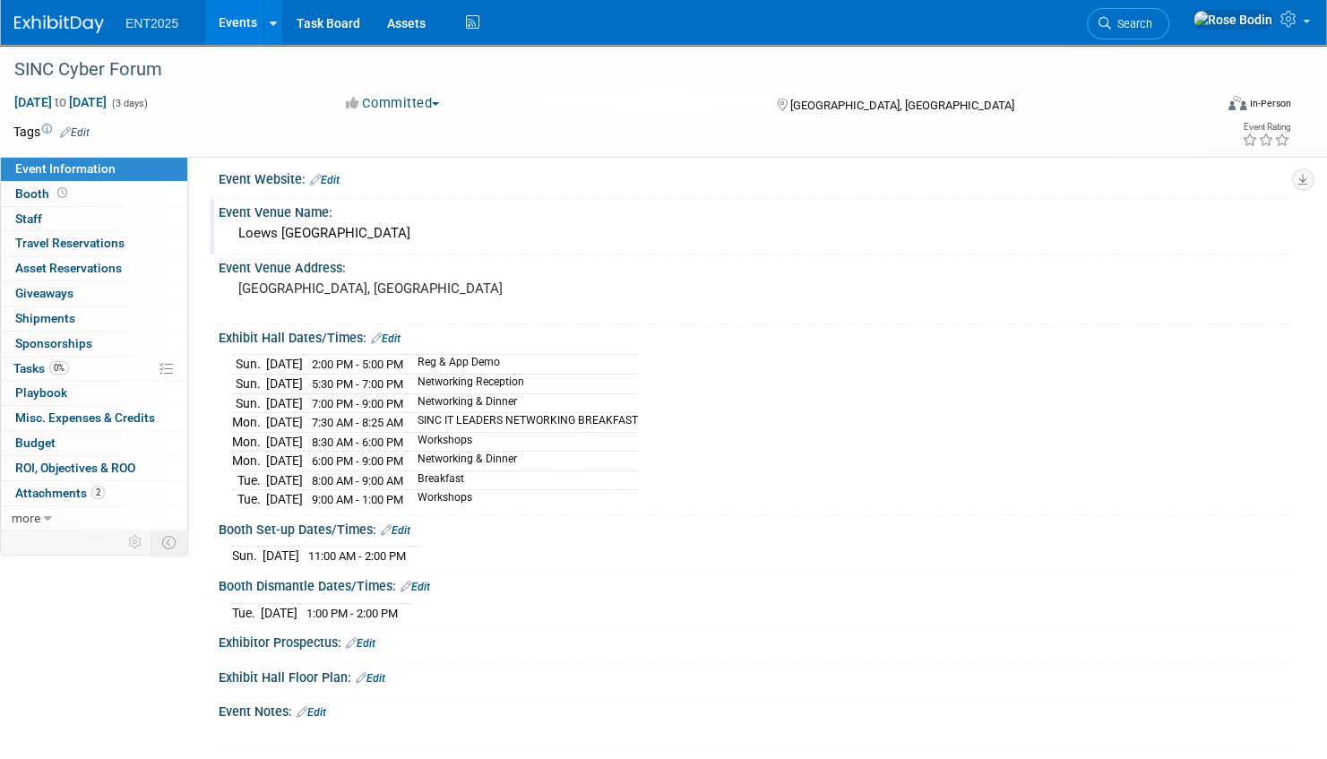
scroll to position [0, 0]
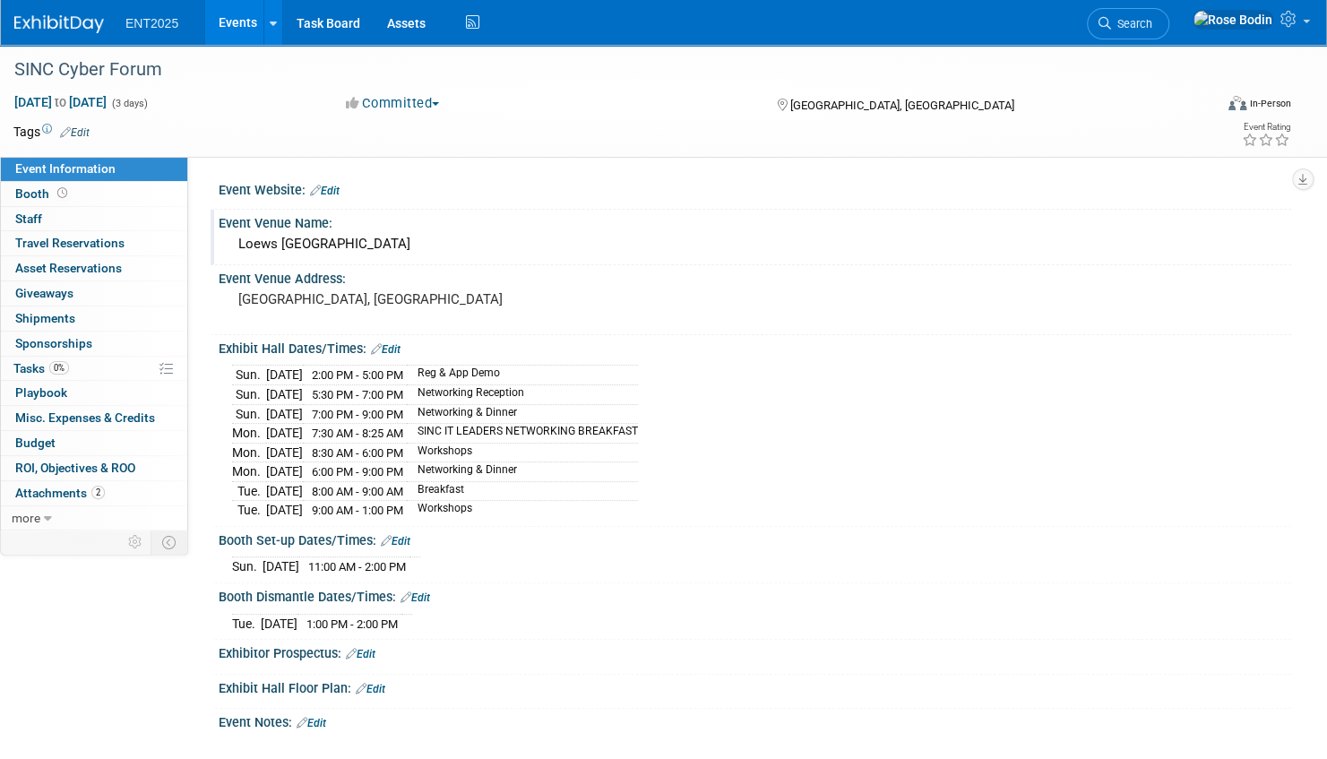
click at [333, 188] on link "Edit" at bounding box center [325, 191] width 30 height 13
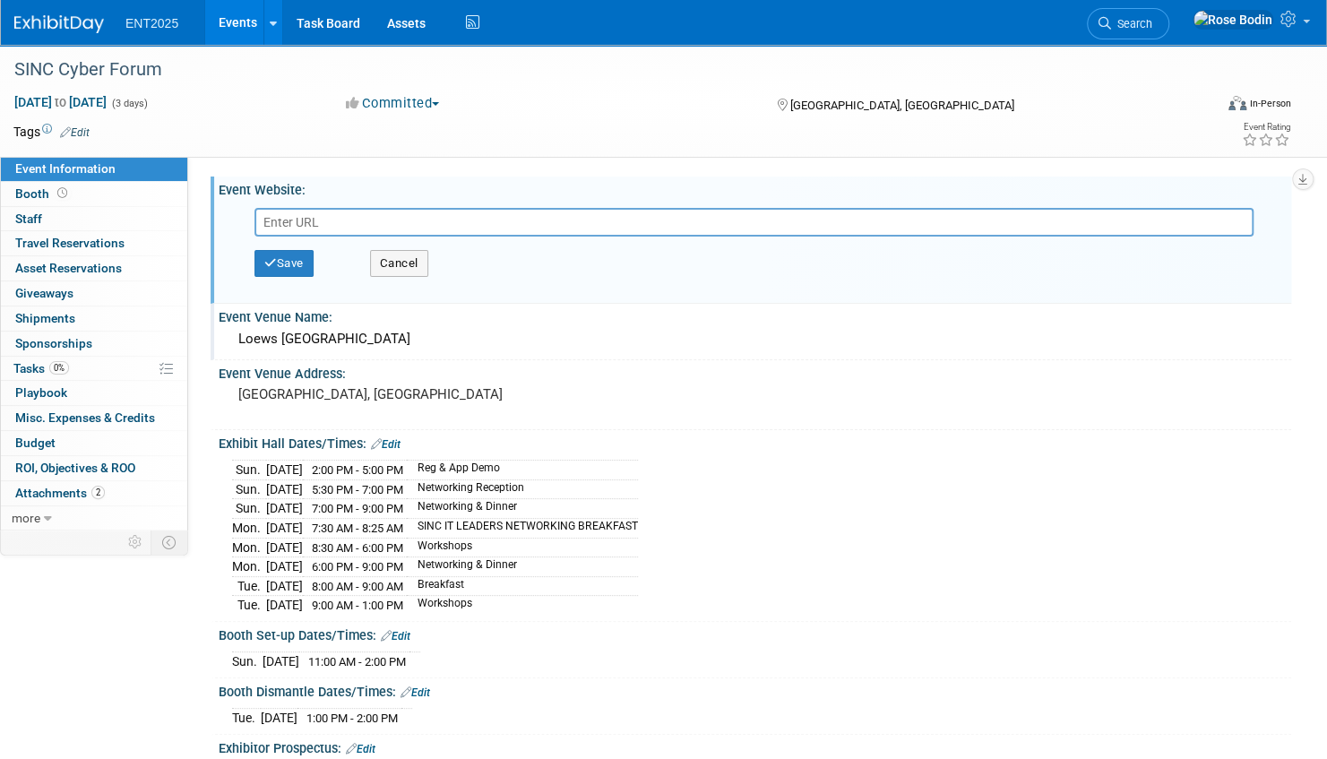
paste input "https://sincusa.com/event/east-it-security-leaders-forum/"
type input "https://sincusa.com/event/east-it-security-leaders-forum/"
click at [289, 264] on button "Save" at bounding box center [284, 263] width 59 height 27
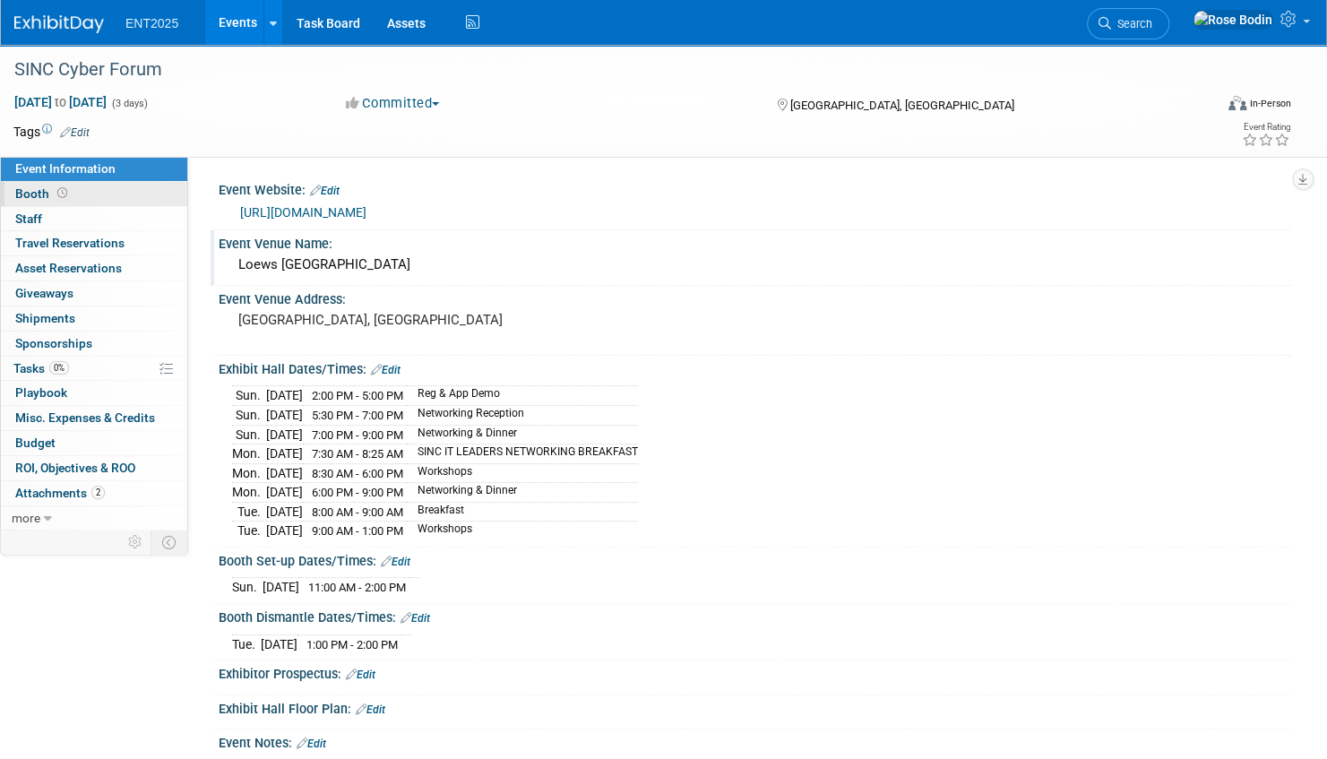
click at [118, 194] on link "Booth" at bounding box center [94, 194] width 186 height 24
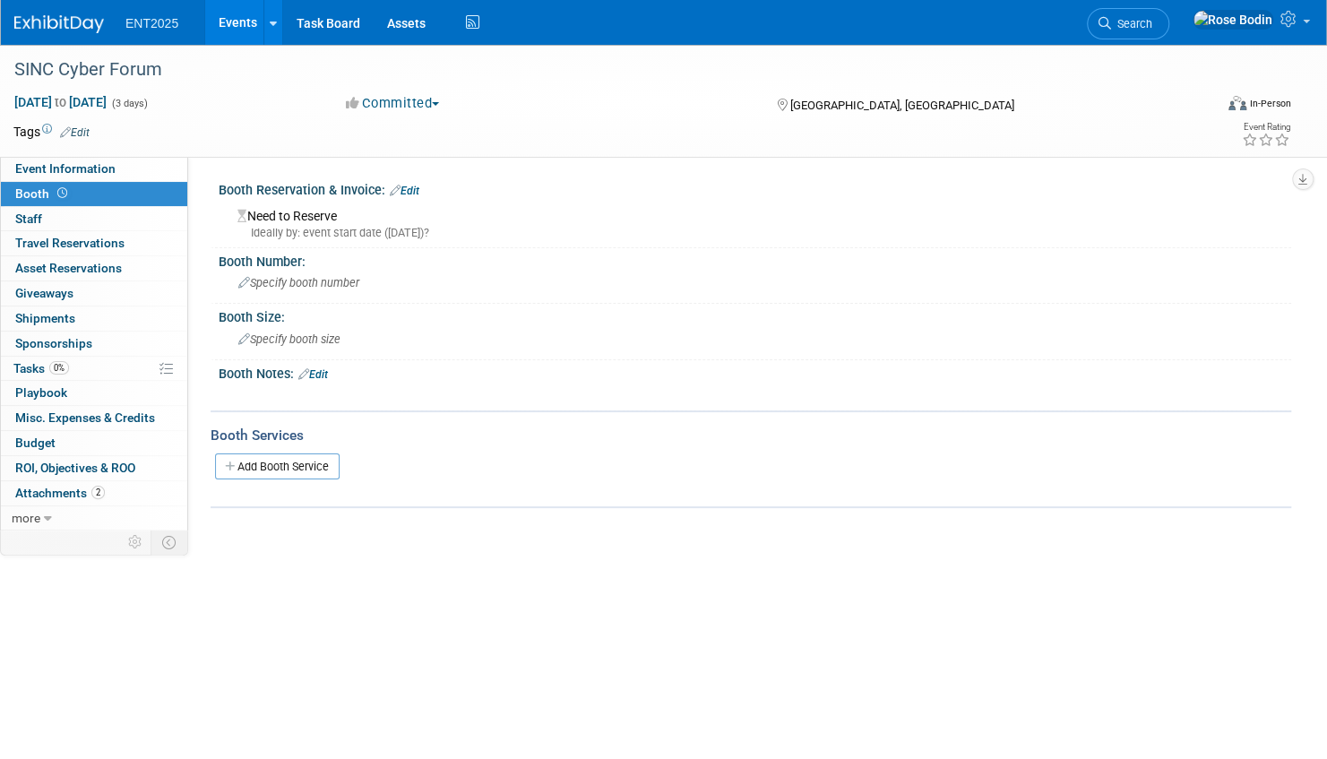
click at [409, 188] on link "Edit" at bounding box center [405, 191] width 30 height 13
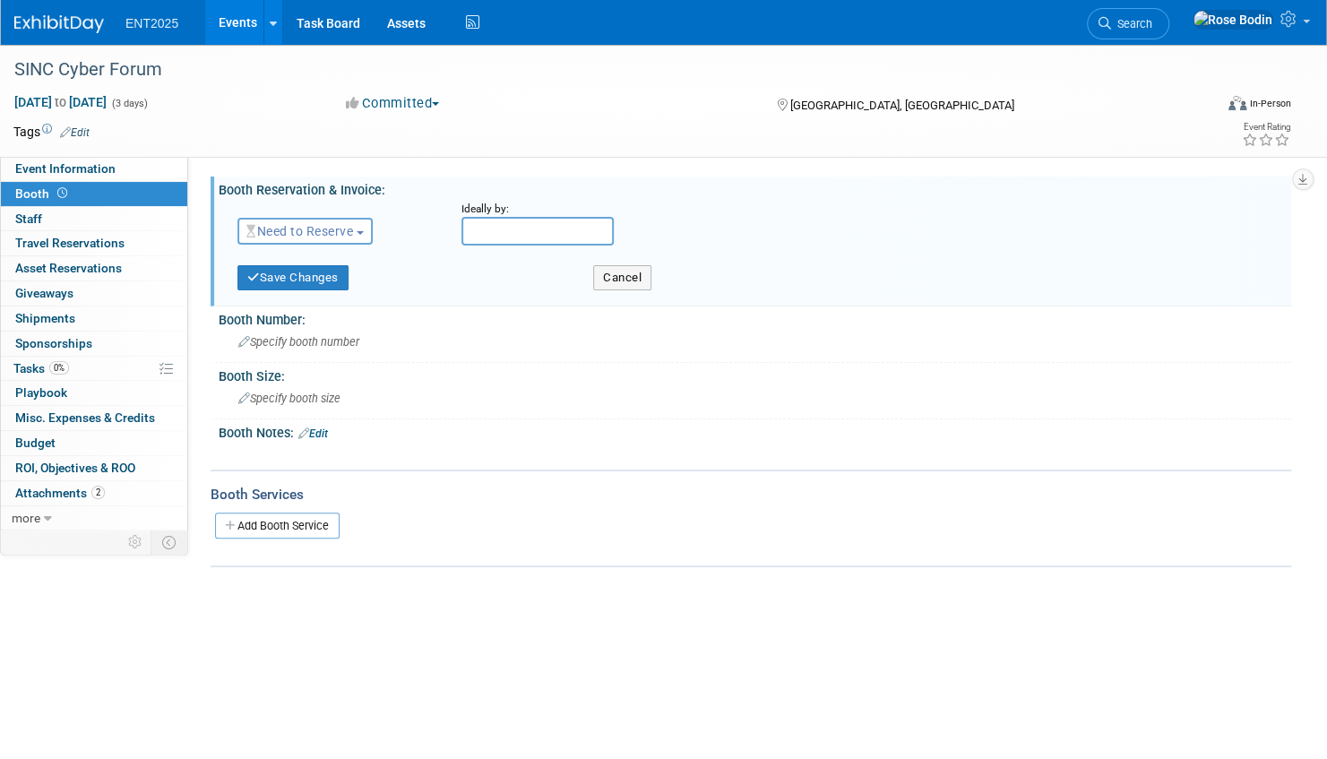
click at [328, 235] on span "Need to Reserve" at bounding box center [299, 231] width 107 height 14
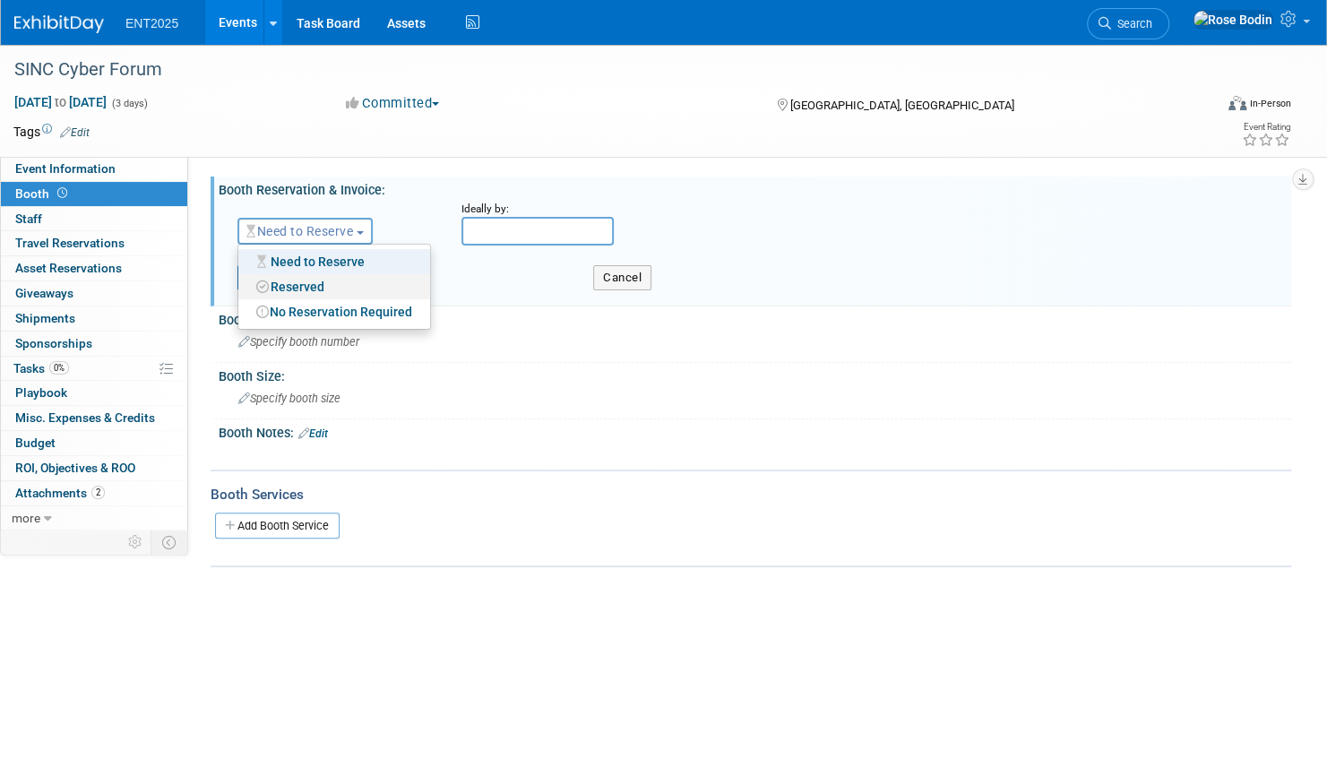
click at [308, 285] on link "Reserved" at bounding box center [334, 286] width 192 height 25
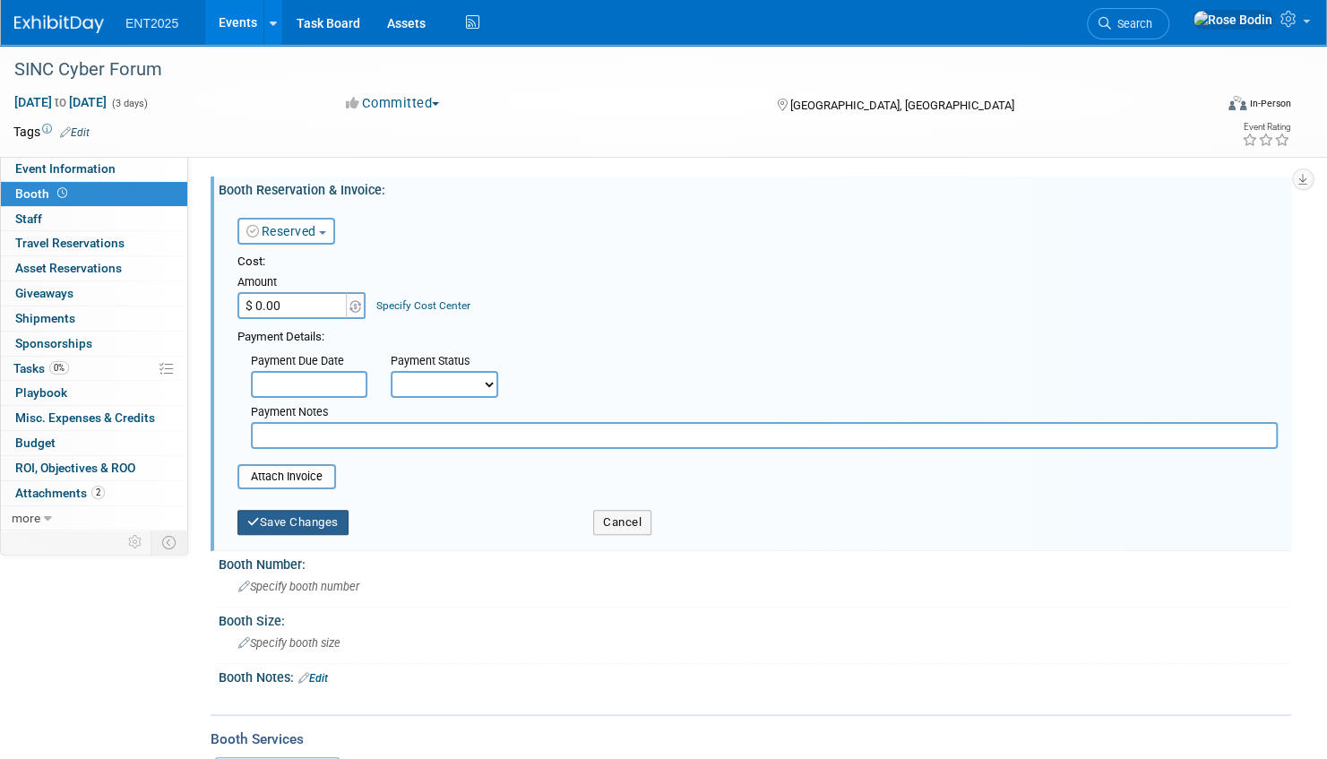
click at [317, 520] on button "Save Changes" at bounding box center [292, 522] width 111 height 25
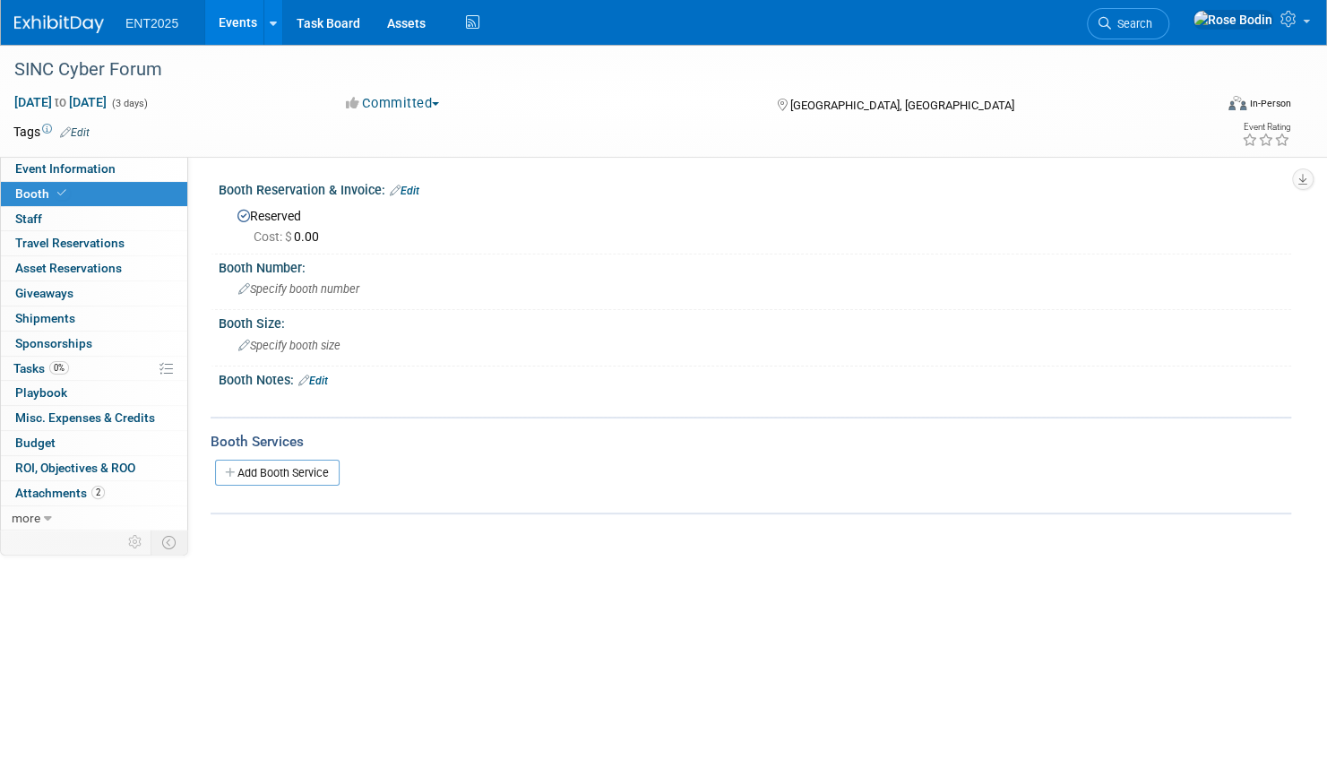
click at [320, 377] on link "Edit" at bounding box center [313, 381] width 30 height 13
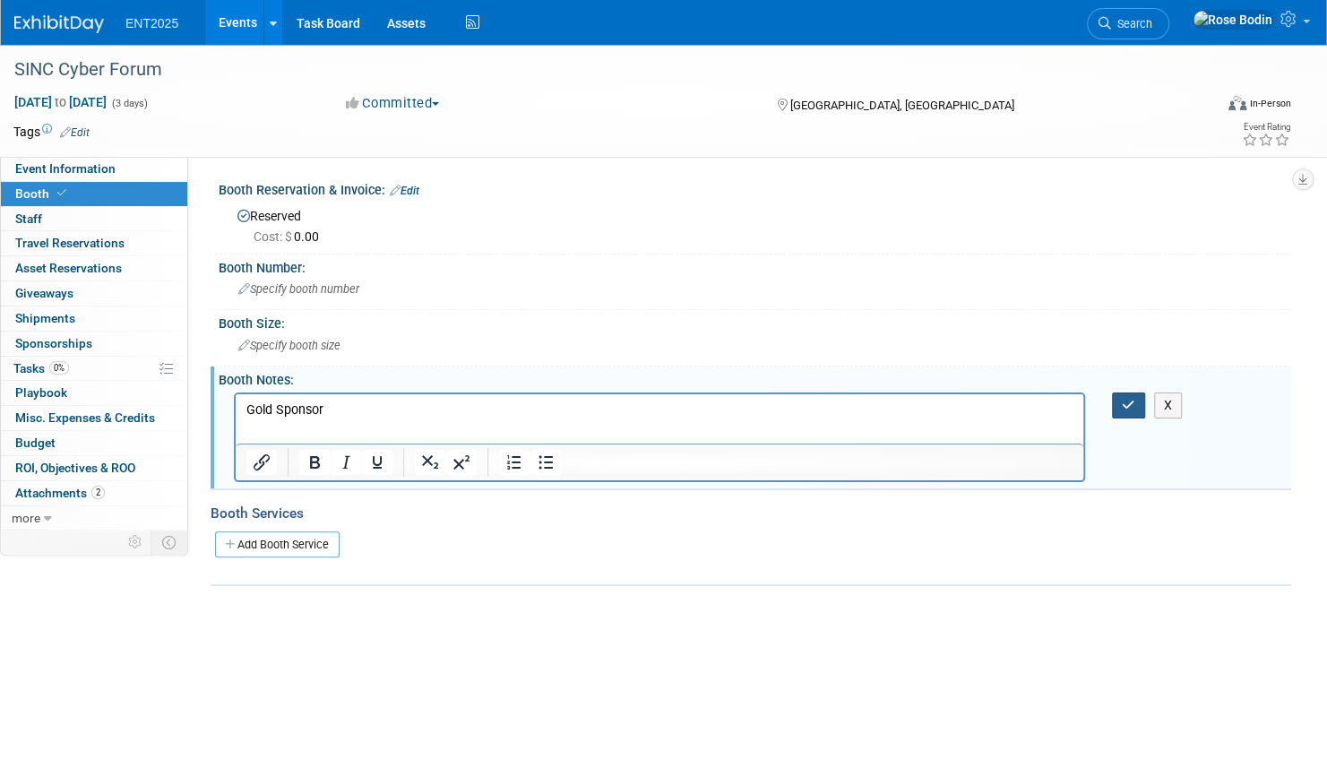
click at [1135, 401] on button "button" at bounding box center [1128, 406] width 33 height 26
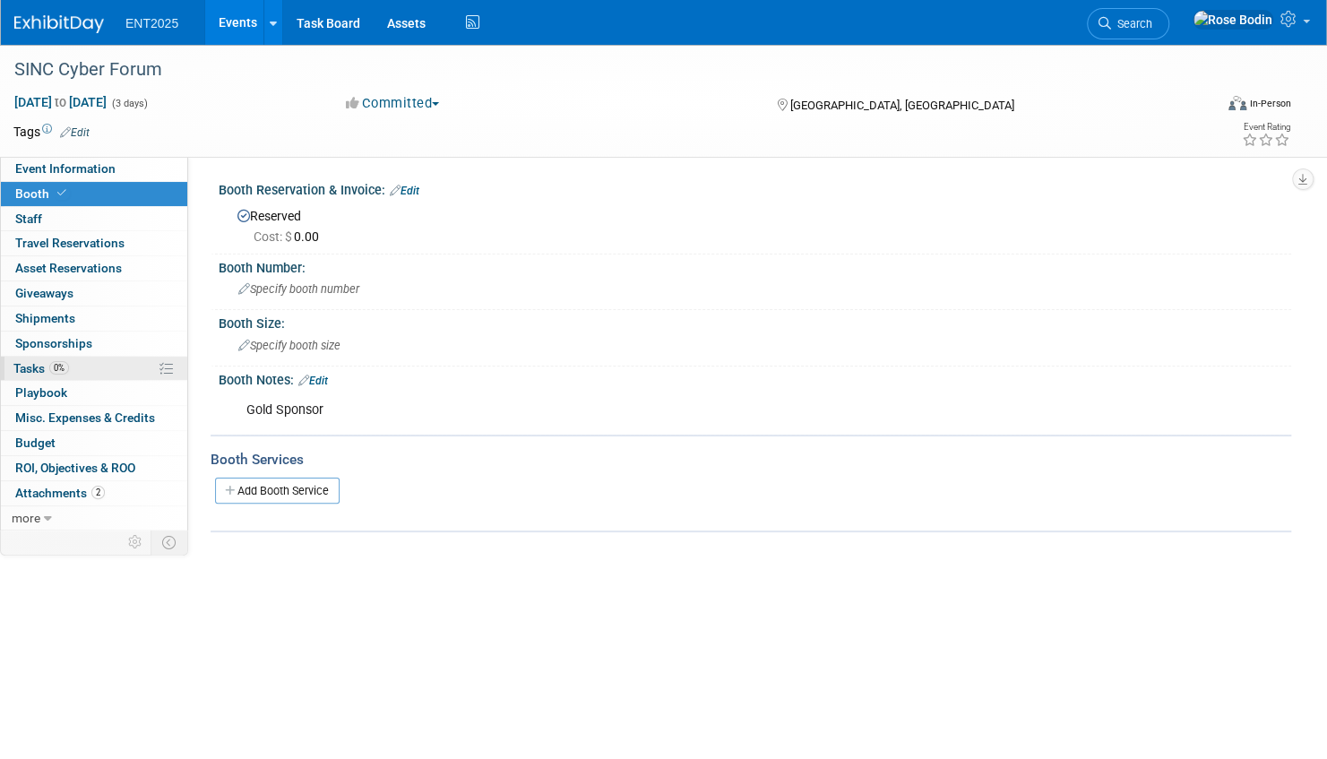
click at [114, 363] on link "0% Tasks 0%" at bounding box center [94, 369] width 186 height 24
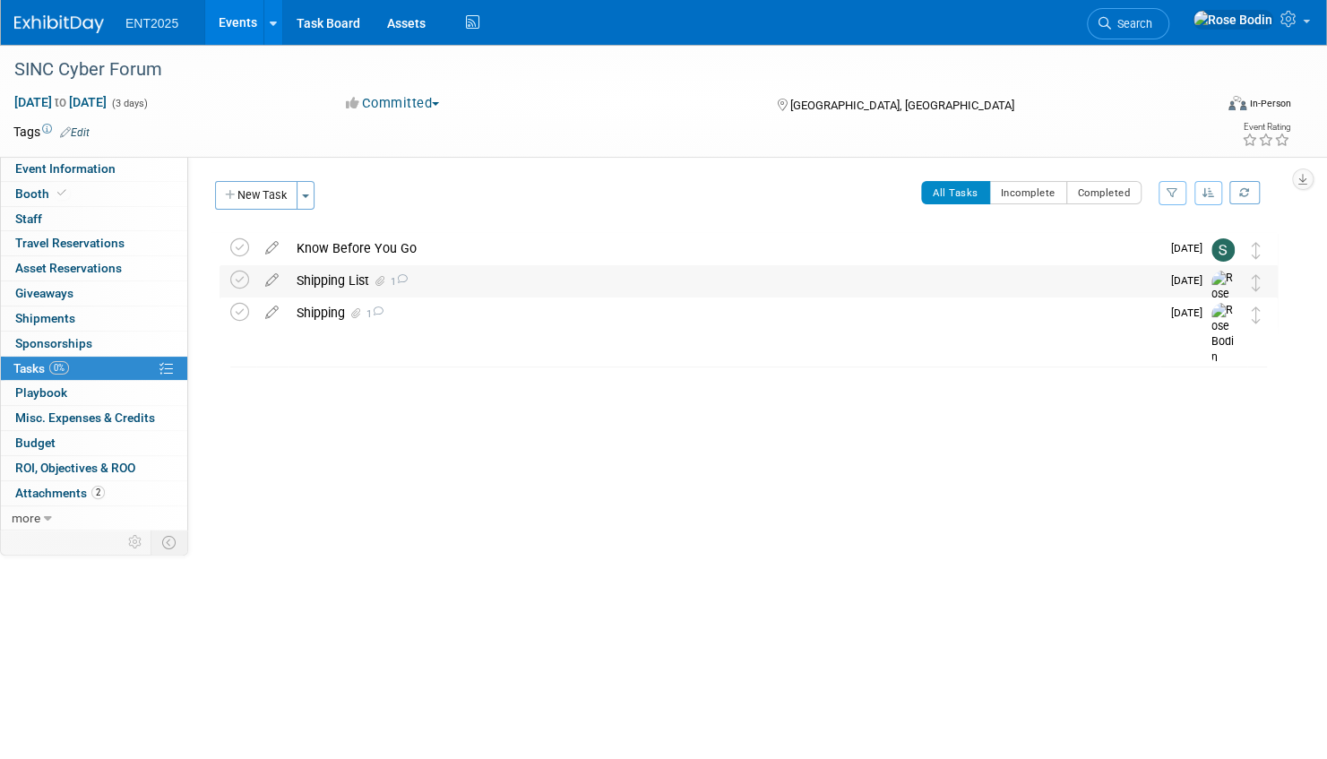
click at [546, 278] on div "Shipping List 1" at bounding box center [724, 280] width 873 height 30
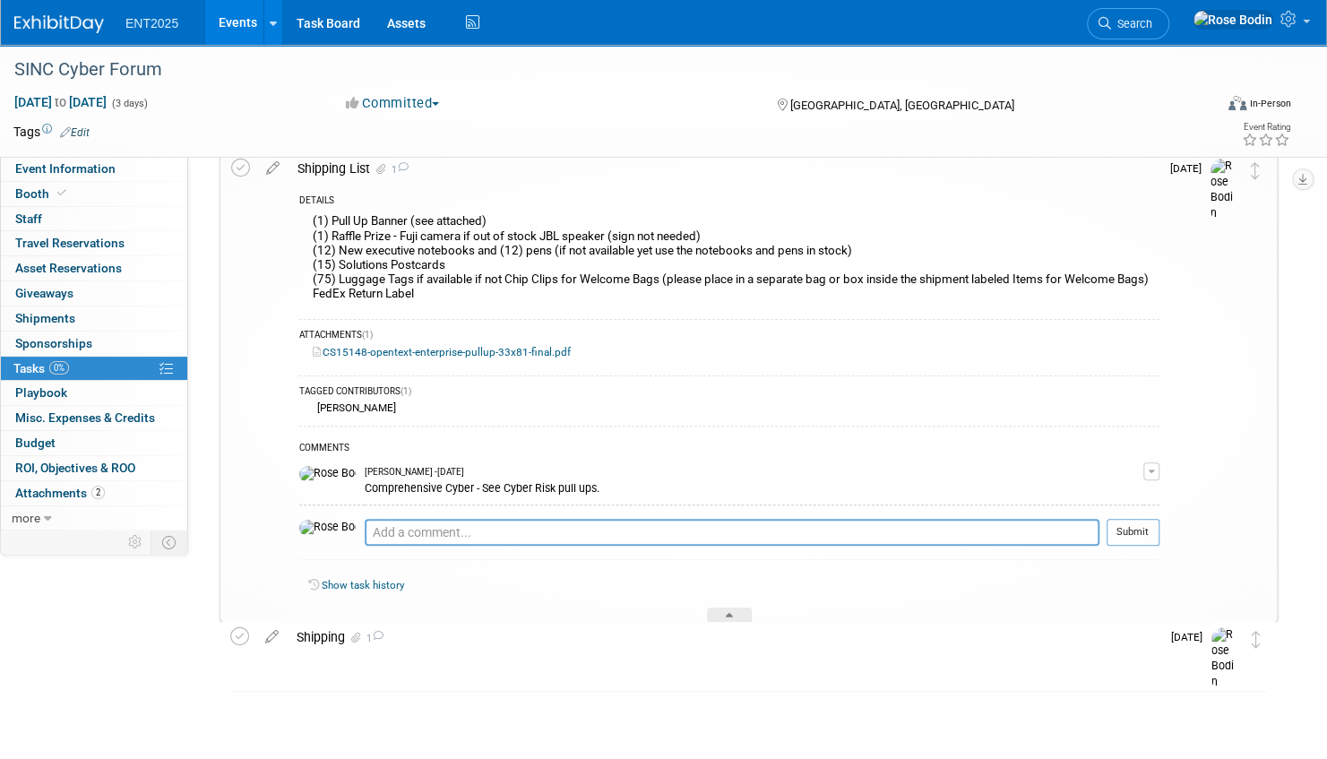
scroll to position [117, 0]
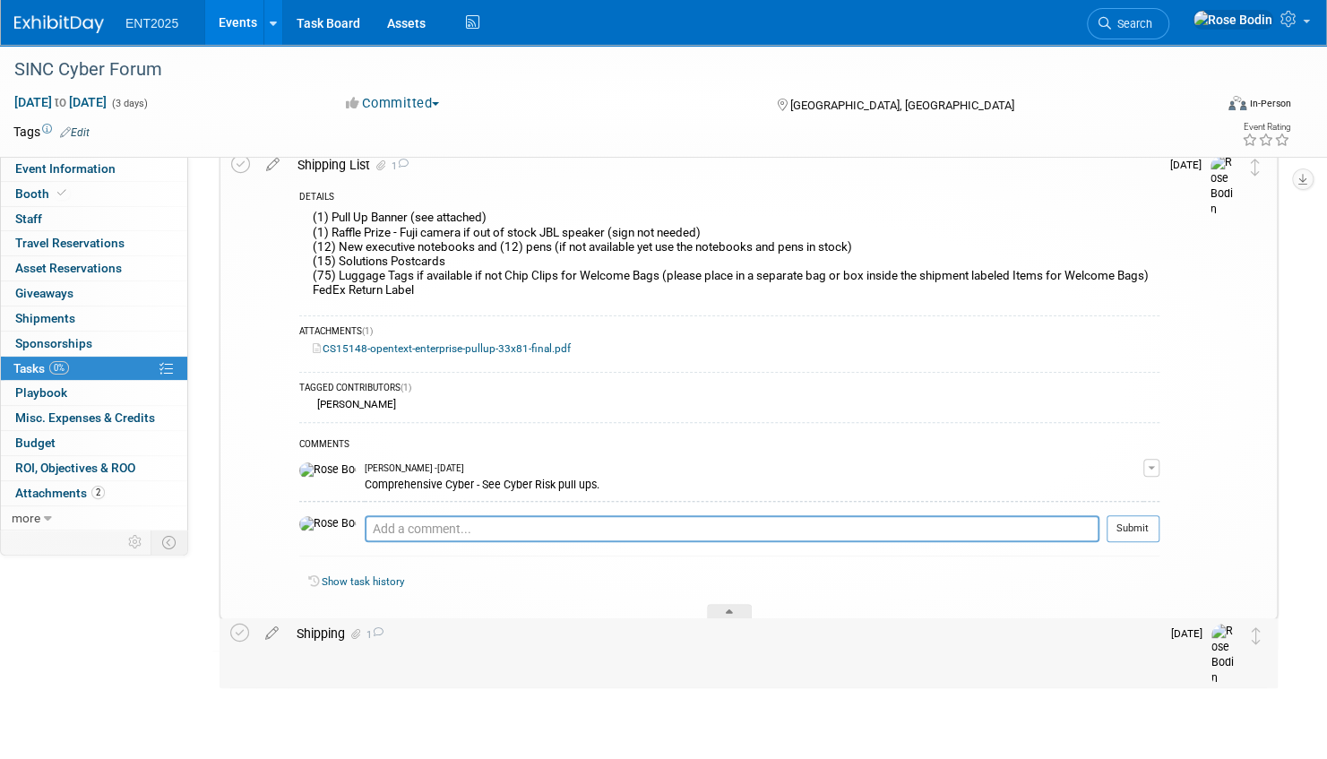
click at [423, 633] on div "Shipping 1" at bounding box center [724, 633] width 873 height 30
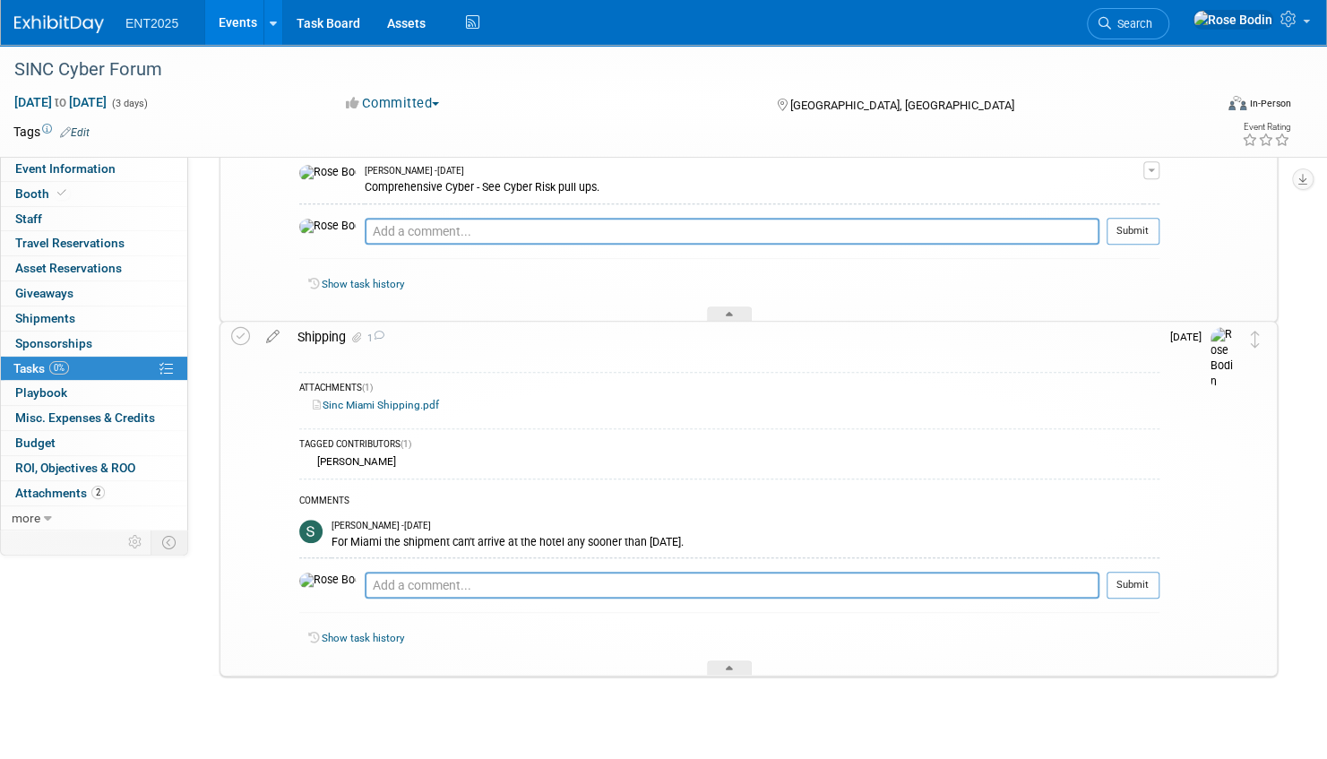
scroll to position [438, 0]
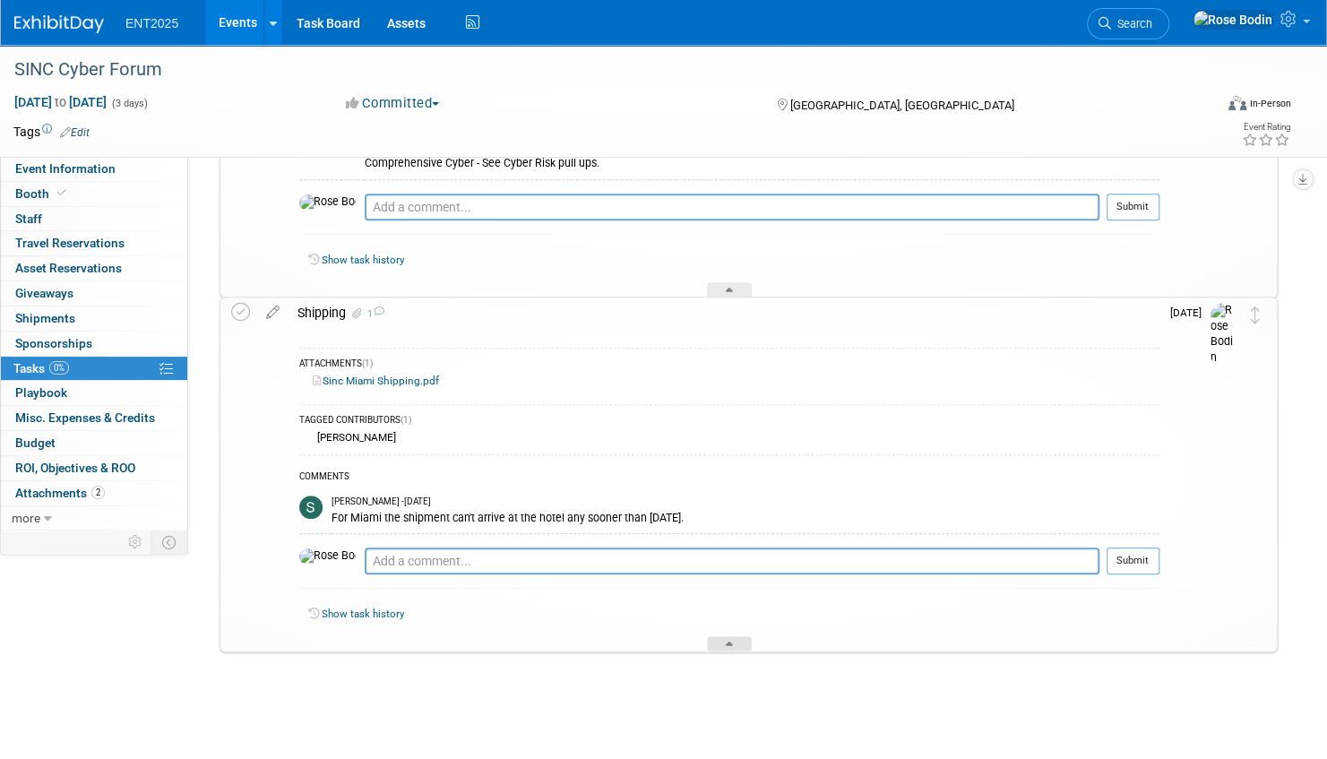
click at [726, 642] on icon at bounding box center [729, 647] width 7 height 11
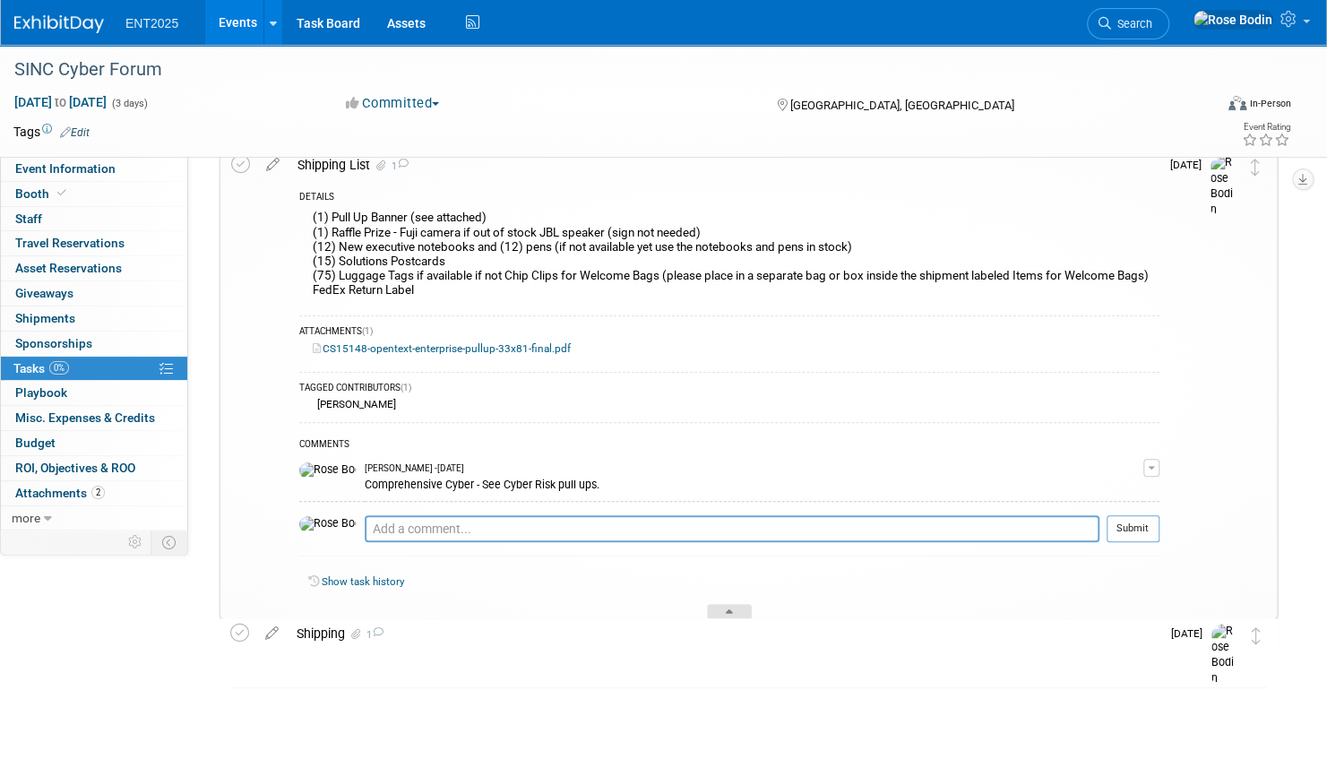
click at [719, 607] on div at bounding box center [729, 611] width 45 height 15
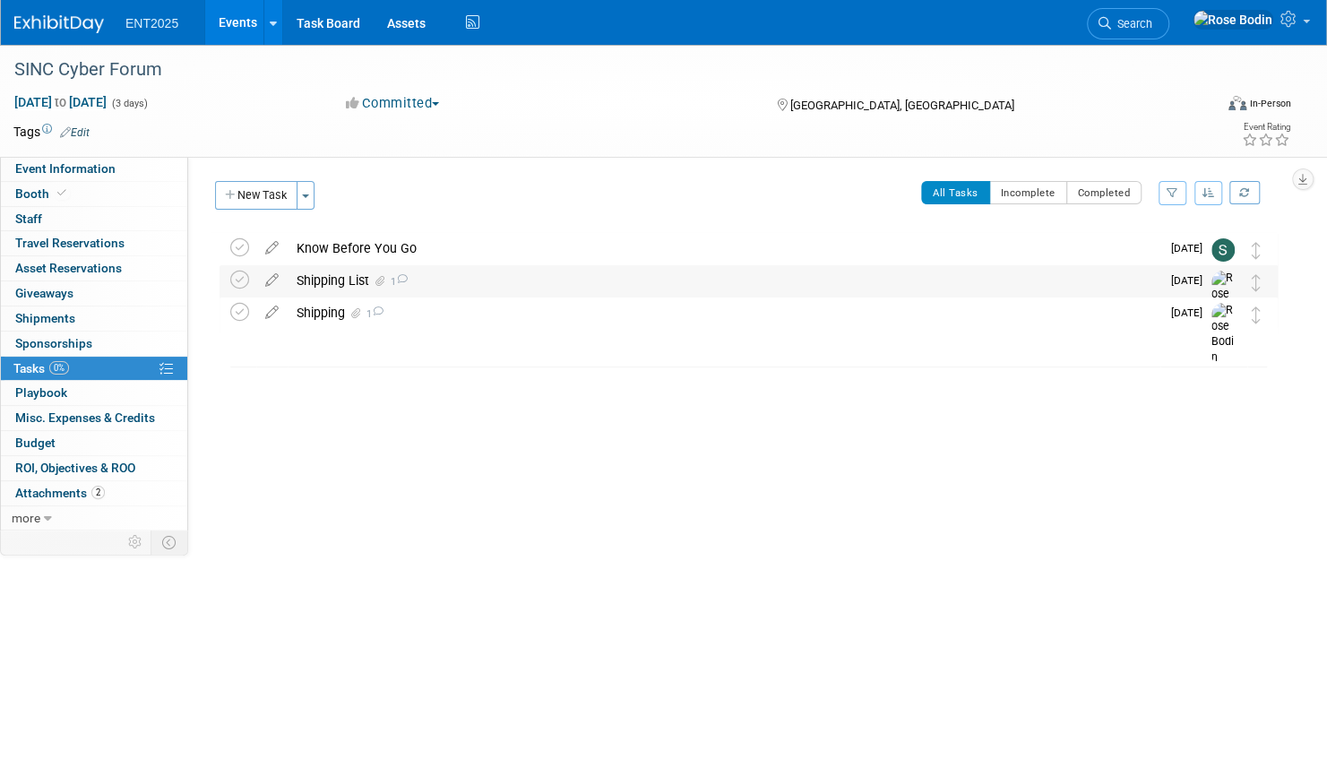
scroll to position [0, 0]
click at [255, 15] on link "Events" at bounding box center [237, 22] width 65 height 45
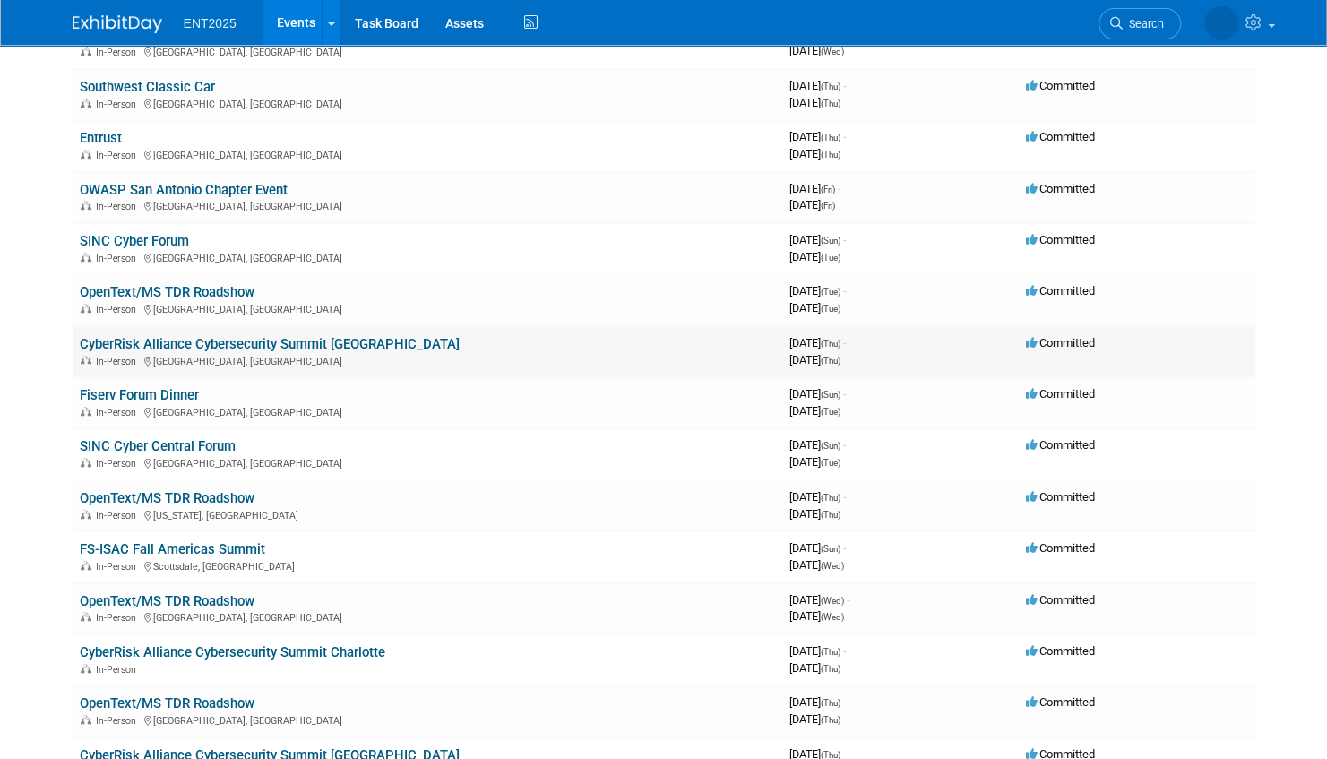
scroll to position [538, 0]
click at [170, 443] on link "SINC Cyber Central Forum" at bounding box center [158, 445] width 156 height 16
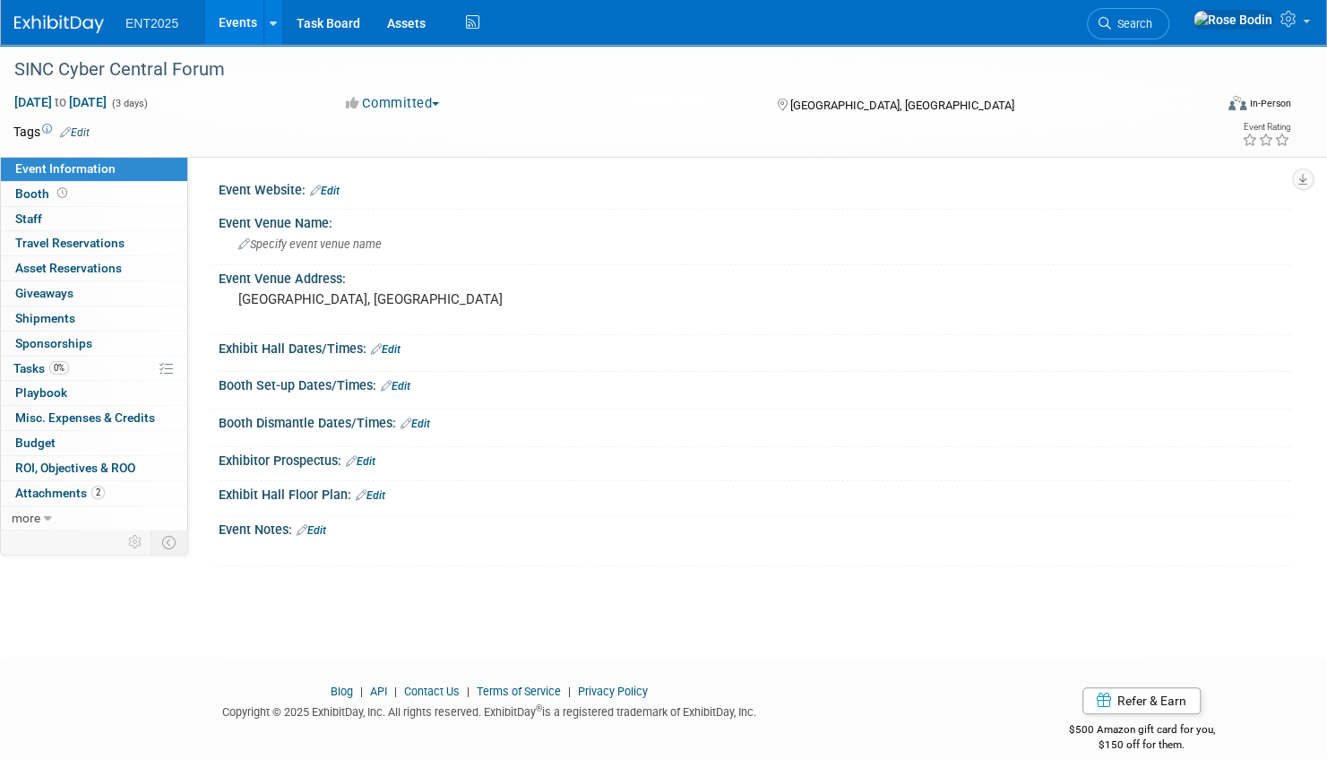
click at [331, 186] on link "Edit" at bounding box center [325, 191] width 30 height 13
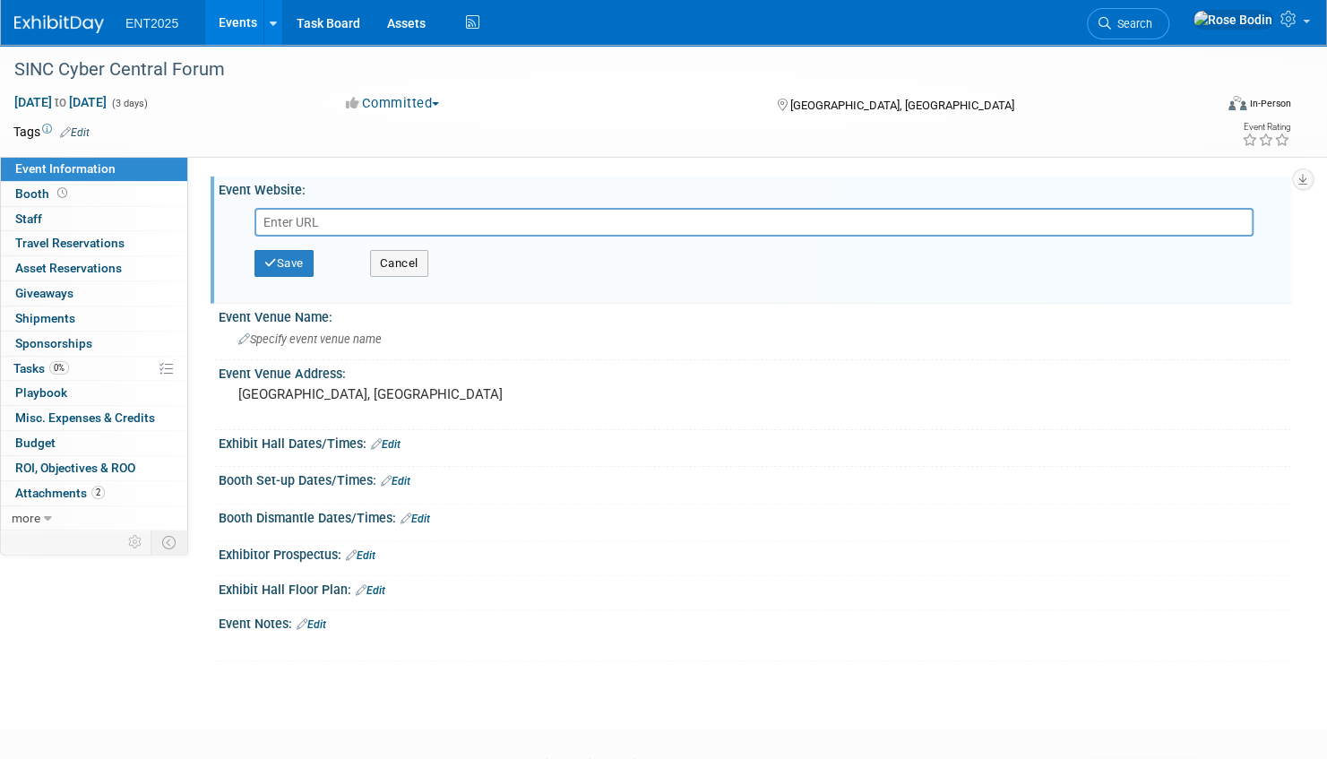
click at [339, 226] on input "text" at bounding box center [754, 222] width 999 height 29
type input "https://sincusa.com/events/?category=forum"
click at [285, 261] on button "Save" at bounding box center [284, 263] width 59 height 27
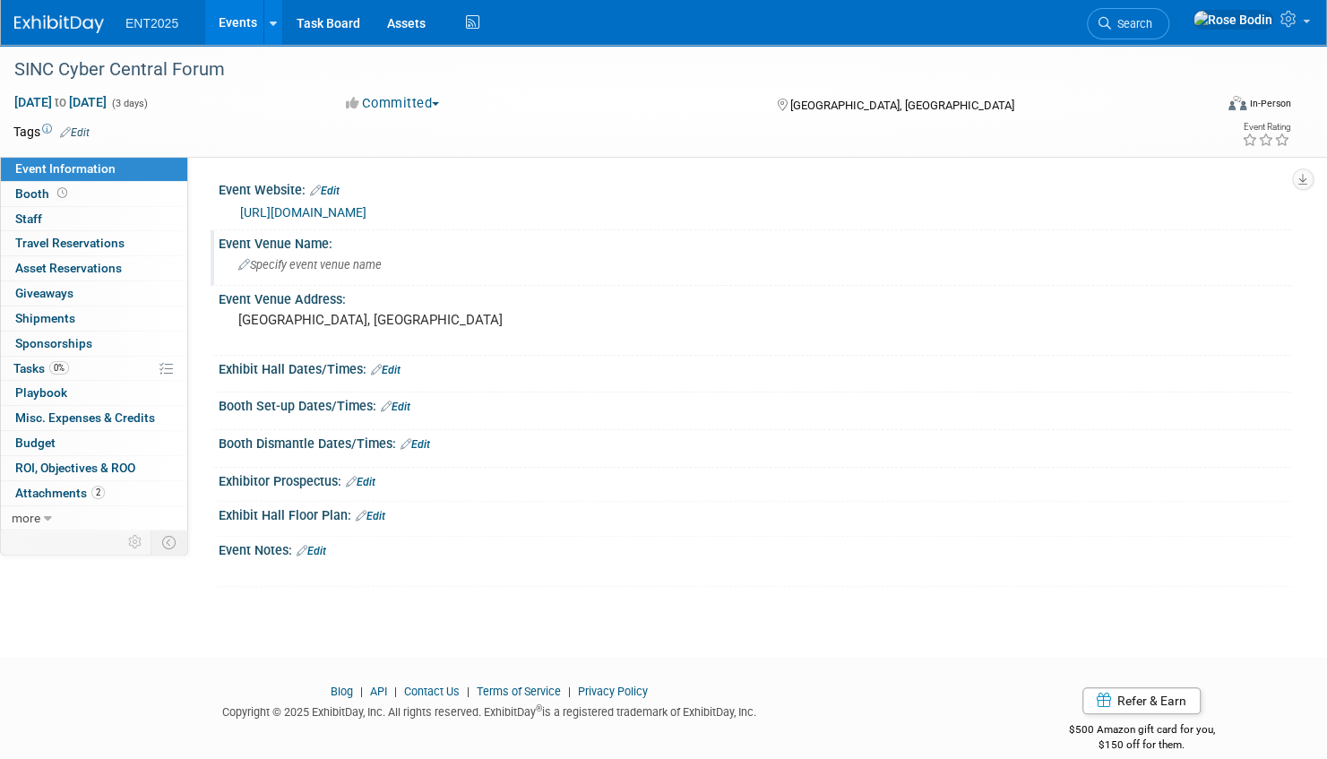
click at [240, 263] on icon at bounding box center [244, 266] width 12 height 12
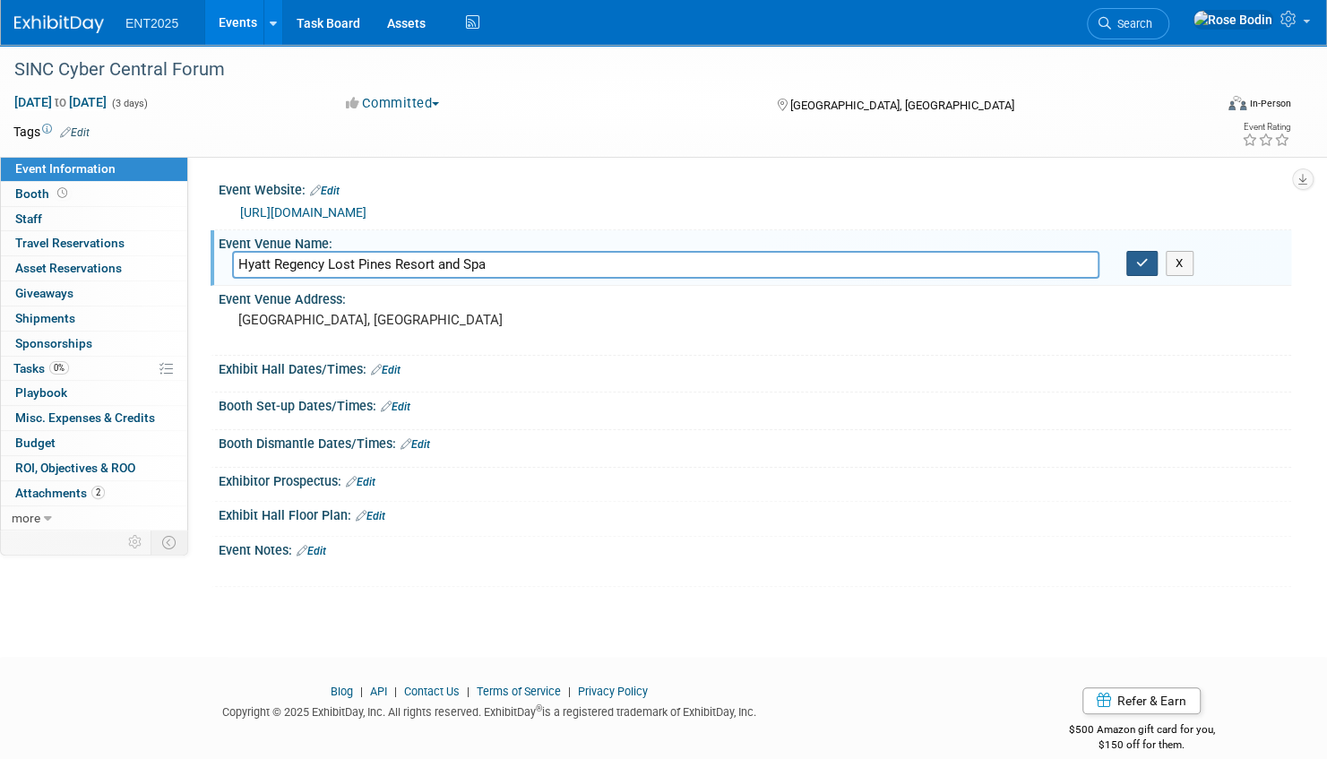
type input "Hyatt Regency Lost Pines Resort and Spa"
click at [1136, 263] on icon "button" at bounding box center [1142, 263] width 13 height 12
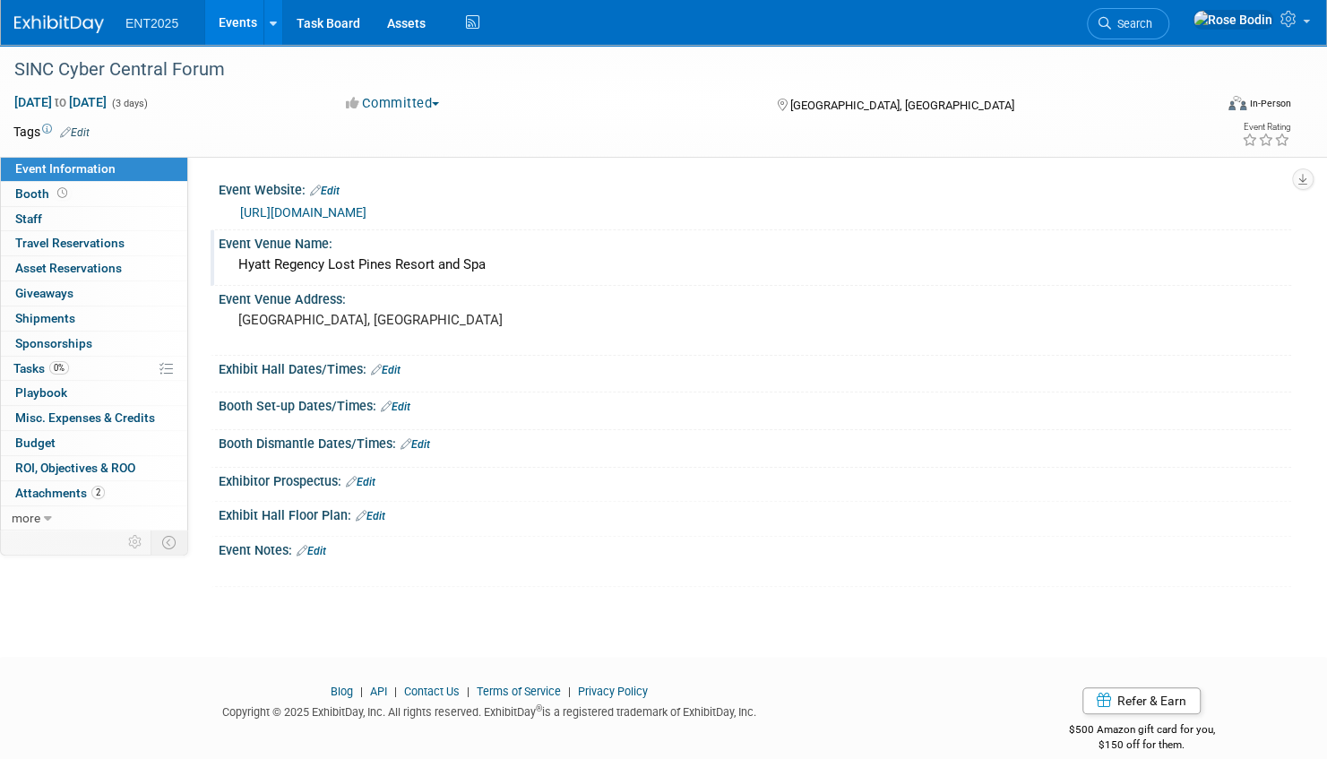
click at [392, 367] on link "Edit" at bounding box center [386, 370] width 30 height 13
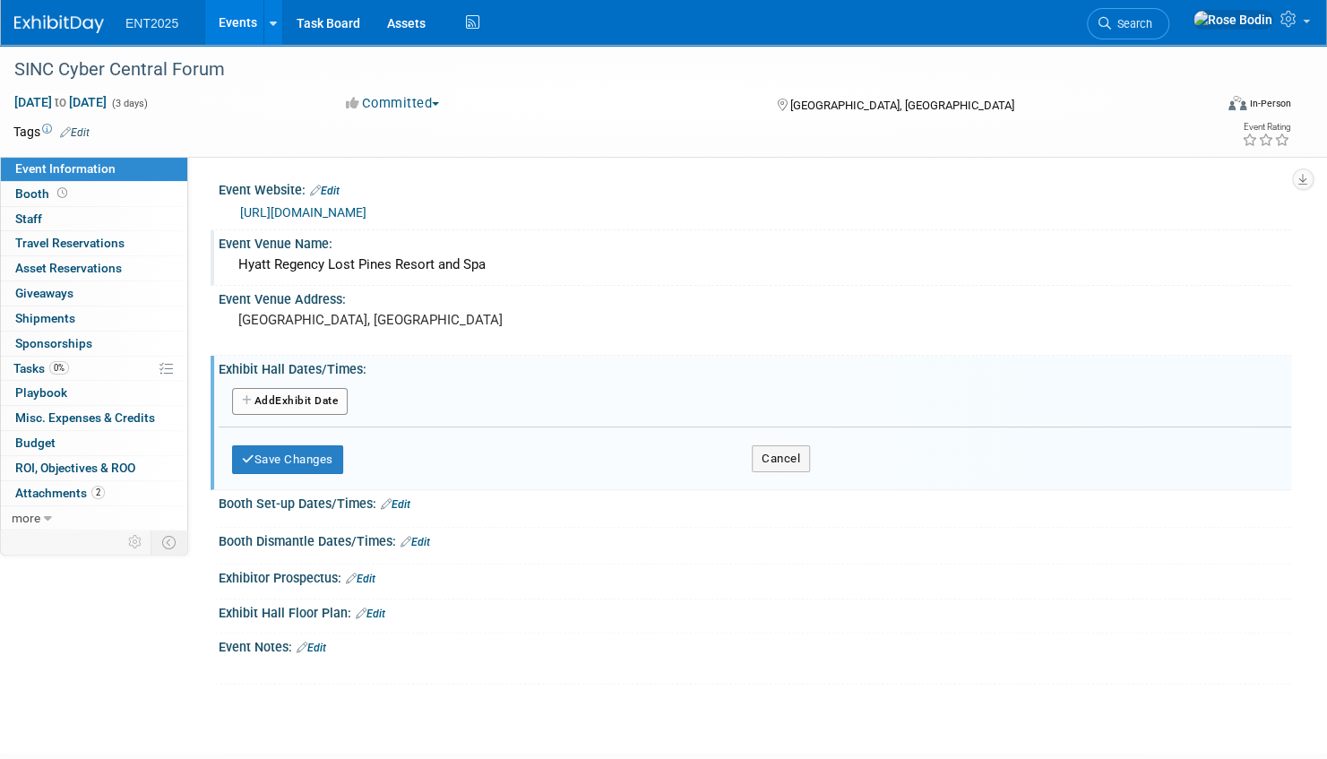
click at [313, 396] on button "Add Another Exhibit Date" at bounding box center [290, 401] width 116 height 27
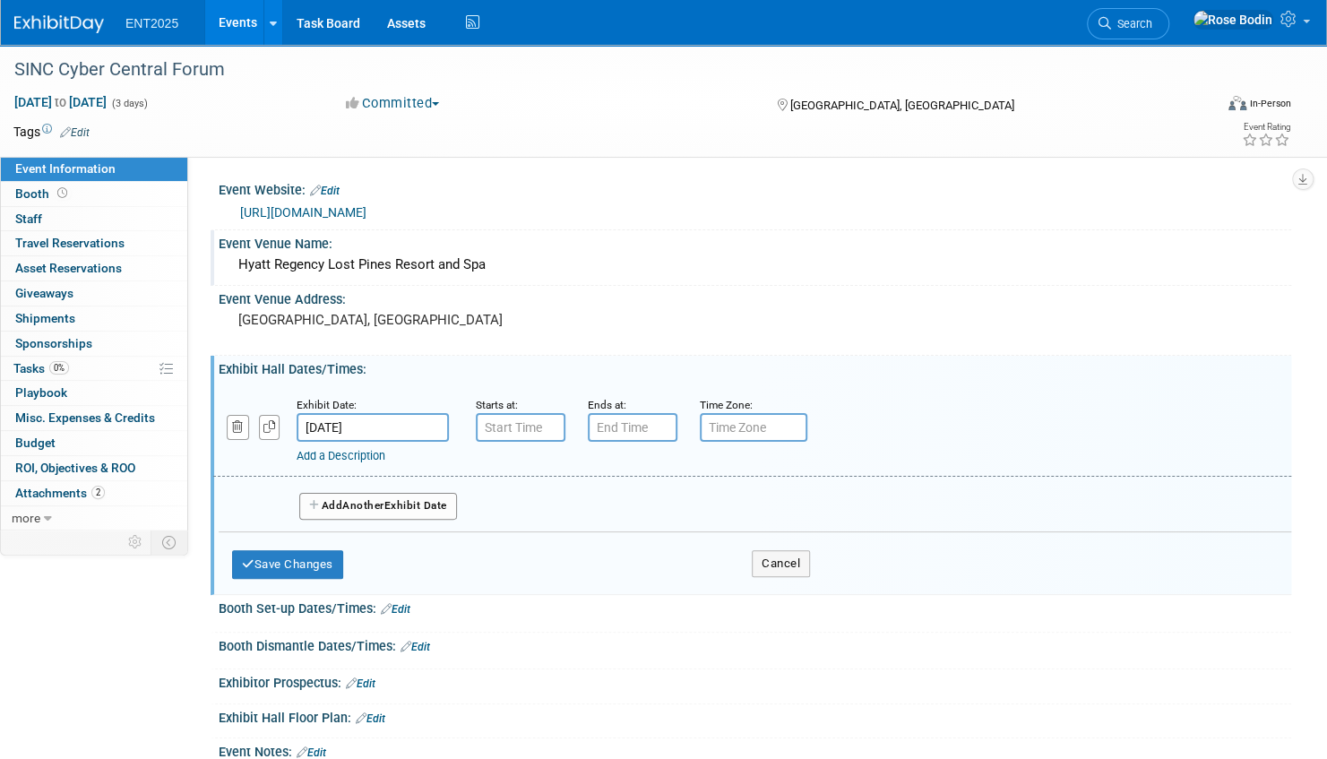
click at [349, 503] on span "Another" at bounding box center [363, 505] width 42 height 13
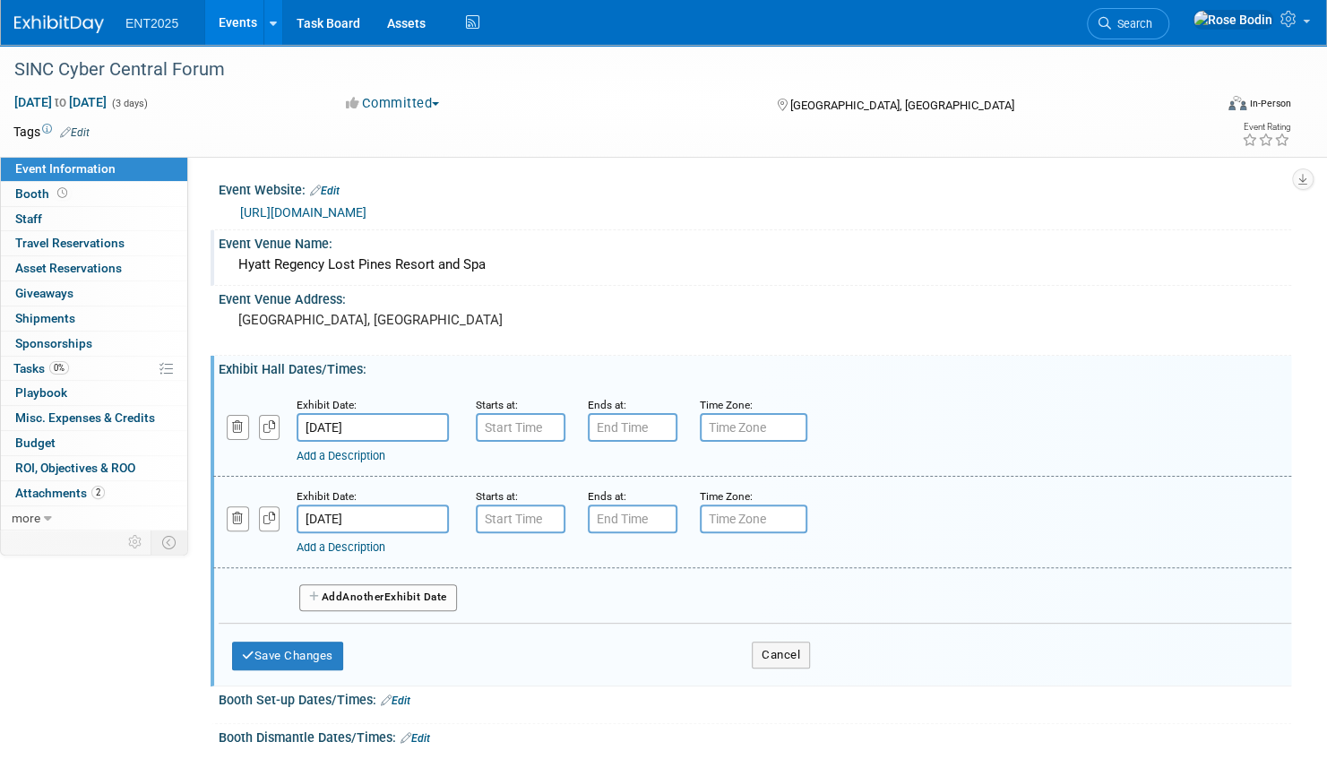
click at [376, 593] on span "Another" at bounding box center [363, 597] width 42 height 13
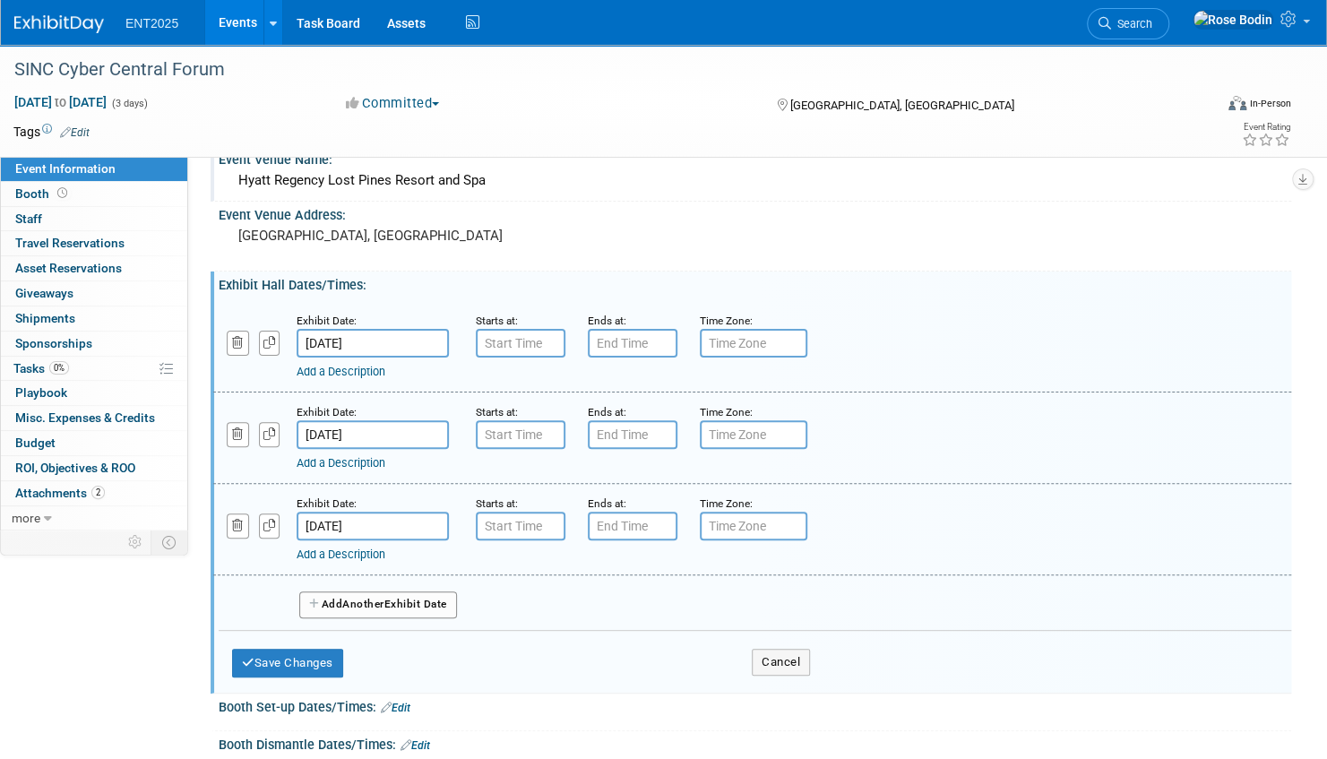
scroll to position [269, 0]
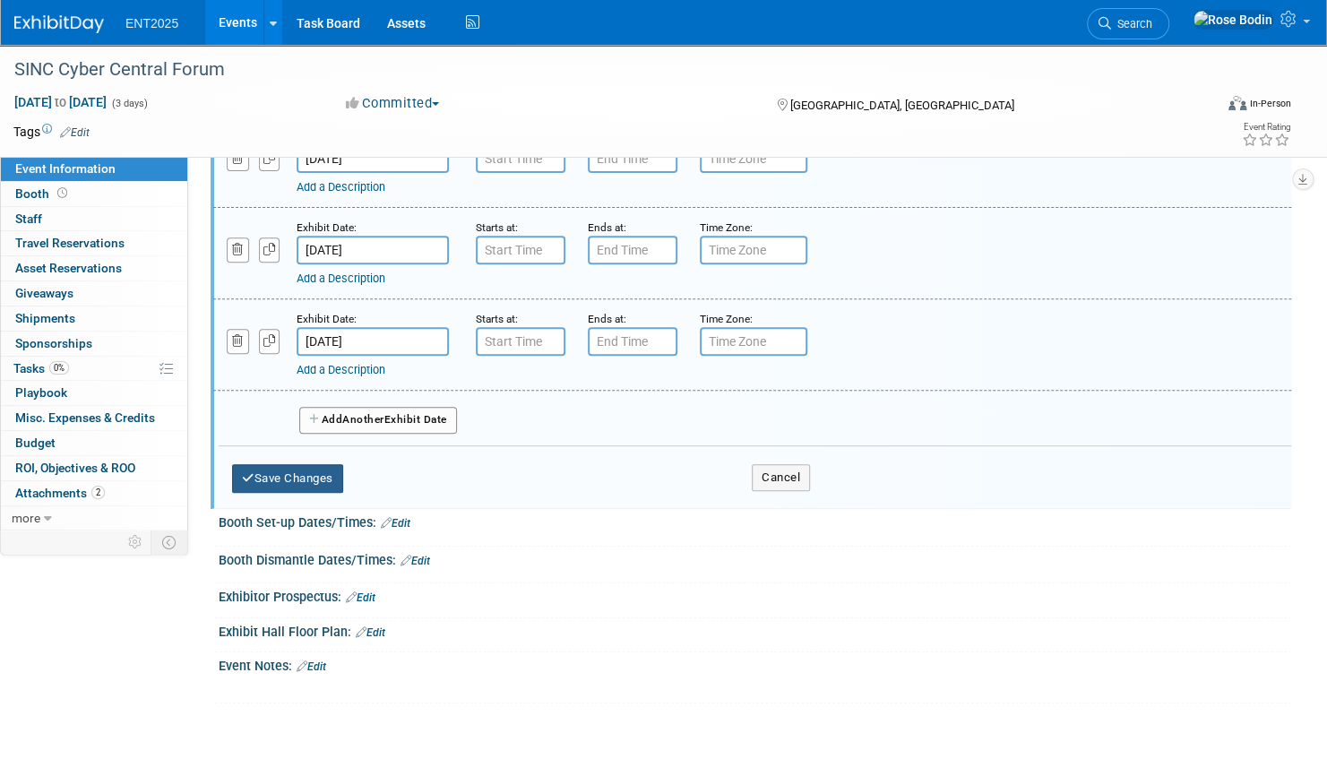
click at [310, 471] on button "Save Changes" at bounding box center [287, 478] width 111 height 29
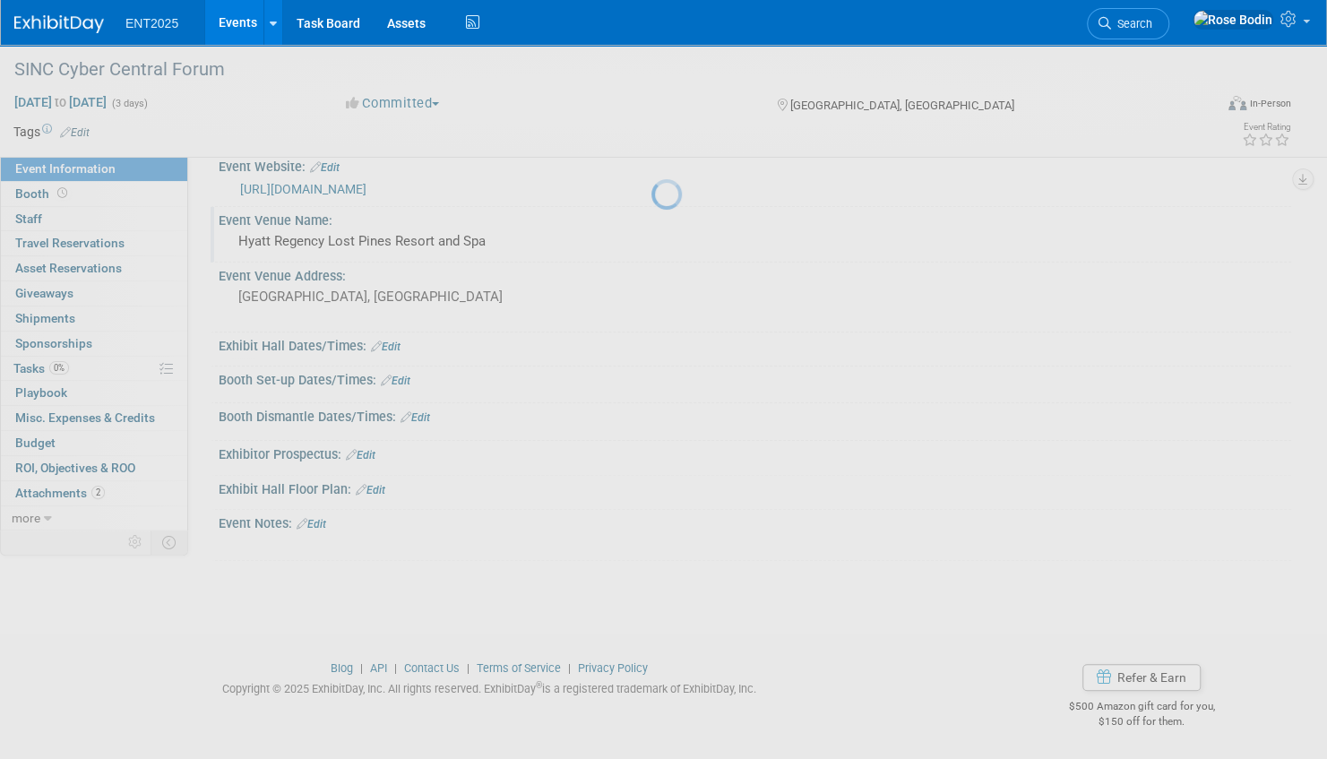
scroll to position [23, 0]
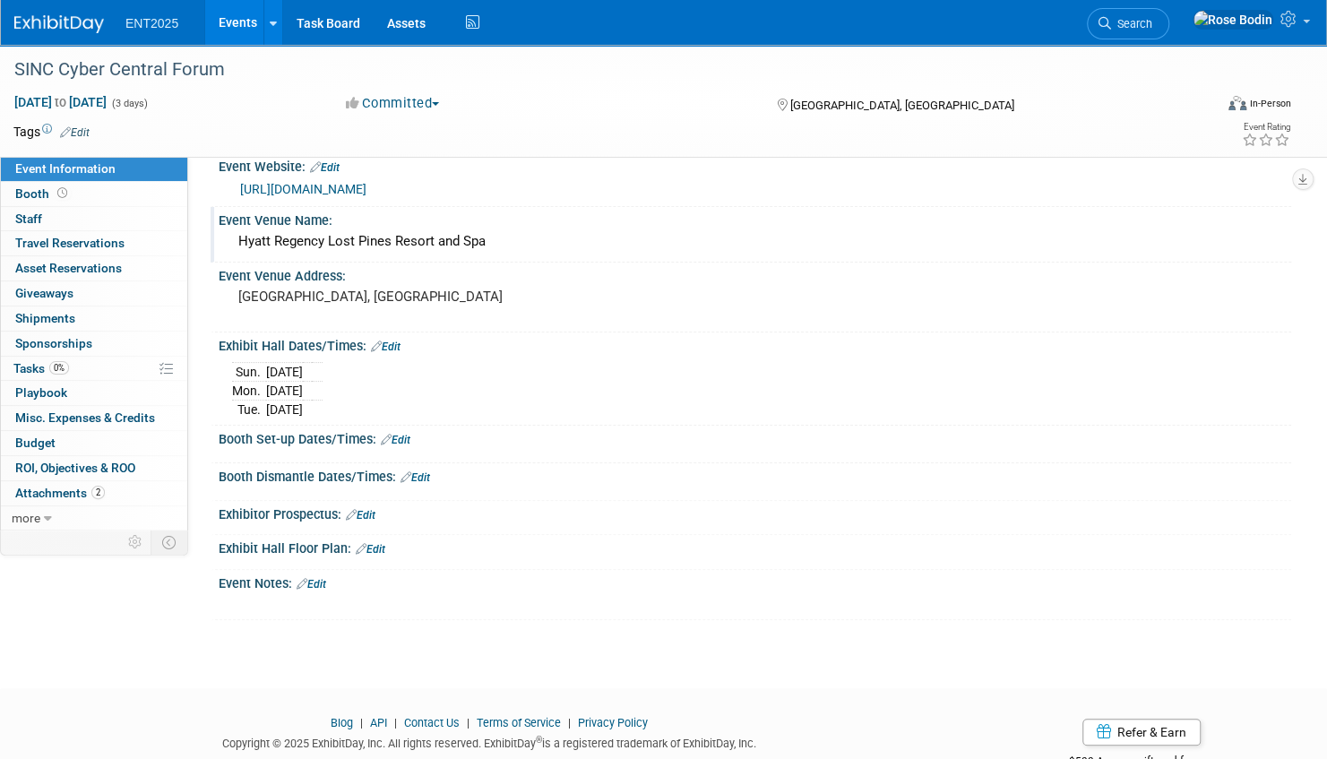
click at [403, 436] on link "Edit" at bounding box center [396, 440] width 30 height 13
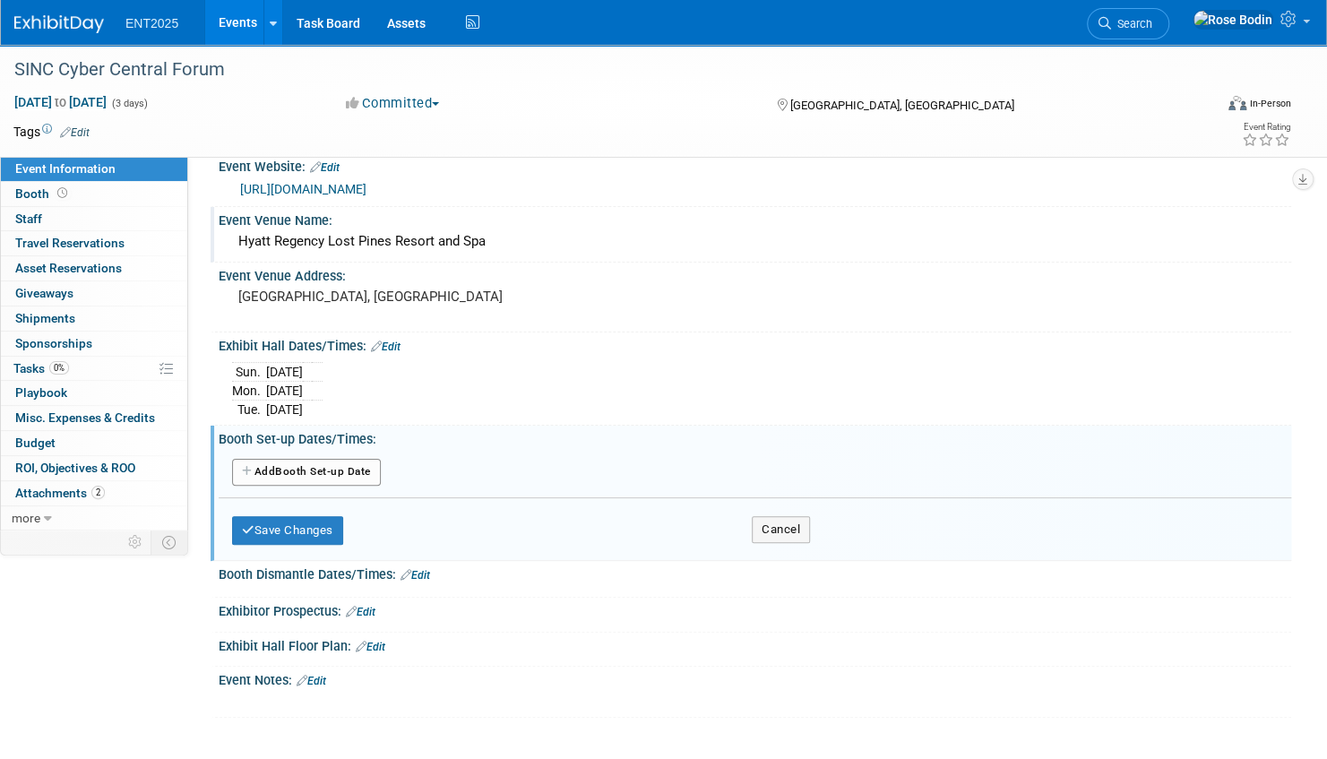
click at [333, 470] on button "Add Another Booth Set-up Date" at bounding box center [306, 472] width 149 height 27
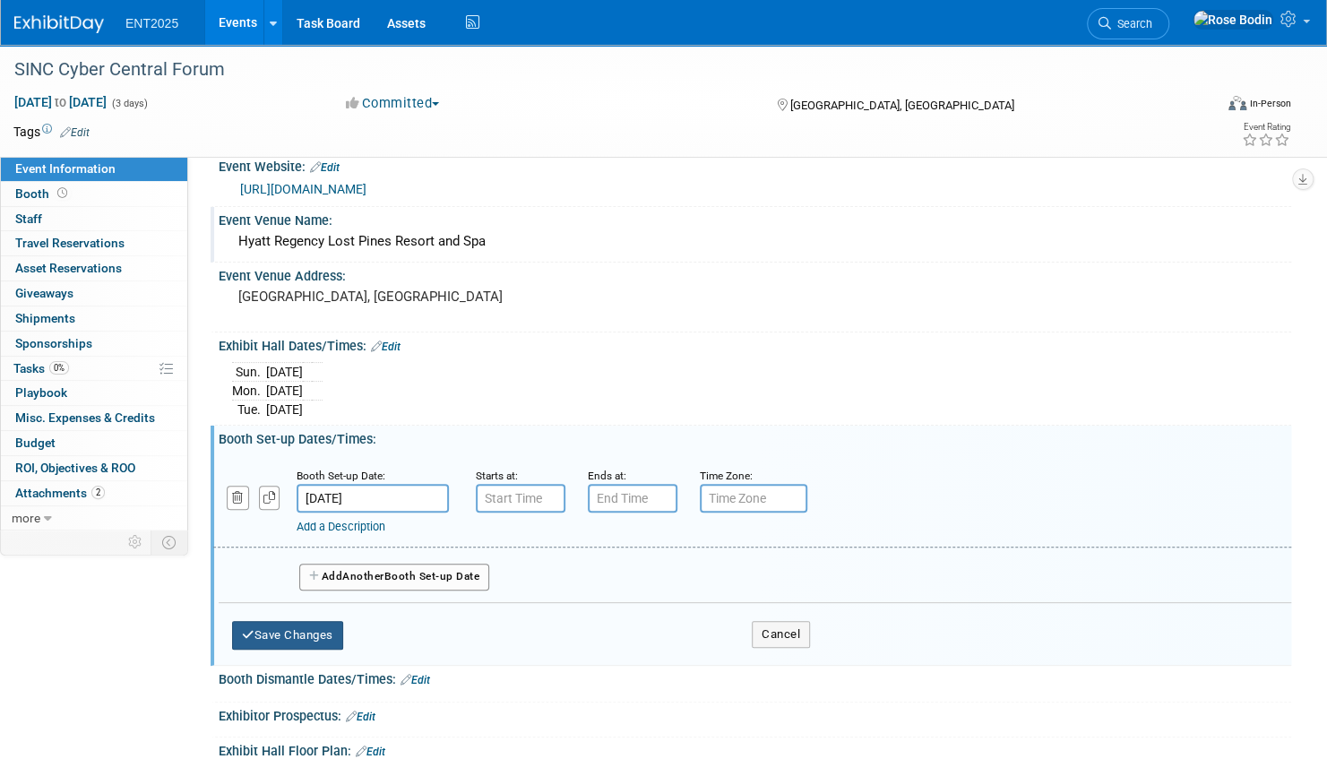
click at [268, 627] on button "Save Changes" at bounding box center [287, 635] width 111 height 29
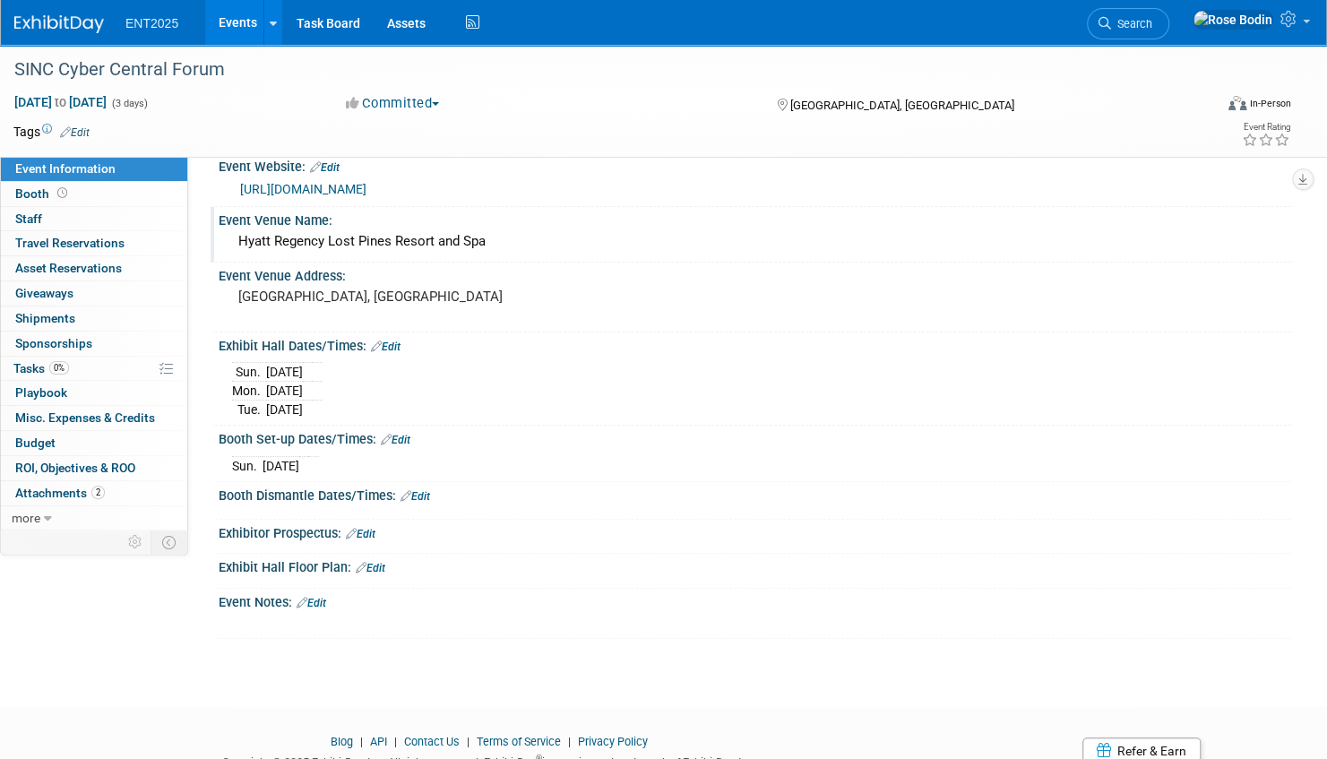
click at [428, 491] on link "Edit" at bounding box center [416, 496] width 30 height 13
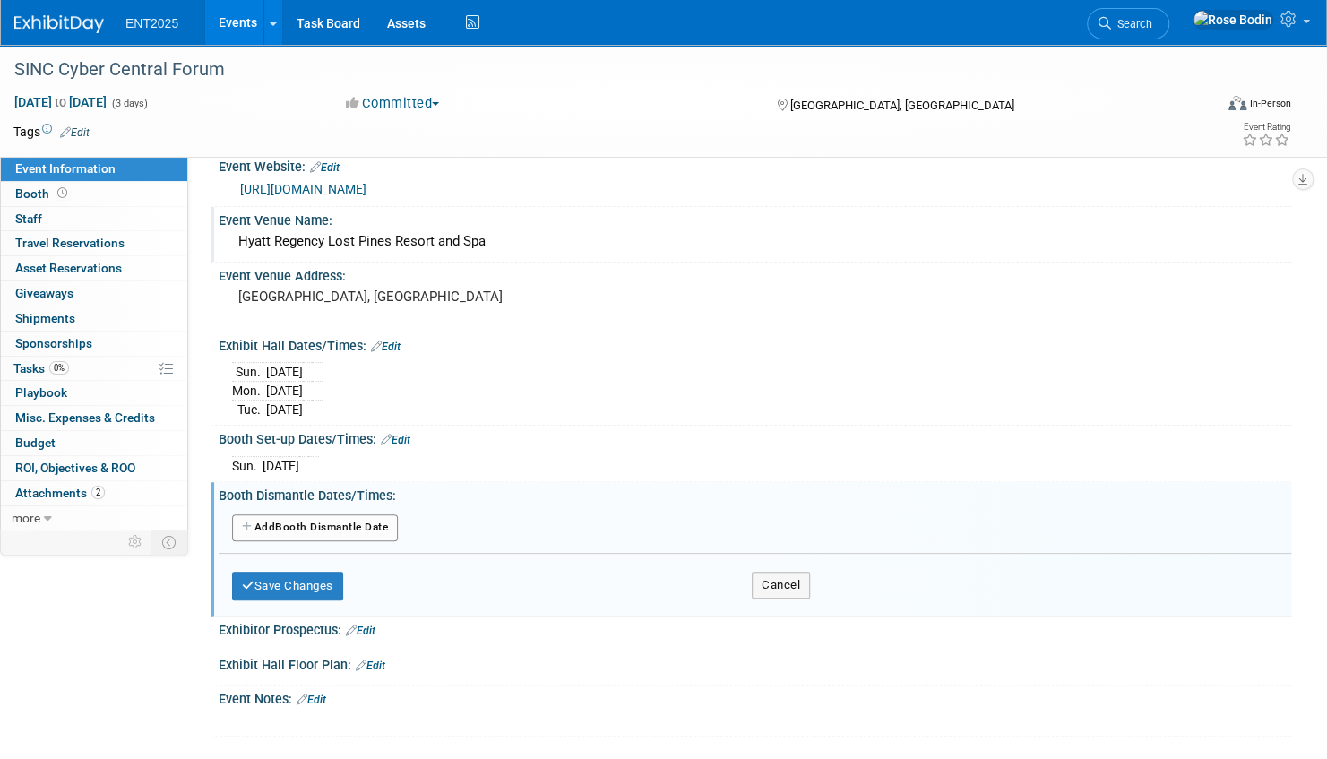
click at [325, 522] on button "Add Another Booth Dismantle Date" at bounding box center [315, 527] width 166 height 27
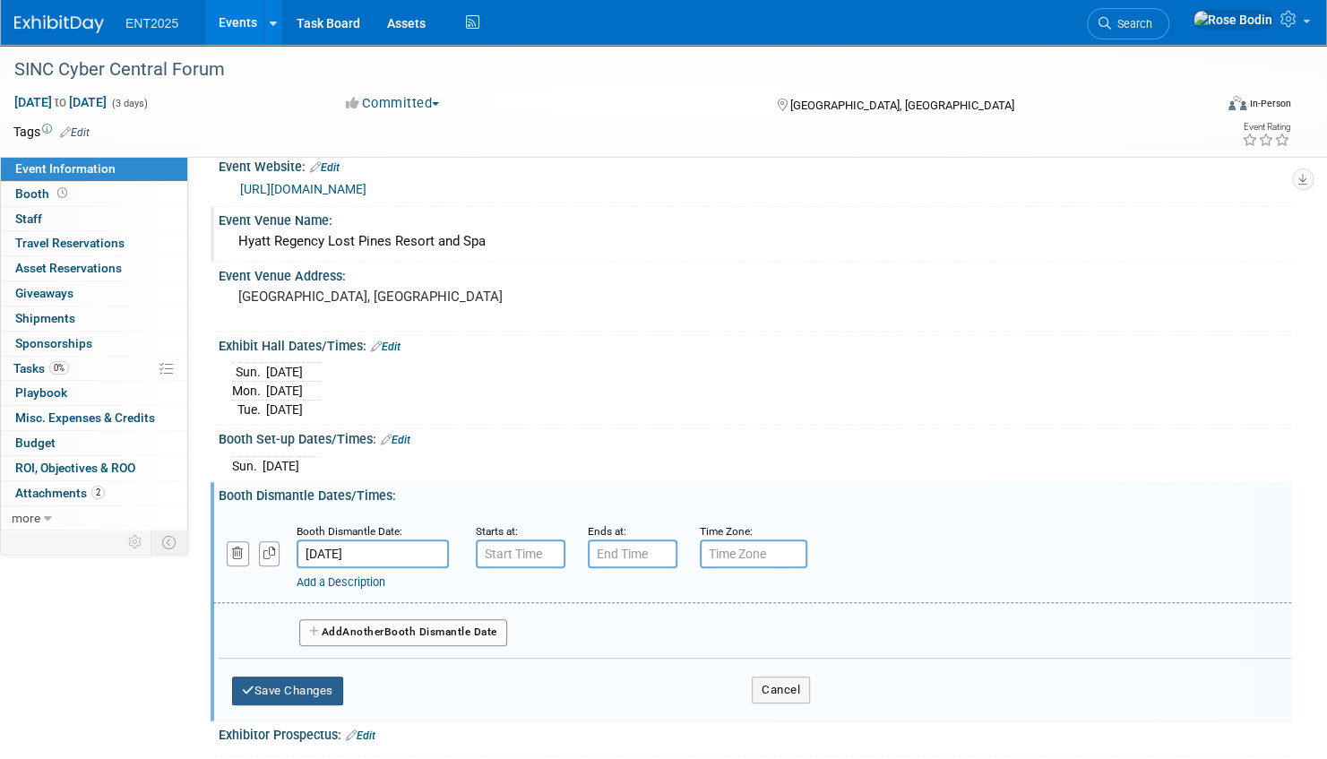
click at [298, 686] on button "Save Changes" at bounding box center [287, 691] width 111 height 29
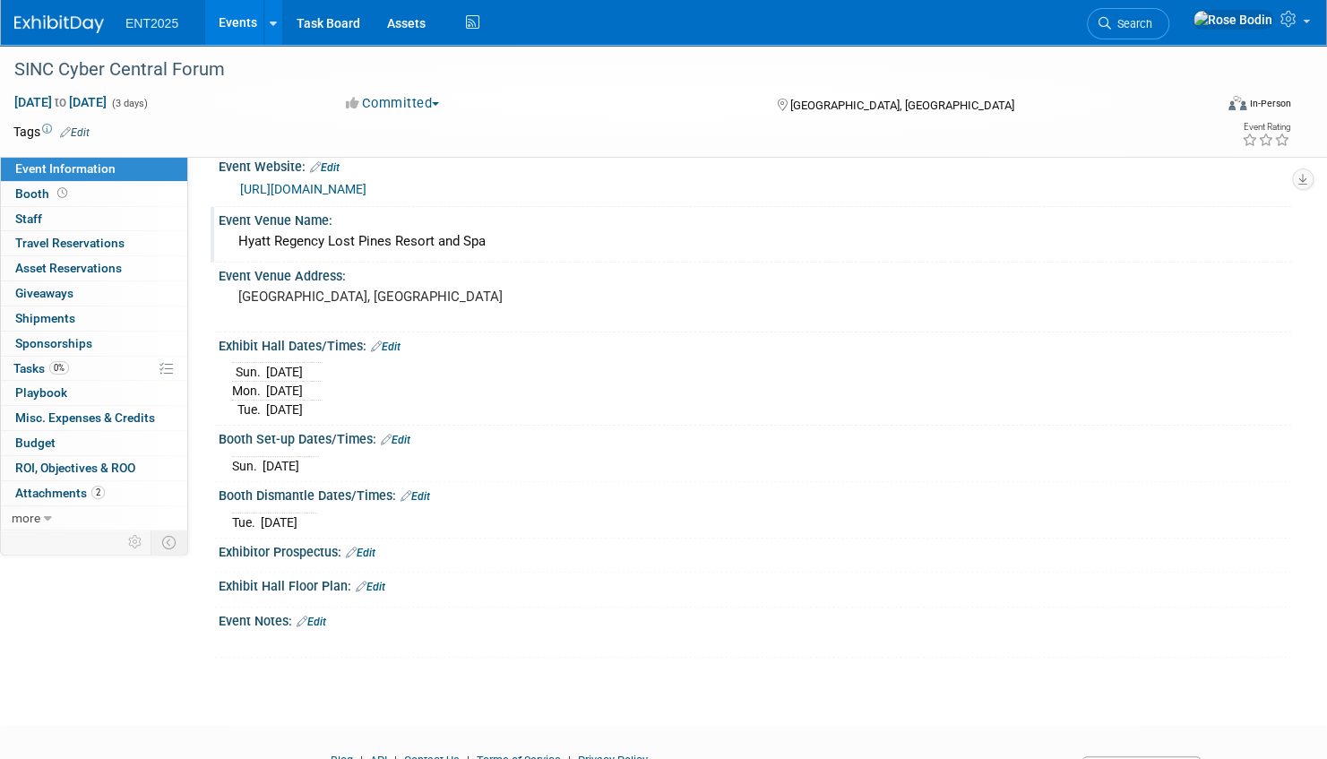
click at [225, 18] on link "Events" at bounding box center [237, 22] width 65 height 45
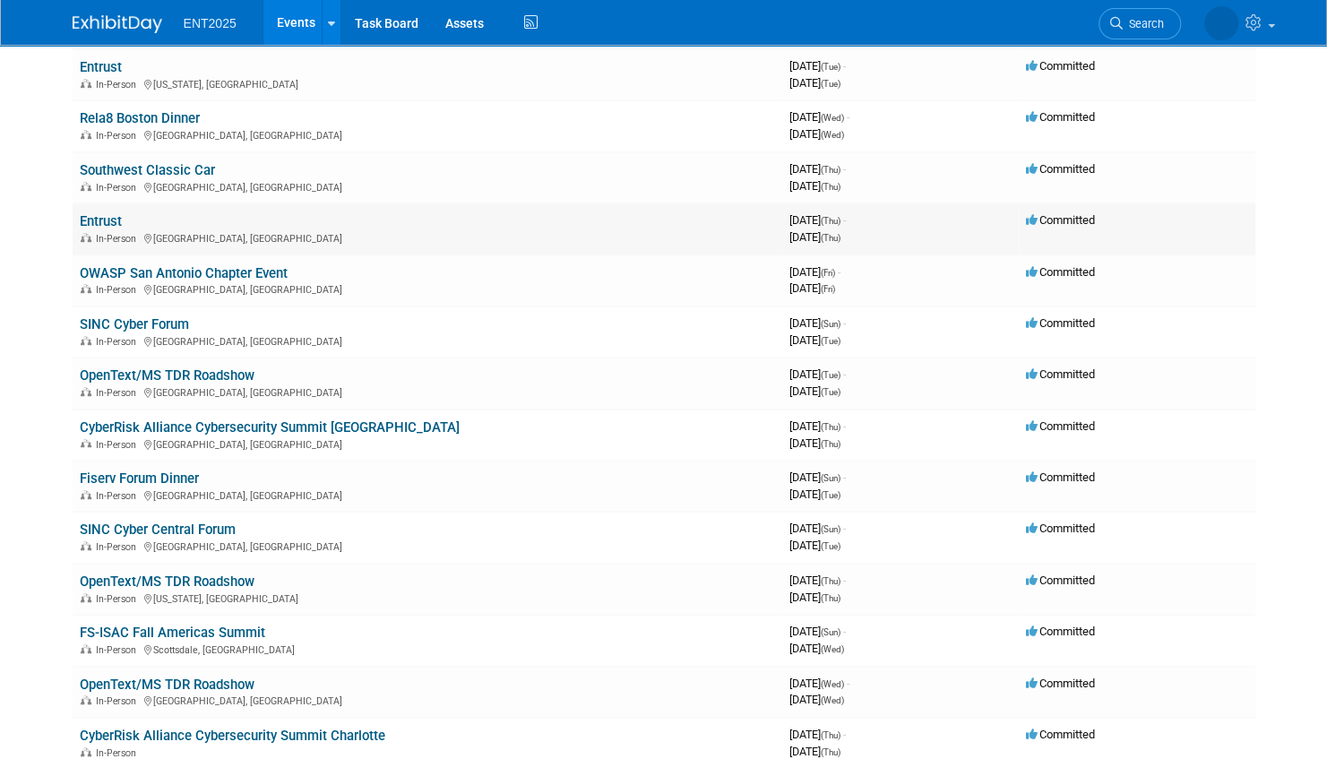
scroll to position [448, 0]
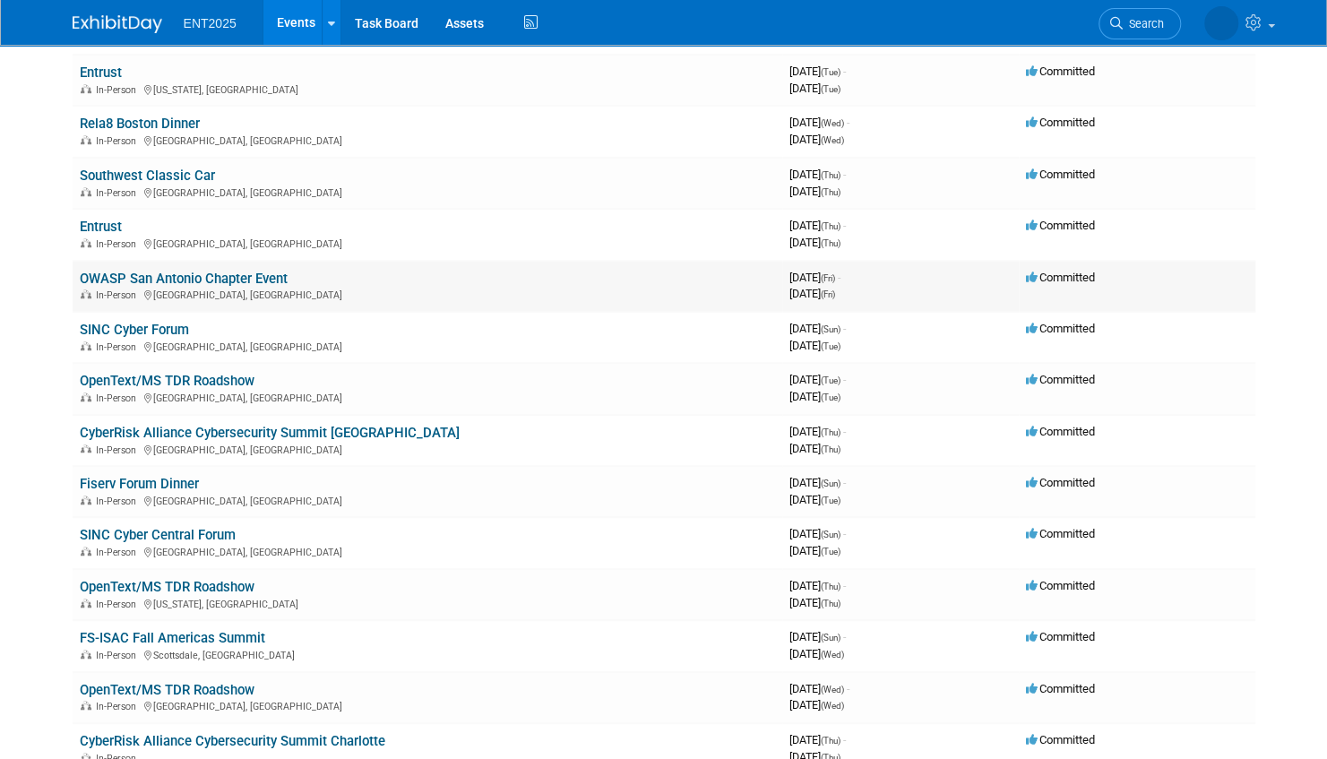
click at [223, 274] on link "OWASP San Antonio Chapter Event" at bounding box center [184, 279] width 208 height 16
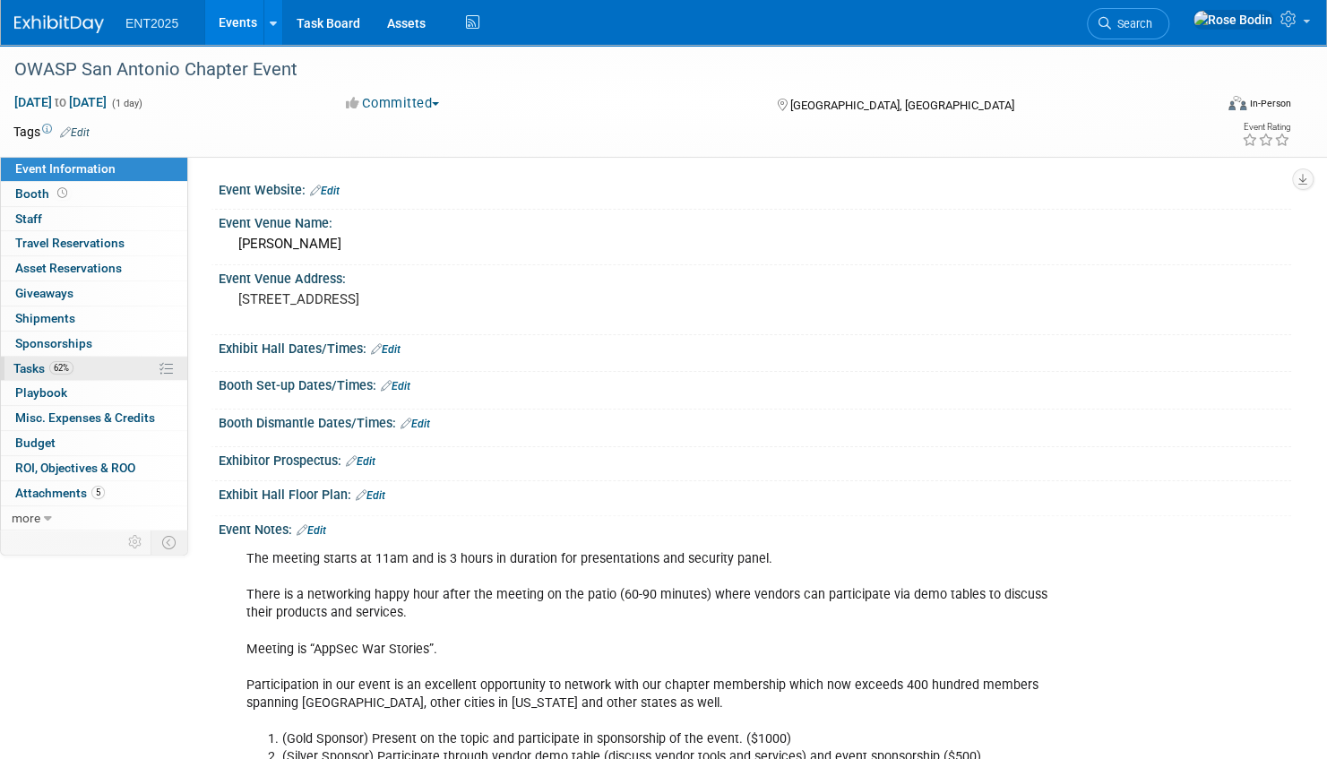
click at [119, 362] on link "62% Tasks 62%" at bounding box center [94, 369] width 186 height 24
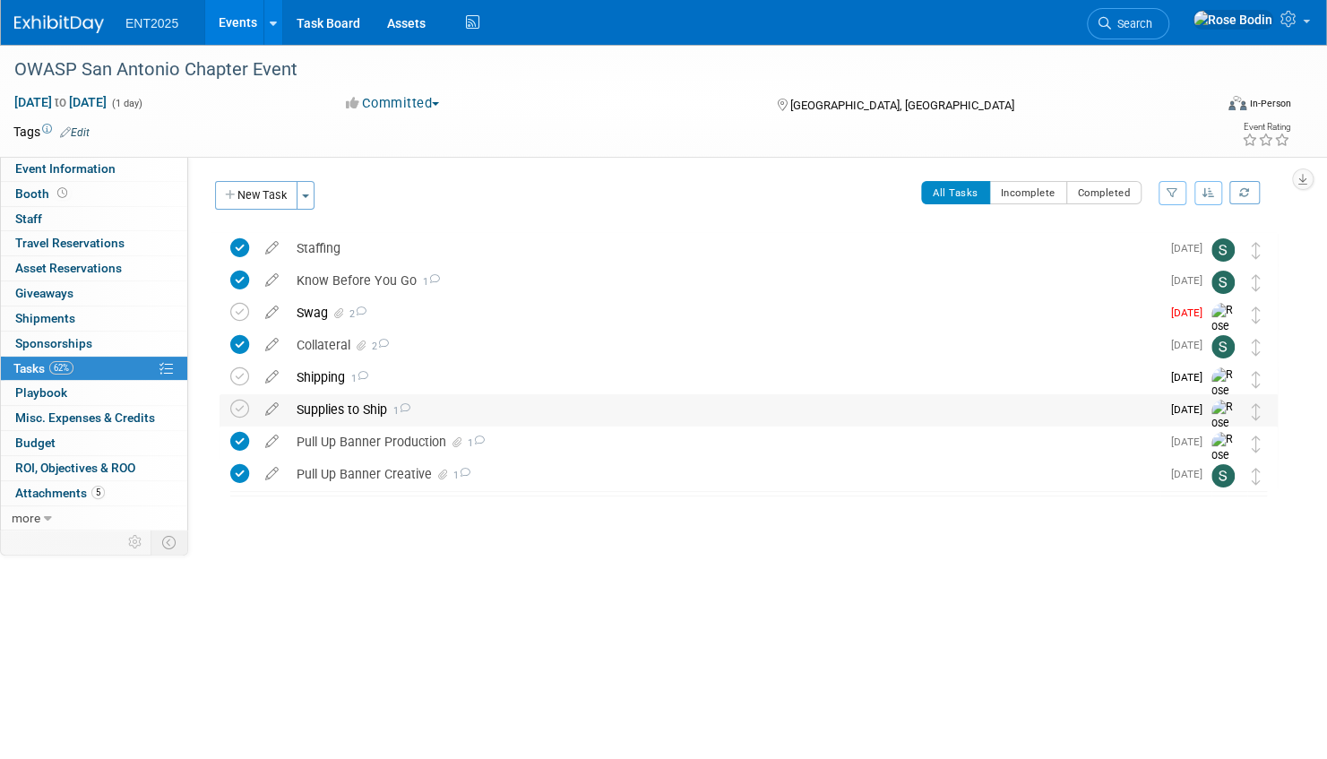
click at [550, 402] on div "Supplies to Ship 1" at bounding box center [724, 409] width 873 height 30
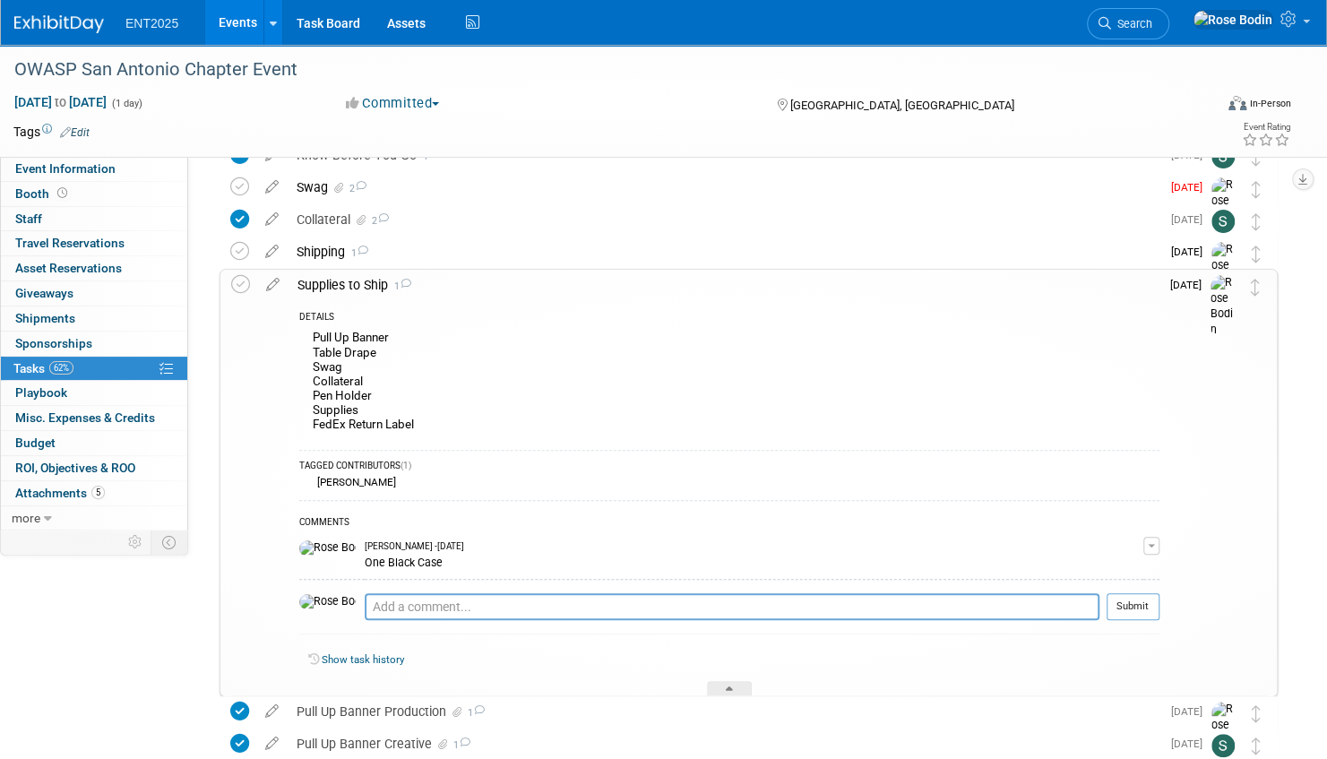
scroll to position [90, 0]
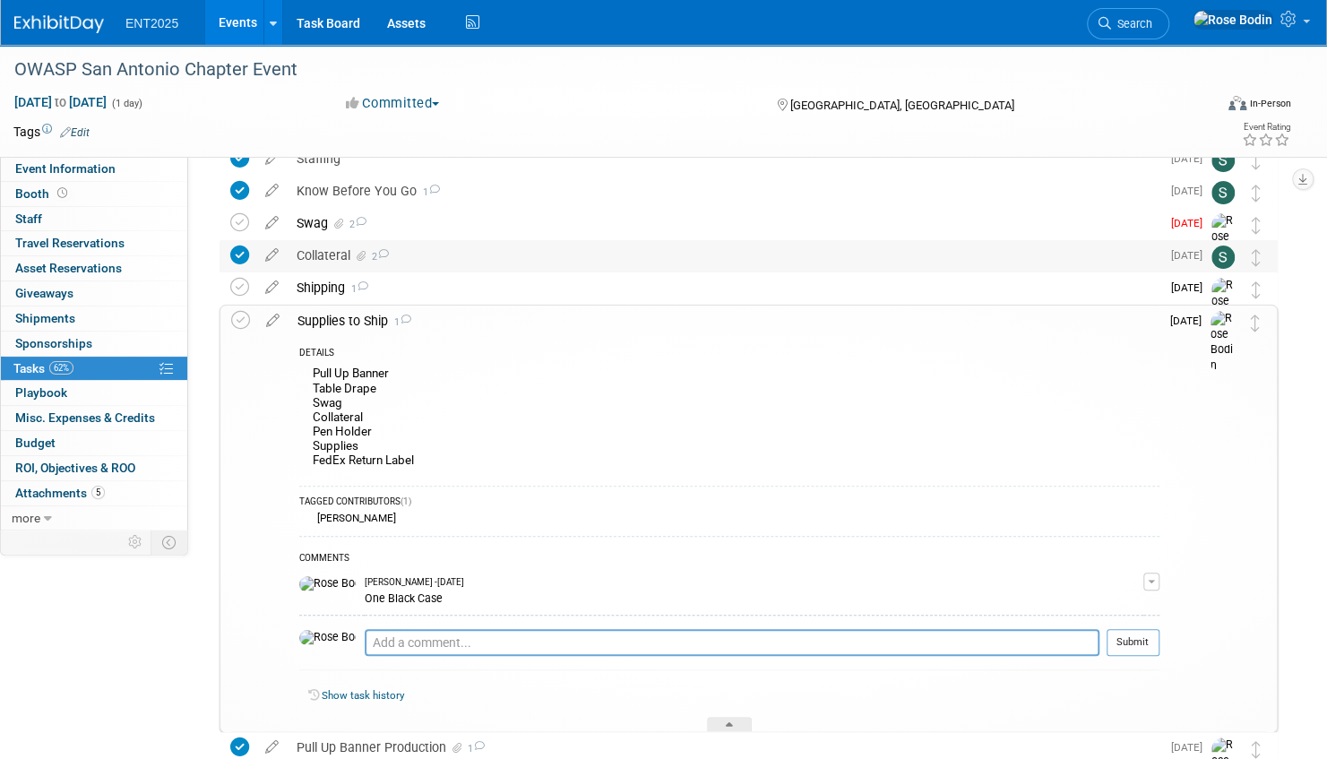
click at [595, 261] on div "Collateral 2" at bounding box center [724, 255] width 873 height 30
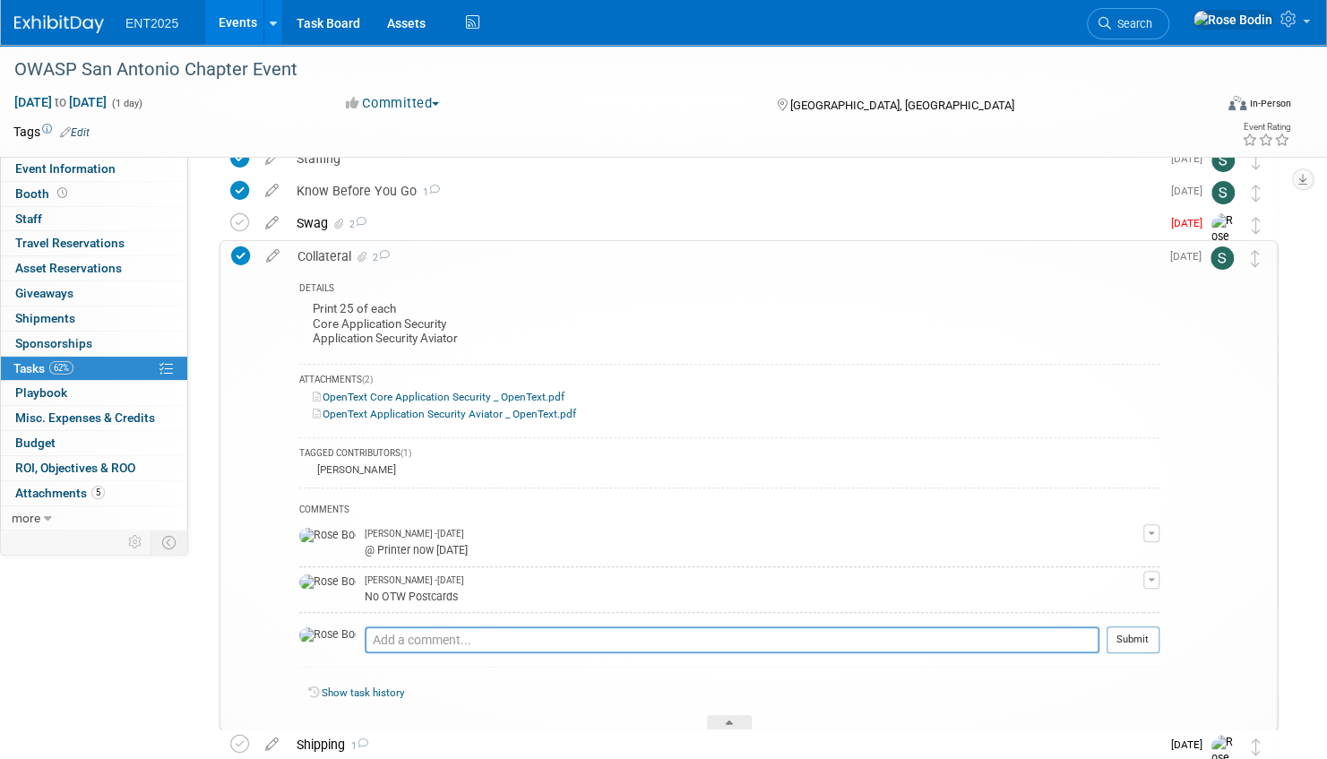
scroll to position [0, 0]
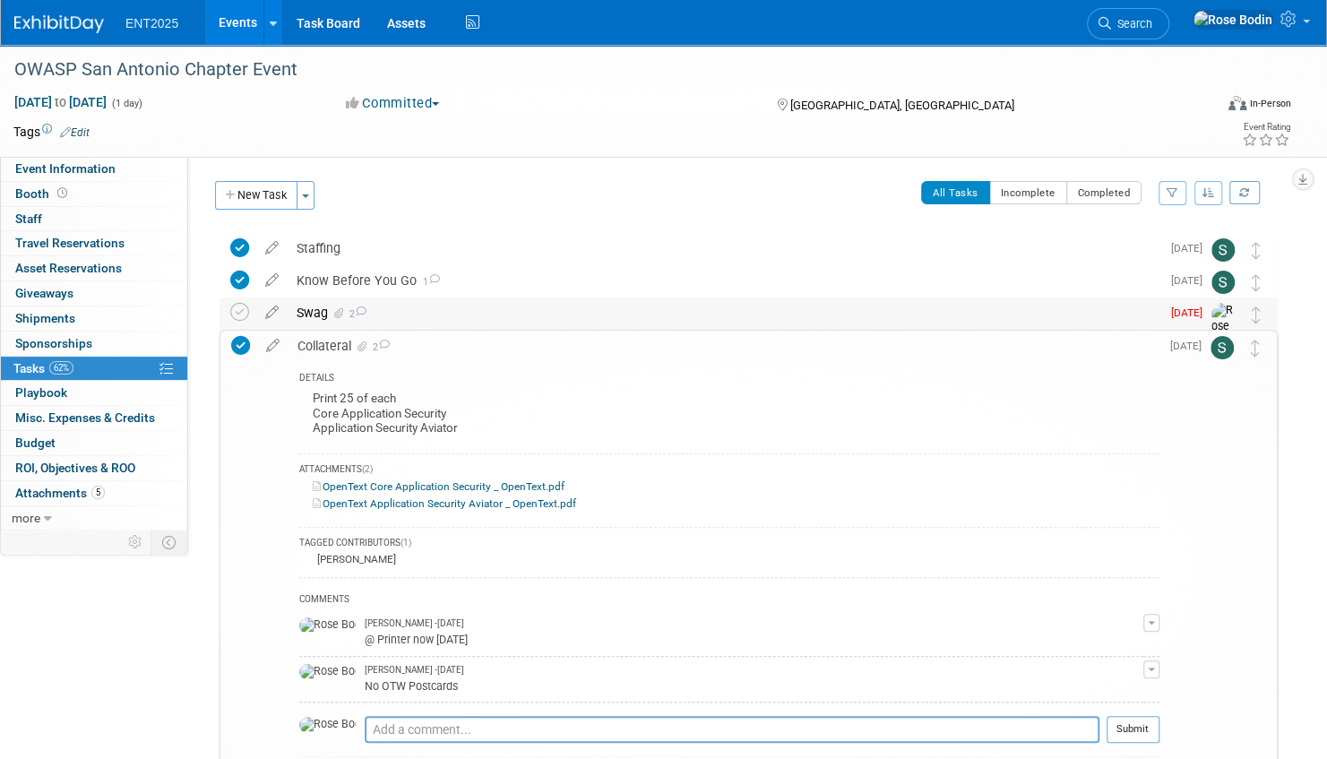
click at [645, 312] on div "Swag 2" at bounding box center [724, 313] width 873 height 30
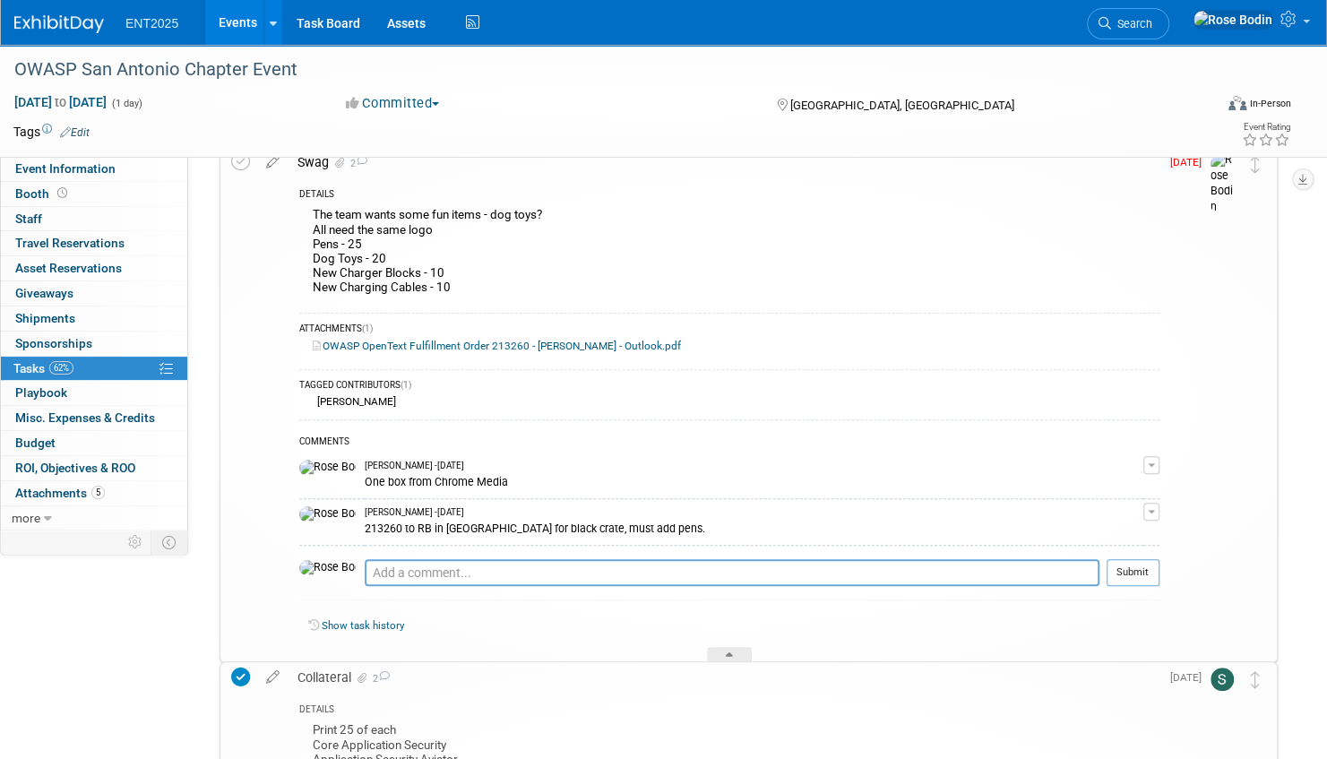
scroll to position [179, 0]
